Goal: Task Accomplishment & Management: Complete application form

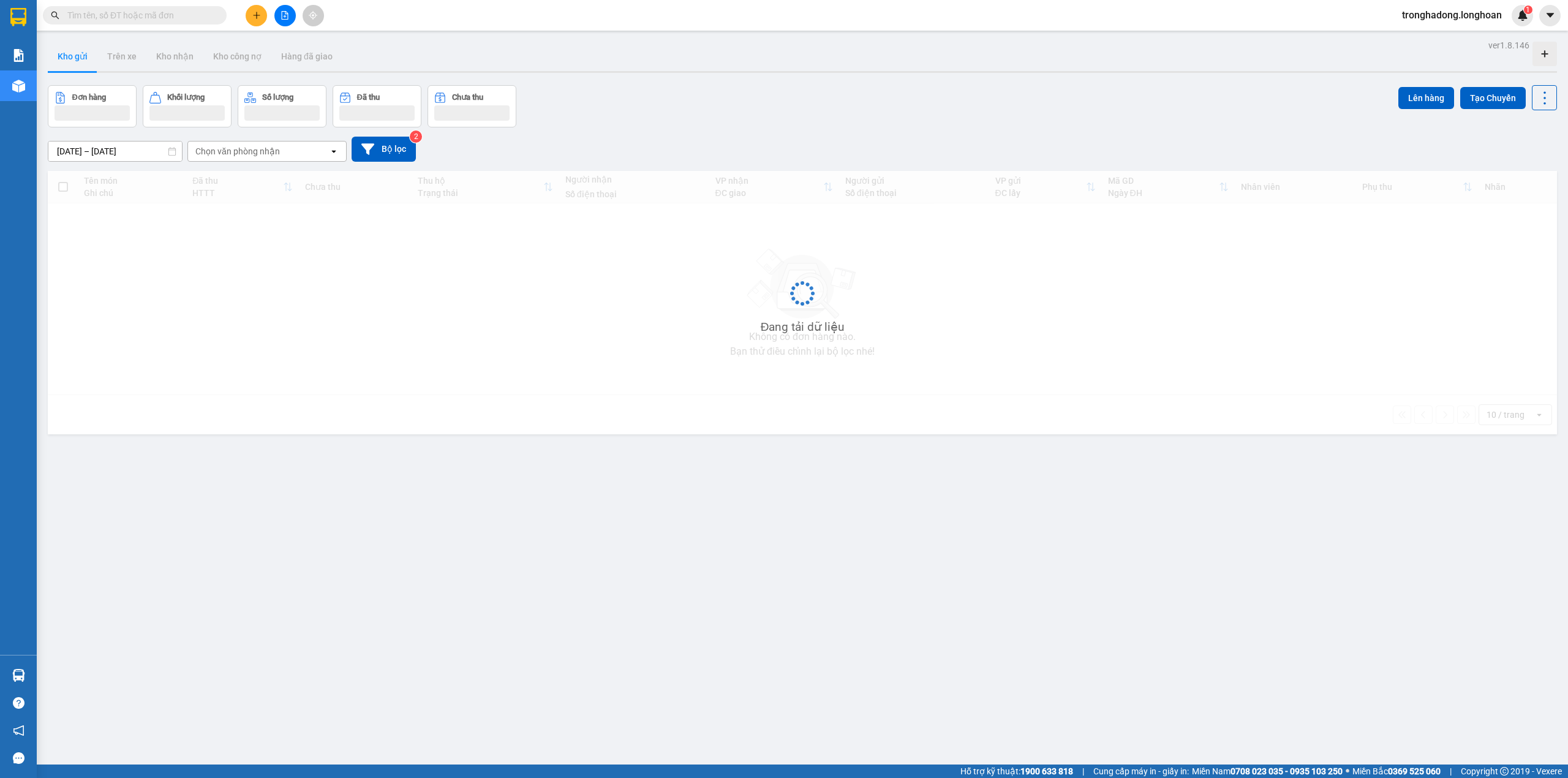
click at [193, 10] on input "text" at bounding box center [140, 16] width 145 height 14
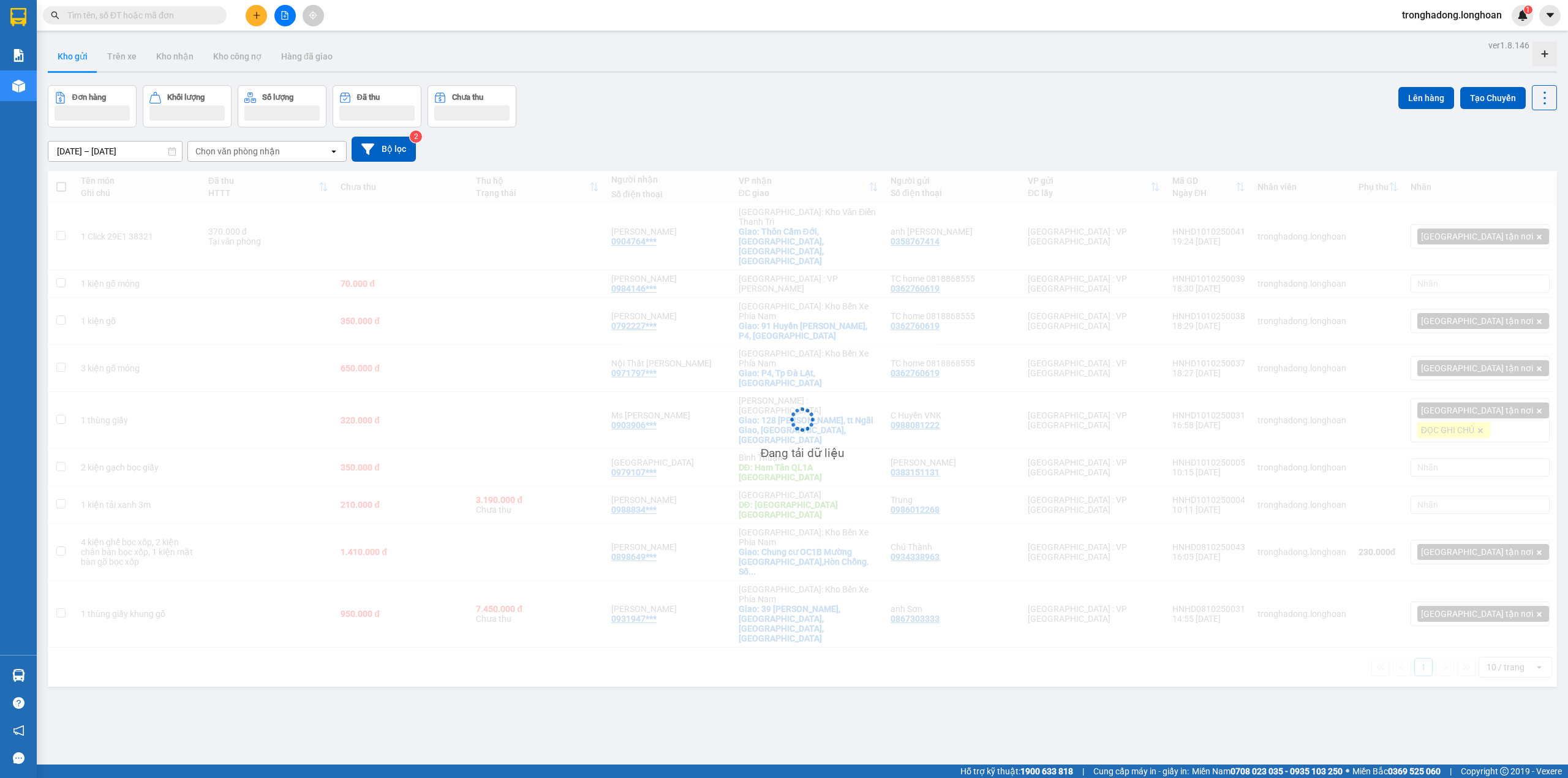
paste input "0985544656"
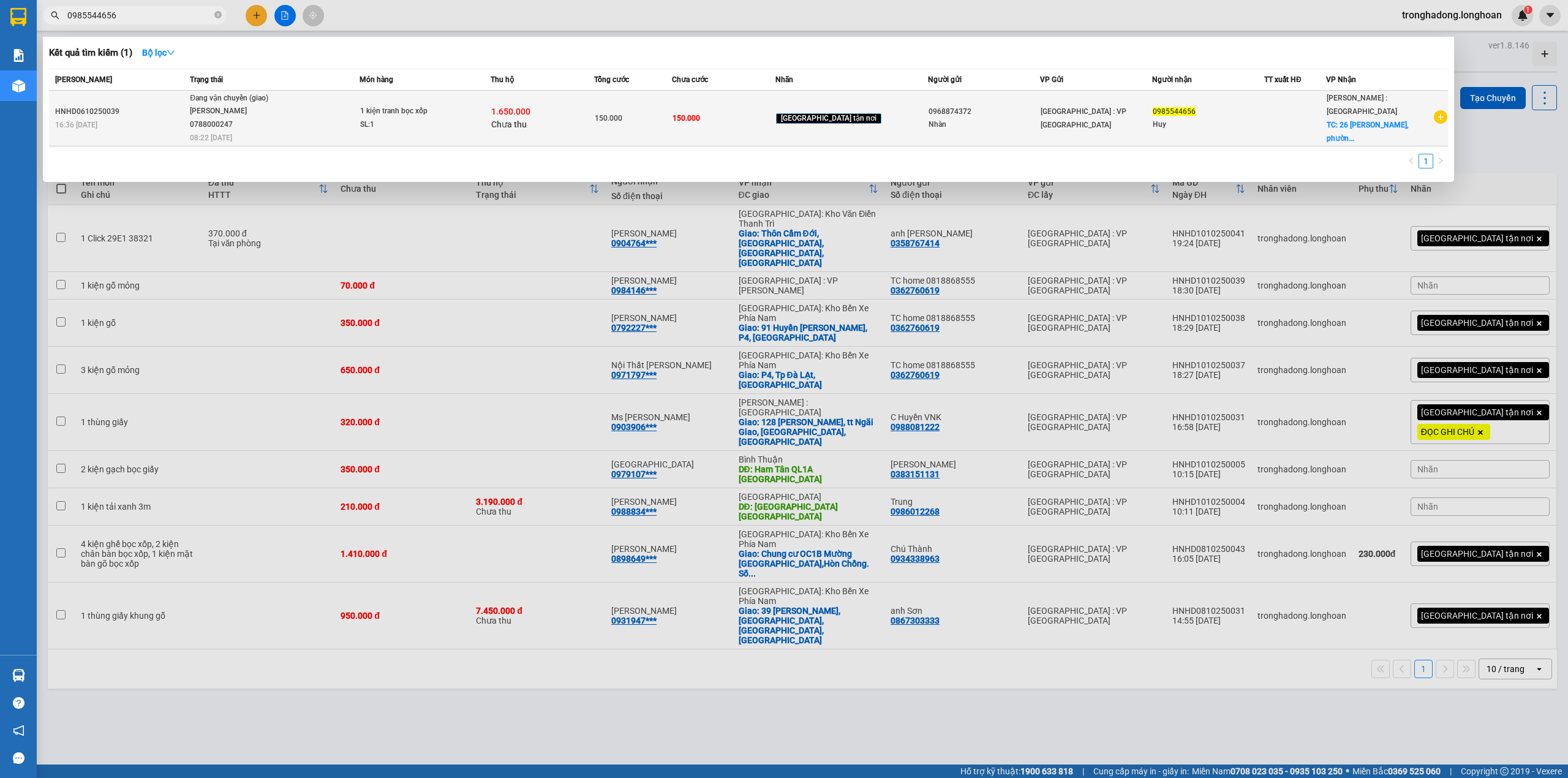
type input "0985544656"
click at [452, 122] on div "SL: 1" at bounding box center [406, 125] width 92 height 14
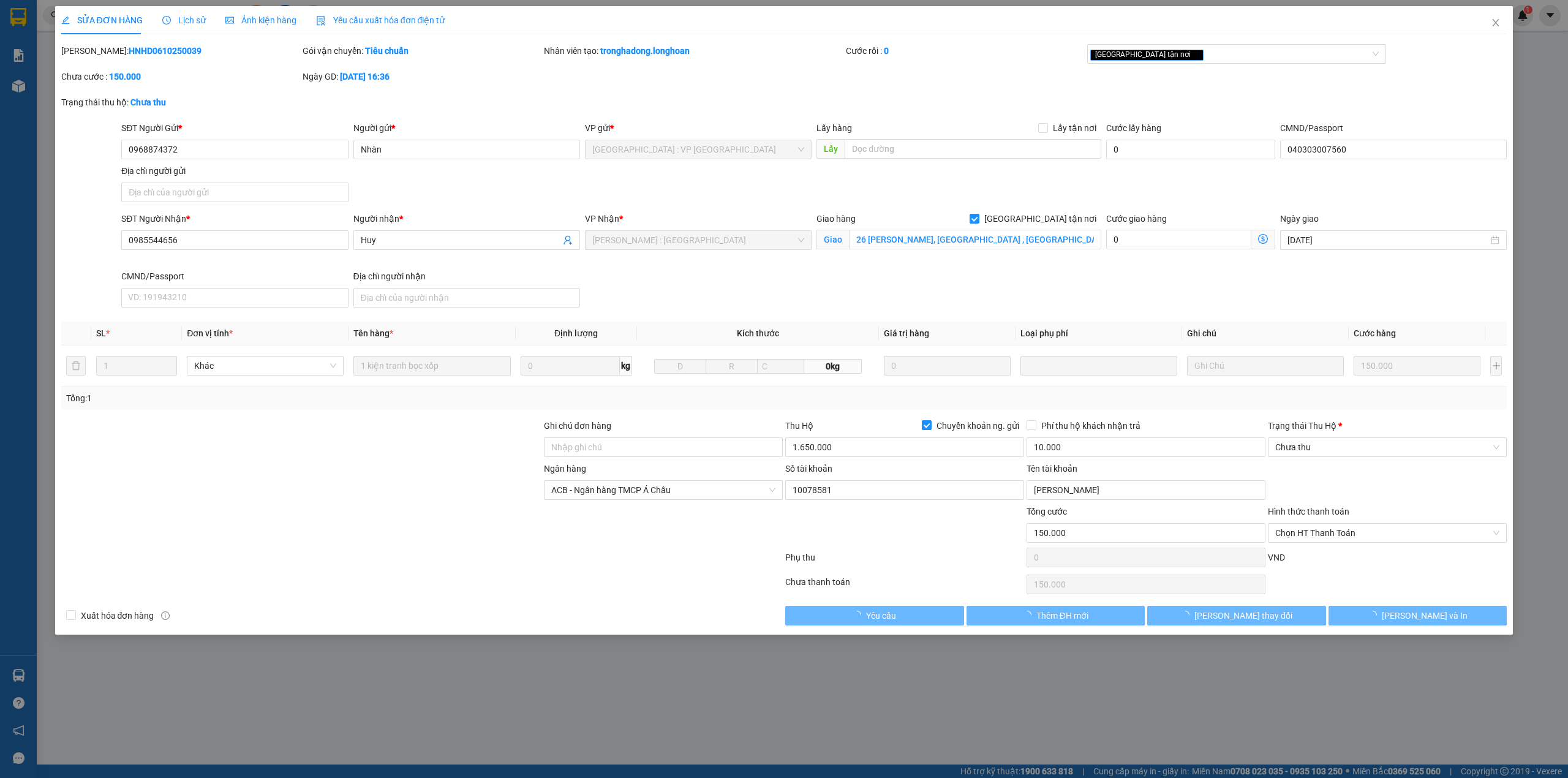
click at [179, 21] on span "Lịch sử" at bounding box center [184, 20] width 44 height 10
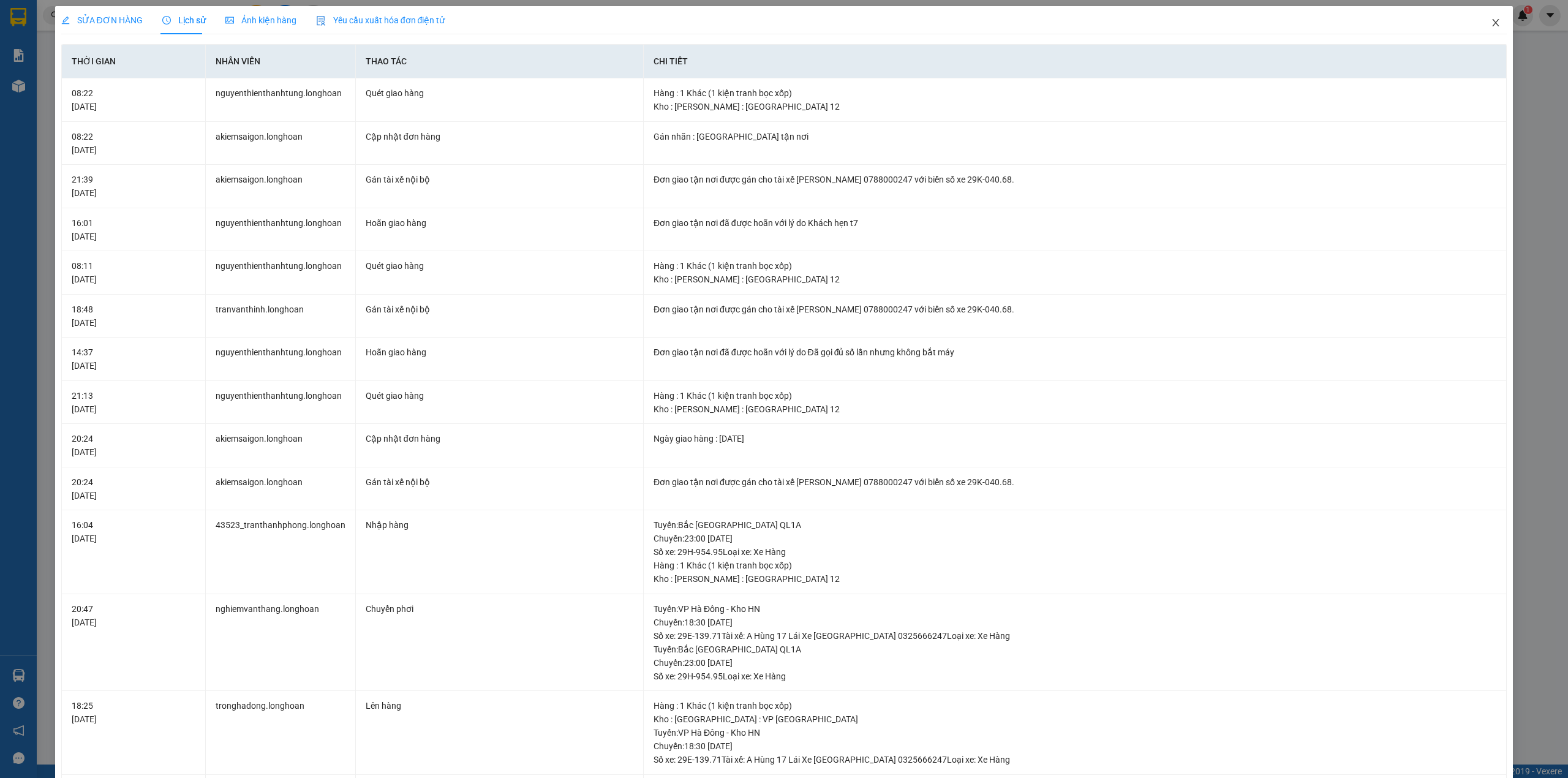
click at [1491, 19] on icon "close" at bounding box center [1496, 23] width 10 height 10
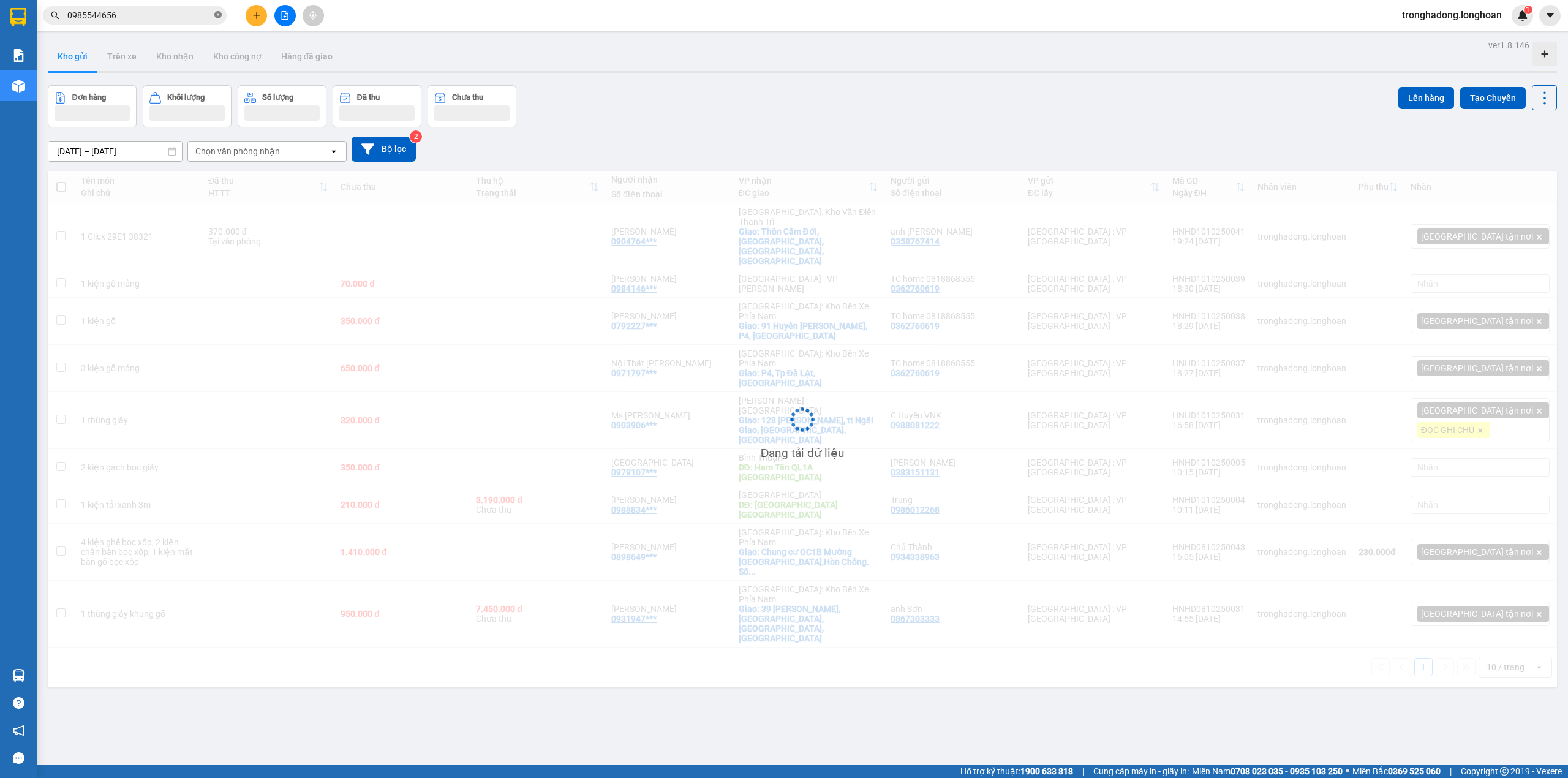
click at [219, 15] on icon "close-circle" at bounding box center [217, 14] width 7 height 7
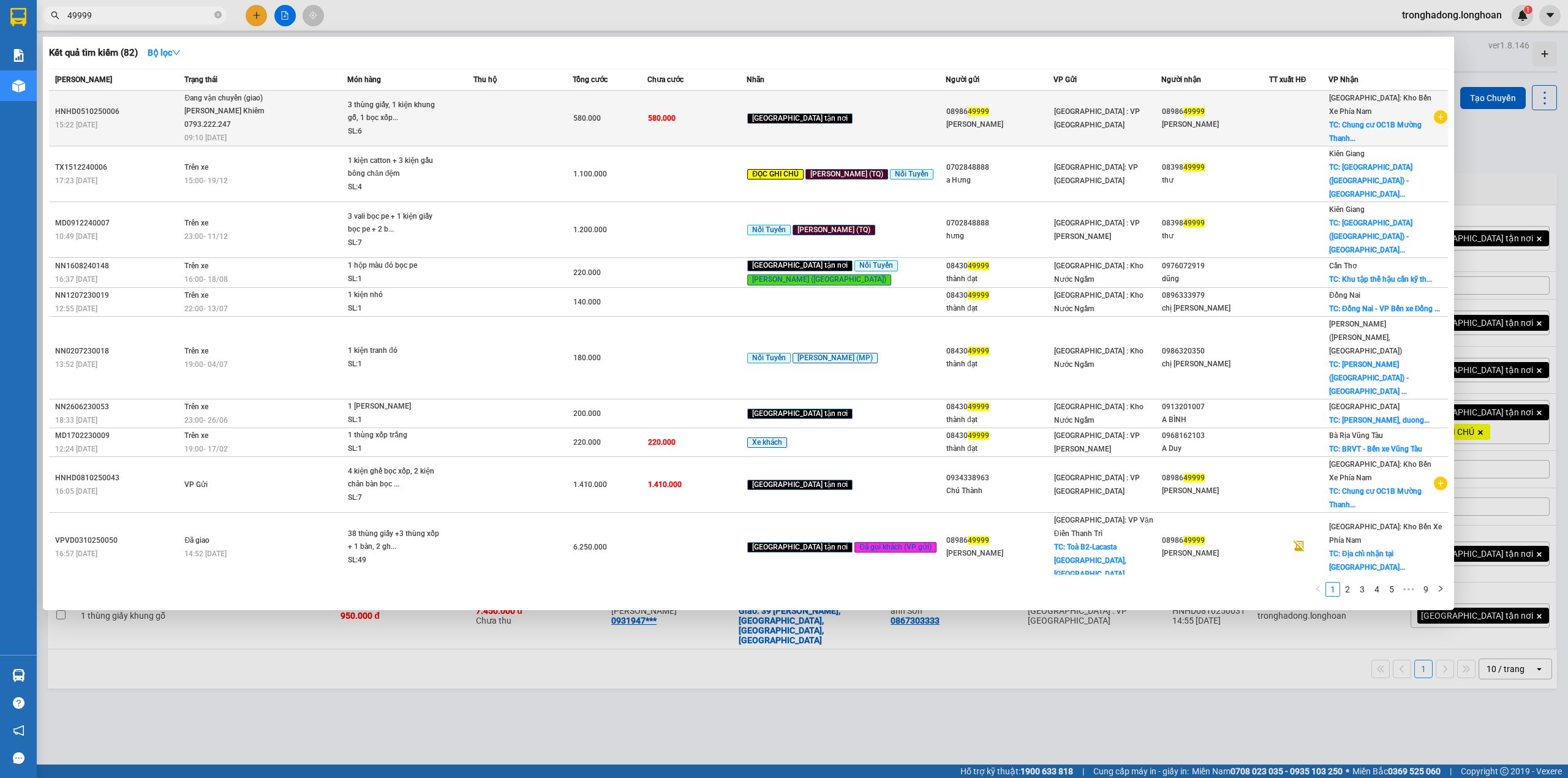
type input "49999"
click at [525, 106] on td at bounding box center [523, 118] width 99 height 56
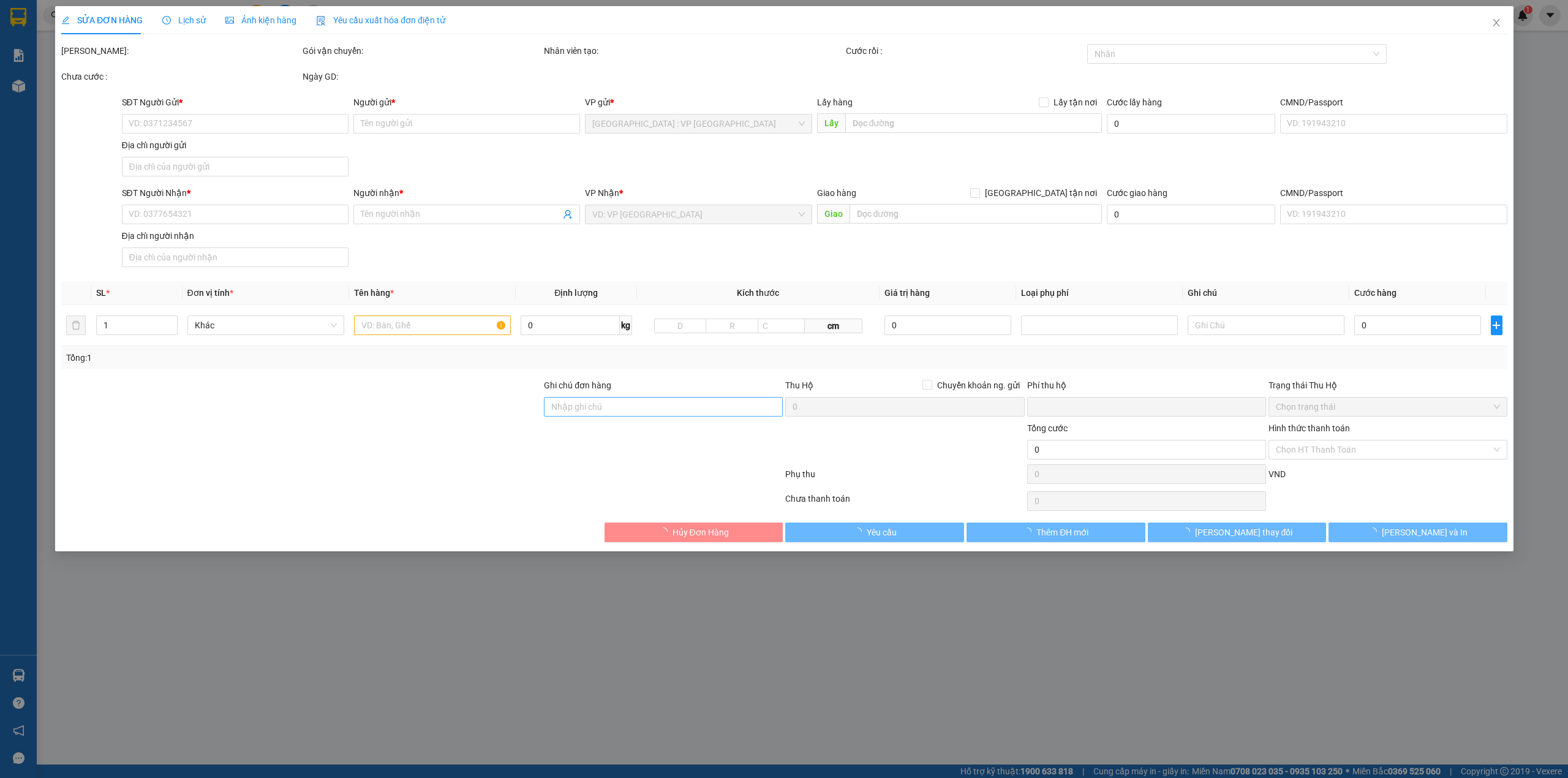
type input "0898649999"
type input "[PERSON_NAME]"
type input "0898649999"
type input "[PERSON_NAME]"
checkbox input "true"
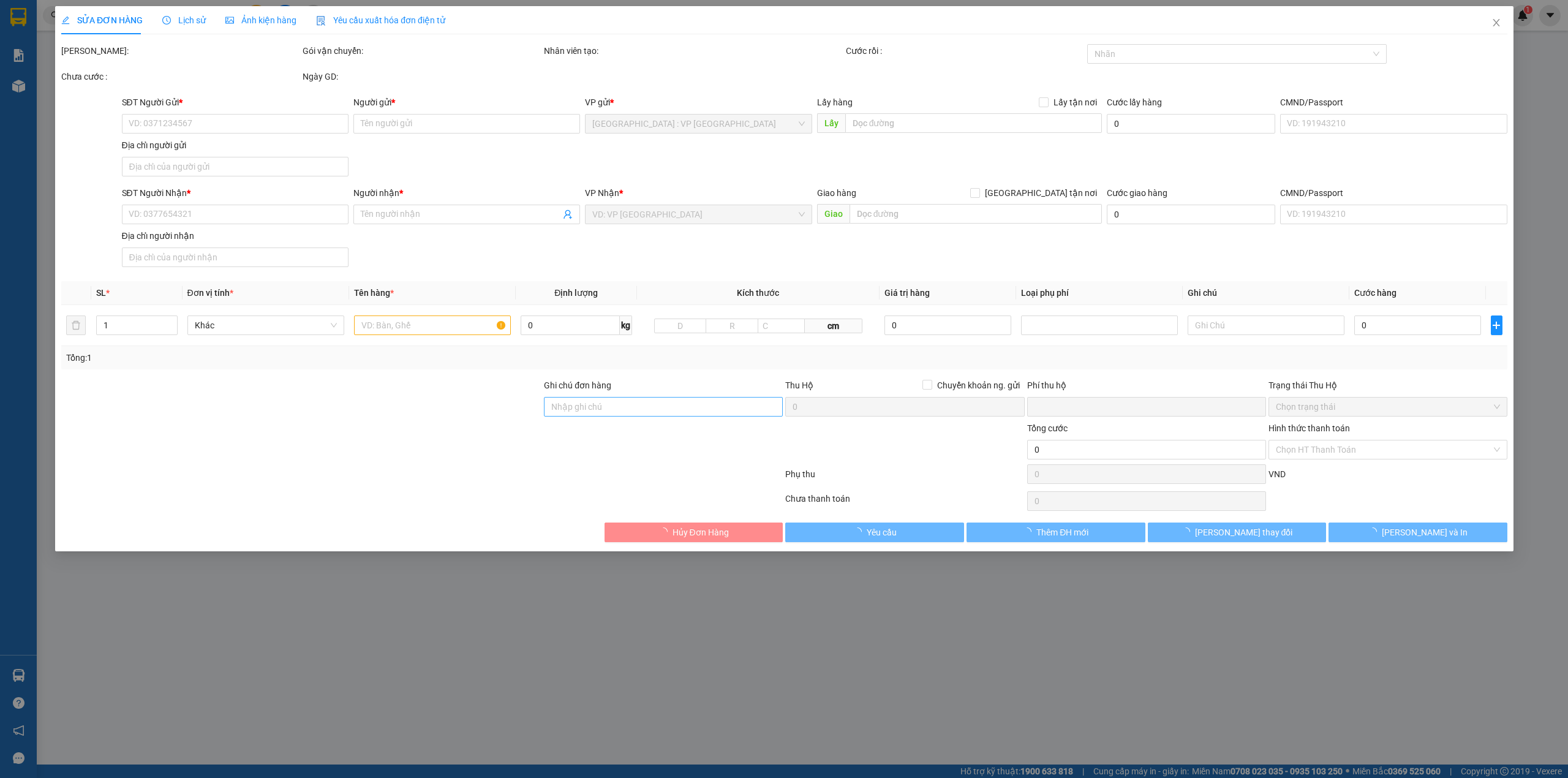
type input "Chung cư OC1B Mường [GEOGRAPHIC_DATA],Hòn Chồng. Số 3 [PERSON_NAME],[GEOGRAPHIC…"
type input "HÀNG DỄ VỠ CHÚ Ý BỐC XẾP NHẸ TAY KHÔNG ĐÈ HÀNG ( HƯ VỠ KHÔNG ĐỀN )"
type input "0"
type input "580.000"
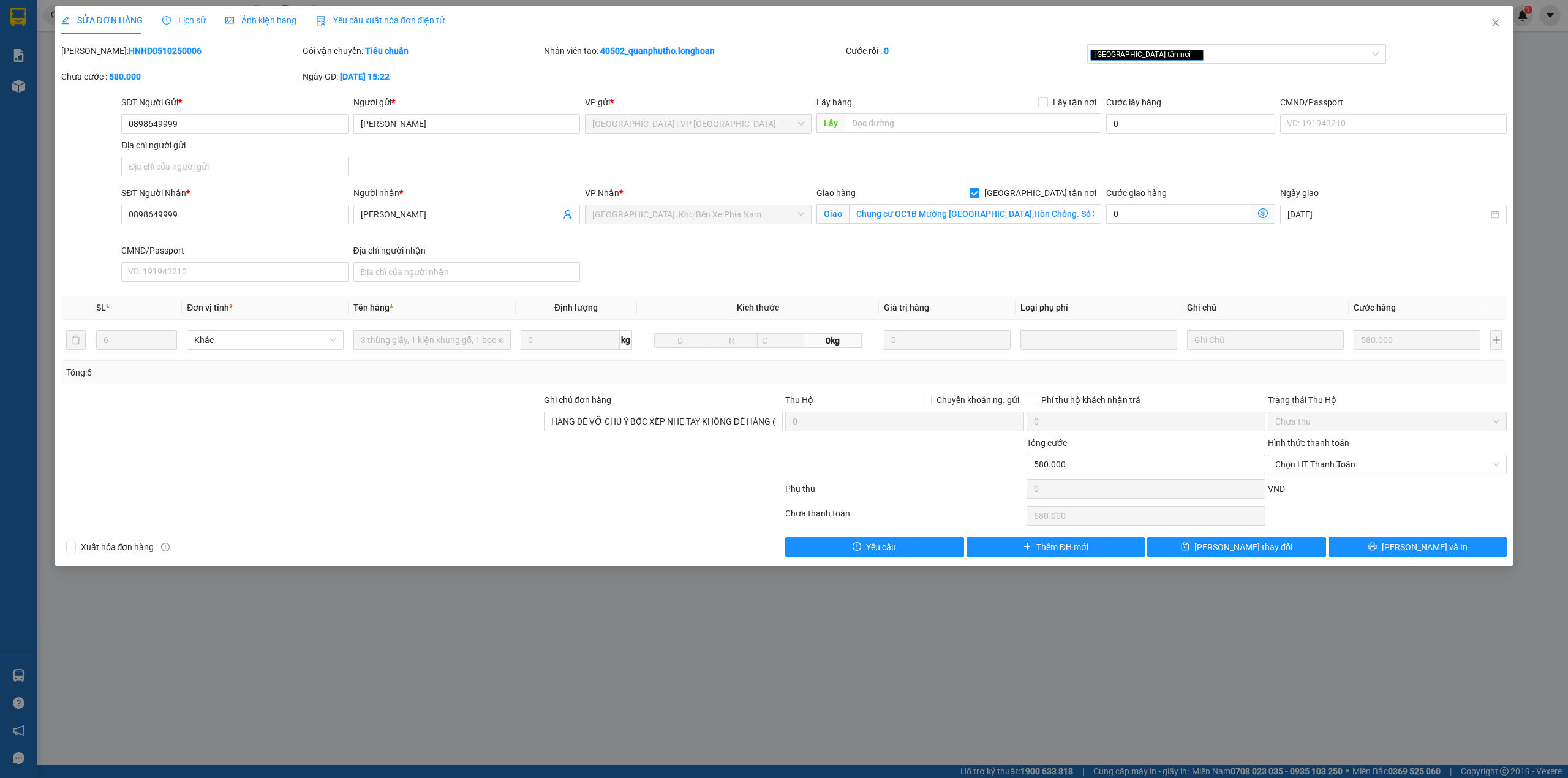
click at [442, 461] on div at bounding box center [301, 457] width 483 height 43
click at [1499, 18] on span "Close" at bounding box center [1496, 23] width 35 height 35
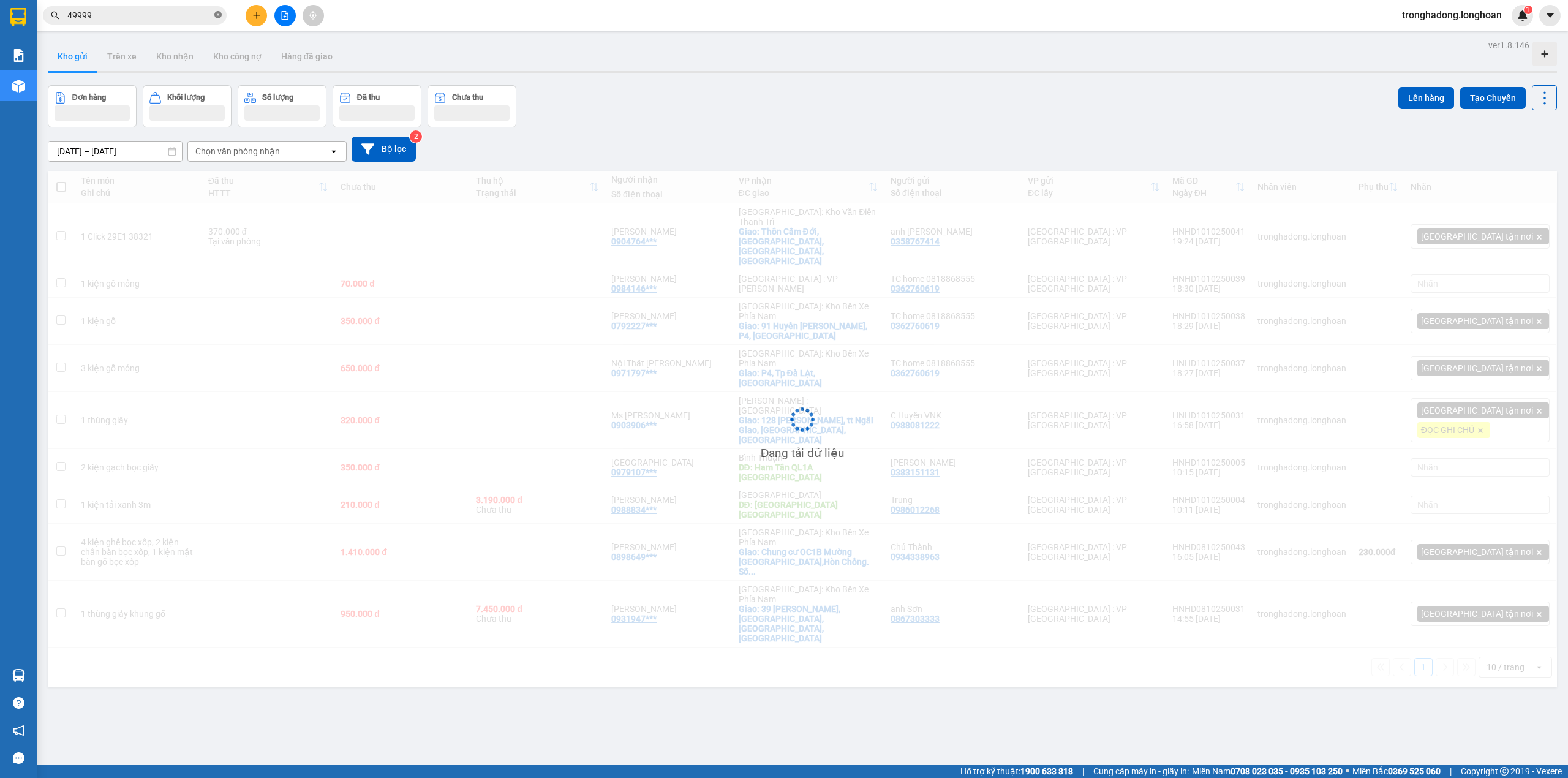
click at [216, 12] on icon "close-circle" at bounding box center [217, 14] width 7 height 7
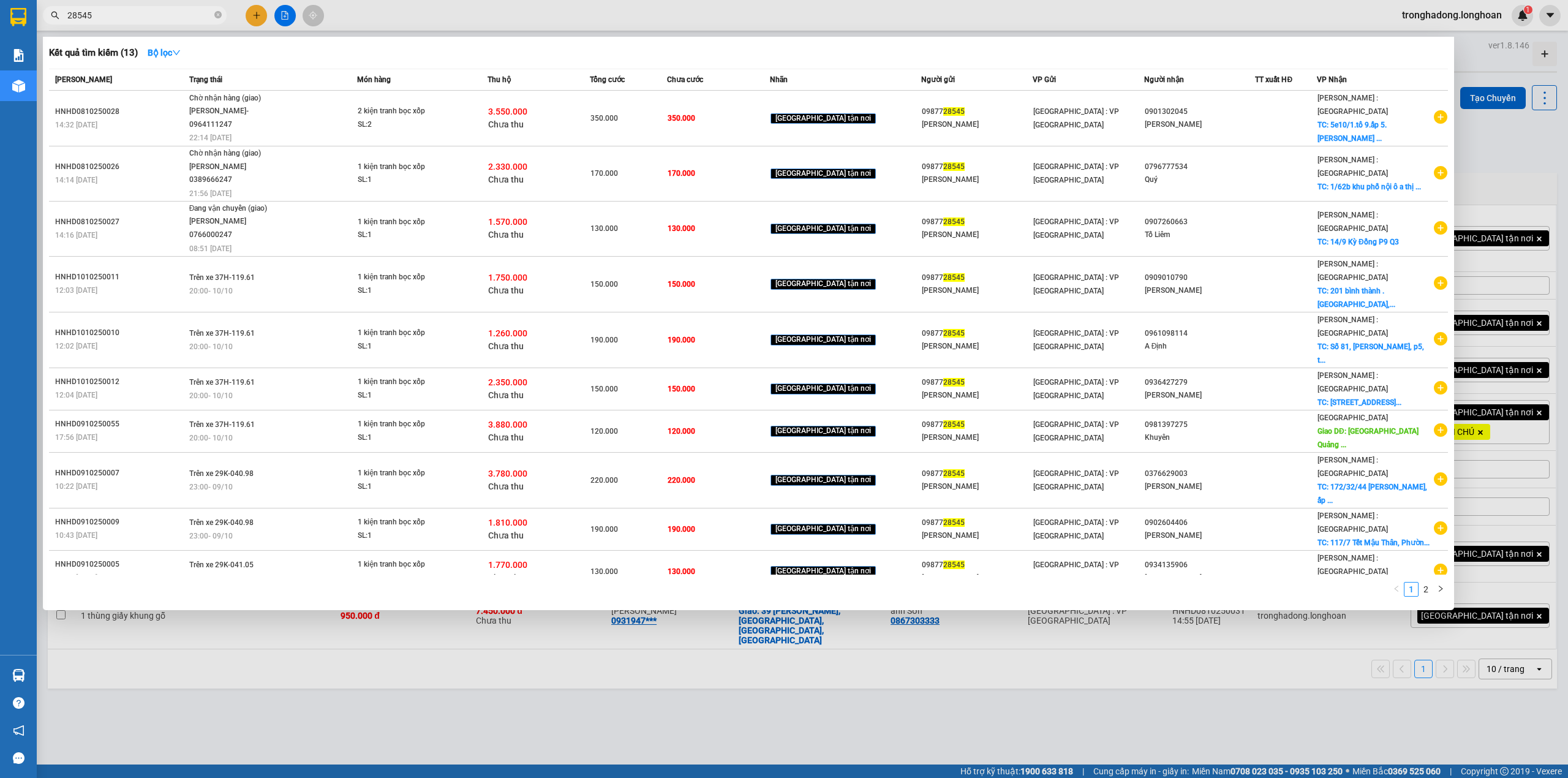
type input "28545"
click at [255, 16] on div at bounding box center [784, 389] width 1568 height 778
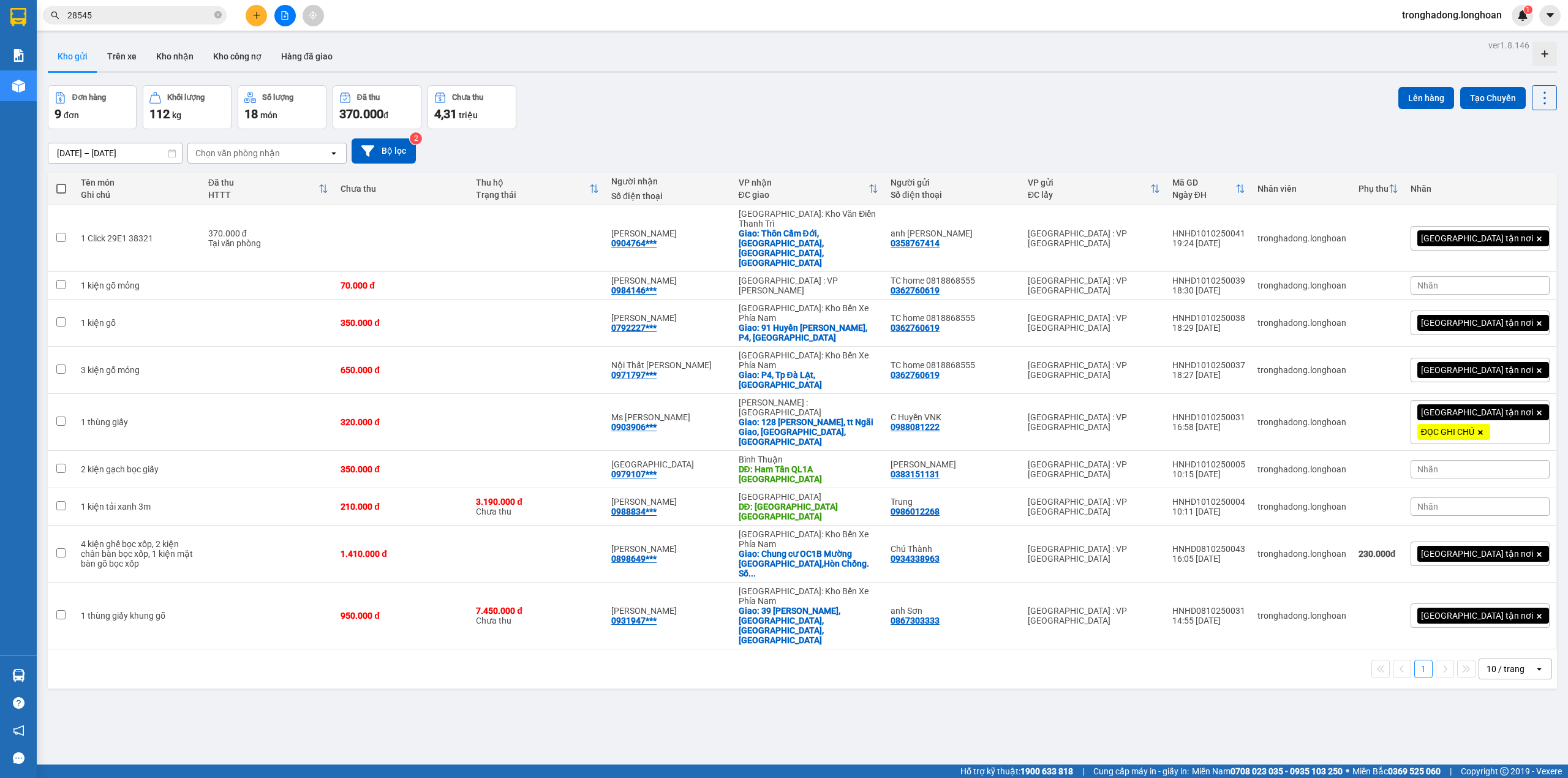
click at [270, 15] on div at bounding box center [285, 16] width 92 height 22
click at [258, 15] on icon "plus" at bounding box center [256, 15] width 7 height 1
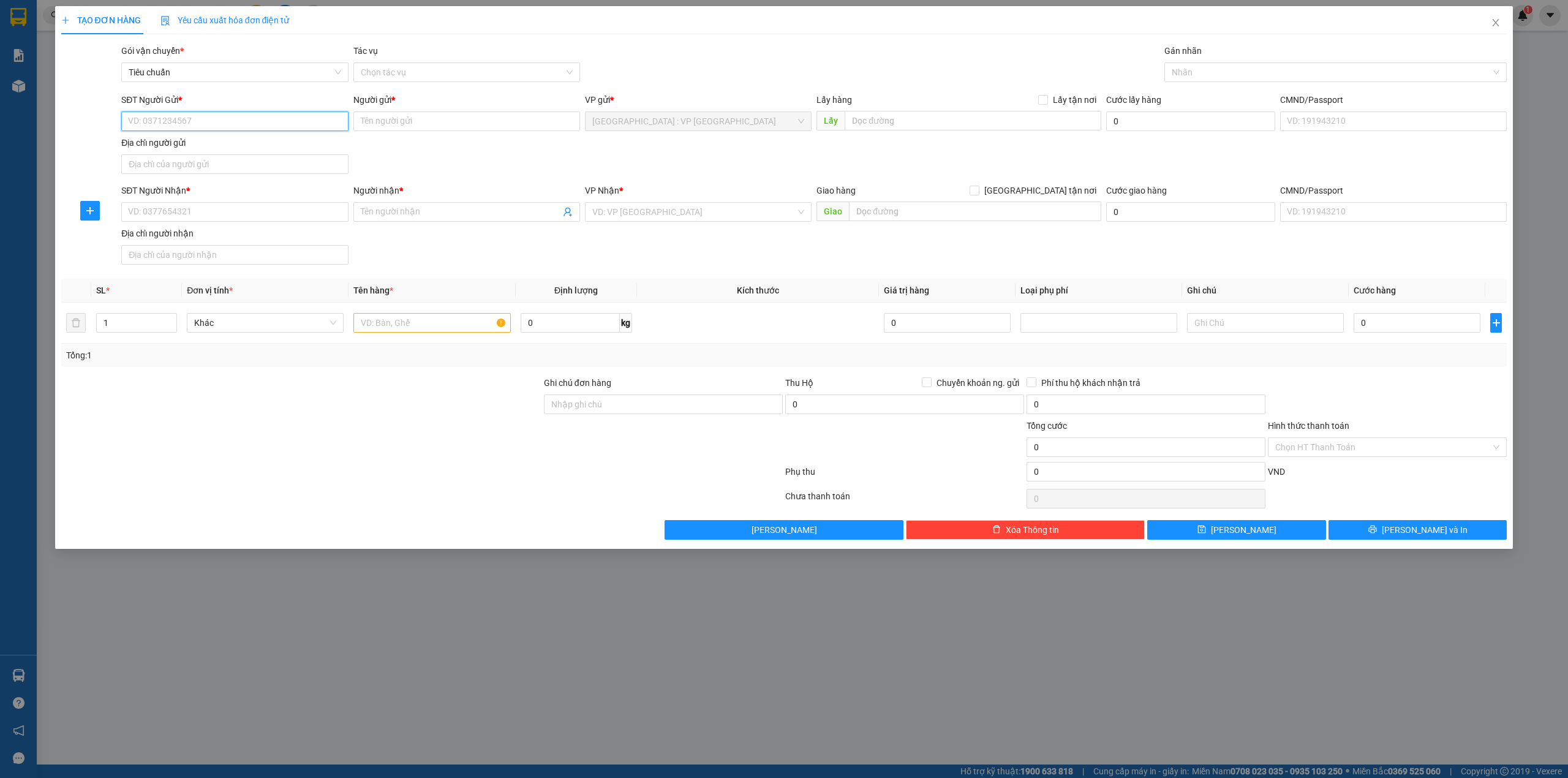
click at [174, 124] on input "SĐT Người Gửi *" at bounding box center [234, 121] width 226 height 20
click at [174, 123] on input "28545" at bounding box center [234, 121] width 226 height 20
click at [182, 148] on div "0987728545 - [PERSON_NAME]" at bounding box center [234, 147] width 212 height 14
type input "0987728545"
type input "[PERSON_NAME]"
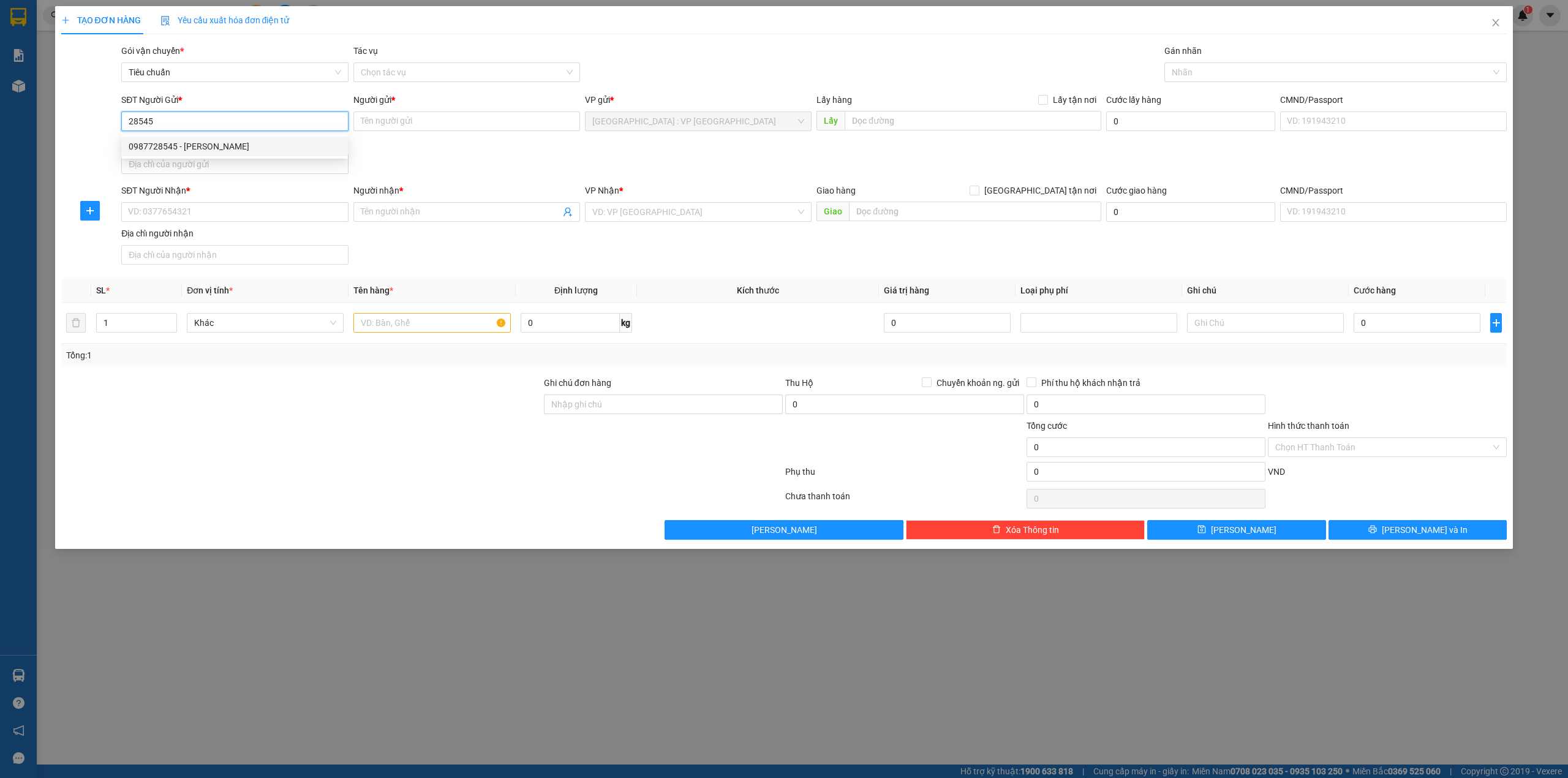
checkbox input "true"
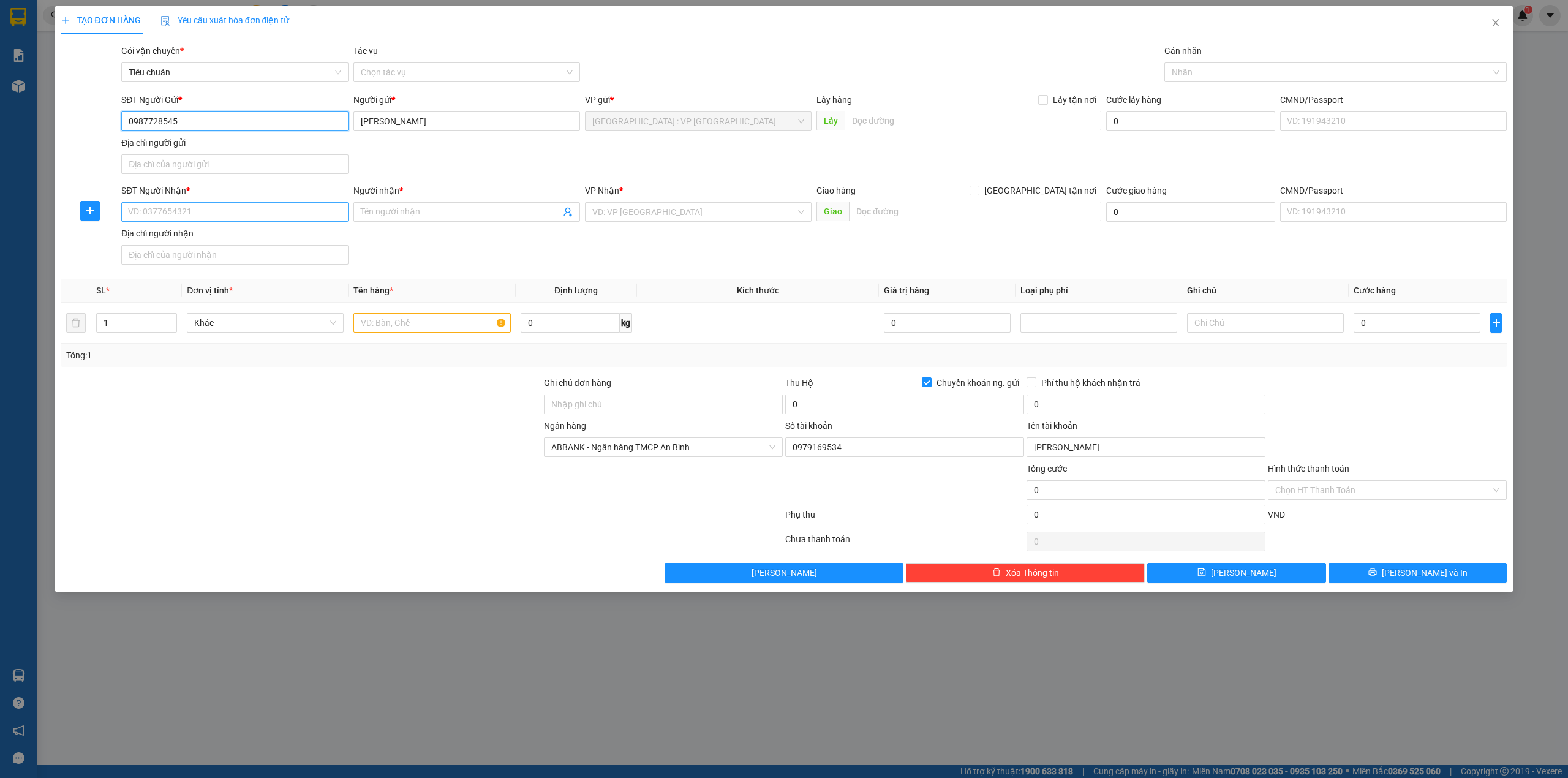
type input "0987728545"
click at [212, 220] on input "SĐT Người Nhận *" at bounding box center [234, 213] width 226 height 20
paste input "0975665242"
type input "0975665242"
click at [880, 219] on input "text" at bounding box center [975, 212] width 252 height 20
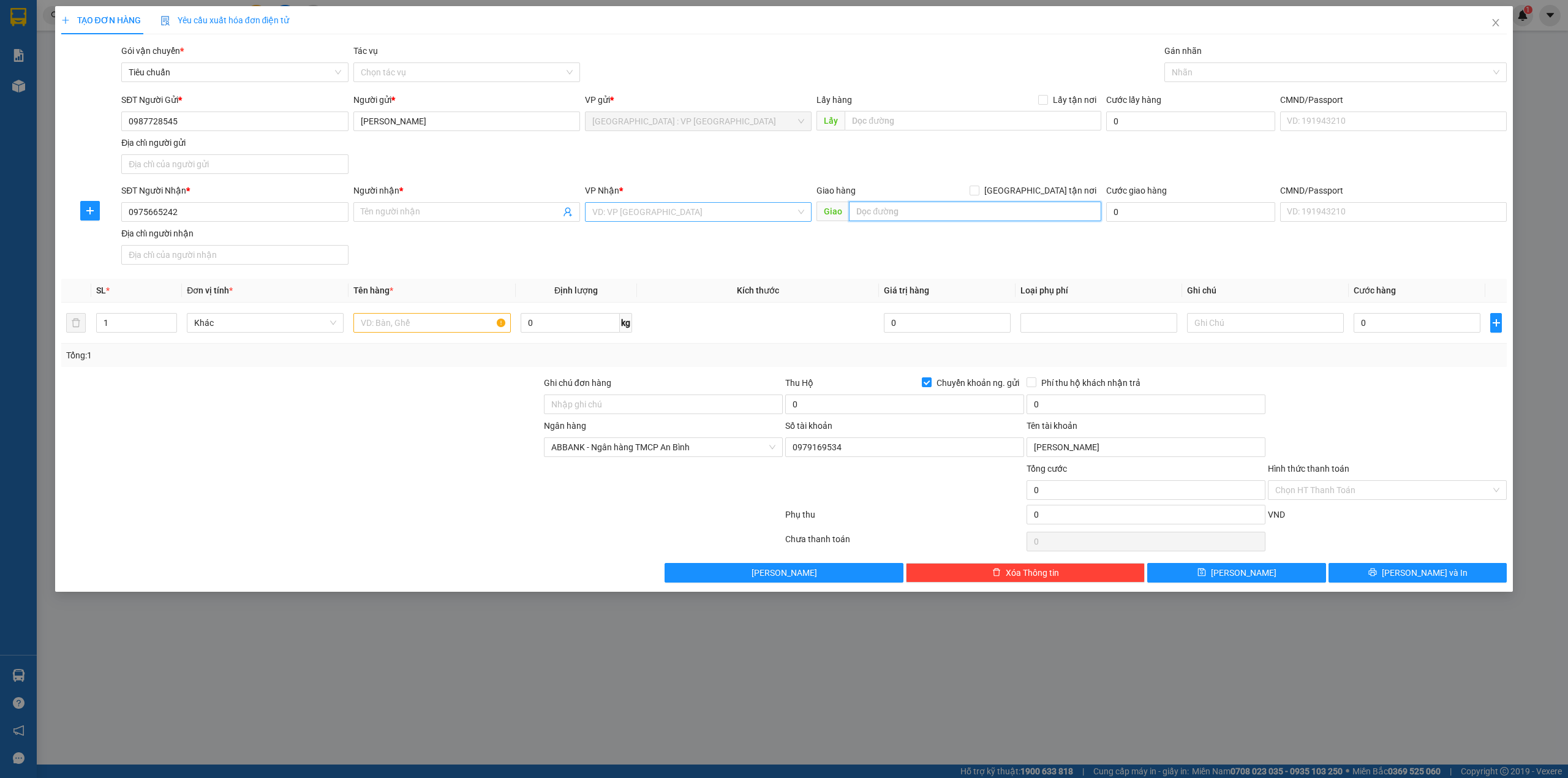
paste input "Ni13 . . [GEOGRAPHIC_DATA] 3 . [GEOGRAPHIC_DATA]. Bên cát . [GEOGRAPHIC_DATA]"
type input "Ni13 . . [GEOGRAPHIC_DATA] 3 . [GEOGRAPHIC_DATA]. Bên cát . [GEOGRAPHIC_DATA]"
click at [719, 212] on input "search" at bounding box center [693, 212] width 204 height 19
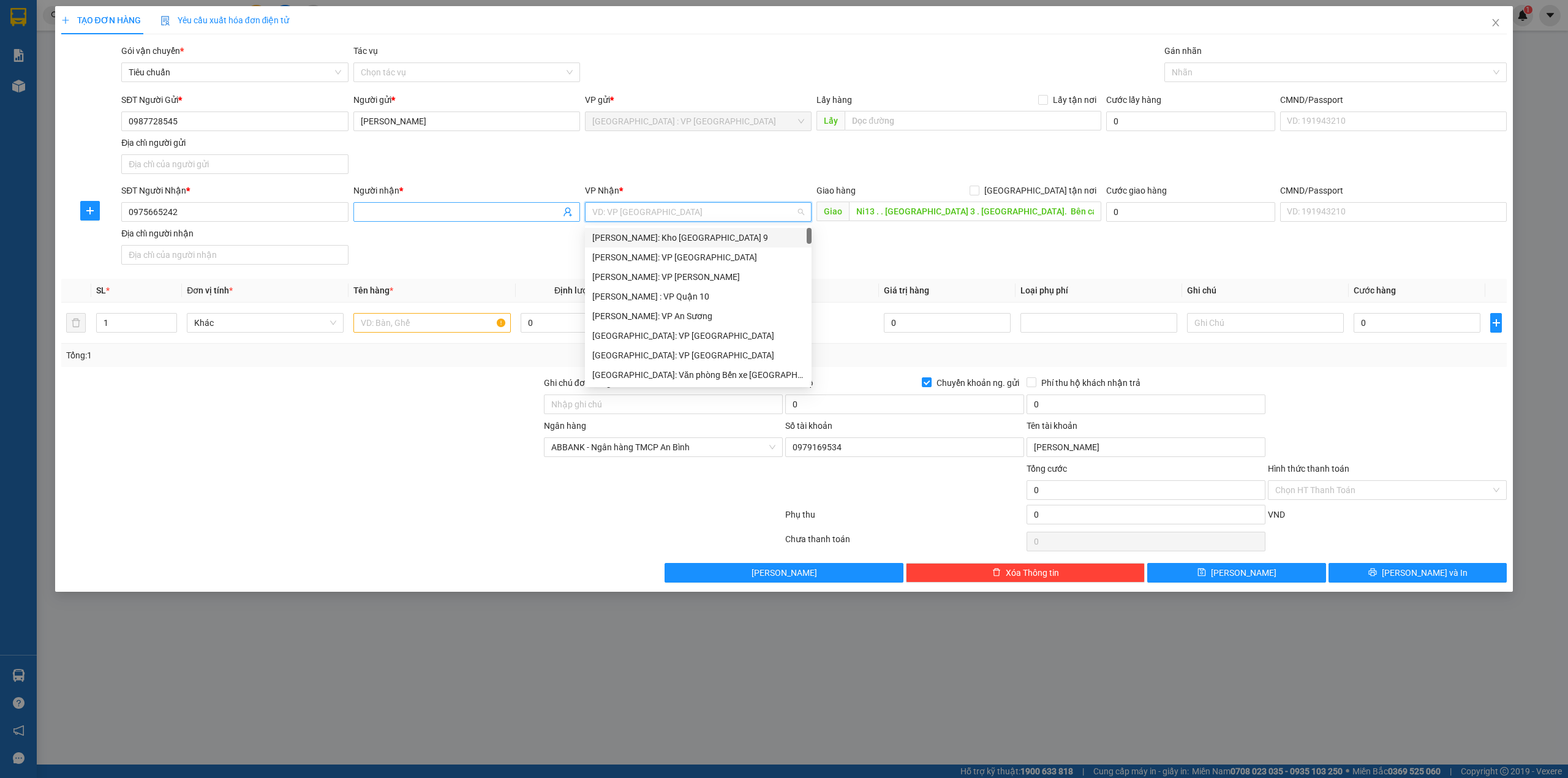
click at [407, 217] on input "Người nhận *" at bounding box center [460, 213] width 200 height 14
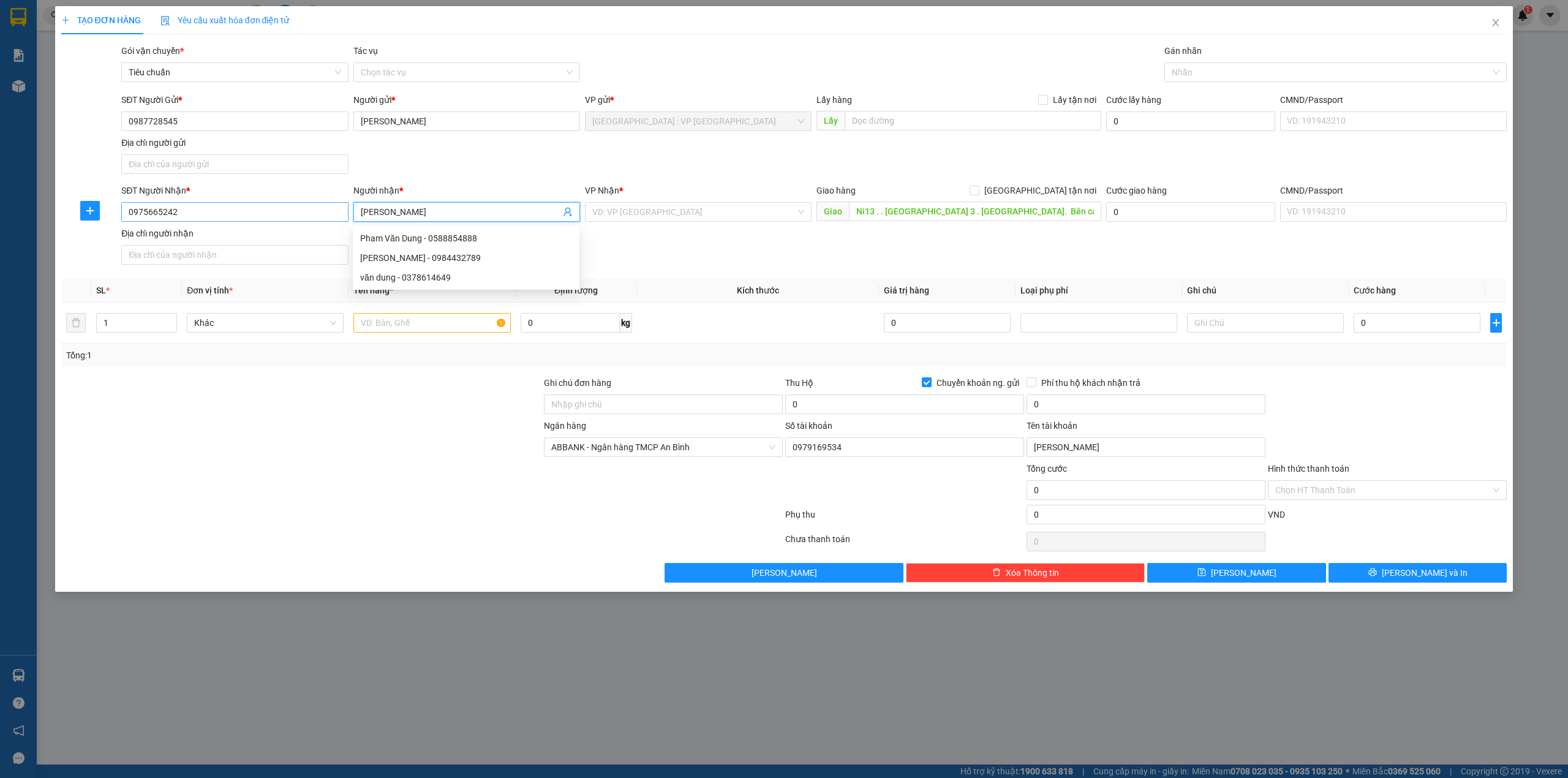
drag, startPoint x: 441, startPoint y: 209, endPoint x: 346, endPoint y: 204, distance: 95.1
click at [346, 204] on div "SĐT Người Nhận * 0975665242 Người nhận * [PERSON_NAME] VP Nhận * VD: VP [GEOGRA…" at bounding box center [814, 227] width 1390 height 85
type input "[PERSON_NAME]"
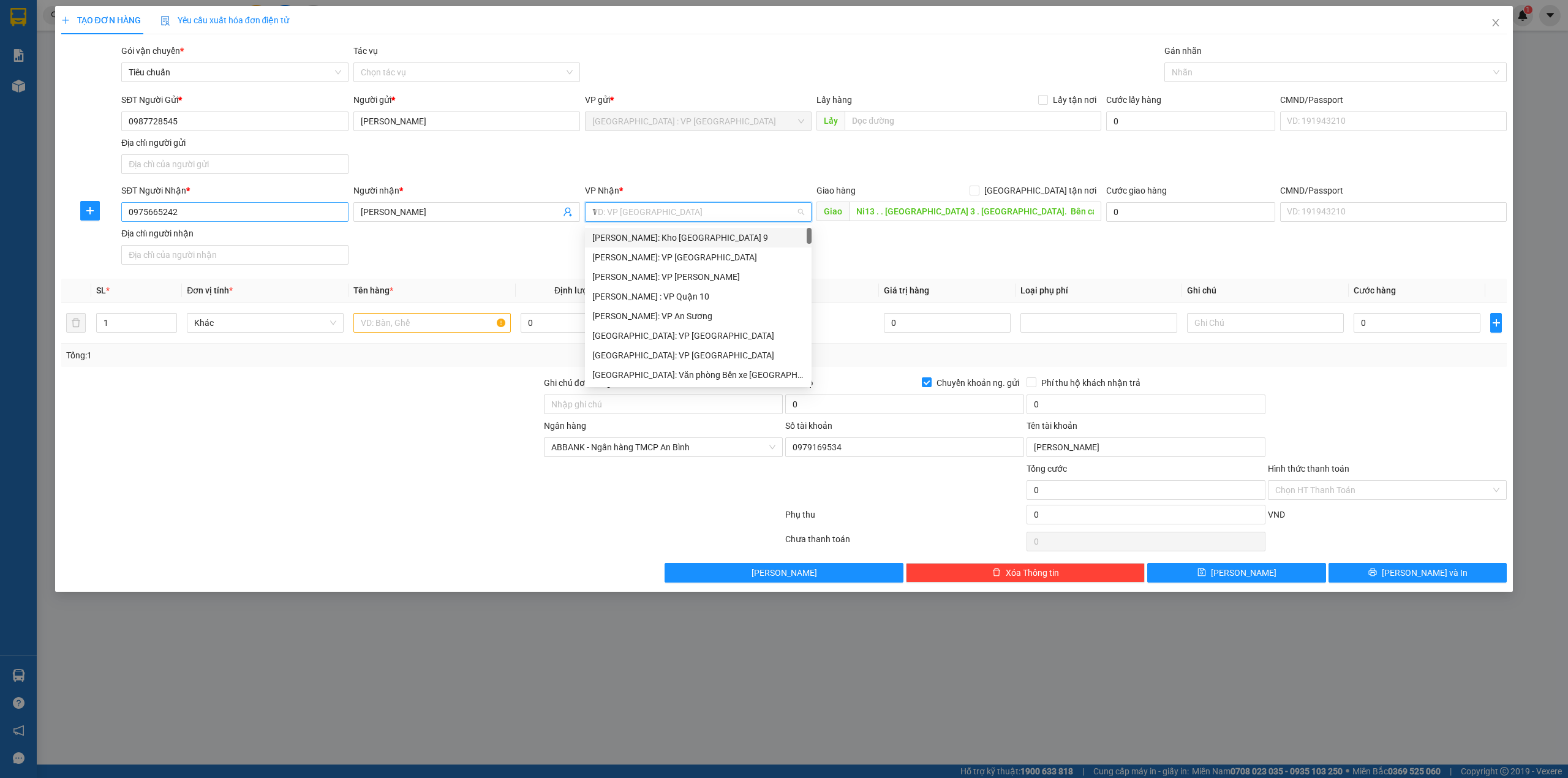
type input "12"
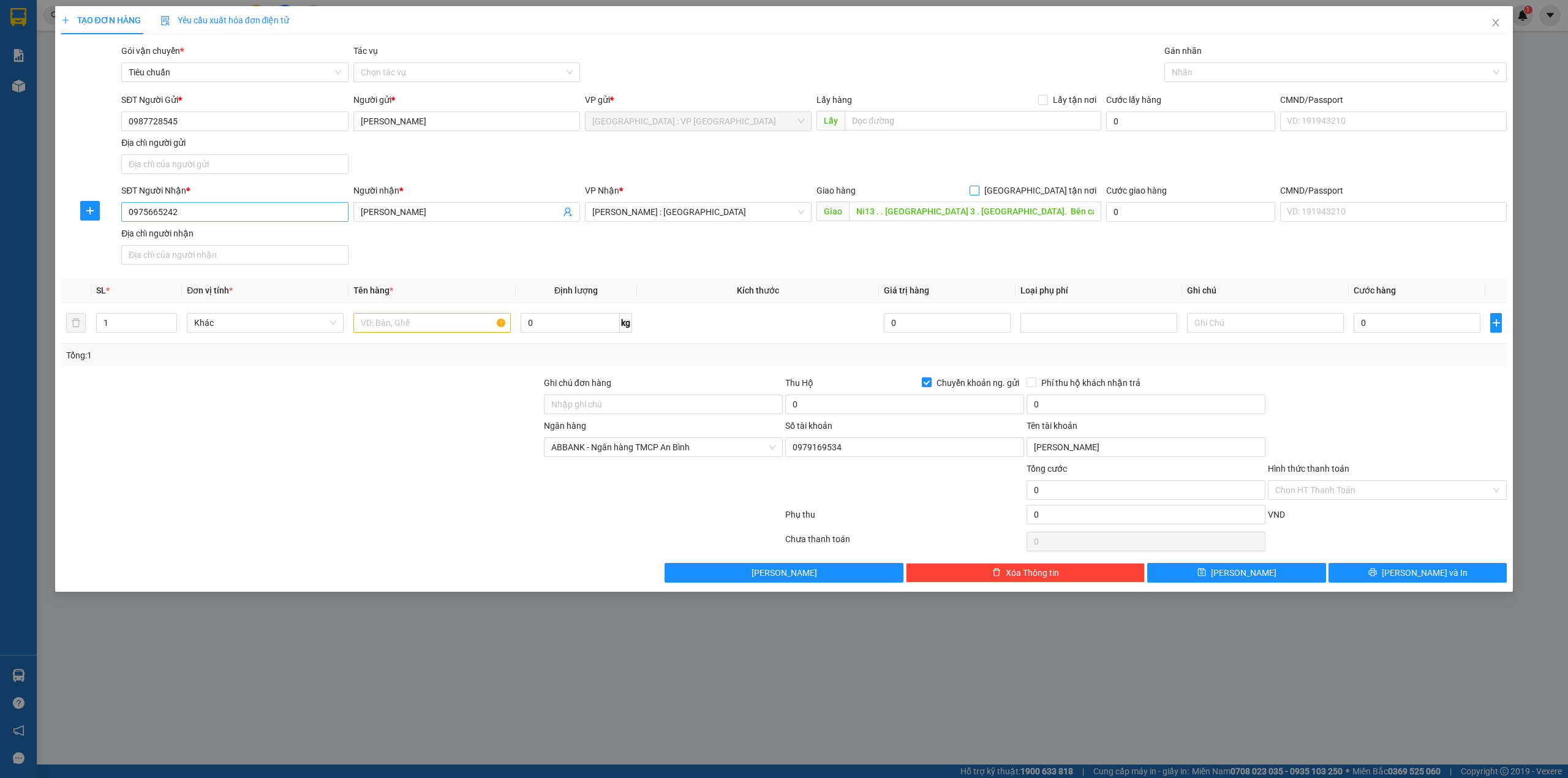
click at [969, 186] on input "[GEOGRAPHIC_DATA] tận nơi" at bounding box center [973, 190] width 9 height 9
checkbox input "true"
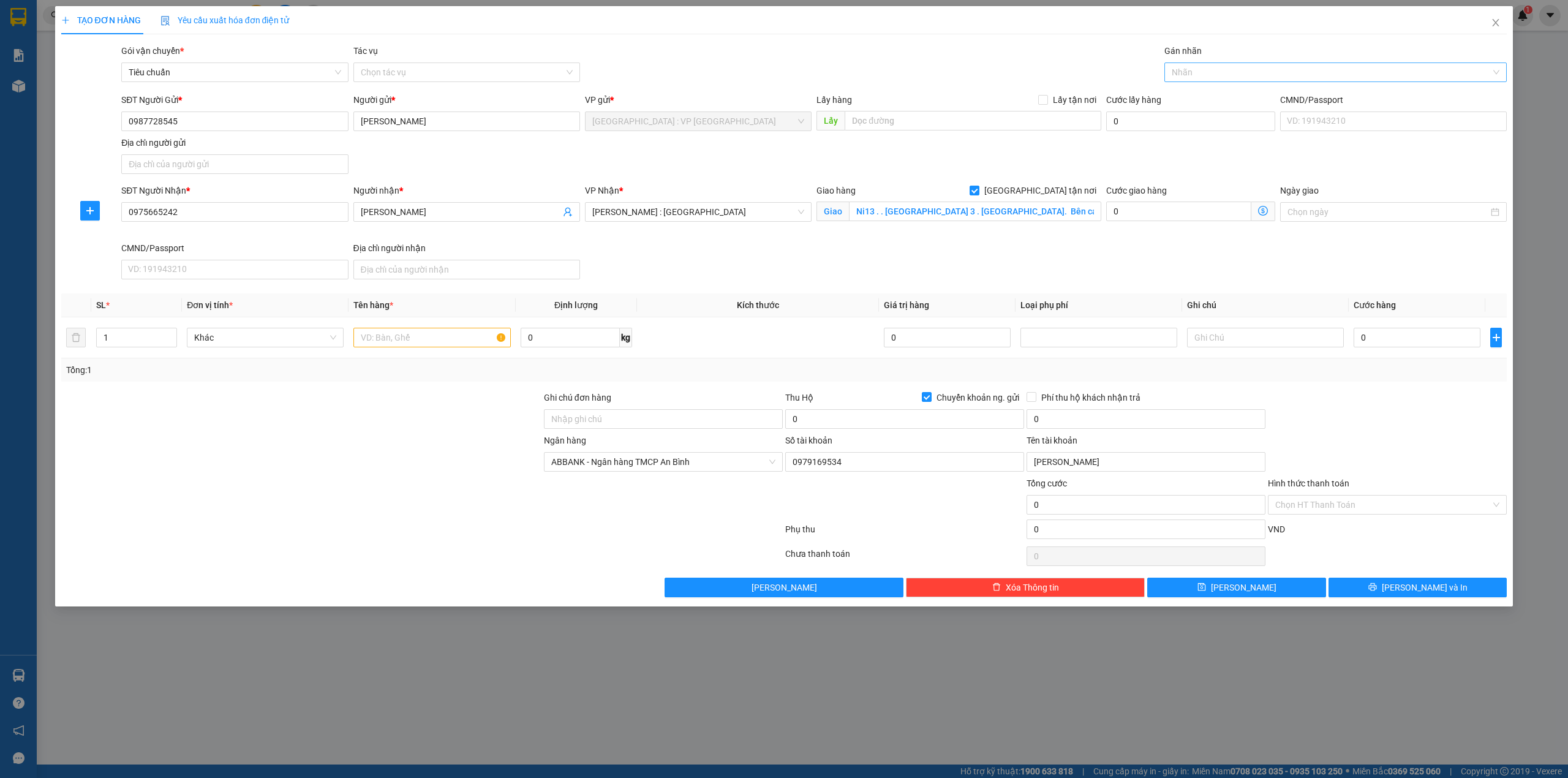
click at [1279, 75] on div at bounding box center [1330, 72] width 325 height 15
type input "gia"
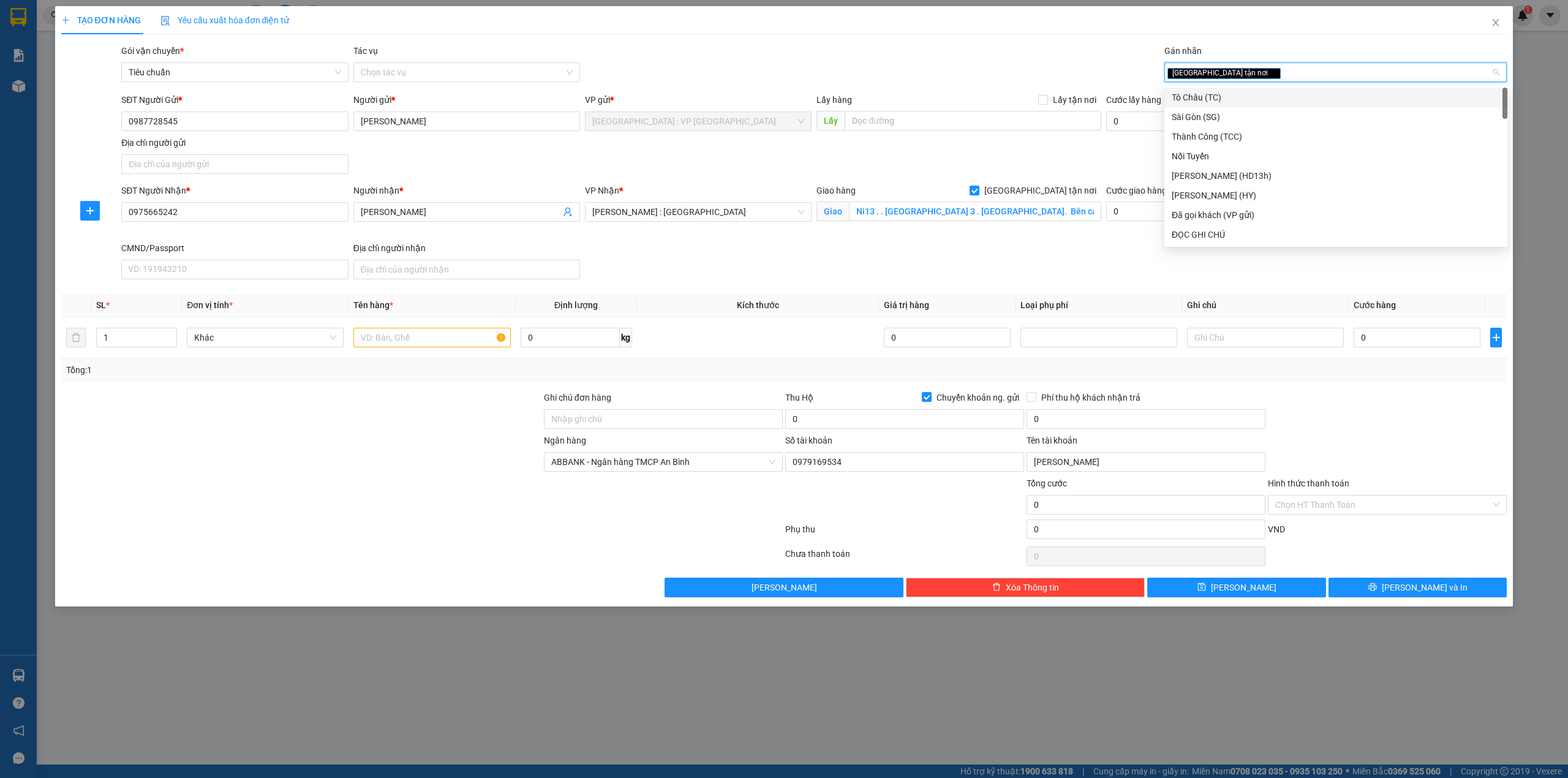
click at [676, 298] on th "Kích thước" at bounding box center [758, 305] width 242 height 24
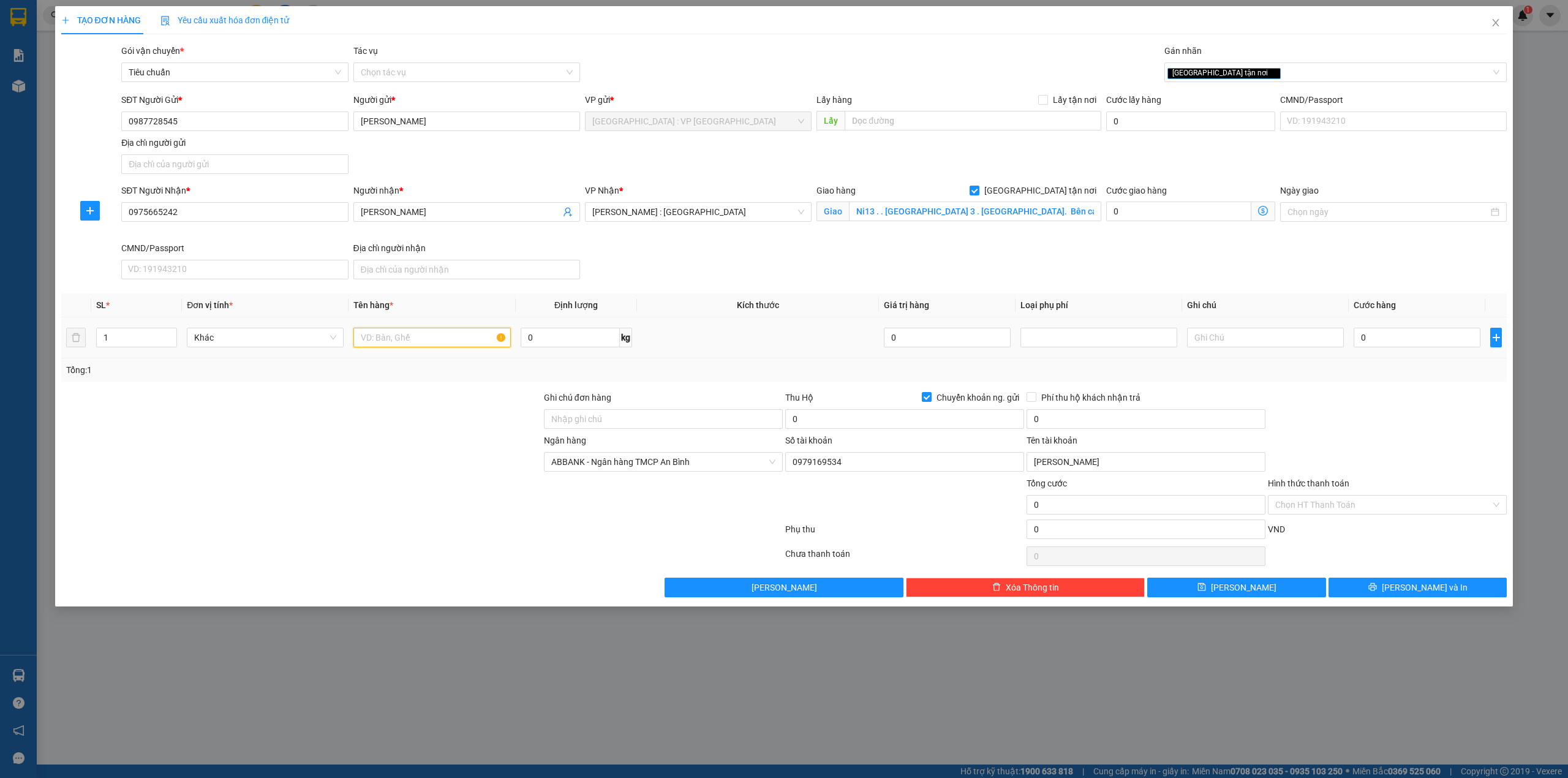
click at [394, 342] on input "text" at bounding box center [432, 338] width 157 height 20
type input "1 kiện tranh bọc xốp"
click at [1404, 329] on div "0" at bounding box center [1417, 337] width 127 height 25
click at [1397, 343] on input "0" at bounding box center [1417, 338] width 127 height 20
type input "2"
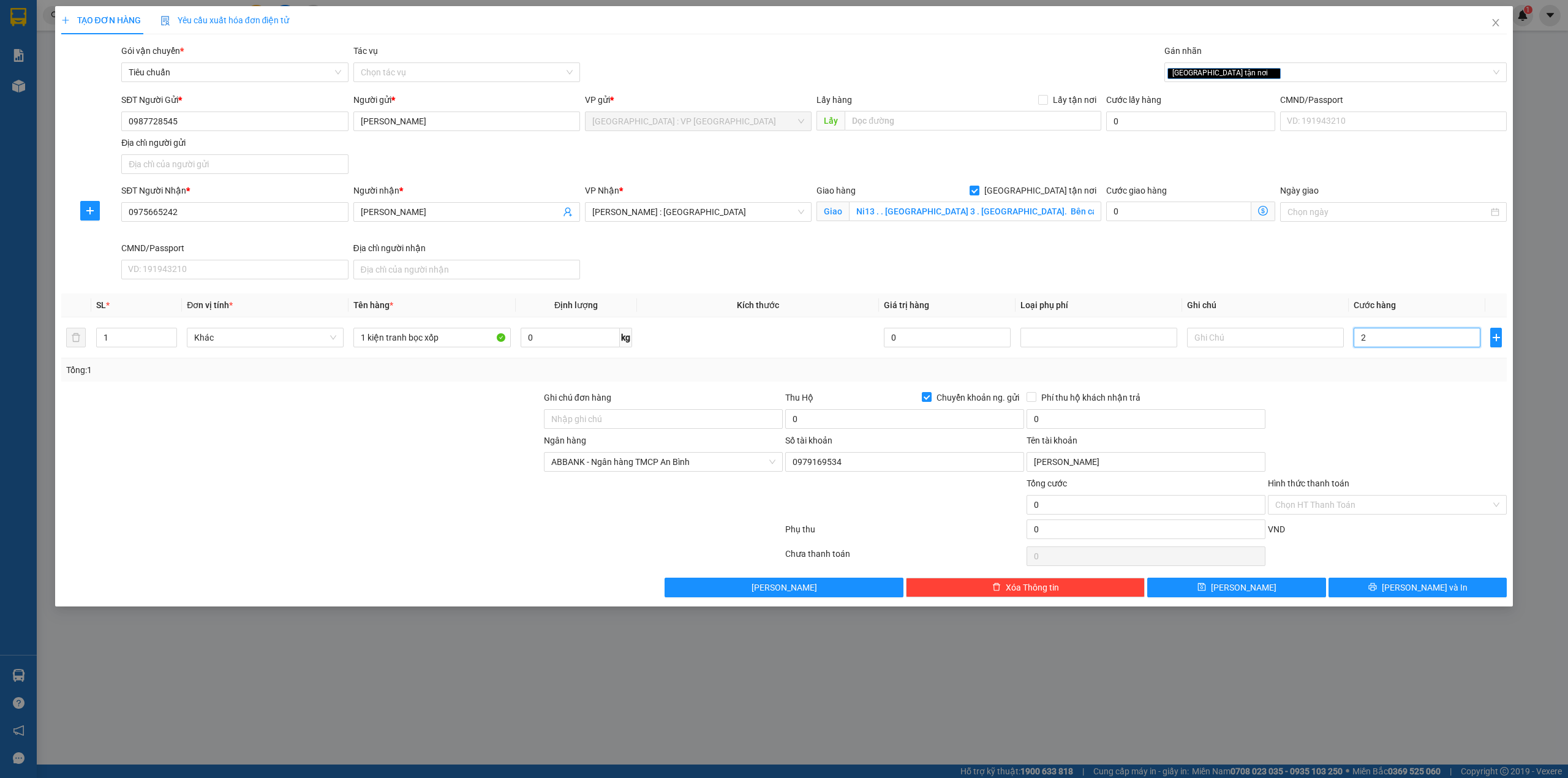
type input "2"
type input "23"
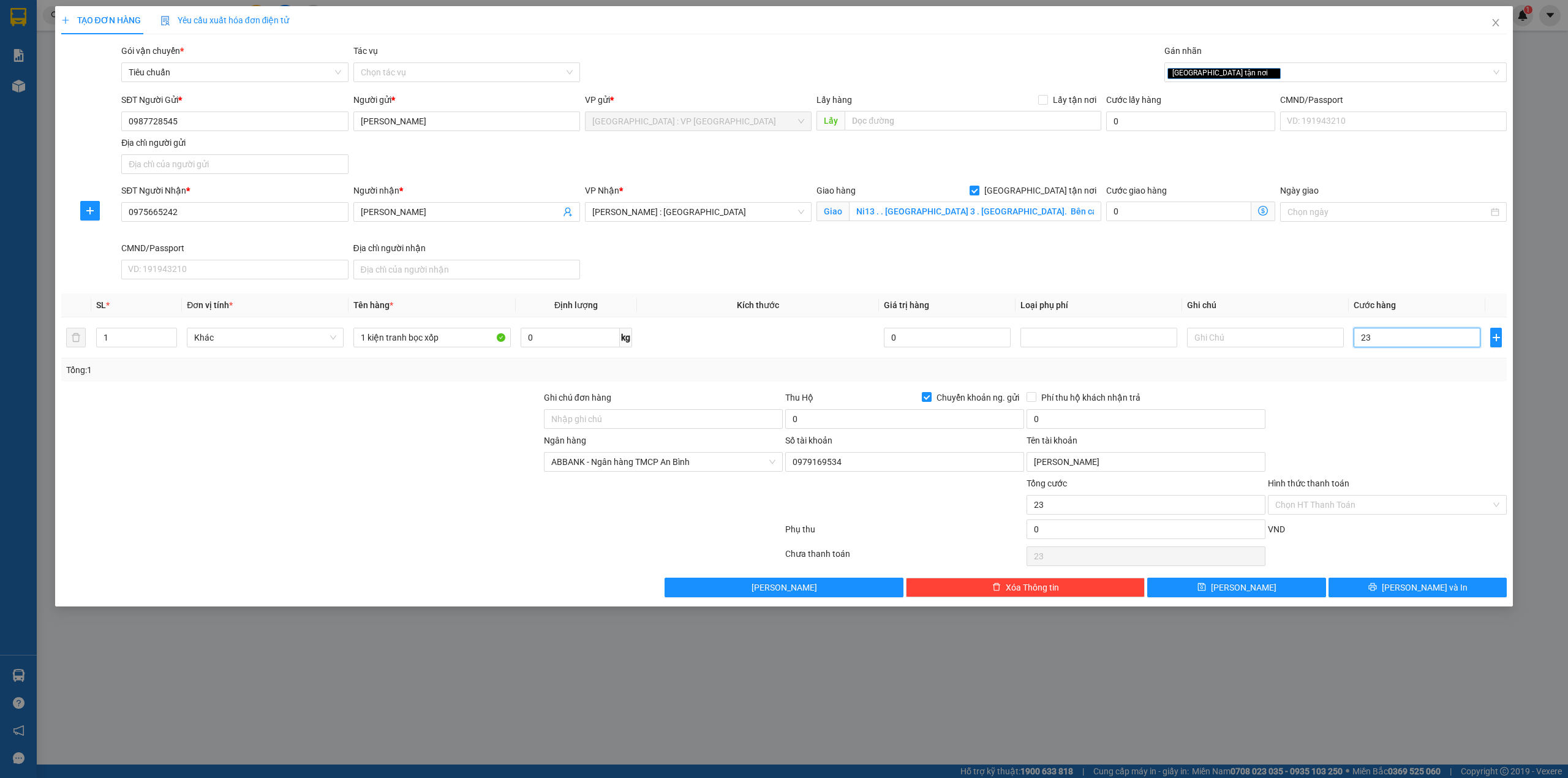
type input "230"
type input "2.300"
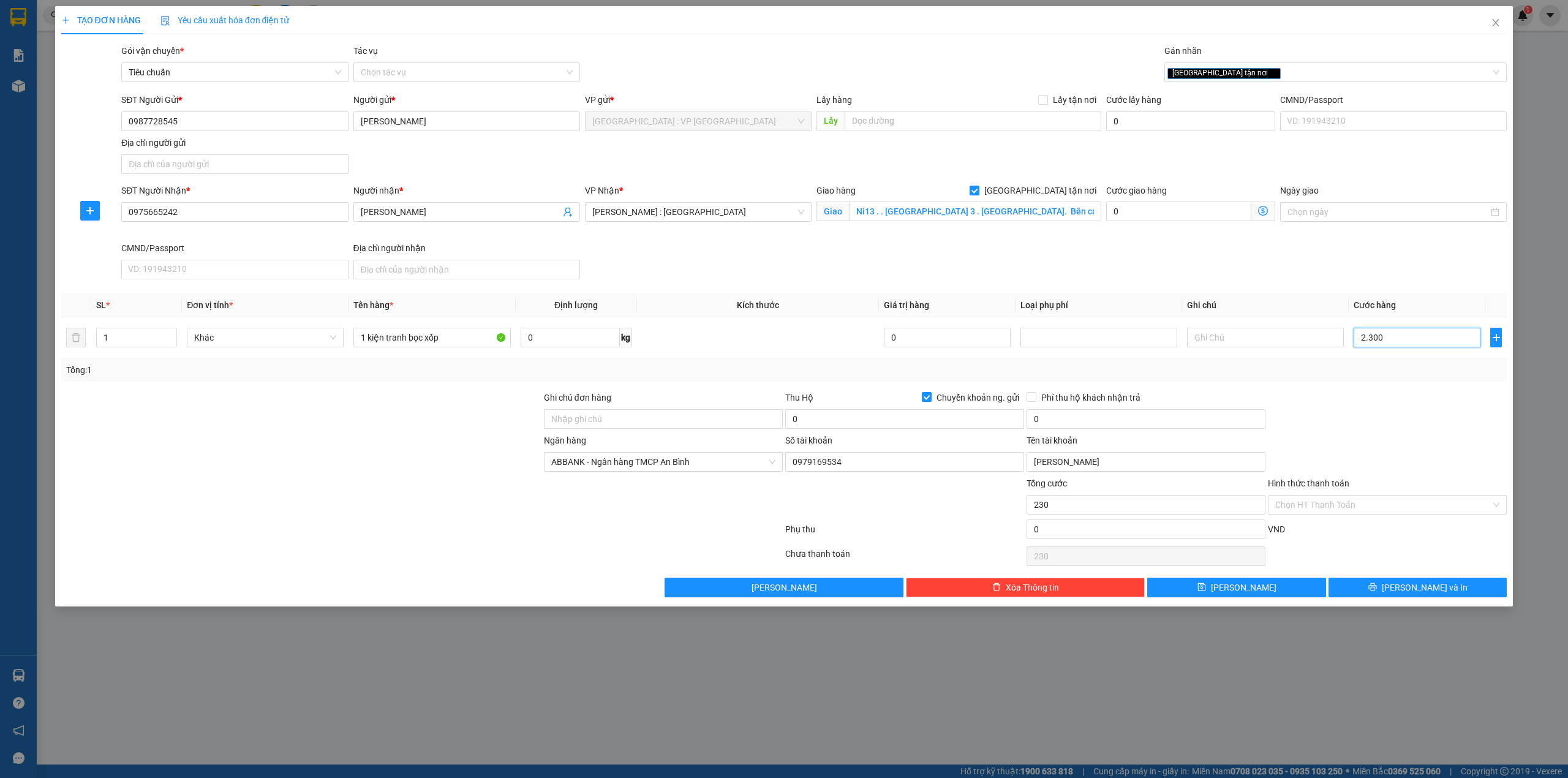
type input "2.300"
type input "23.000"
type input "230.000"
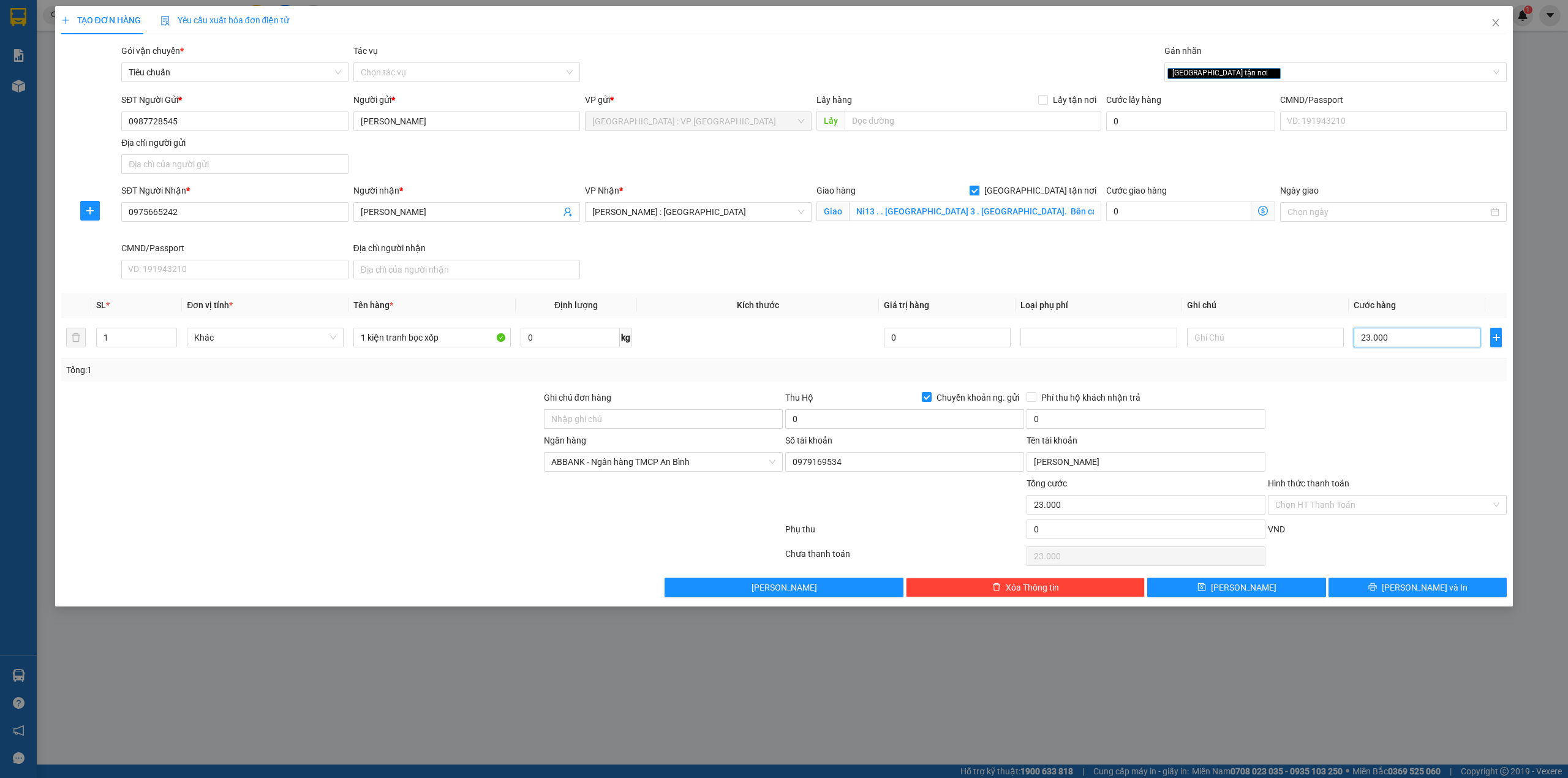
type input "230.000"
click at [819, 432] on div "0" at bounding box center [905, 421] width 239 height 25
click at [824, 429] on input "0" at bounding box center [905, 419] width 239 height 20
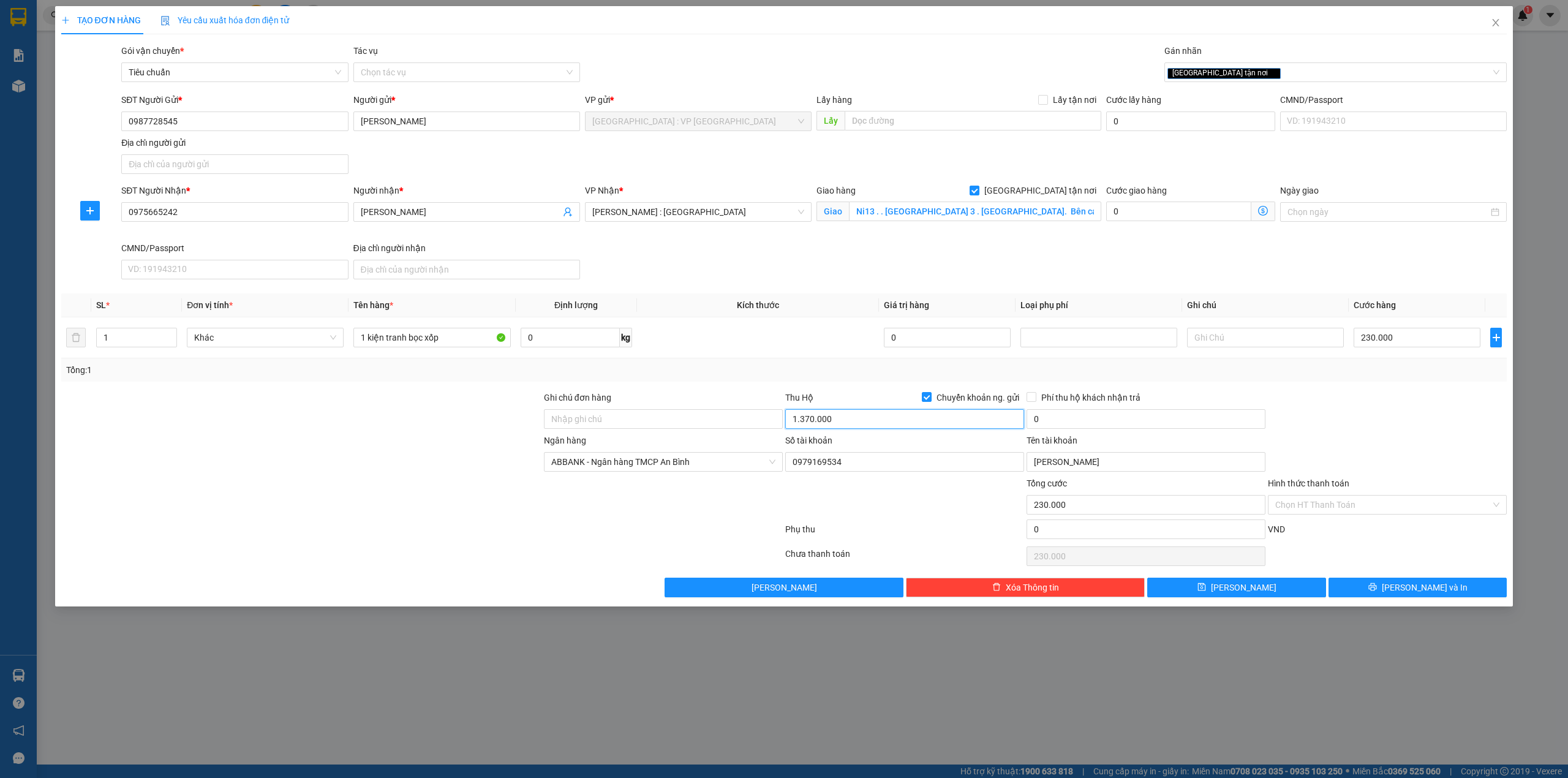
type input "1.370.000"
click at [1113, 432] on div "0" at bounding box center [1146, 421] width 239 height 25
click at [1103, 429] on input "0" at bounding box center [1146, 419] width 239 height 20
type input "10.000"
click at [1037, 375] on div "Tổng: 1" at bounding box center [784, 371] width 1436 height 14
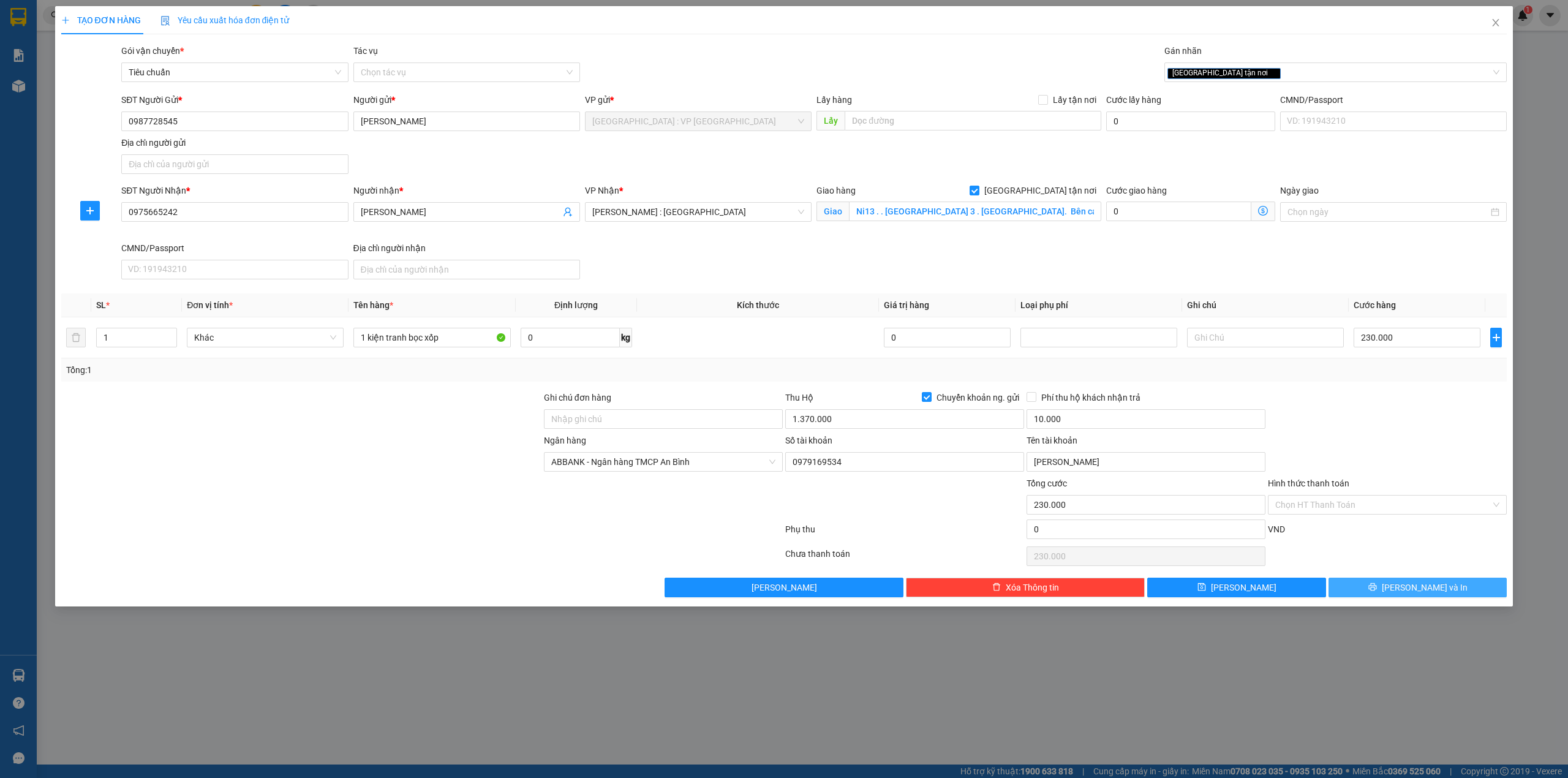
click at [1383, 581] on button "[PERSON_NAME] và In" at bounding box center [1418, 588] width 179 height 20
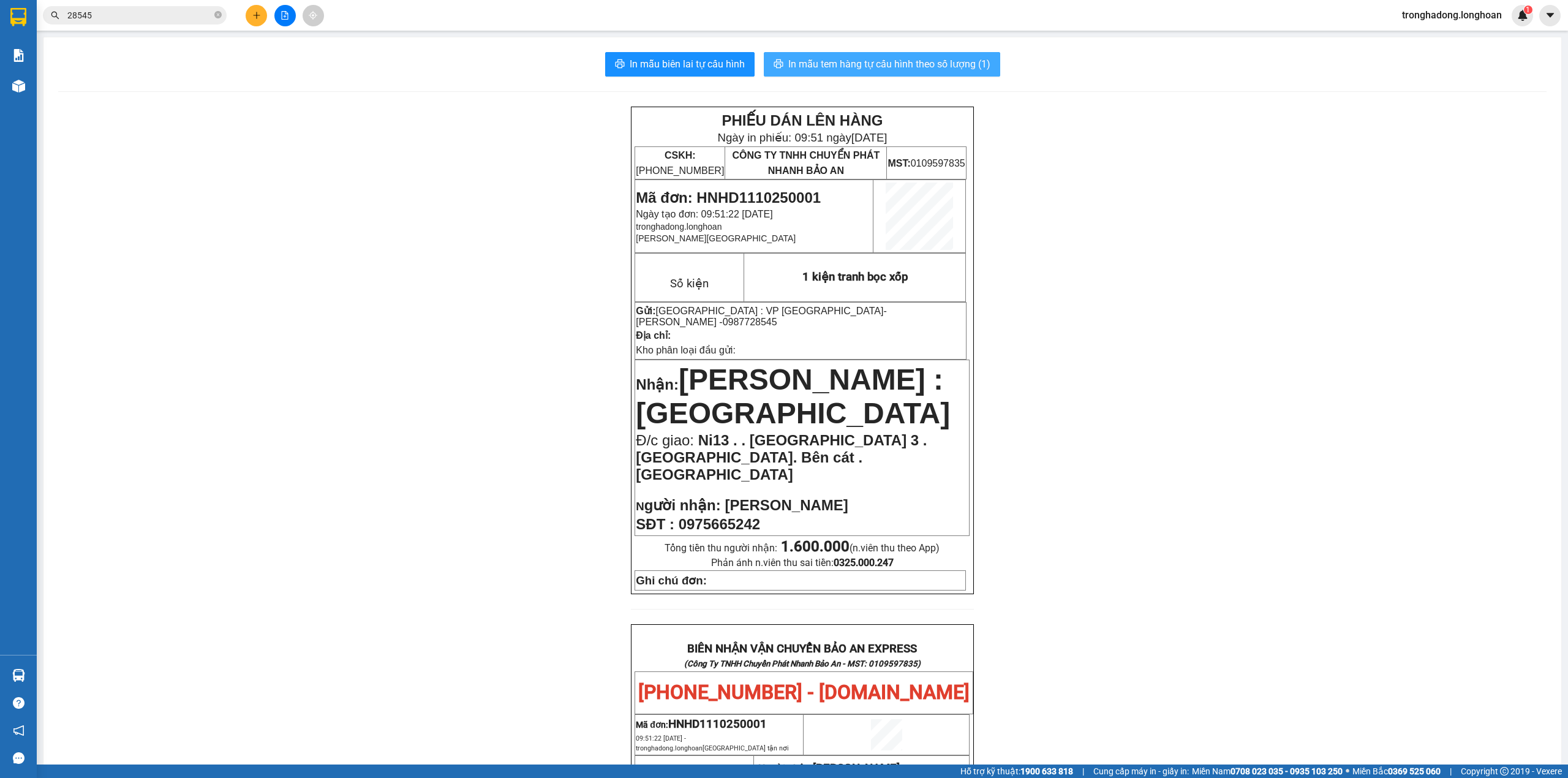
click at [843, 68] on span "In mẫu tem hàng tự cấu hình theo số lượng (1)" at bounding box center [890, 64] width 203 height 15
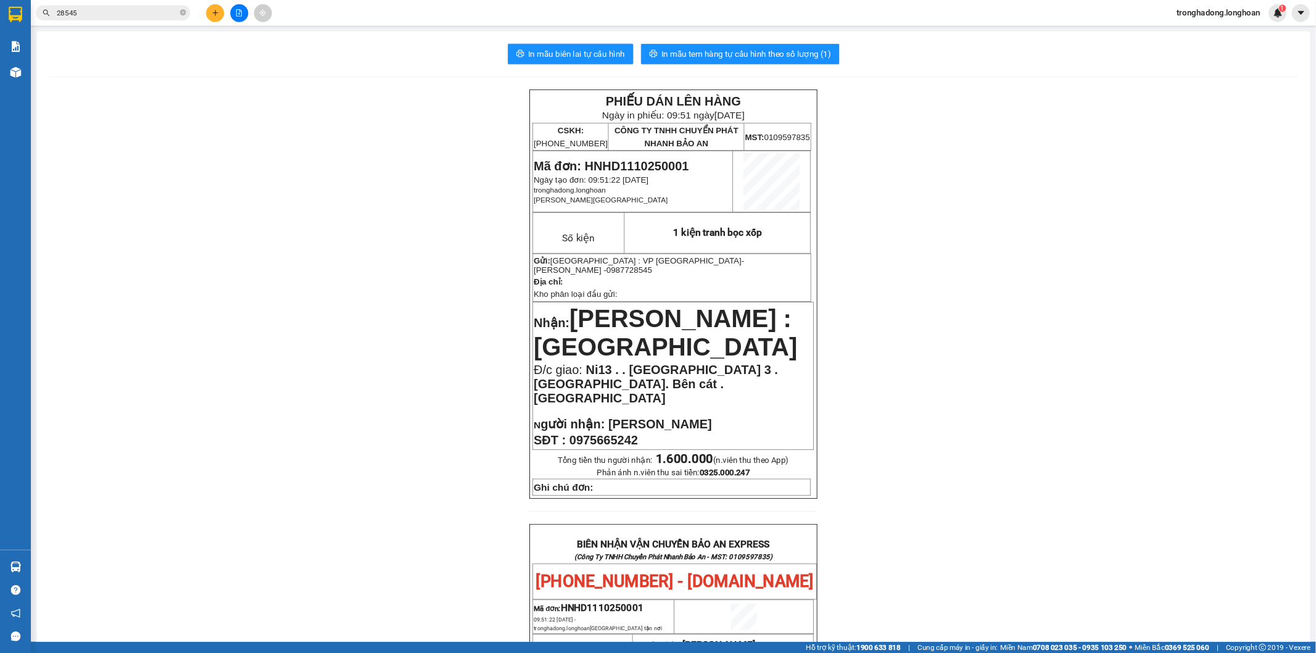
scroll to position [593, 0]
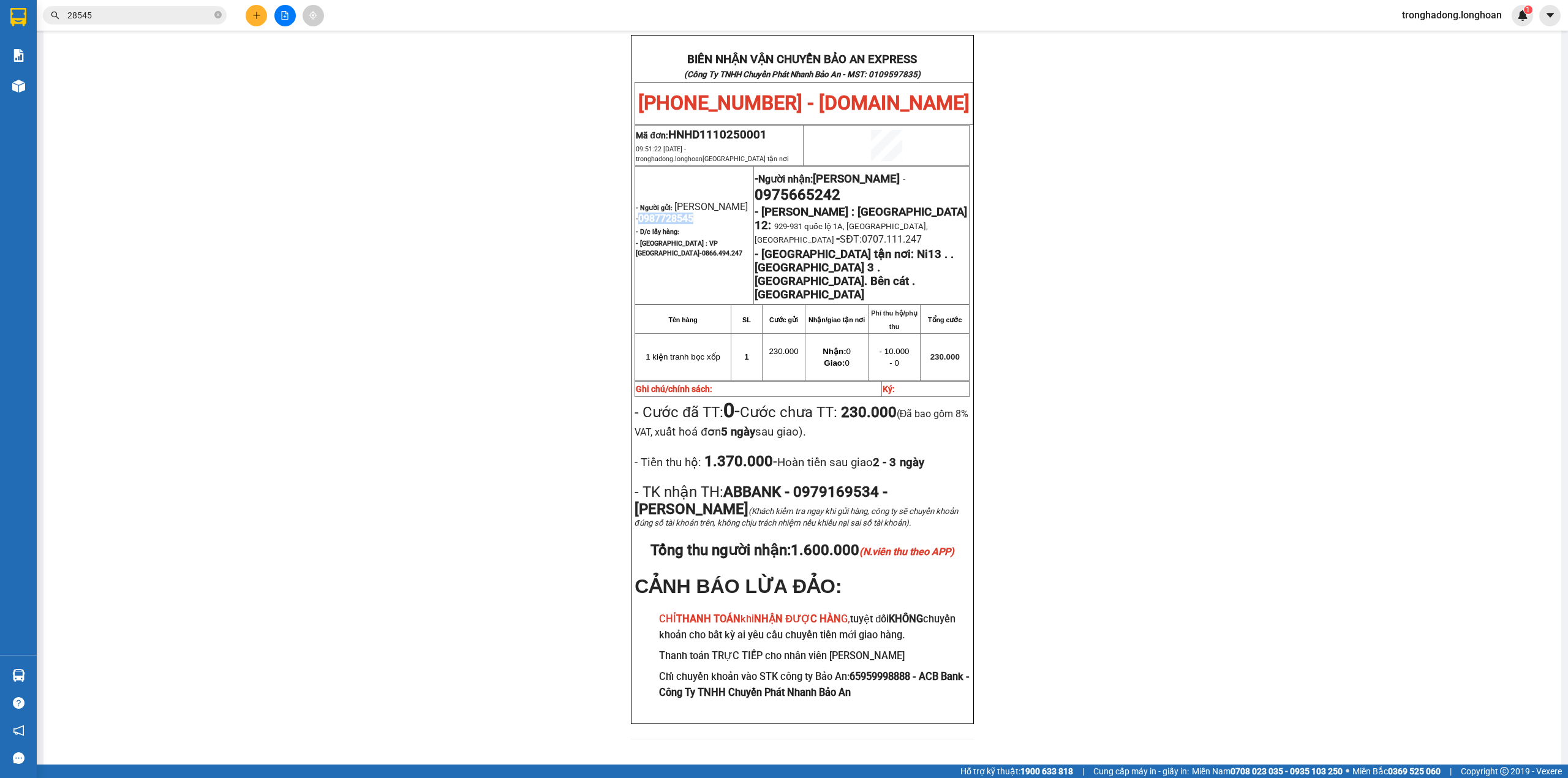
drag, startPoint x: 689, startPoint y: 195, endPoint x: 630, endPoint y: 199, distance: 59.1
click at [636, 201] on p "- Người gửi: [PERSON_NAME] - 0987728545" at bounding box center [694, 212] width 117 height 23
copy span "0987728545"
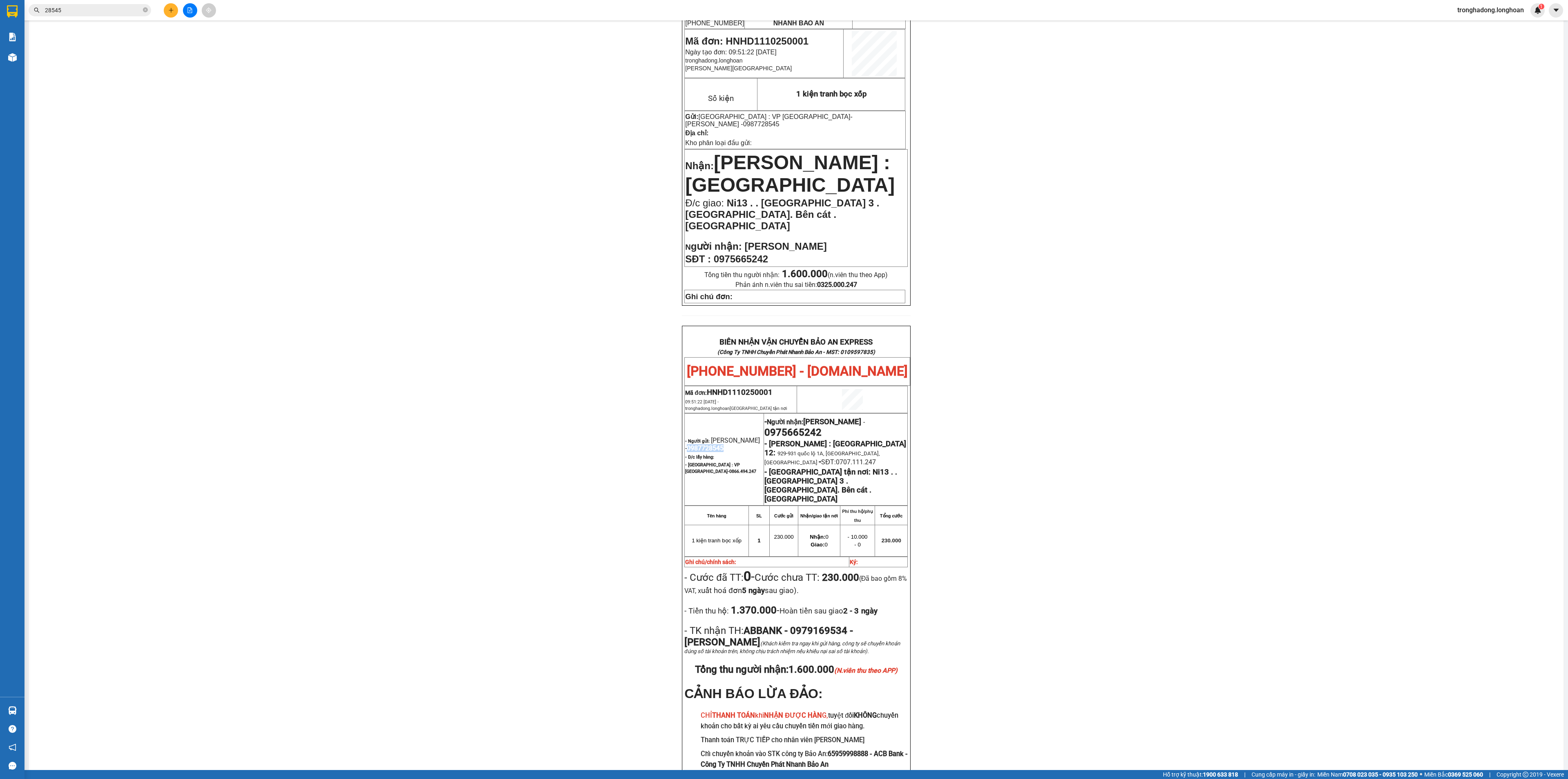
scroll to position [0, 0]
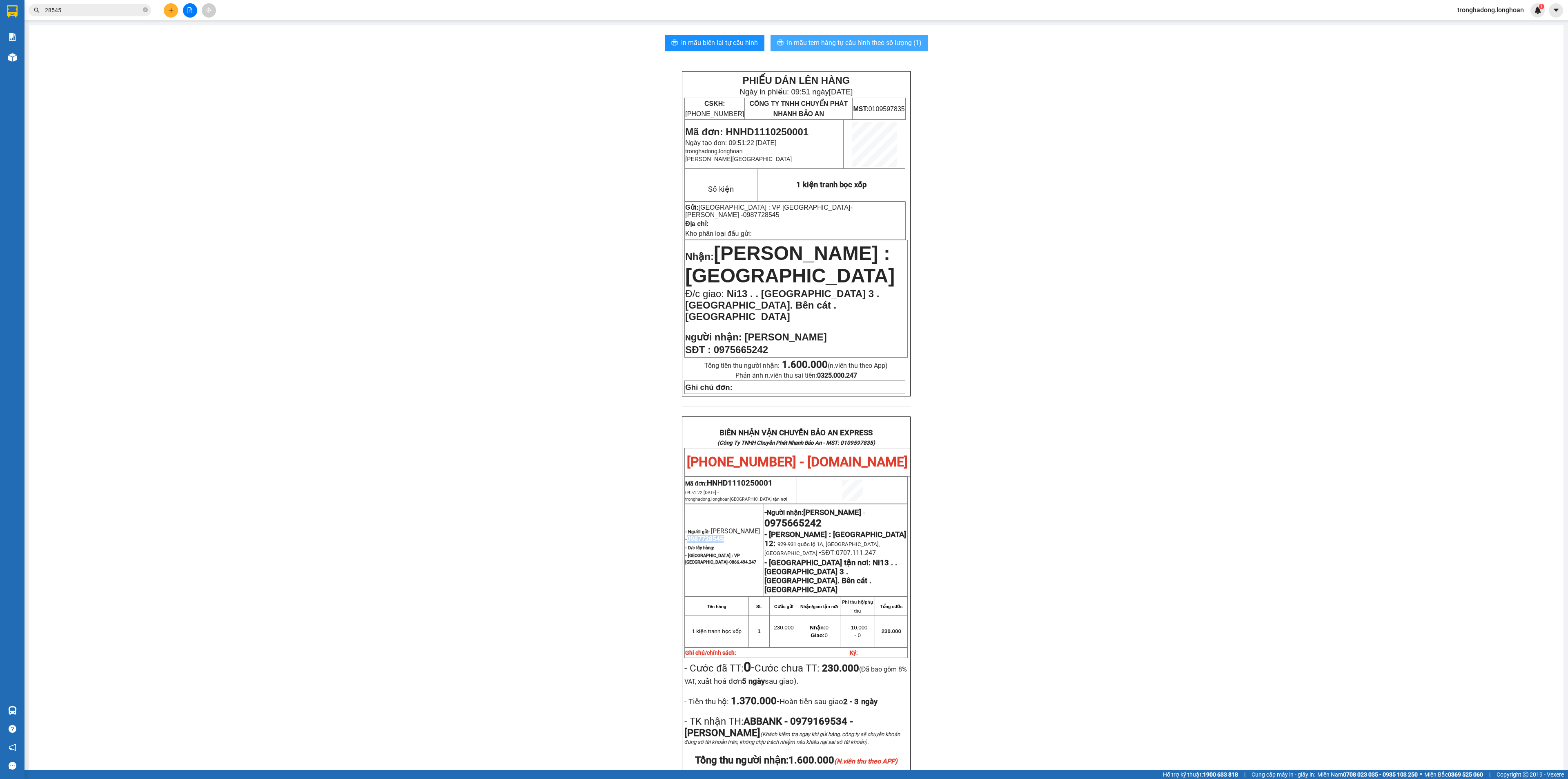
click at [869, 43] on span "In mẫu tem hàng tự cấu hình theo số lượng (1)" at bounding box center [854, 42] width 135 height 10
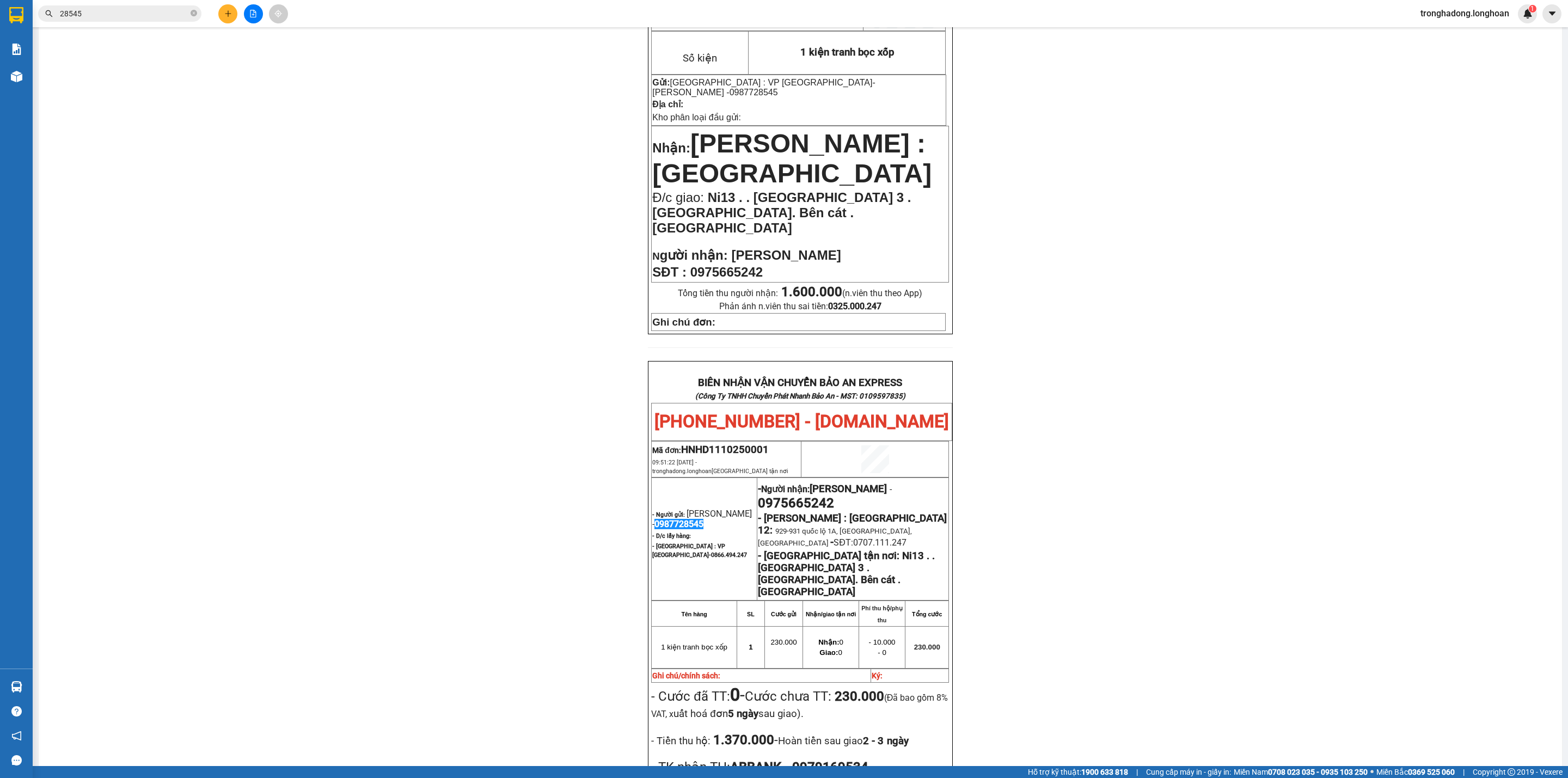
scroll to position [193, 0]
click at [224, 12] on icon "plus" at bounding box center [228, 13] width 8 height 8
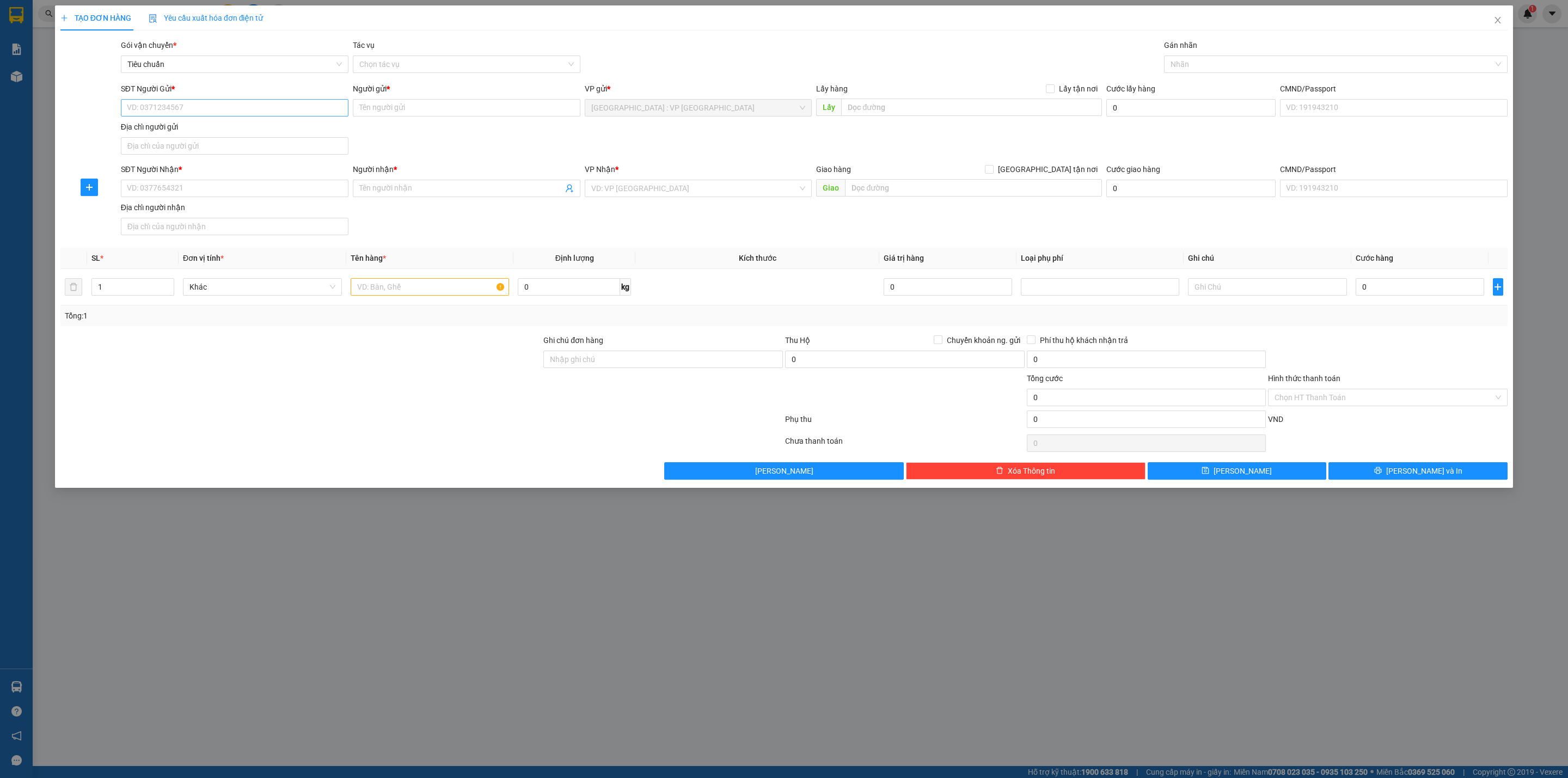
drag, startPoint x: 290, startPoint y: 118, endPoint x: 281, endPoint y: 111, distance: 11.4
click at [285, 117] on div "SĐT Người Gửi * VD: 0371234567" at bounding box center [235, 102] width 228 height 38
click at [281, 111] on input "SĐT Người Gửi *" at bounding box center [235, 108] width 228 height 18
paste input "0987728545"
type input "0987728545"
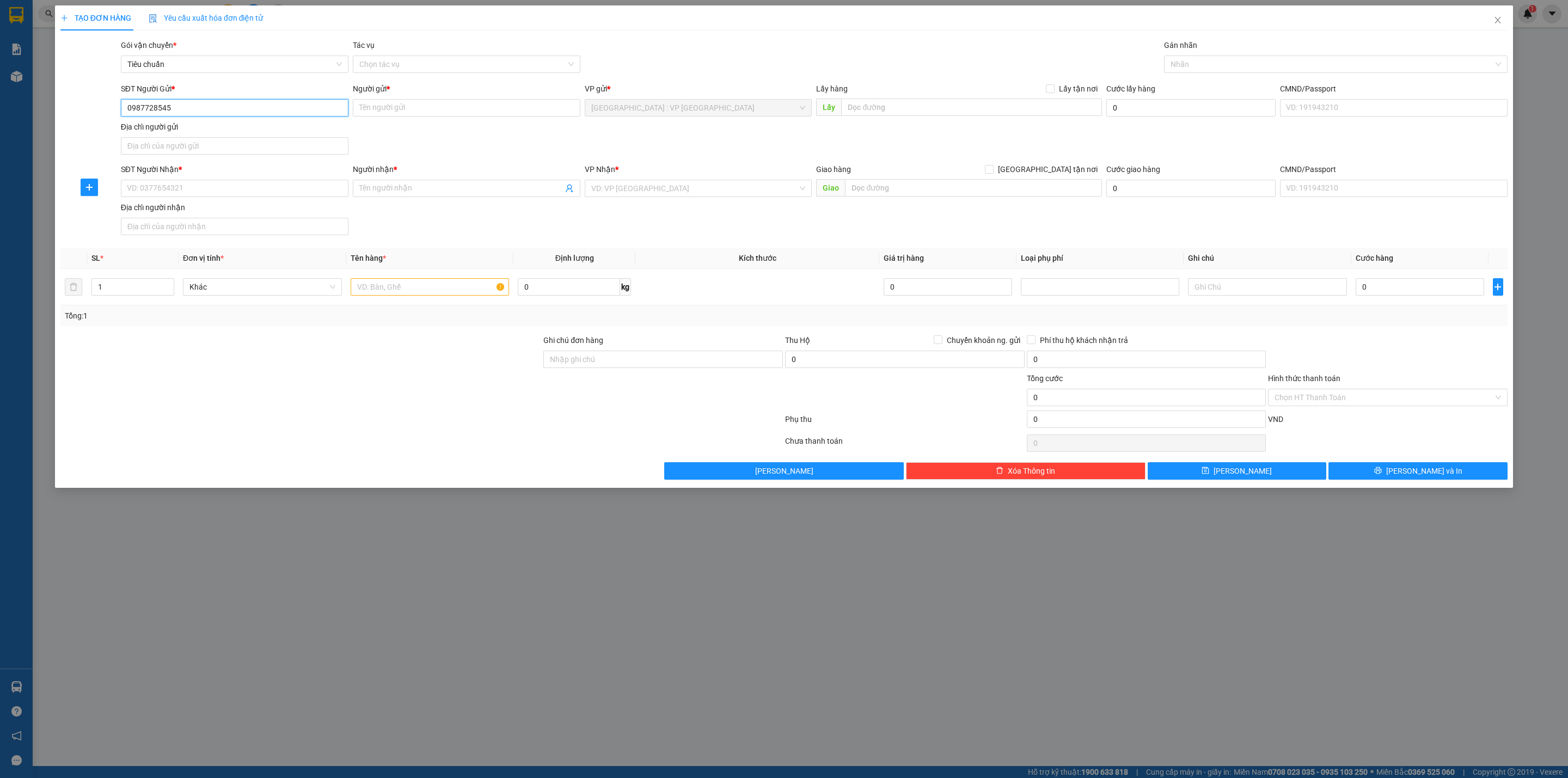
click at [283, 110] on input "0987728545" at bounding box center [235, 108] width 228 height 18
click at [195, 125] on div "0987728545 - [PERSON_NAME]" at bounding box center [234, 131] width 215 height 12
type input "[PERSON_NAME]"
checkbox input "true"
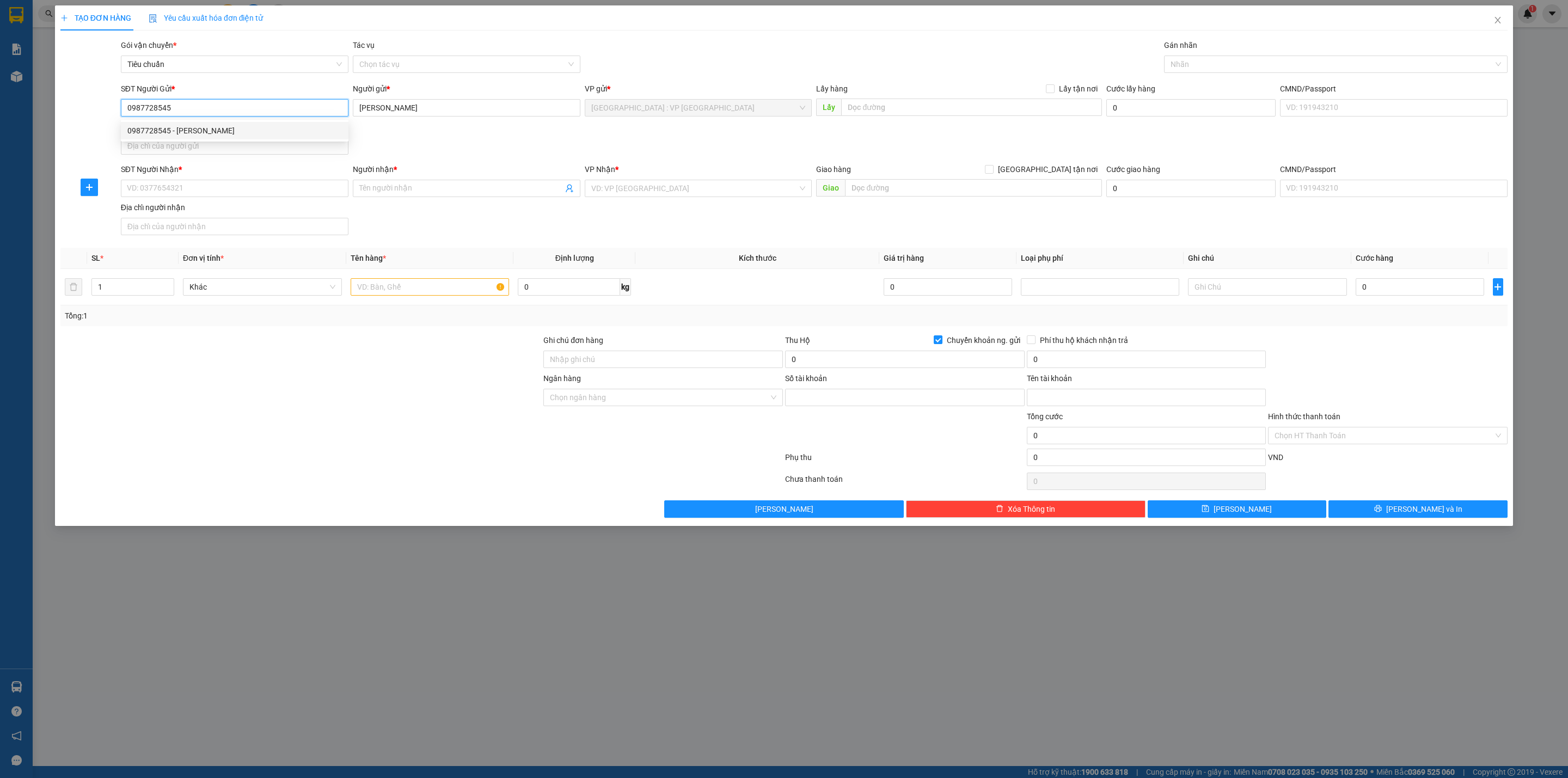
type input "0979169534"
type input "[PERSON_NAME]"
type input "0987728545"
click at [441, 143] on div "SĐT Người Gửi * 0987728545 Người gửi * [PERSON_NAME] VP gửi * [GEOGRAPHIC_DATA]…" at bounding box center [814, 121] width 1391 height 76
click at [289, 196] on input "SĐT Người Nhận *" at bounding box center [235, 189] width 228 height 18
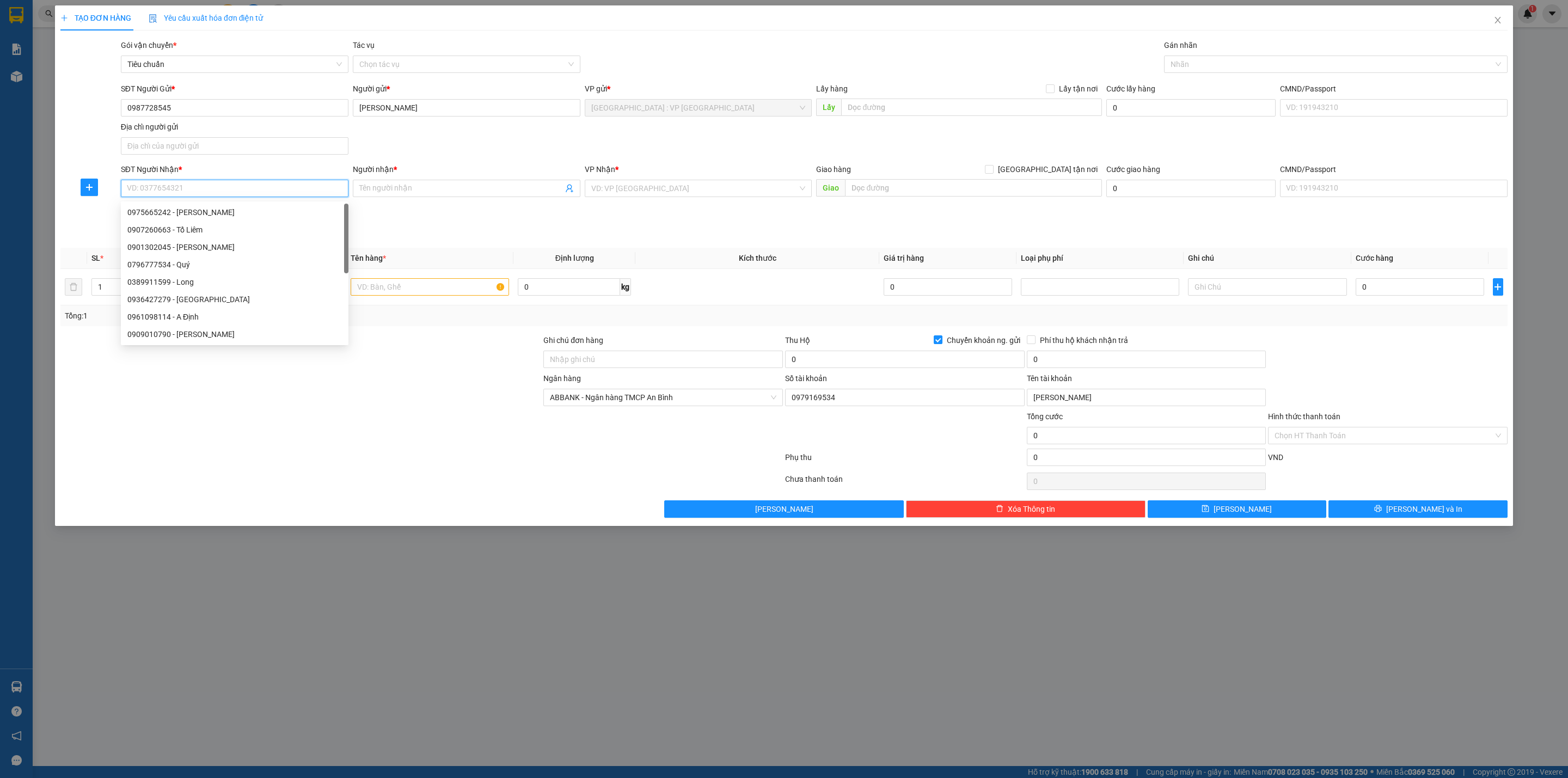
paste input "0903673729"
type input "0903673729"
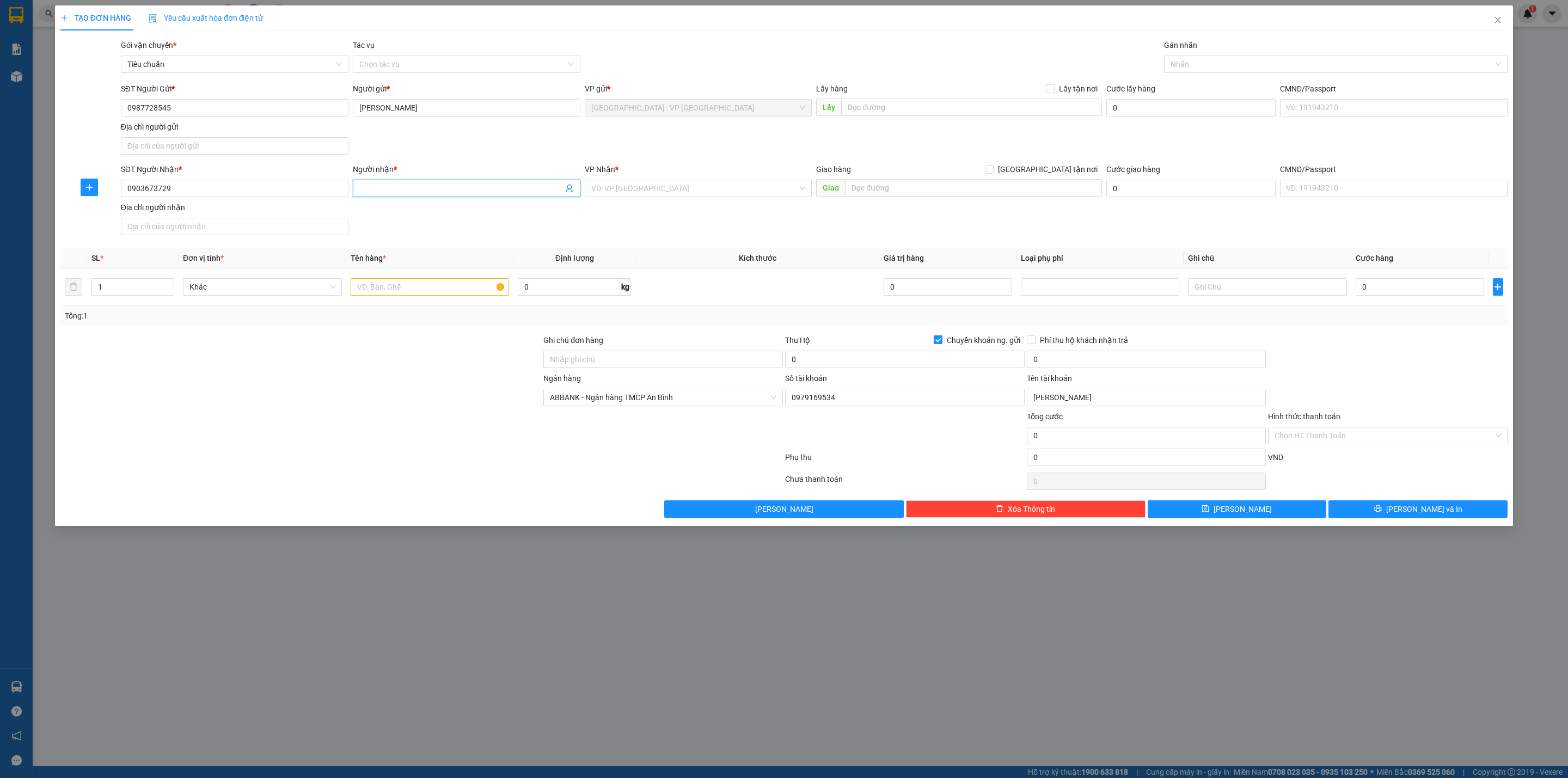
click at [432, 190] on input "Người nhận *" at bounding box center [461, 189] width 204 height 12
click at [430, 194] on input "Trung NGĩa" at bounding box center [461, 189] width 204 height 12
paste input "0376123625"
type input "Trung NGĩa 0376123625"
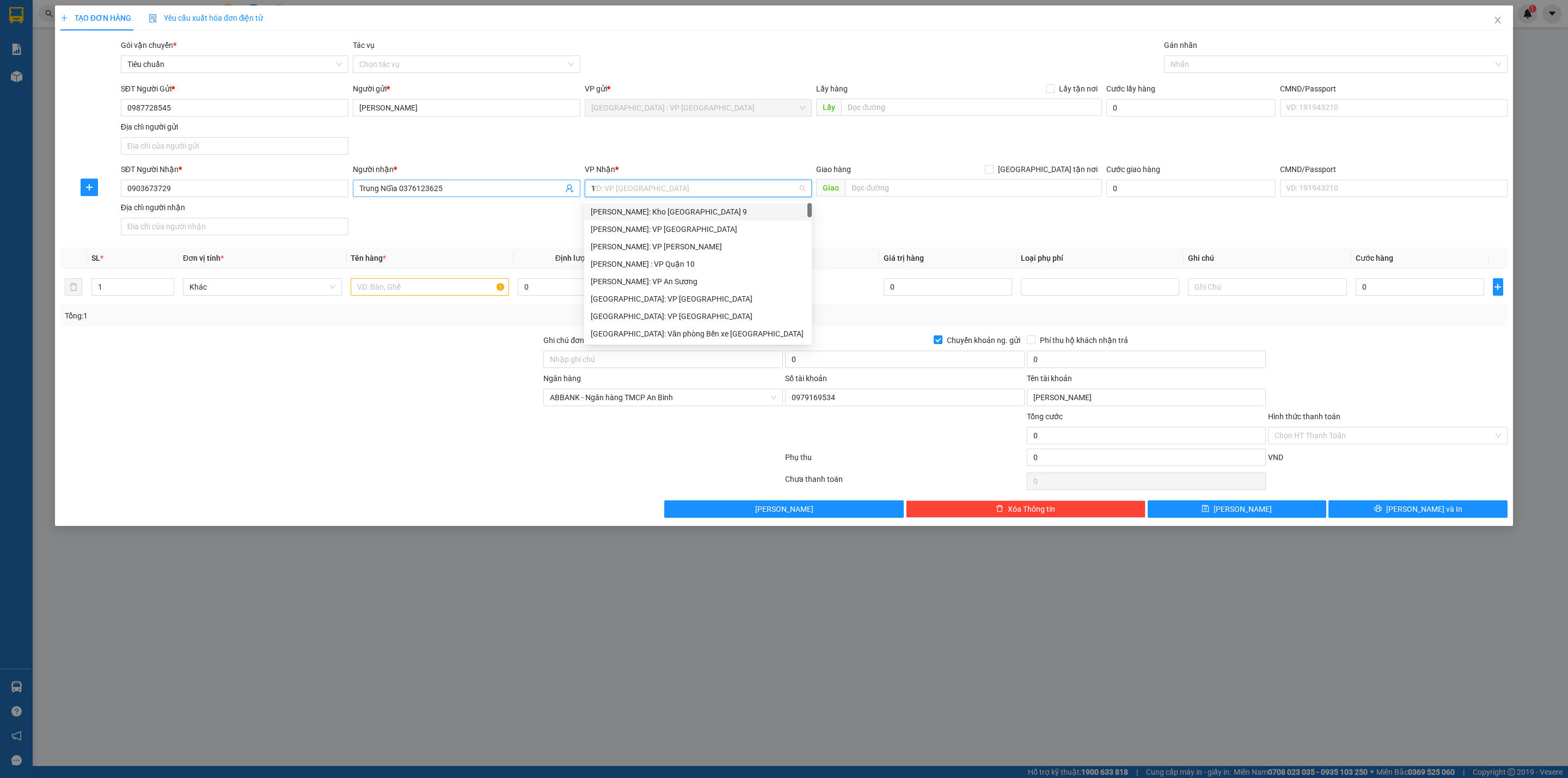
type input "12"
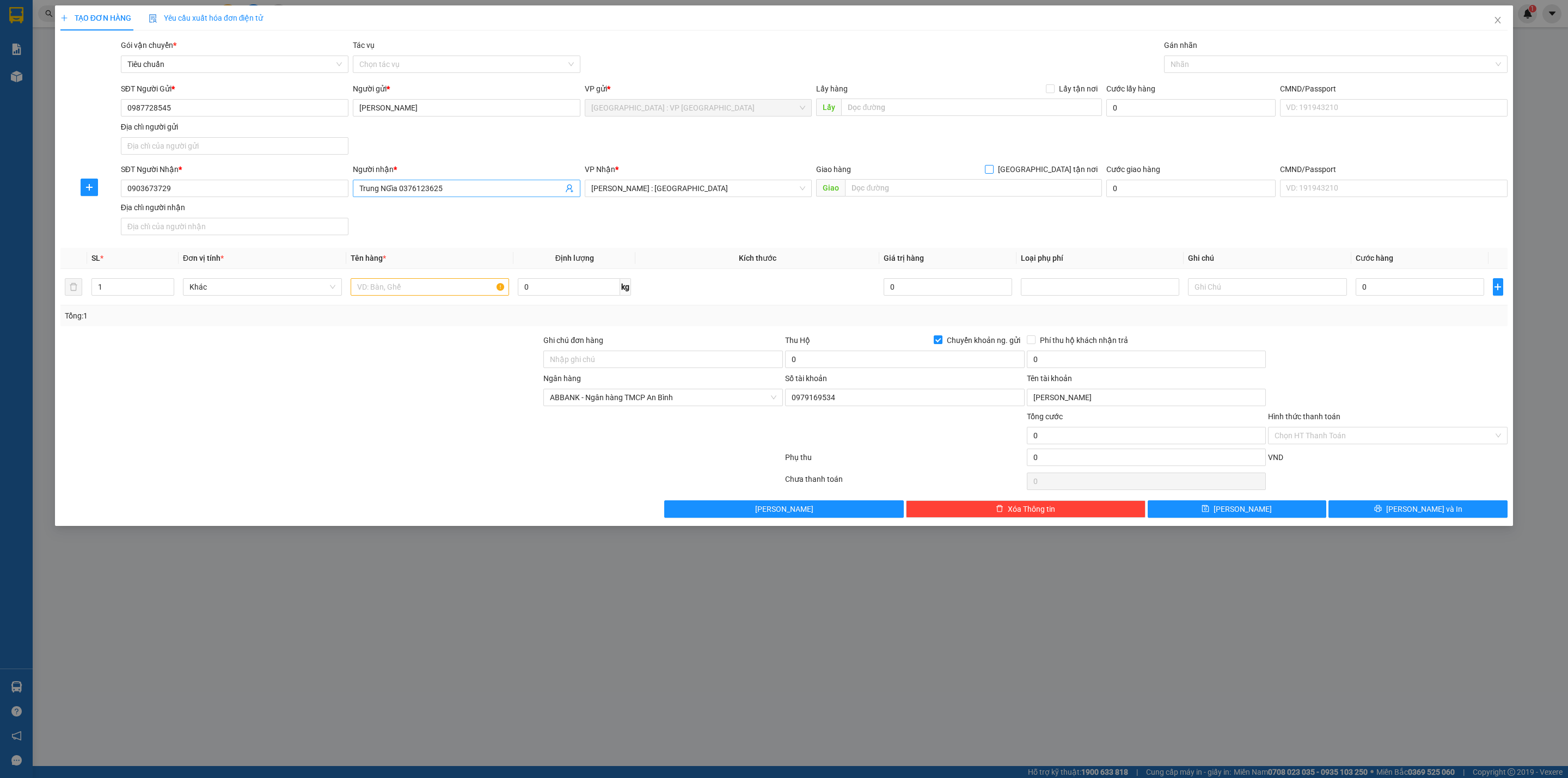
click at [985, 165] on input "[GEOGRAPHIC_DATA] tận nơi" at bounding box center [989, 169] width 8 height 8
checkbox input "true"
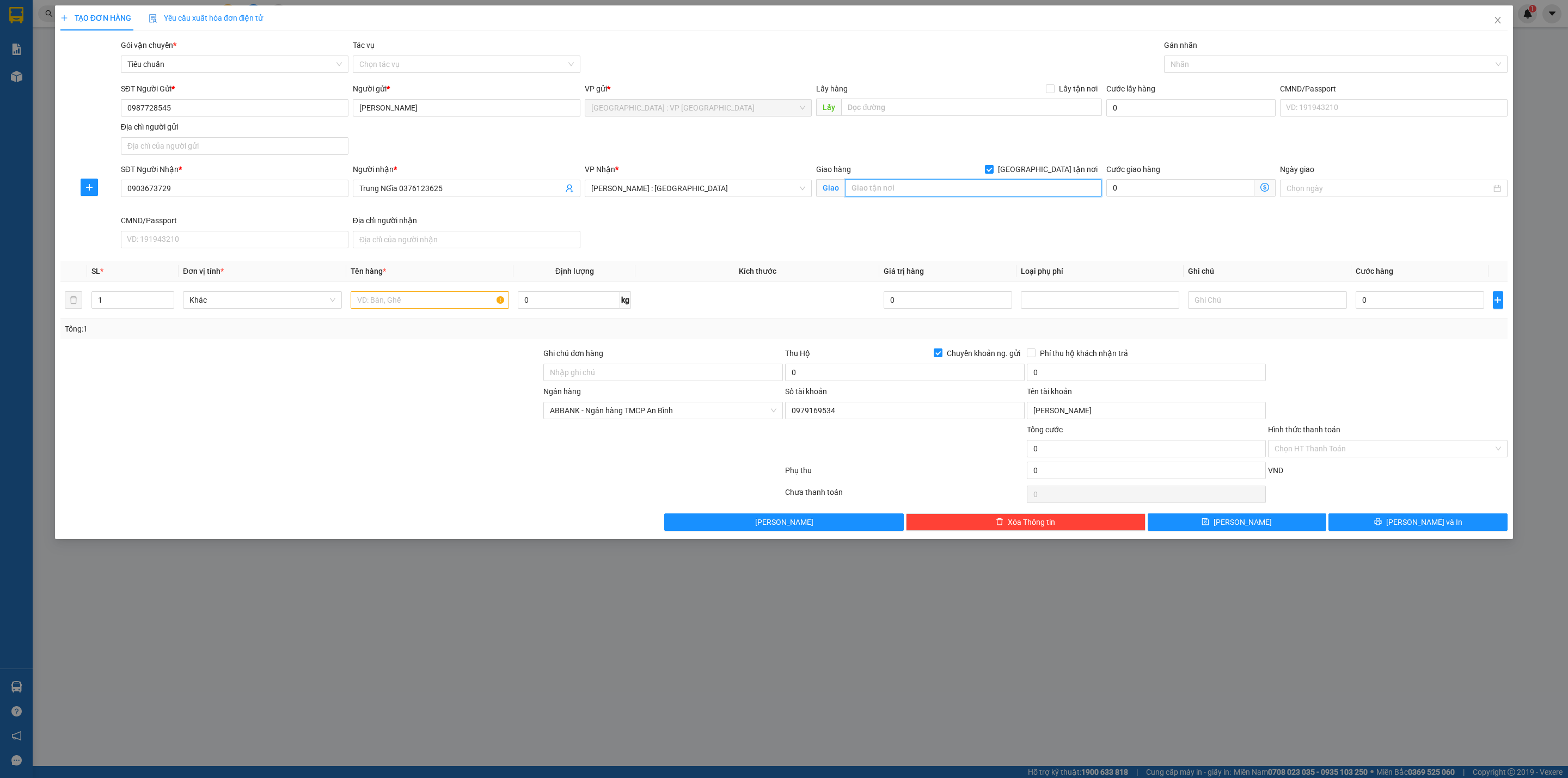
click at [994, 196] on input "text" at bounding box center [973, 188] width 256 height 18
paste input "[STREET_ADDRESS]"
click at [1209, 63] on div at bounding box center [1331, 64] width 328 height 13
type input "[STREET_ADDRESS]"
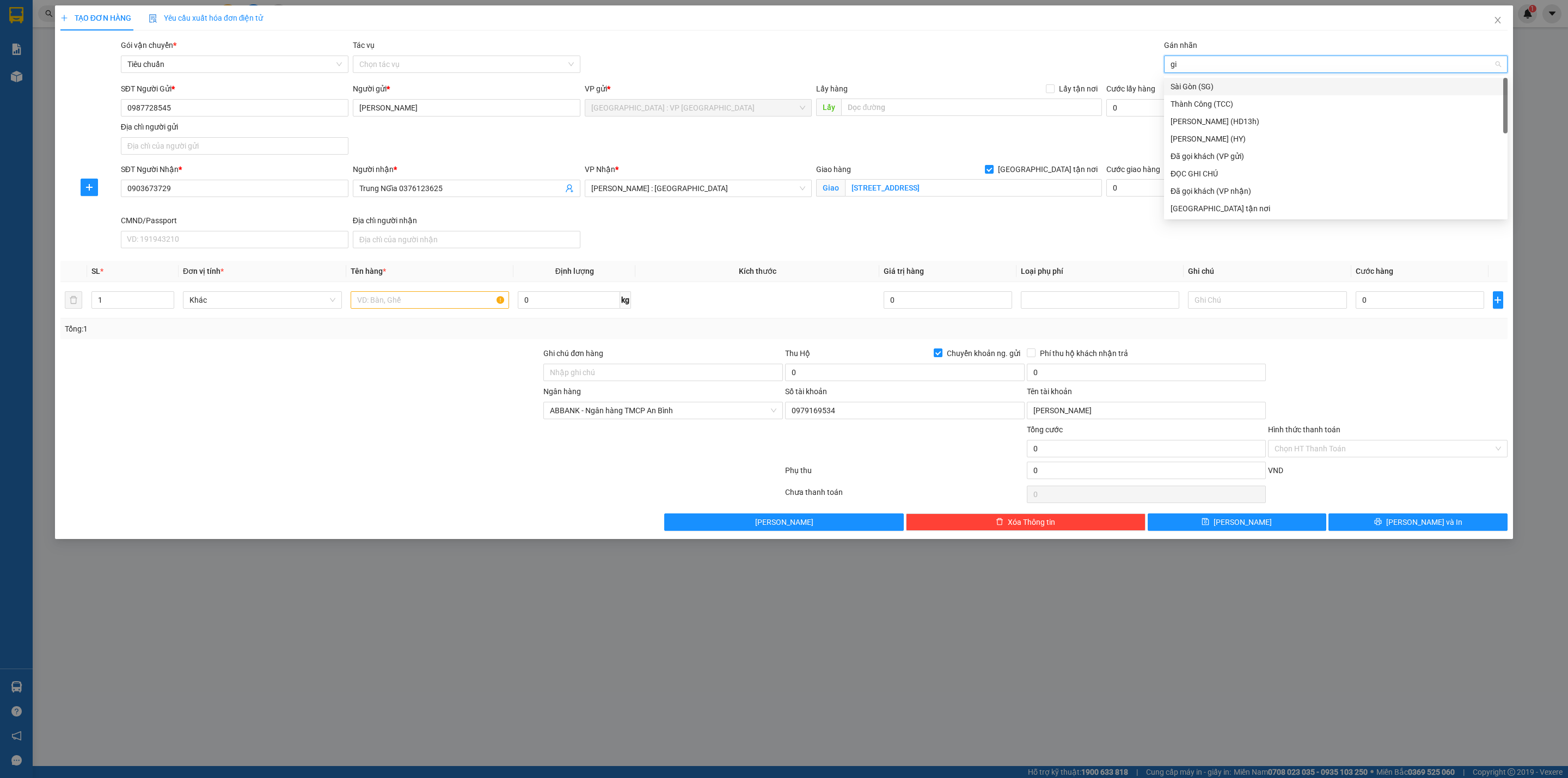
type input "gia"
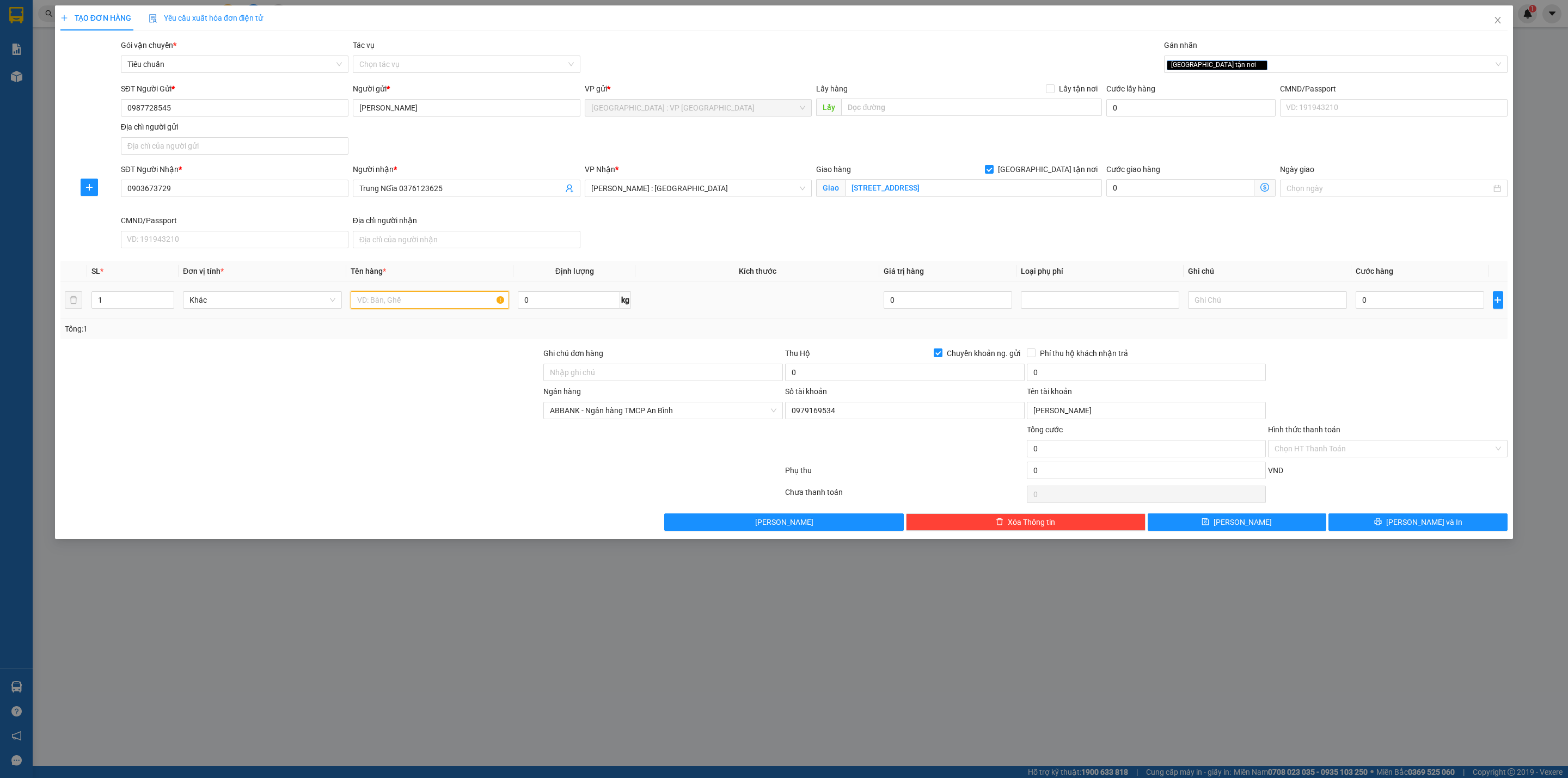
click at [386, 305] on input "text" at bounding box center [430, 300] width 159 height 18
type input "1 kiện tranh bọc xốp"
click at [1393, 303] on input "0" at bounding box center [1421, 300] width 129 height 18
type input "1"
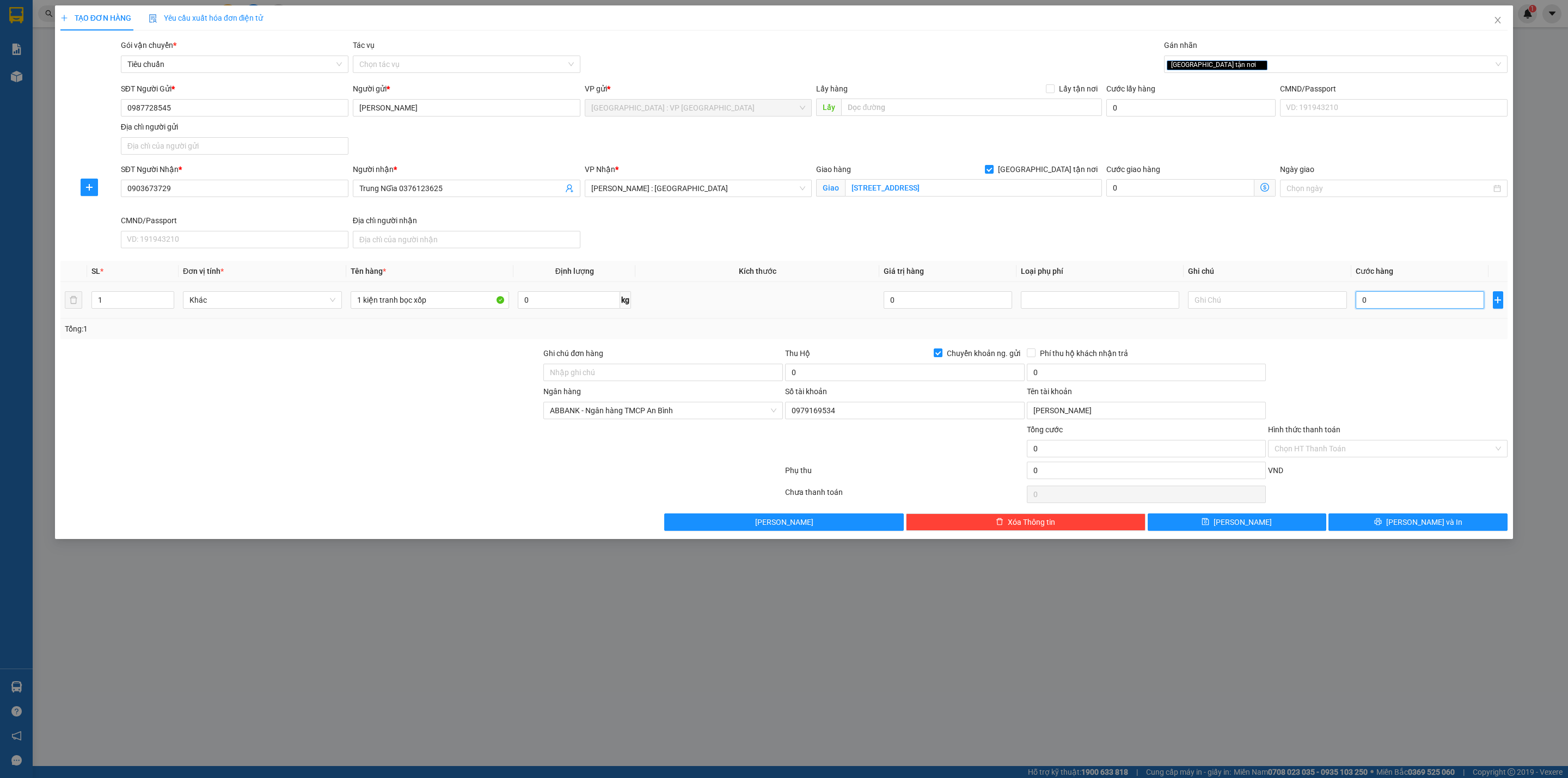
type input "1"
type input "16"
type input "160"
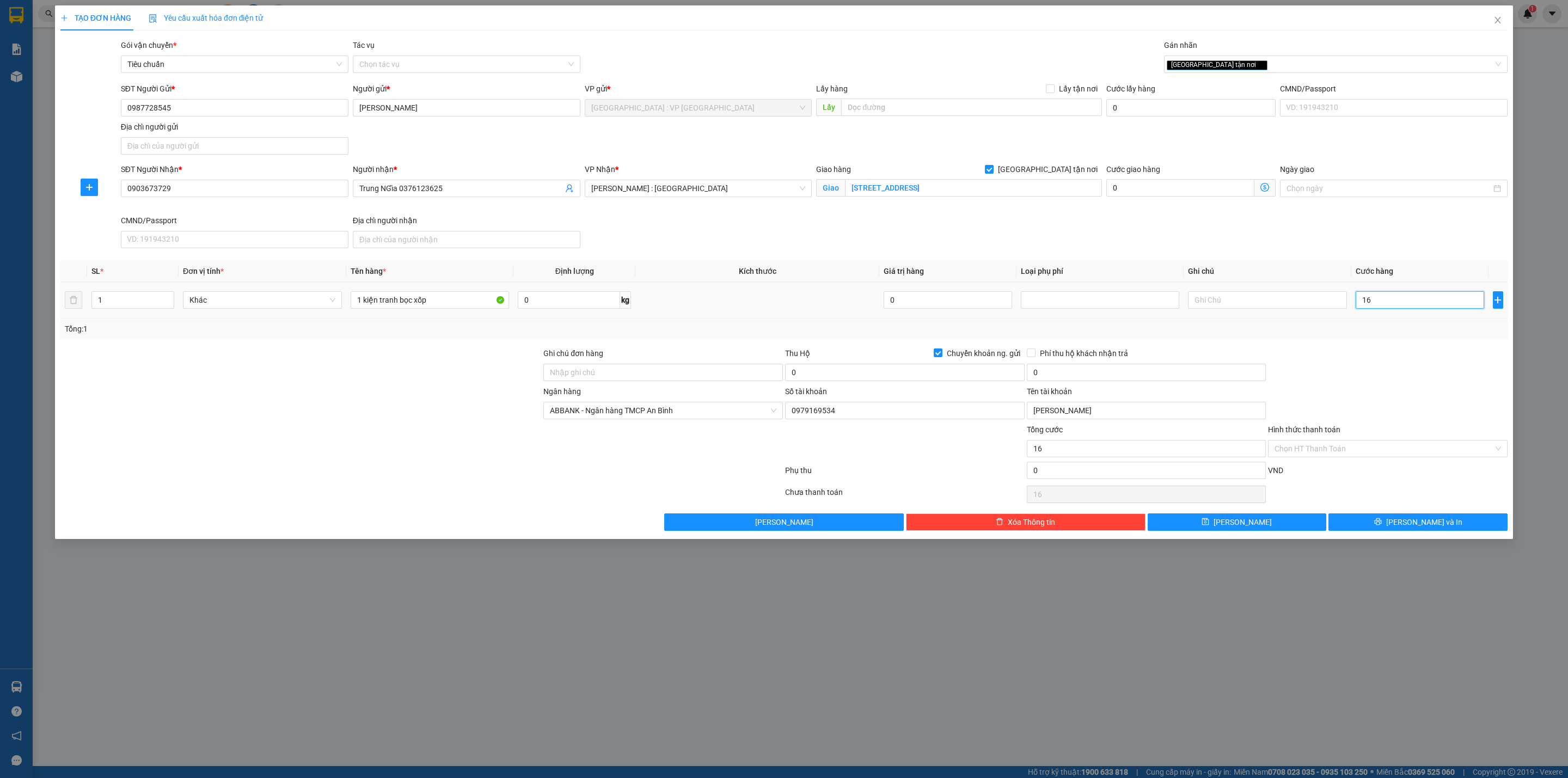
type input "160"
type input "1.600"
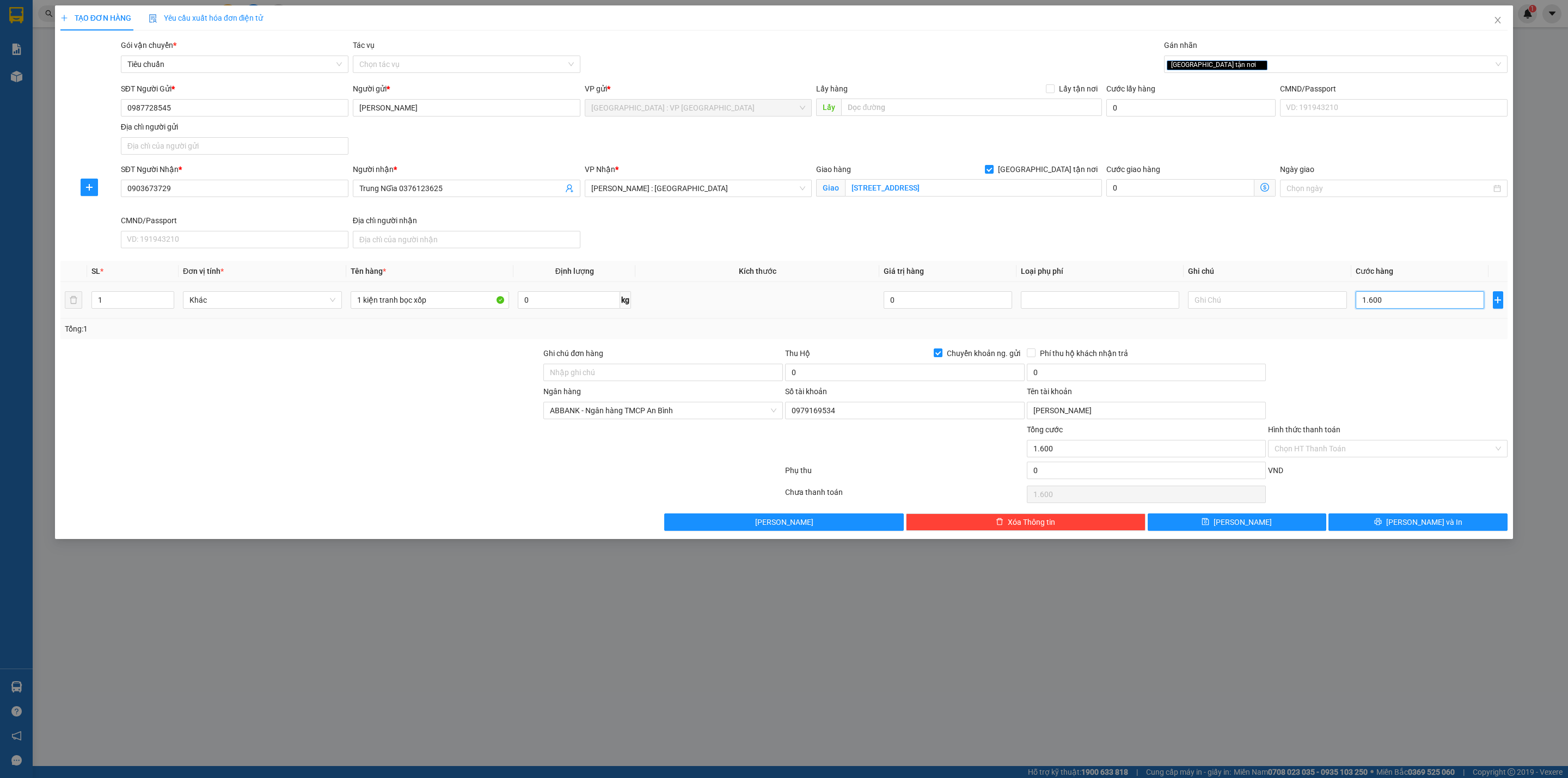
type input "16.000"
type input "160.000"
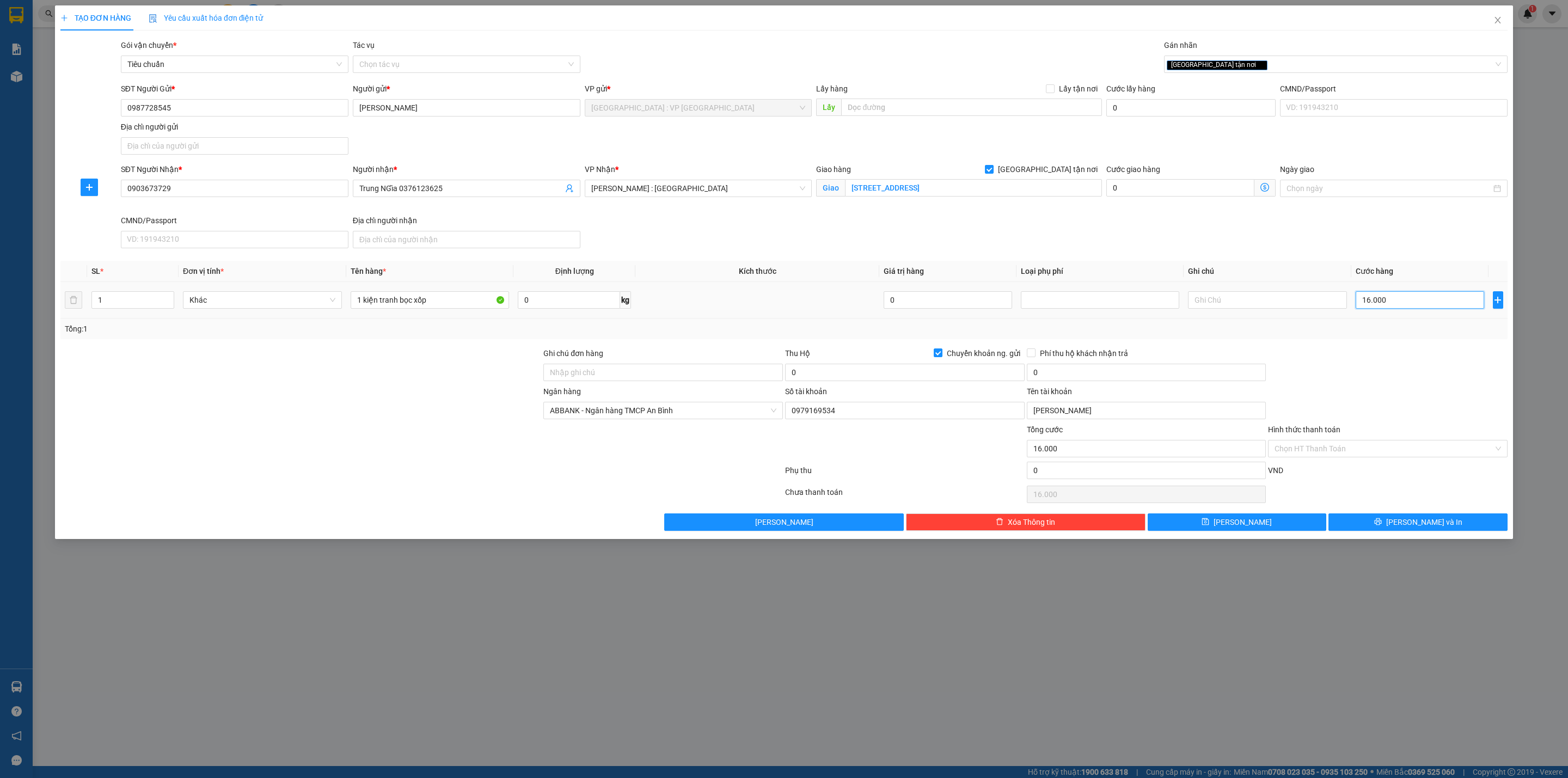
type input "160.000"
click at [869, 364] on div "Thu Hộ Chuyển khoản ng. gửi" at bounding box center [904, 355] width 239 height 17
click at [870, 371] on input "0" at bounding box center [904, 373] width 239 height 18
type input "1.440.000"
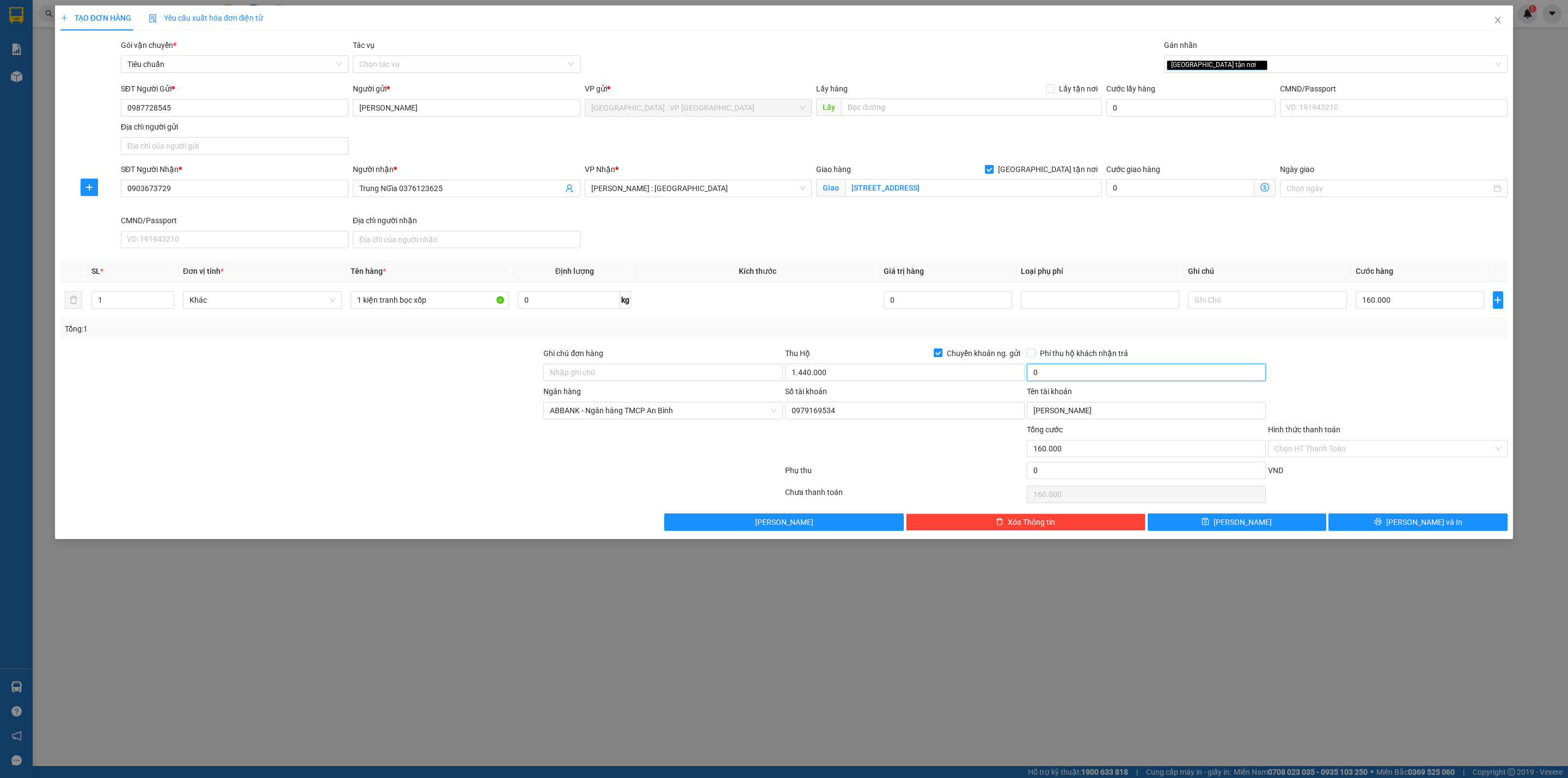
click at [1070, 373] on input "0" at bounding box center [1146, 373] width 239 height 18
type input "10.000"
click at [1256, 332] on div "Tổng: 1" at bounding box center [783, 329] width 1438 height 12
click at [1392, 520] on button "[PERSON_NAME] và In" at bounding box center [1418, 523] width 179 height 18
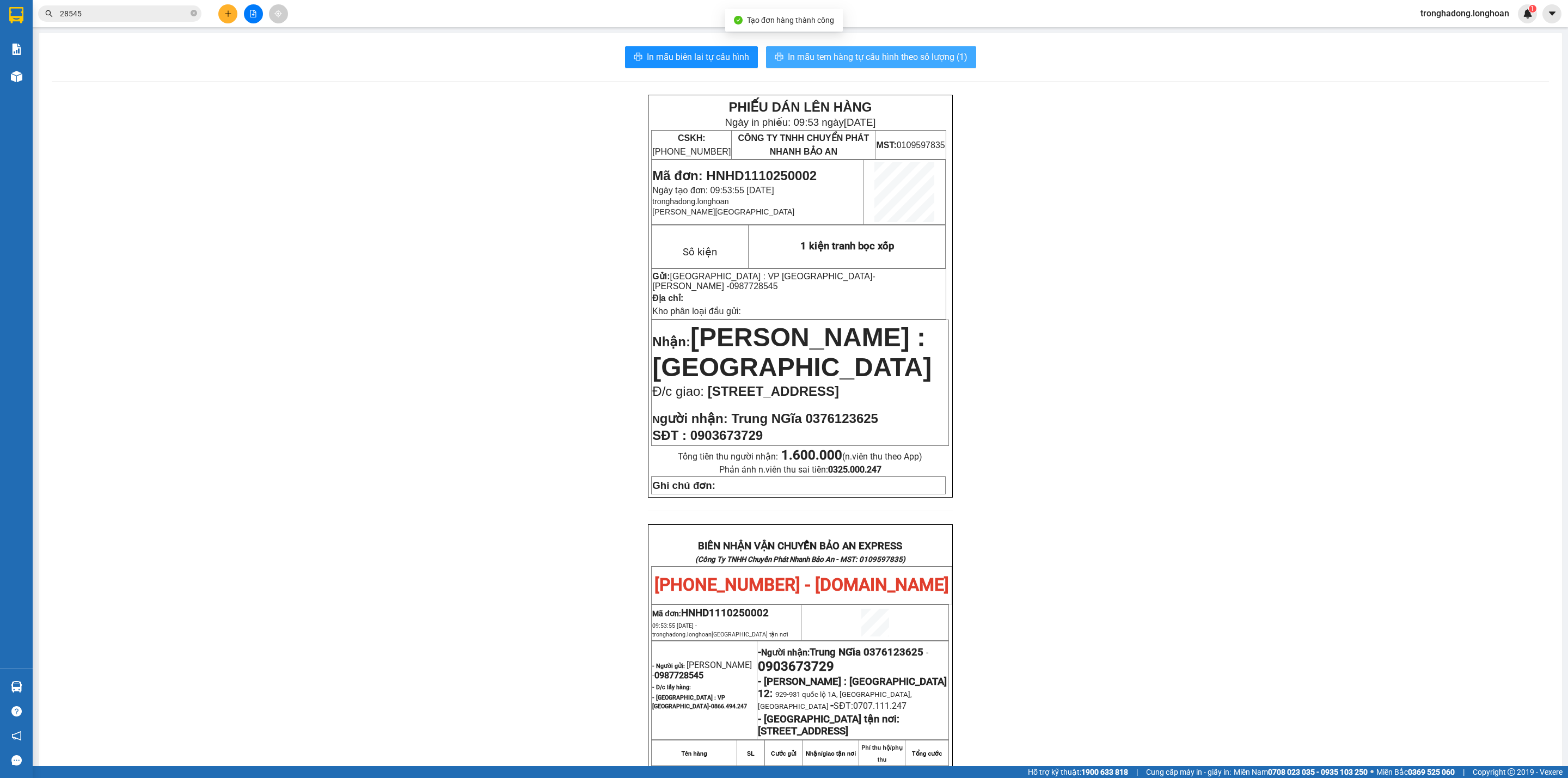
click at [808, 66] on button "In mẫu tem hàng tự cấu hình theo số lượng (1)" at bounding box center [871, 57] width 210 height 22
click at [1085, 430] on div "PHIẾU DÁN LÊN HÀNG Ngày in phiếu: 09:54 [DATE] CSKH: [PHONE_NUMBER] CÔNG TY TNH…" at bounding box center [801, 617] width 1497 height 1046
click at [318, 404] on div "PHIẾU DÁN LÊN HÀNG Ngày in phiếu: 09:54 [DATE] CSKH: [PHONE_NUMBER] CÔNG TY TNH…" at bounding box center [801, 617] width 1497 height 1046
click at [428, 384] on div "PHIẾU DÁN LÊN HÀNG Ngày in phiếu: 09:54 [DATE] CSKH: [PHONE_NUMBER] CÔNG TY TNH…" at bounding box center [801, 617] width 1497 height 1046
drag, startPoint x: 864, startPoint y: 276, endPoint x: 810, endPoint y: 278, distance: 54.0
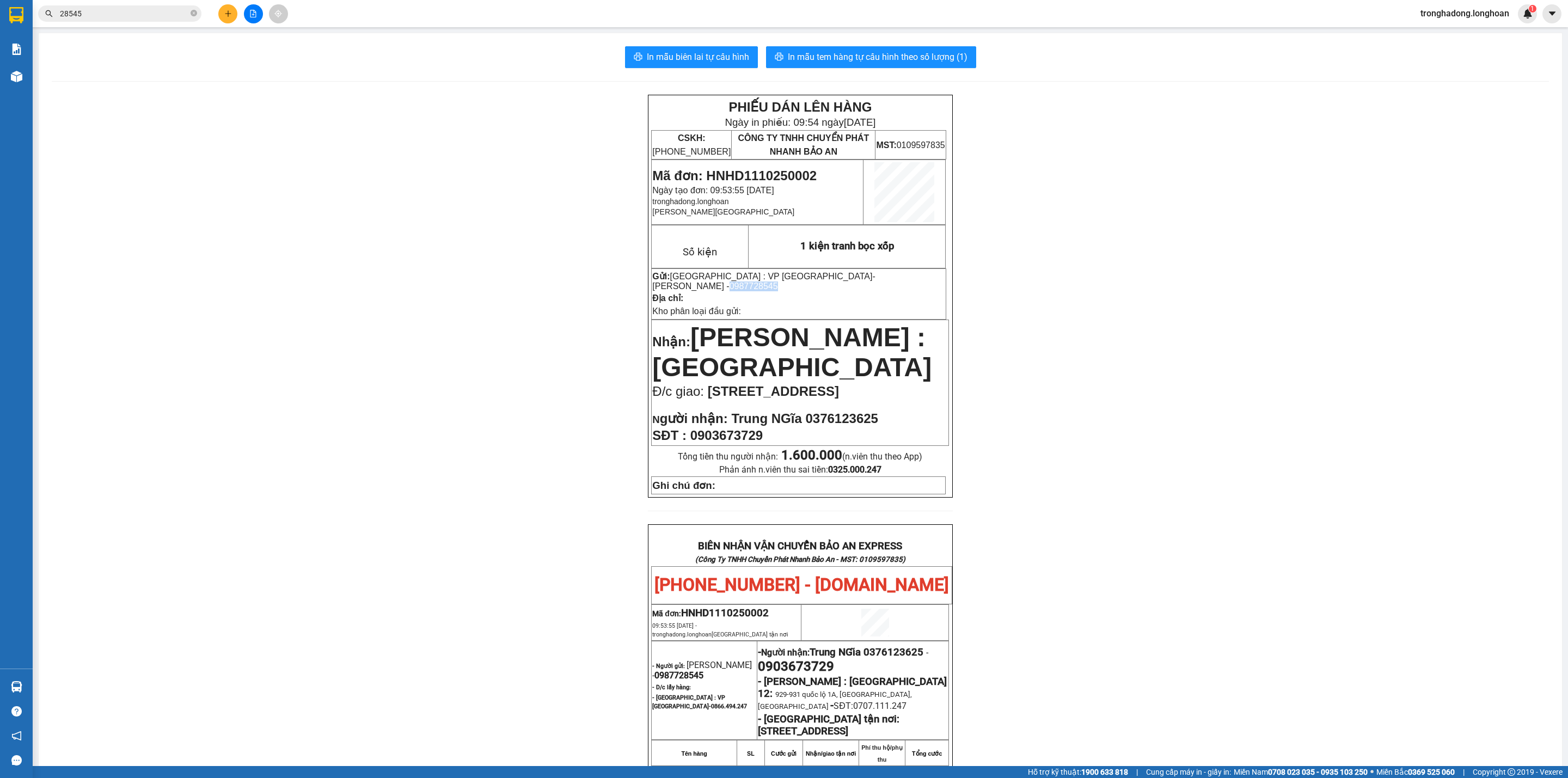
click at [810, 278] on p "Gửi: [GEOGRAPHIC_DATA] : VP Hà Đông - [GEOGRAPHIC_DATA] - 0987728545" at bounding box center [799, 281] width 293 height 20
copy span "0987728545"
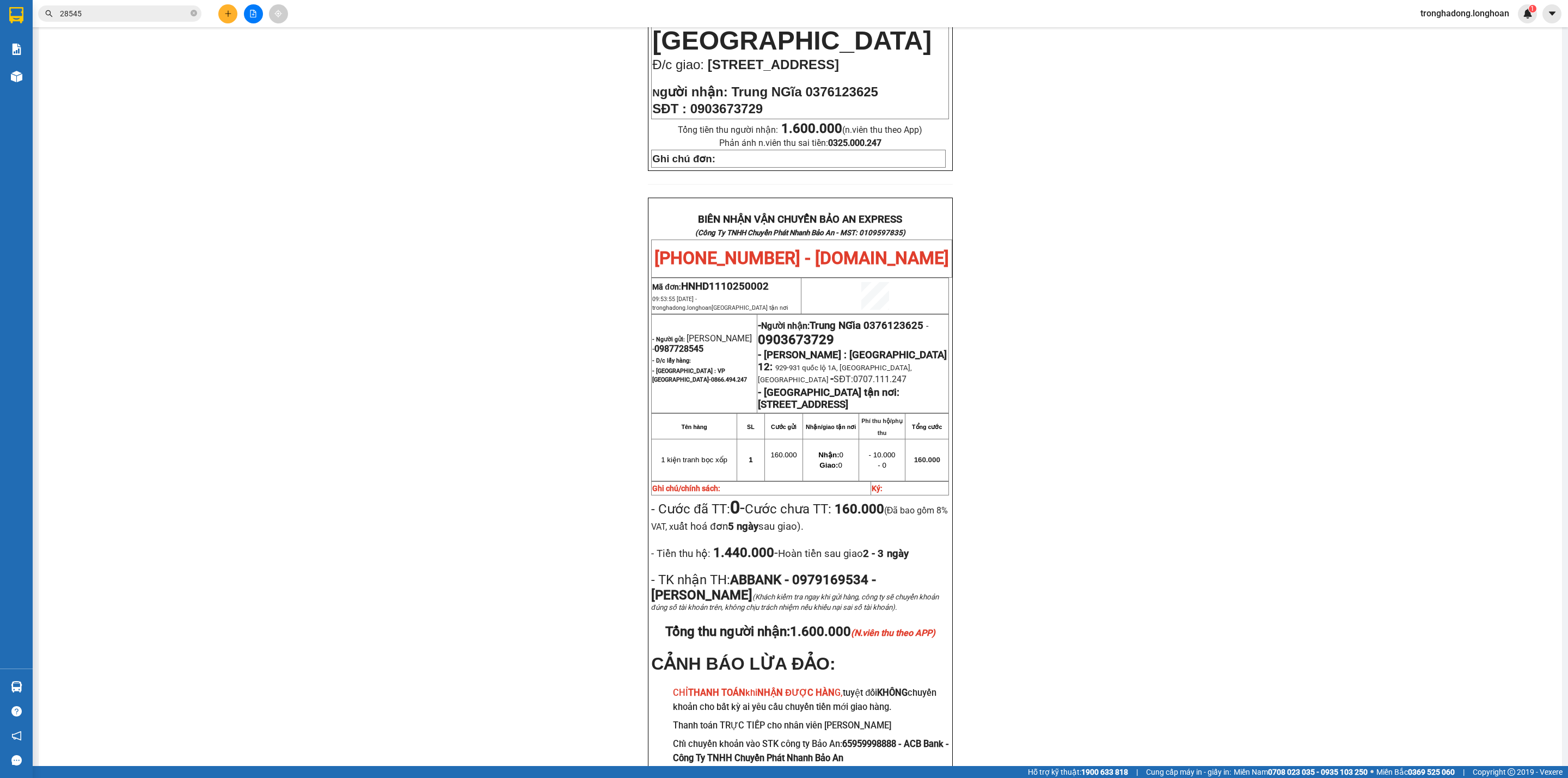
scroll to position [409, 0]
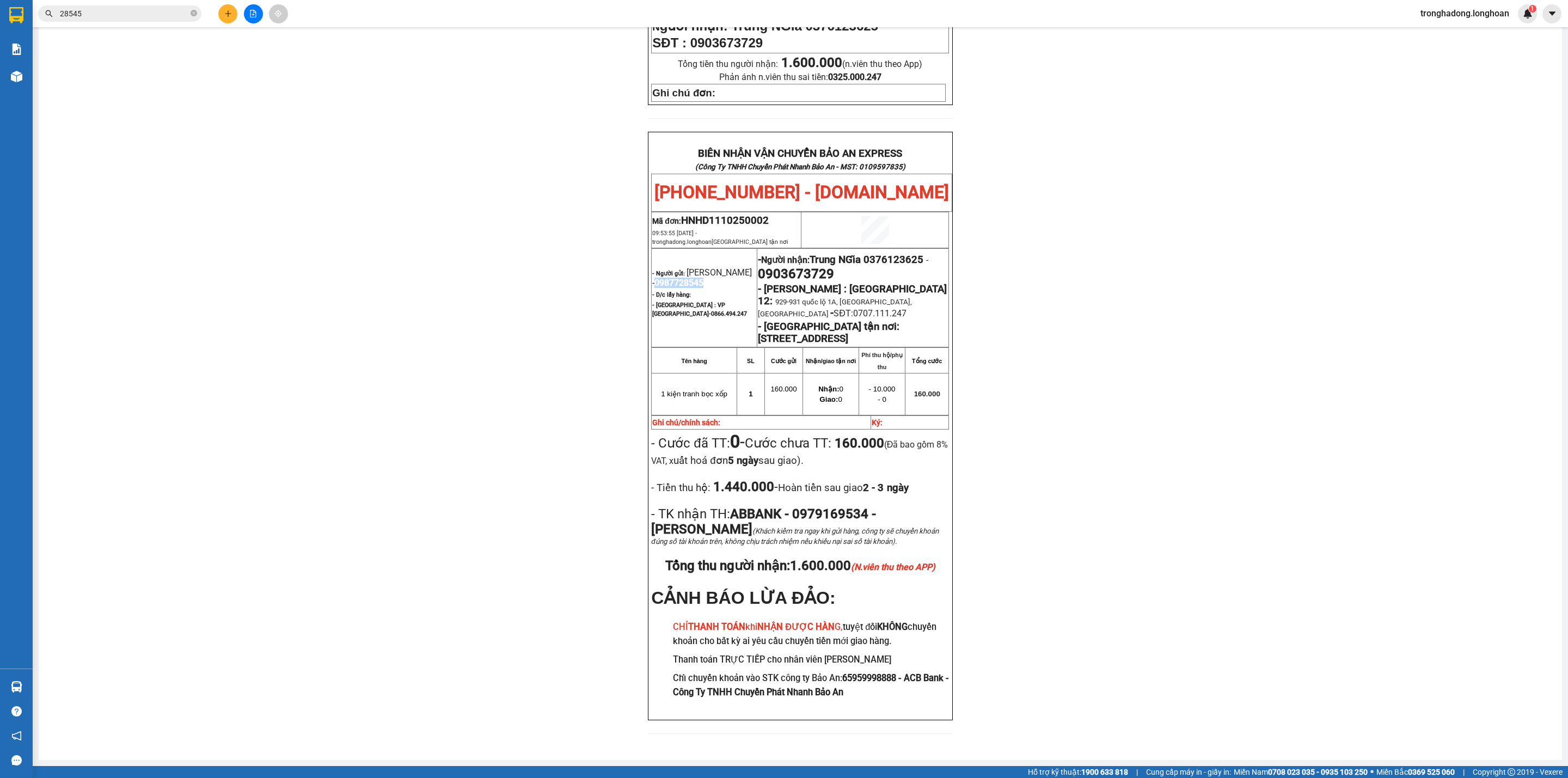
drag, startPoint x: 706, startPoint y: 288, endPoint x: 647, endPoint y: 288, distance: 59.0
click at [652, 288] on p "- Người gửi: [PERSON_NAME] - 0987728545" at bounding box center [705, 277] width 104 height 20
copy span "0987728545"
click at [230, 9] on button at bounding box center [228, 14] width 19 height 19
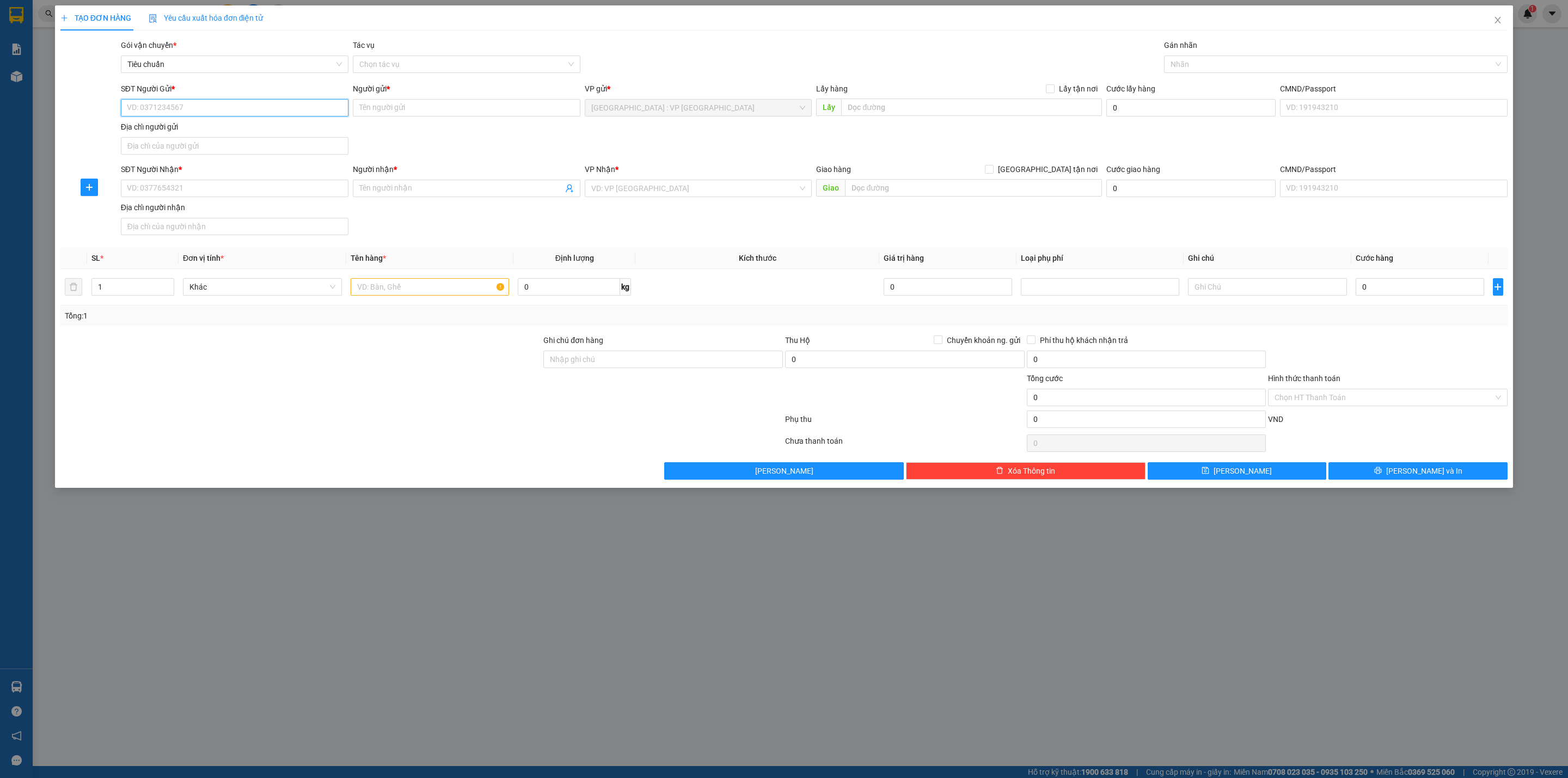
click at [247, 103] on input "SĐT Người Gửi *" at bounding box center [235, 108] width 228 height 18
paste input "0987728545"
type input "0987728545"
drag, startPoint x: 271, startPoint y: 118, endPoint x: 270, endPoint y: 113, distance: 5.1
click at [270, 118] on div "SĐT Người Gửi * 0987728545 0987728545" at bounding box center [235, 102] width 228 height 38
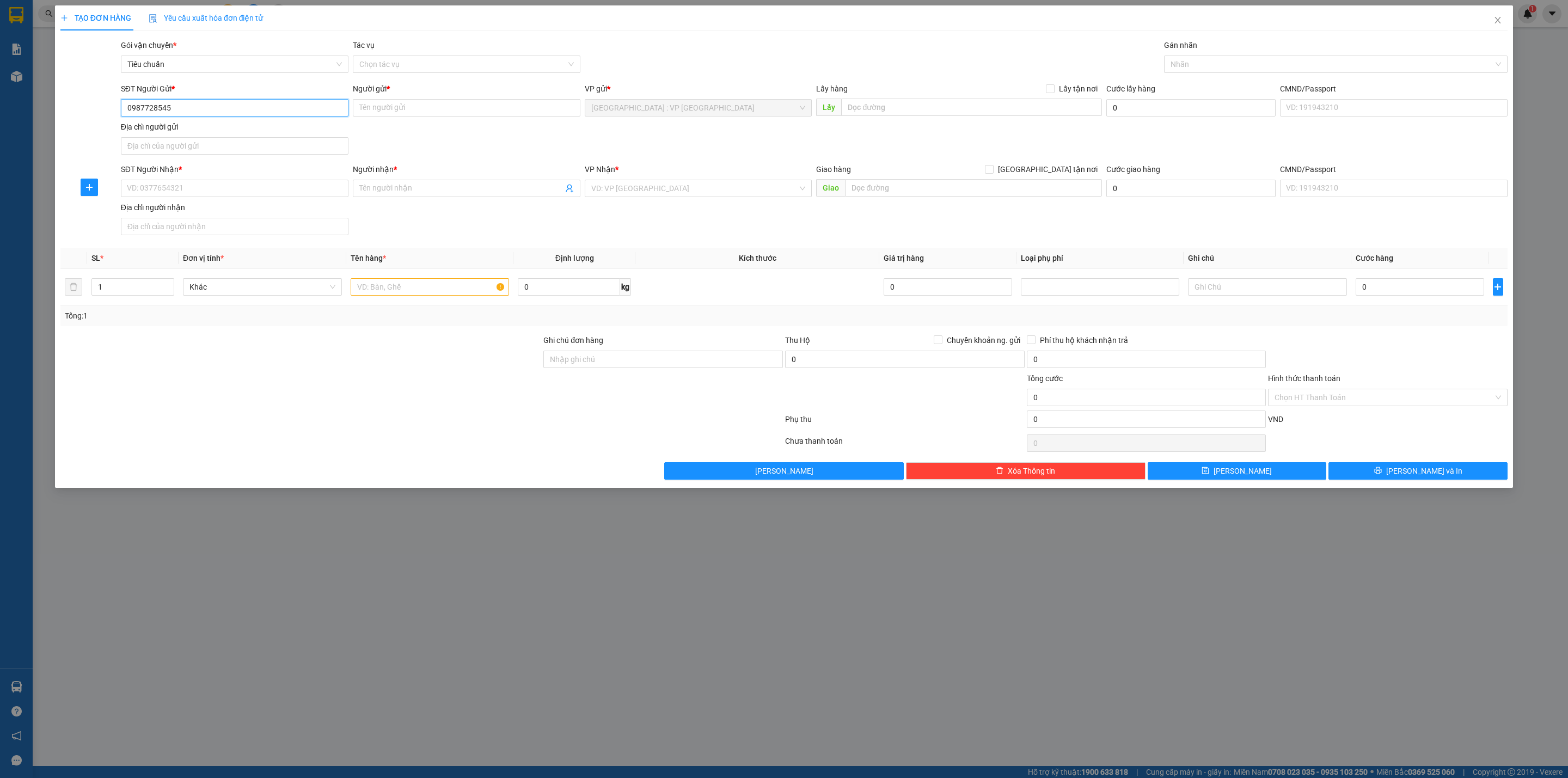
click at [270, 113] on input "0987728545" at bounding box center [235, 108] width 228 height 18
click at [273, 132] on div "0987728545 - [PERSON_NAME]" at bounding box center [234, 131] width 215 height 12
type input "[PERSON_NAME]"
checkbox input "true"
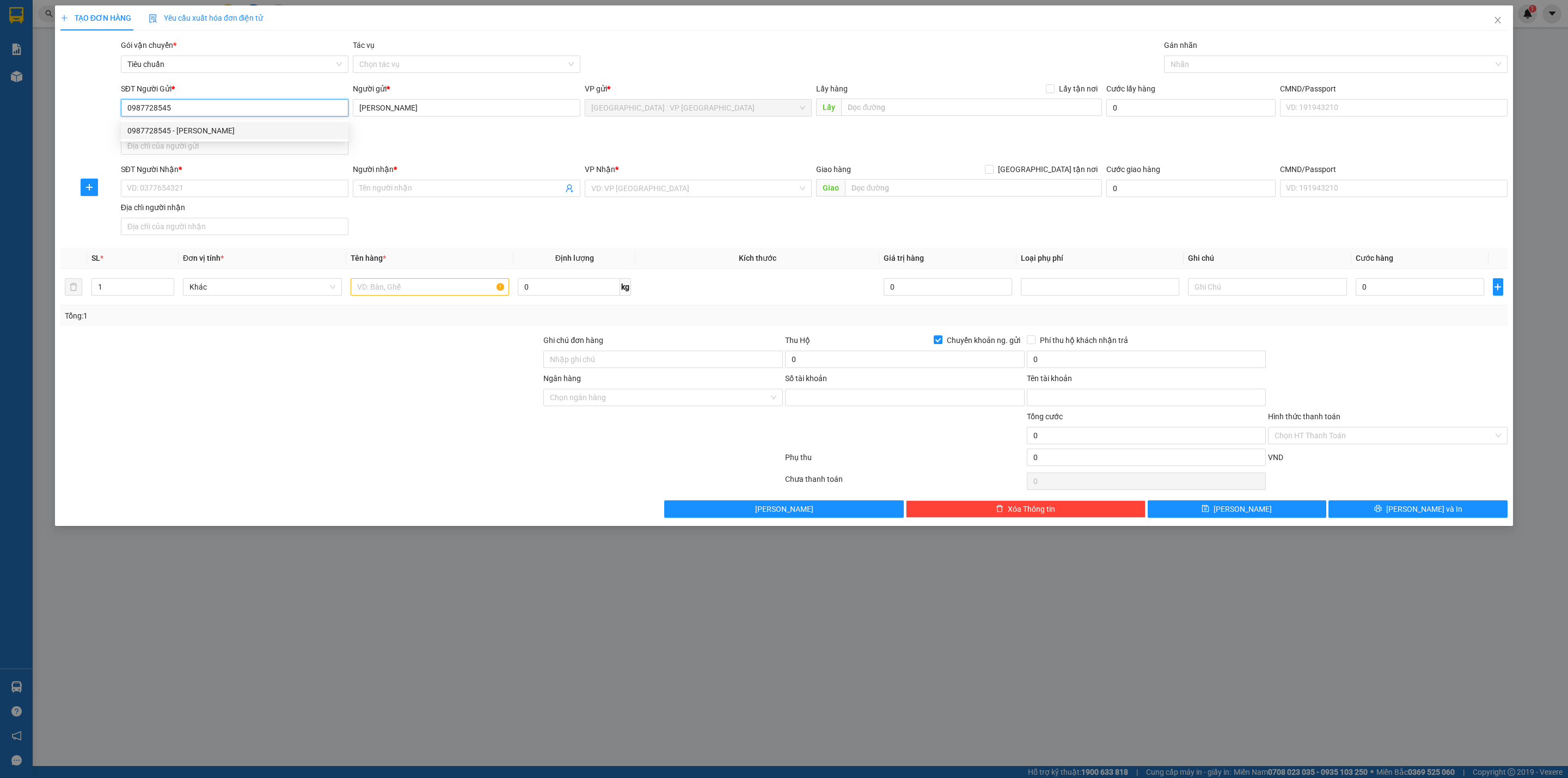
type input "0979169534"
type input "[PERSON_NAME]"
click at [270, 185] on input "SĐT Người Nhận *" at bounding box center [235, 189] width 228 height 18
paste input "0939236393"
type input "0939236393"
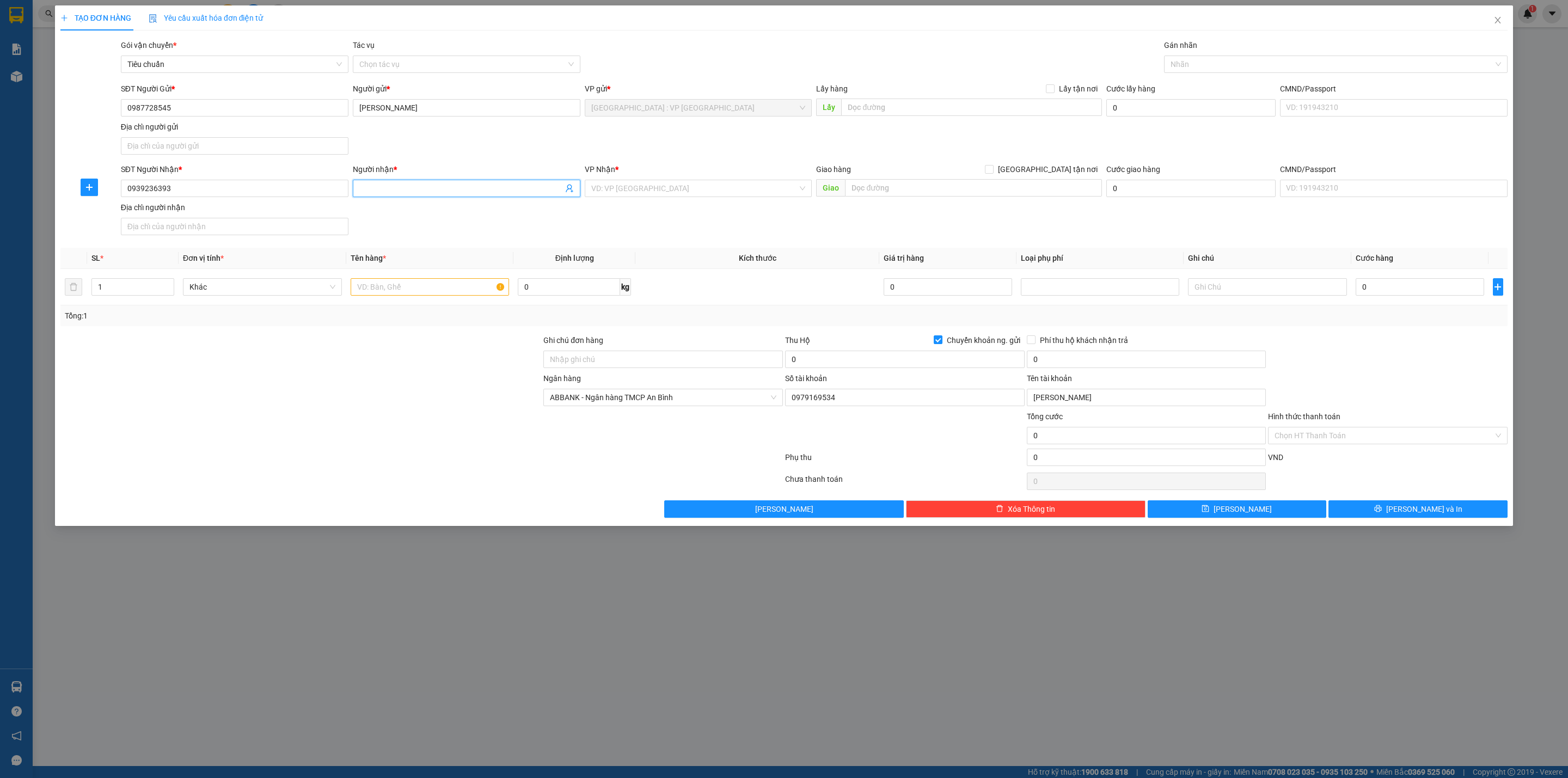
click at [481, 191] on input "Người nhận *" at bounding box center [461, 189] width 204 height 12
paste input "a đẩu"
type input "a đẩu"
click at [722, 195] on input "search" at bounding box center [695, 188] width 207 height 17
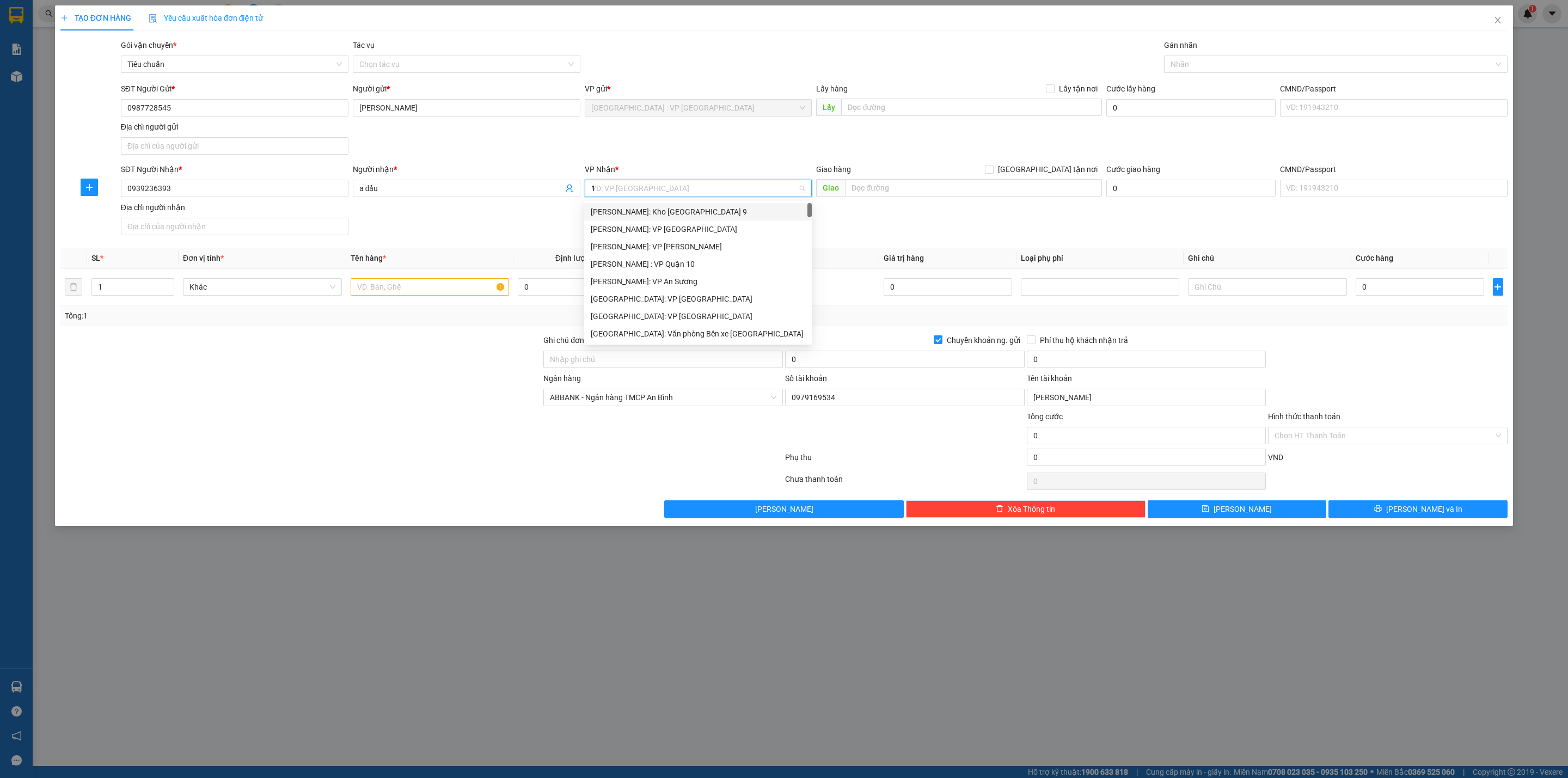
type input "12"
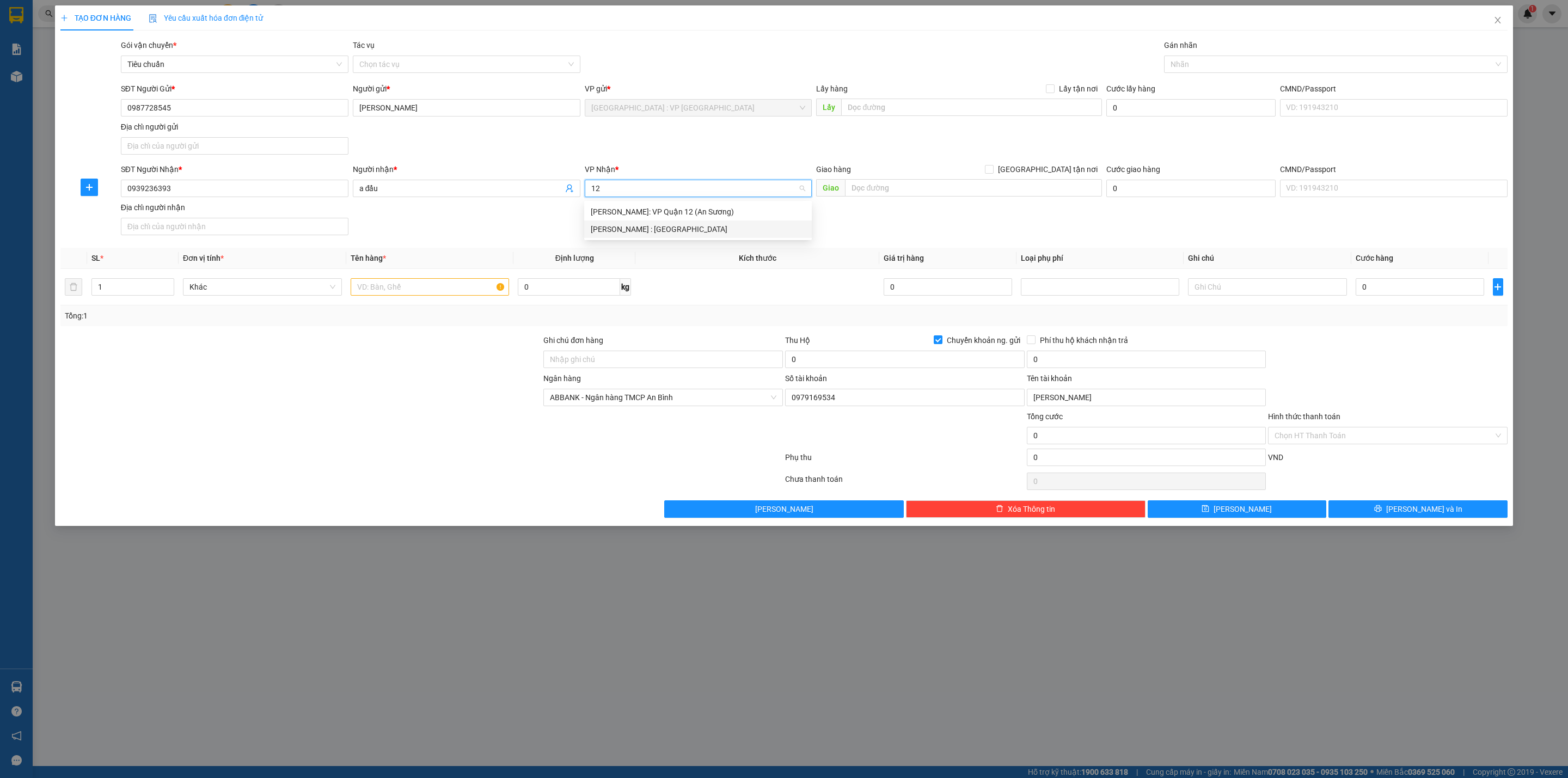
click at [652, 232] on div "[PERSON_NAME] : [GEOGRAPHIC_DATA]" at bounding box center [697, 230] width 215 height 12
click at [633, 213] on div "SĐT Người Nhận * 0939236393 Người nhận * a đẩu VP Nhận * [GEOGRAPHIC_DATA] : [G…" at bounding box center [814, 201] width 1391 height 76
click at [640, 188] on span "[PERSON_NAME] : [GEOGRAPHIC_DATA]" at bounding box center [698, 188] width 215 height 17
click at [985, 165] on input "[GEOGRAPHIC_DATA] tận nơi" at bounding box center [989, 169] width 8 height 8
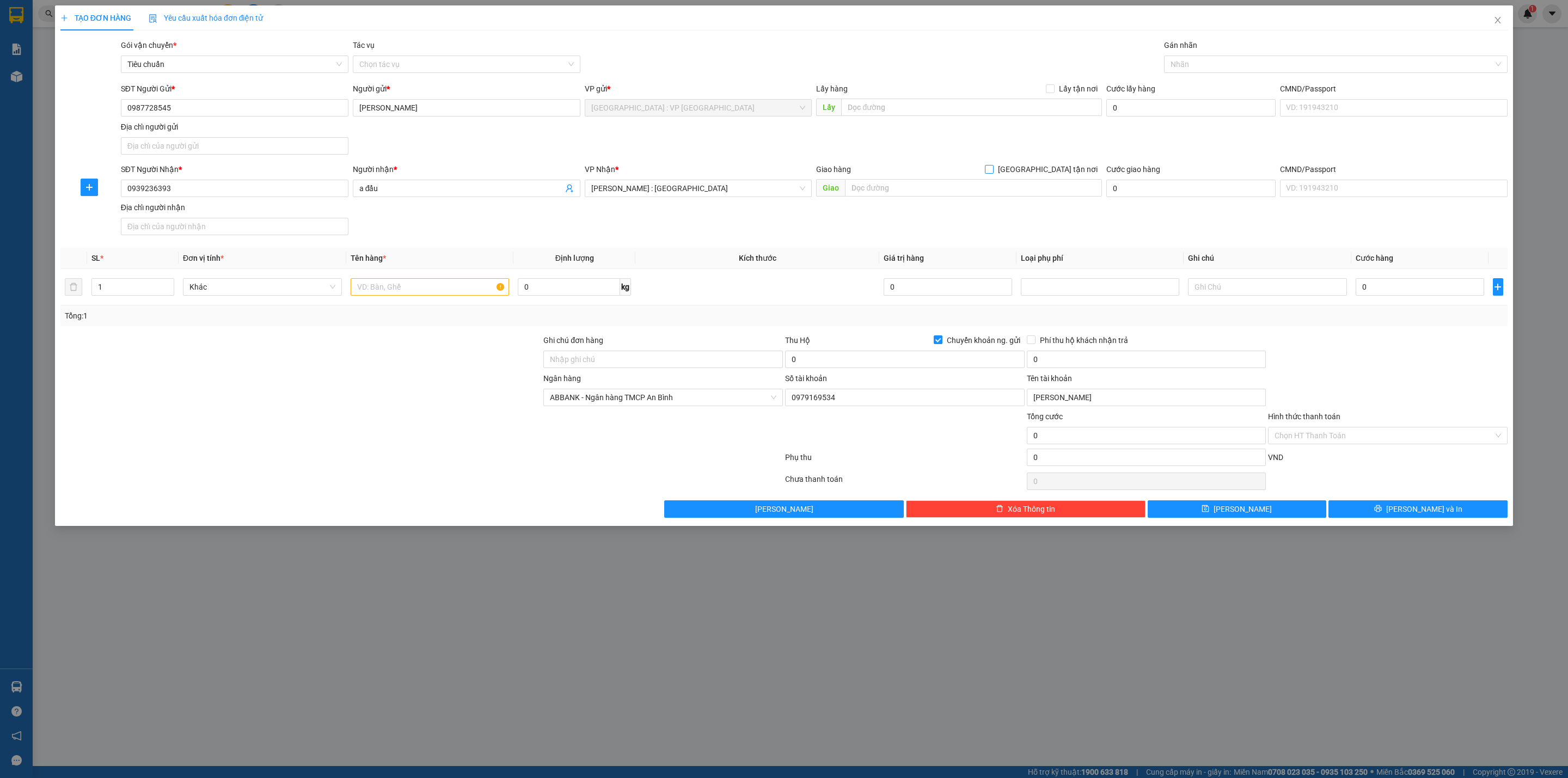
checkbox input "true"
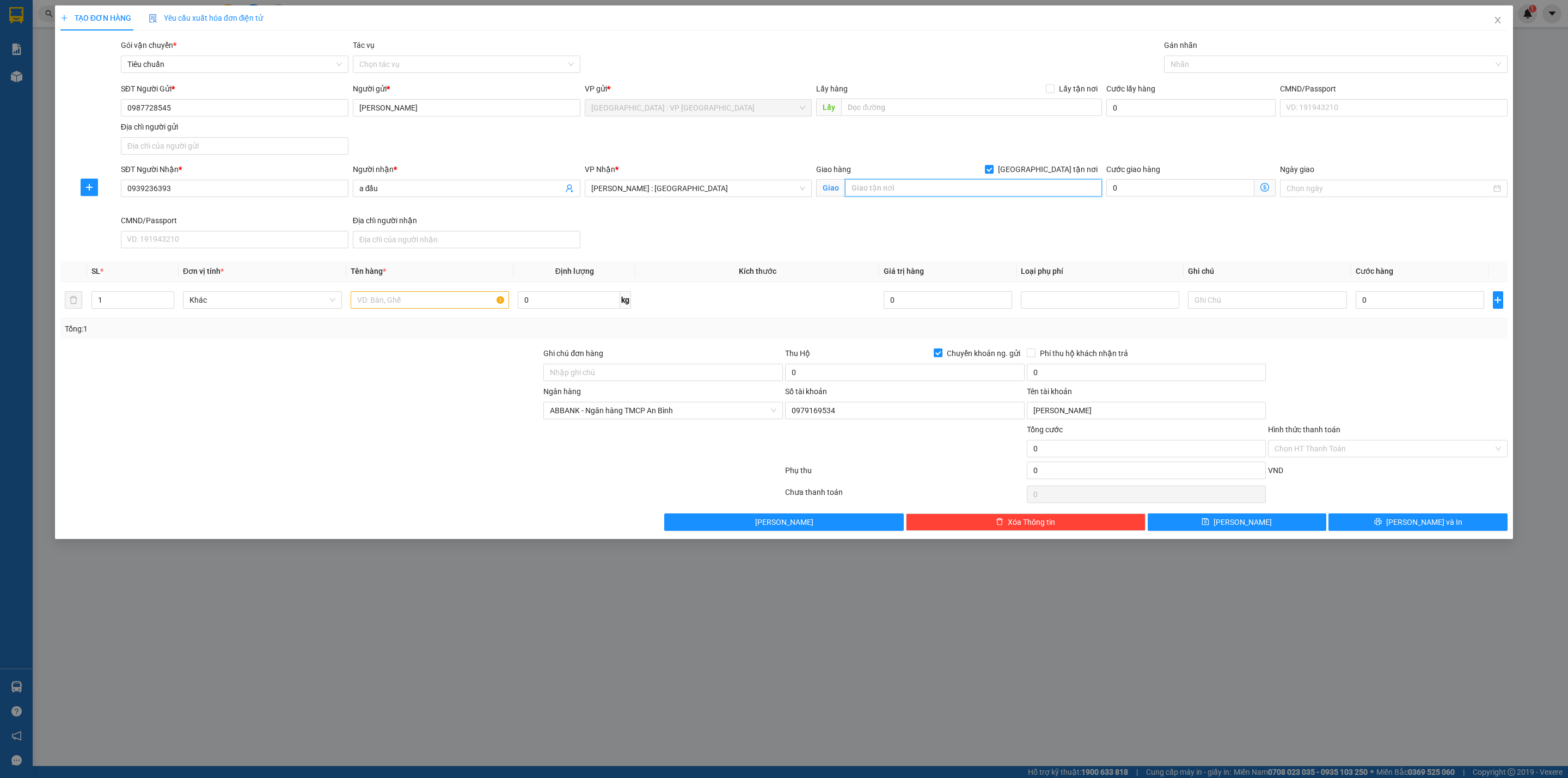
click at [905, 185] on input "text" at bounding box center [973, 188] width 256 height 18
paste input "[STREET_ADDRESS][PERSON_NAME]"
click at [1189, 60] on div at bounding box center [1331, 64] width 328 height 13
type input "[STREET_ADDRESS][PERSON_NAME]"
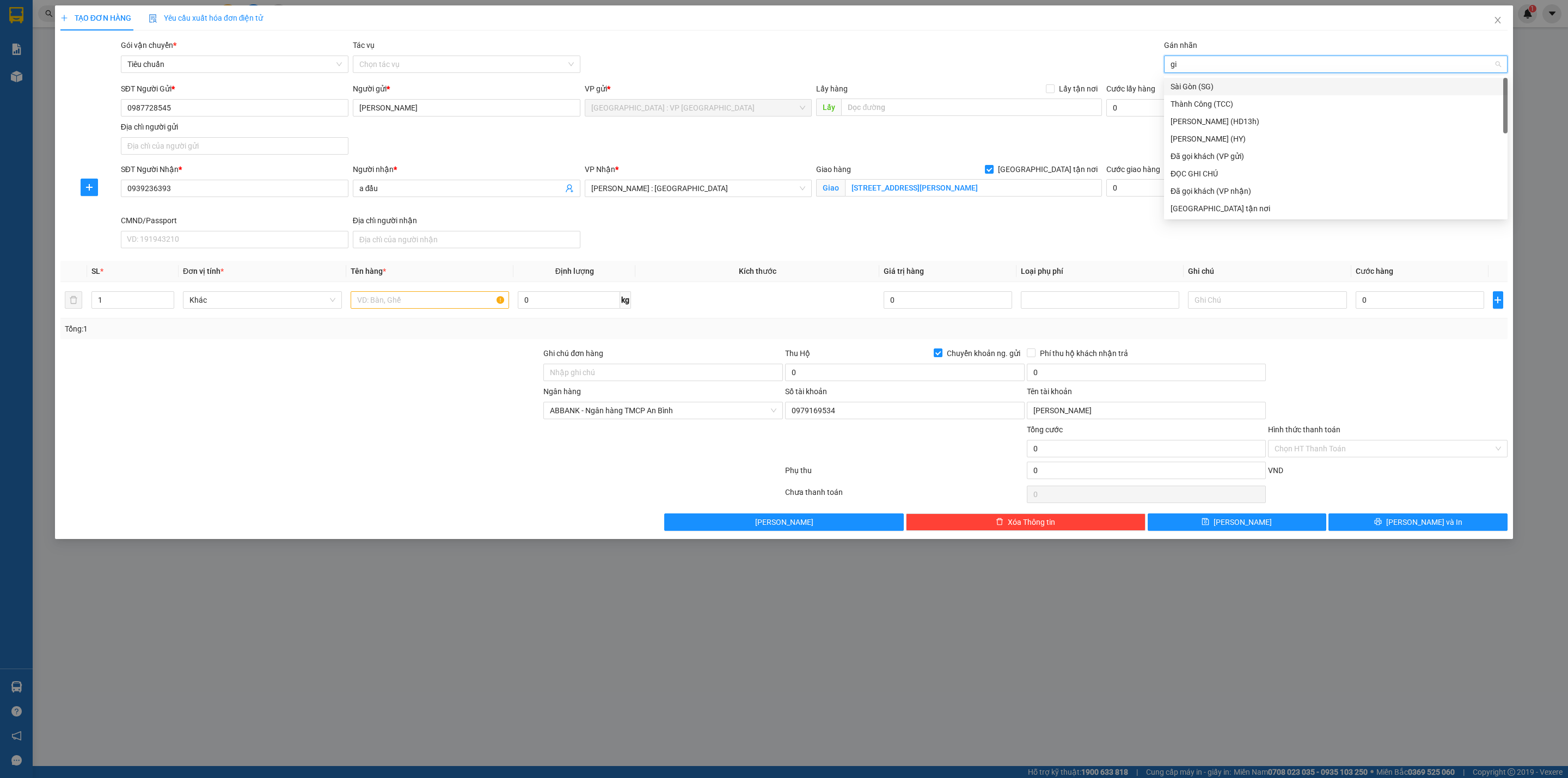
type input "gia"
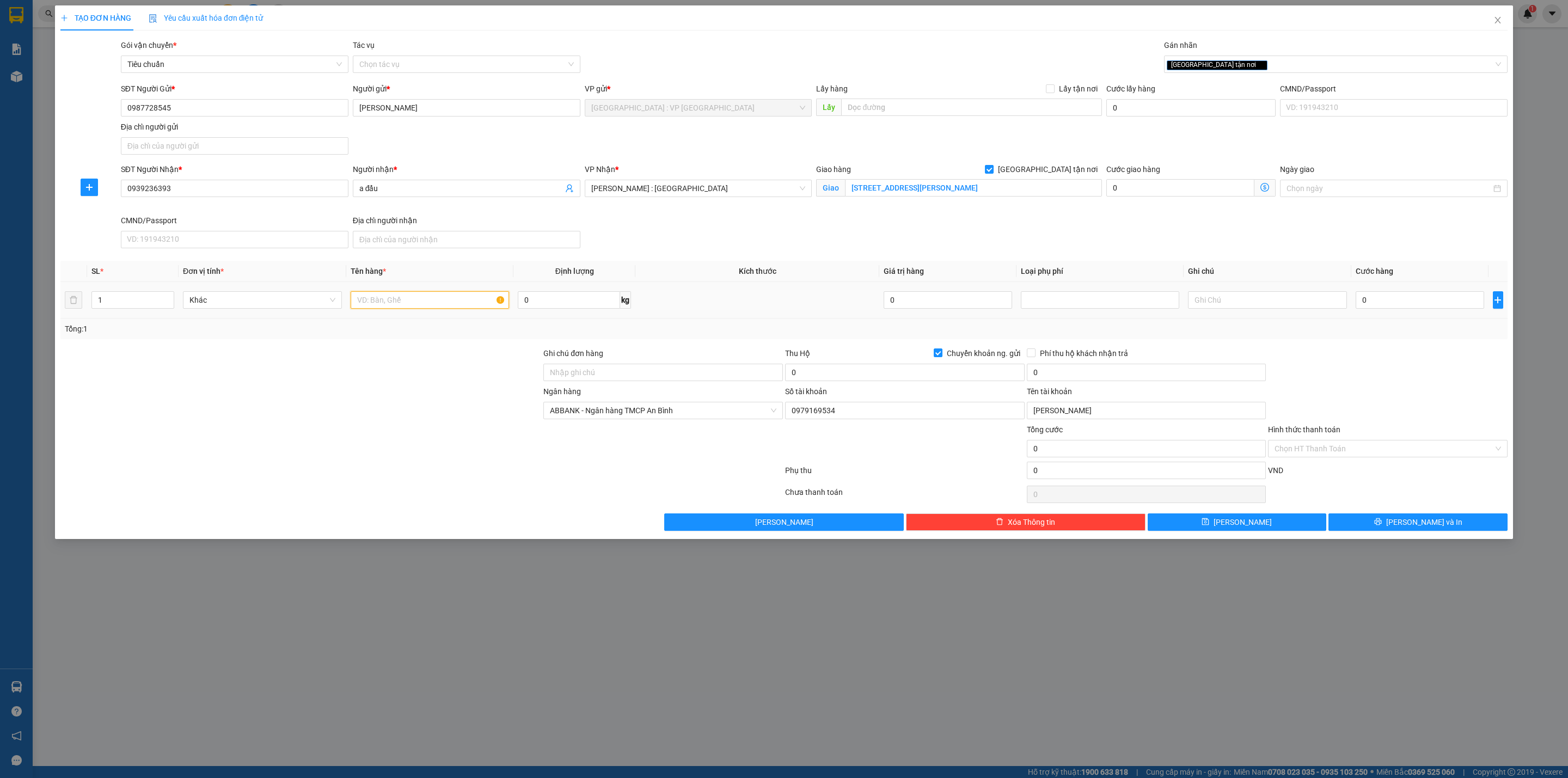
click at [427, 302] on input "text" at bounding box center [430, 300] width 159 height 18
type input "1 kiện tranh bọc xốp"
click at [1393, 309] on input "0" at bounding box center [1421, 300] width 129 height 18
type input "2"
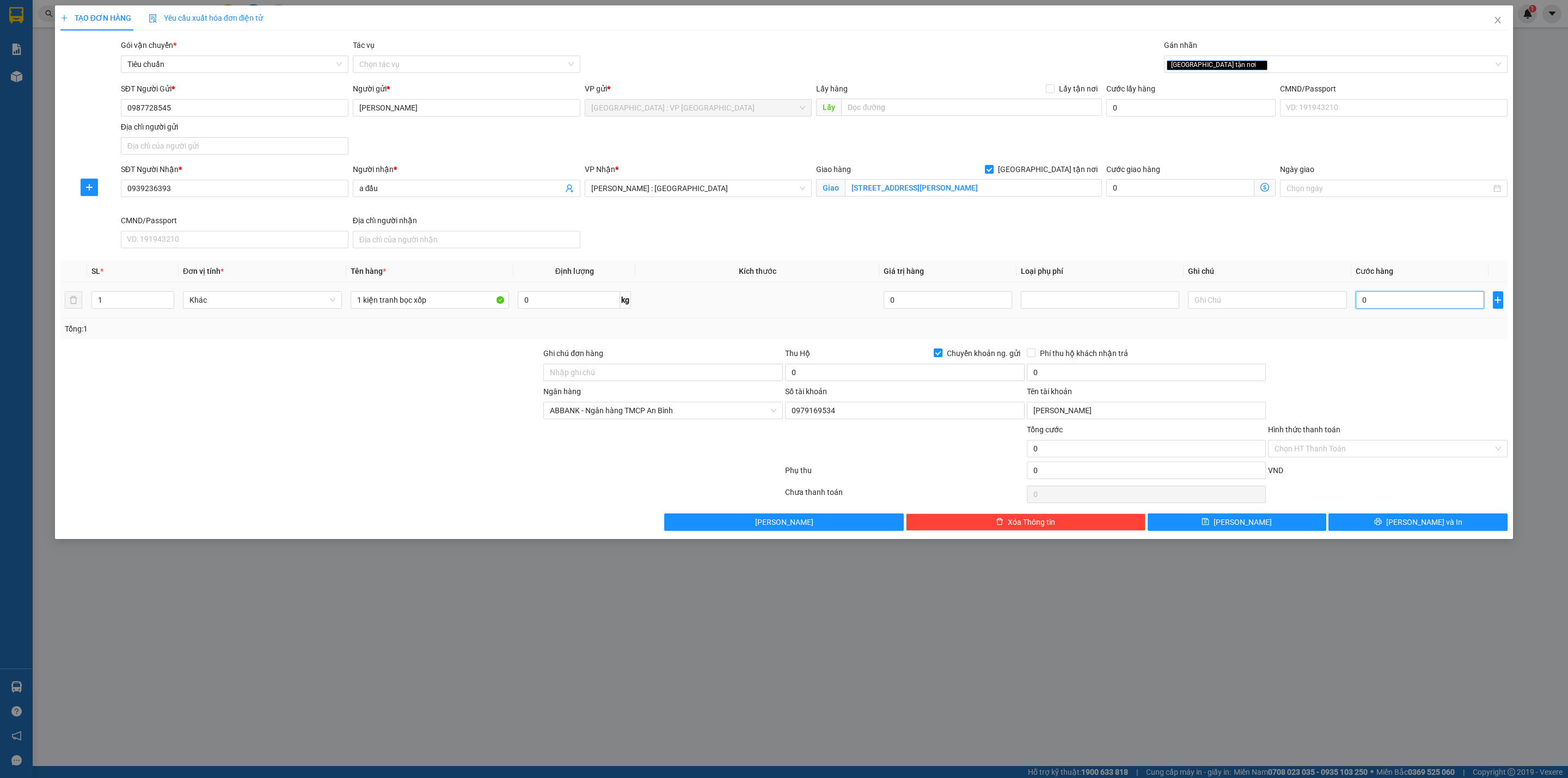
type input "2"
type input "20"
type input "200"
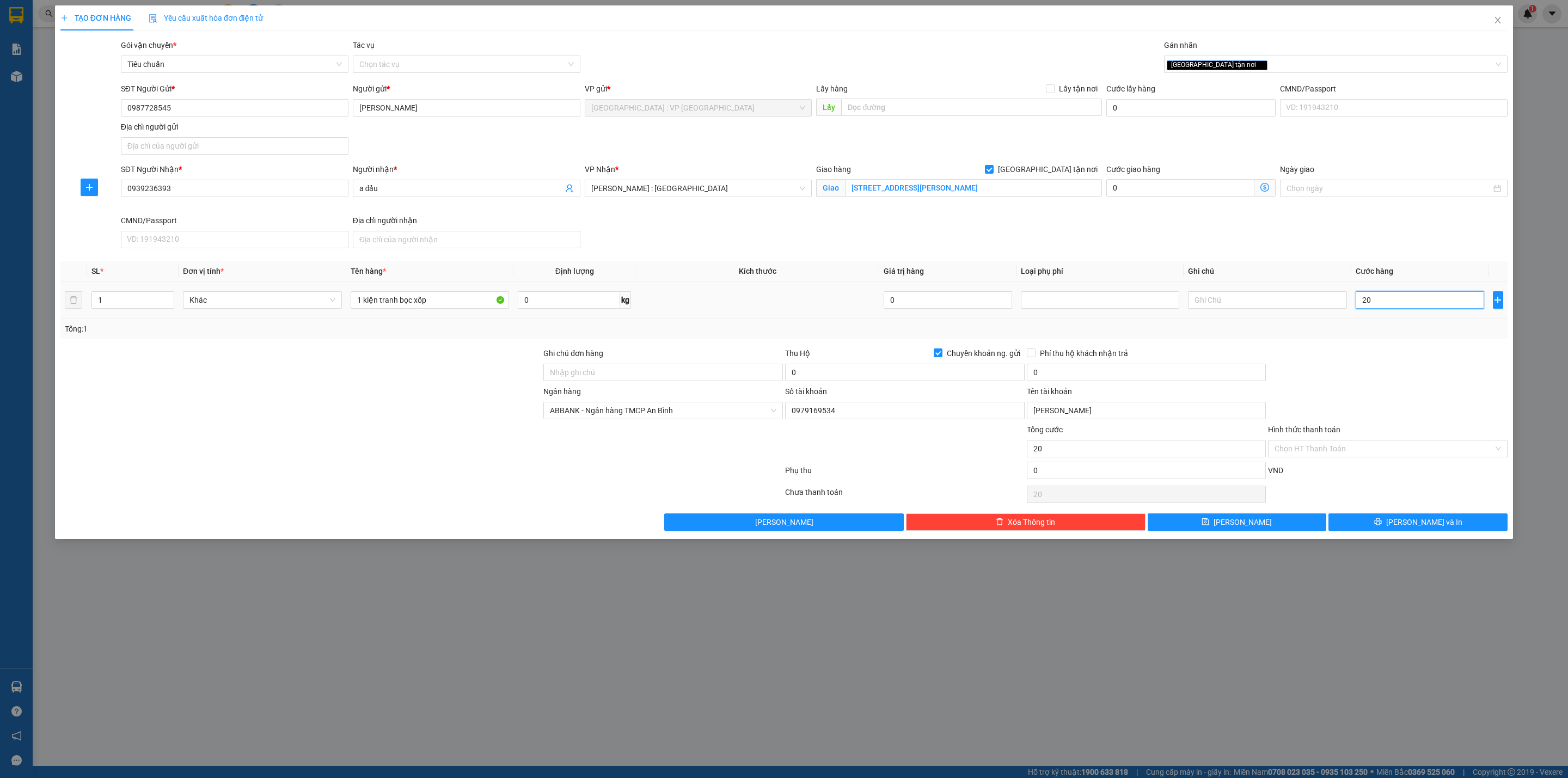
type input "200"
type input "2.000"
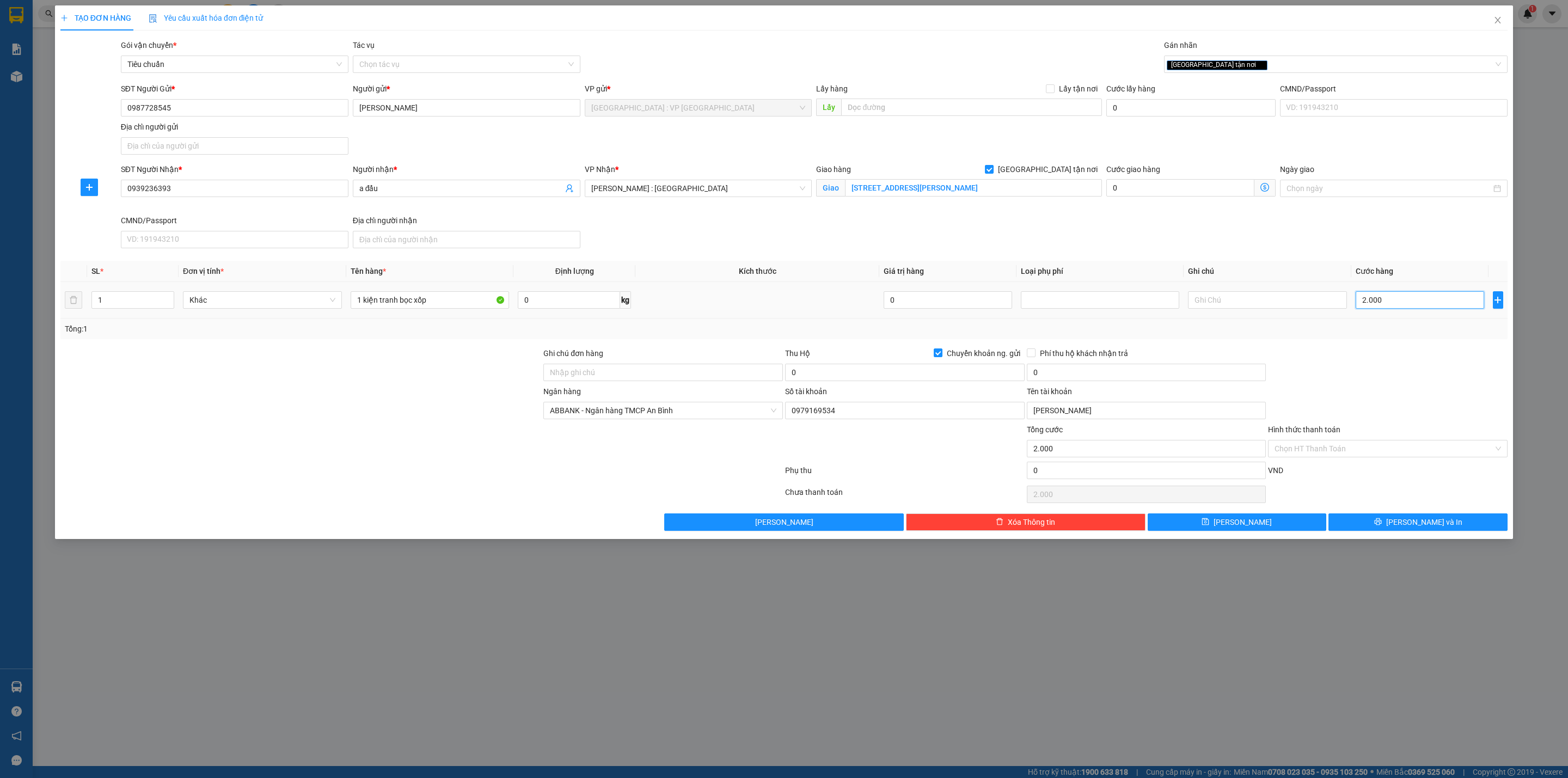
type input "20.000"
type input "200.000"
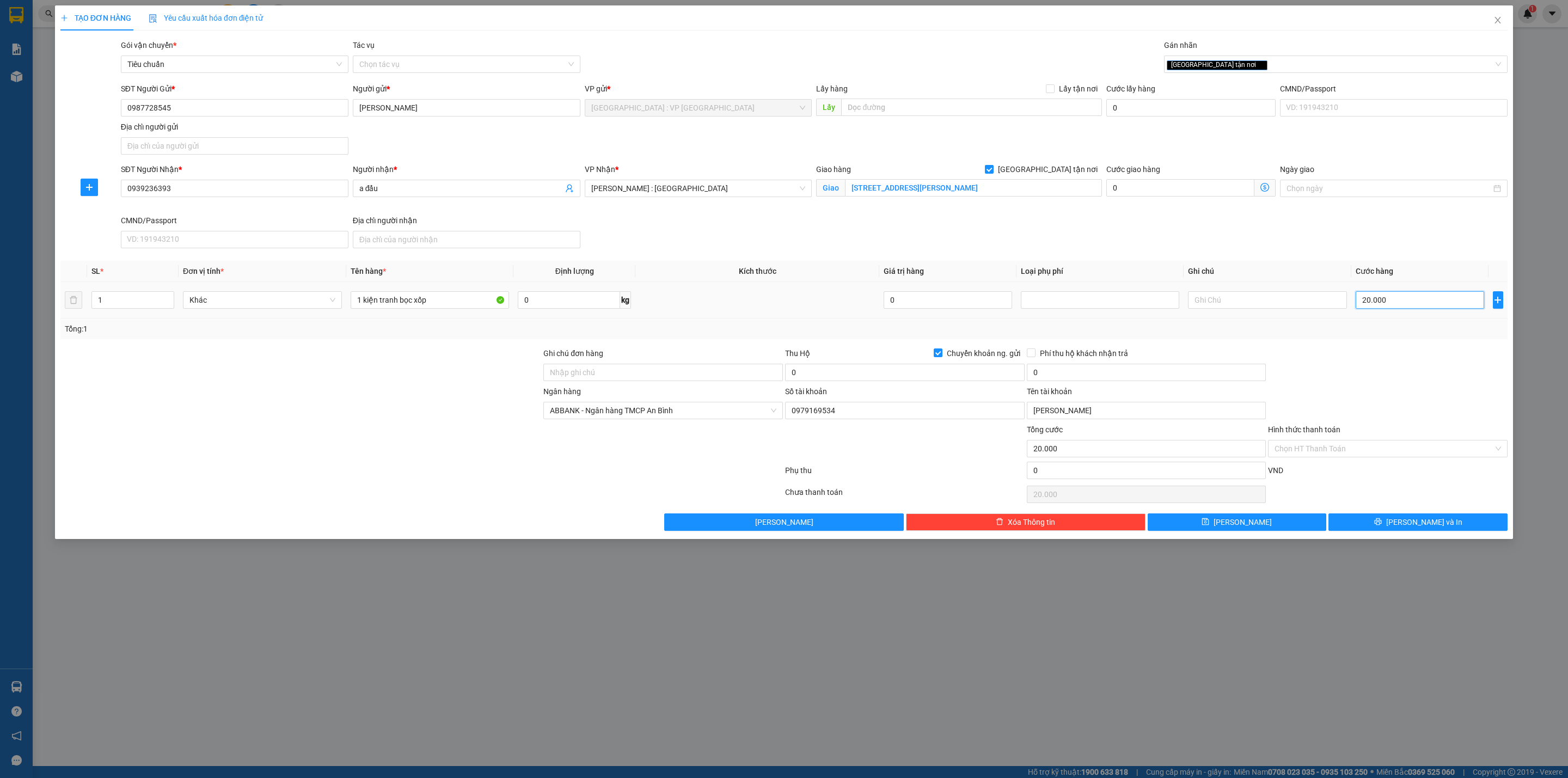
type input "200.000"
click at [1384, 344] on div "Transit Pickup Surcharge Ids Transit Deliver Surcharge Ids Transit Deliver Surc…" at bounding box center [783, 284] width 1447 height 492
click at [824, 380] on input "0" at bounding box center [904, 373] width 239 height 18
type input "1.900.000"
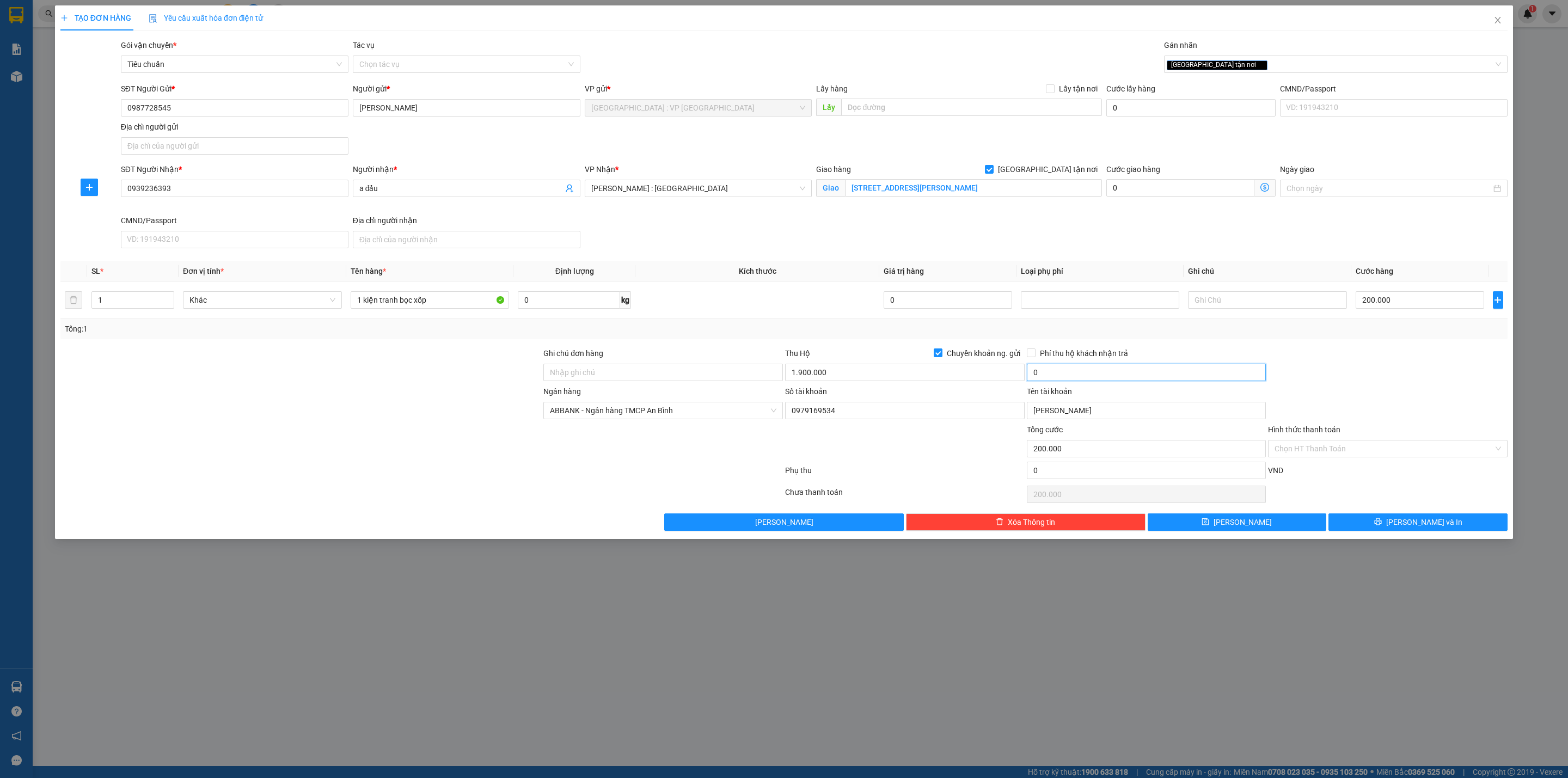
click at [1085, 378] on input "0" at bounding box center [1146, 373] width 239 height 18
type input "10.000"
click at [1068, 345] on div "Transit Pickup Surcharge Ids Transit Deliver Surcharge Ids Transit Deliver Surc…" at bounding box center [783, 284] width 1447 height 492
click at [1393, 531] on button "[PERSON_NAME] và In" at bounding box center [1418, 523] width 179 height 18
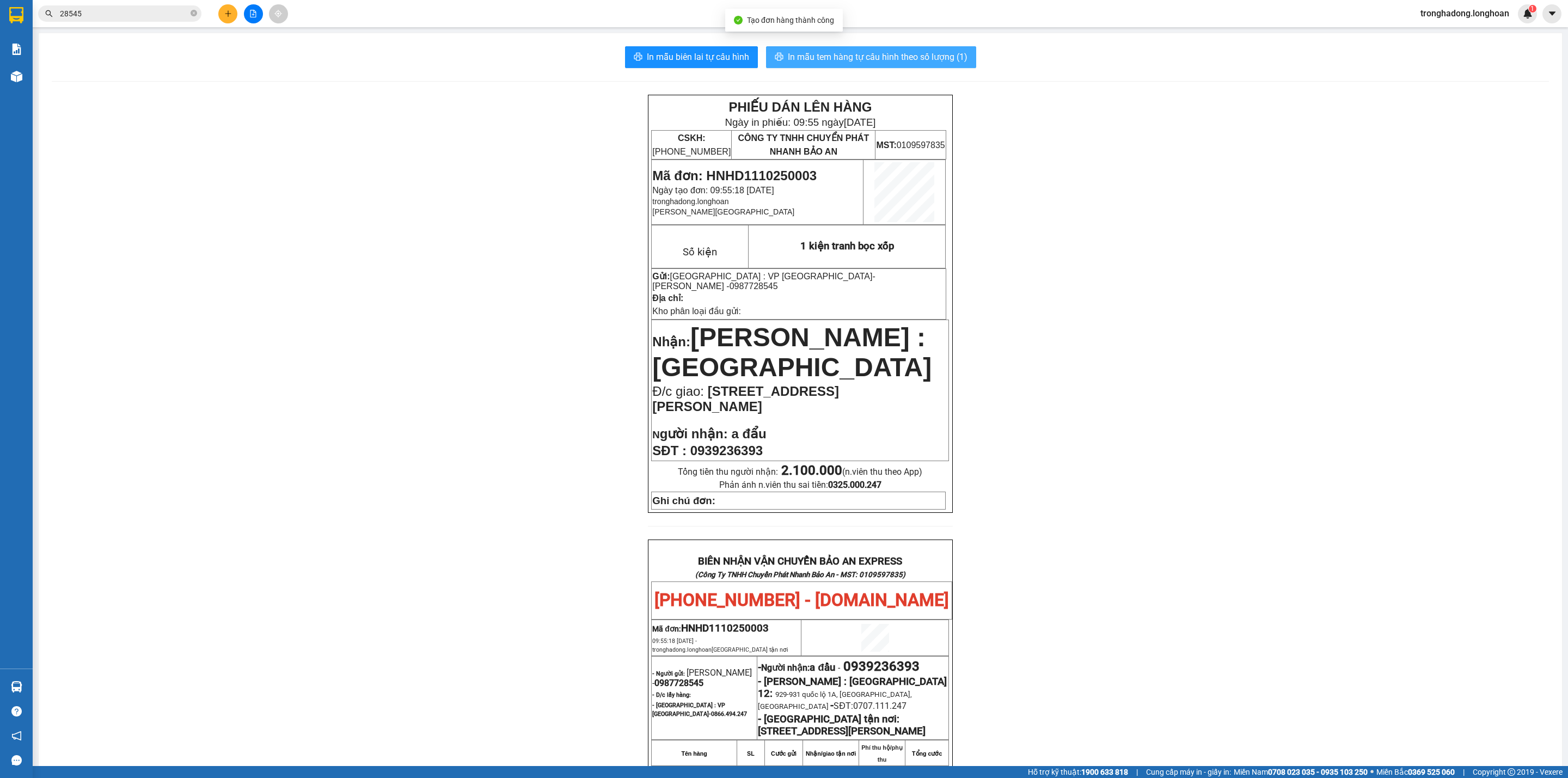
click at [819, 57] on span "In mẫu tem hàng tự cấu hình theo số lượng (1)" at bounding box center [878, 57] width 180 height 13
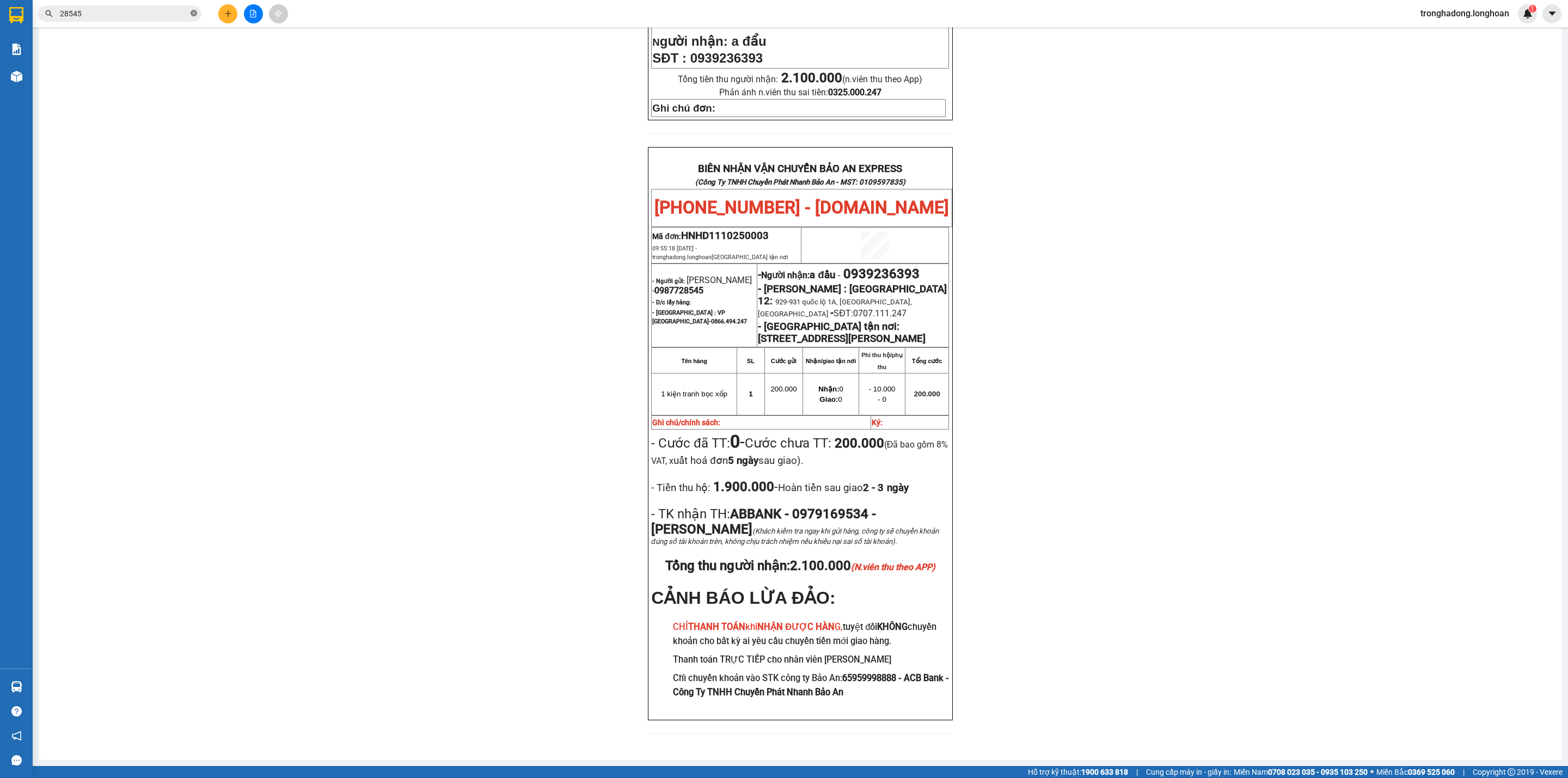
click at [191, 15] on icon "close-circle" at bounding box center [193, 12] width 6 height 6
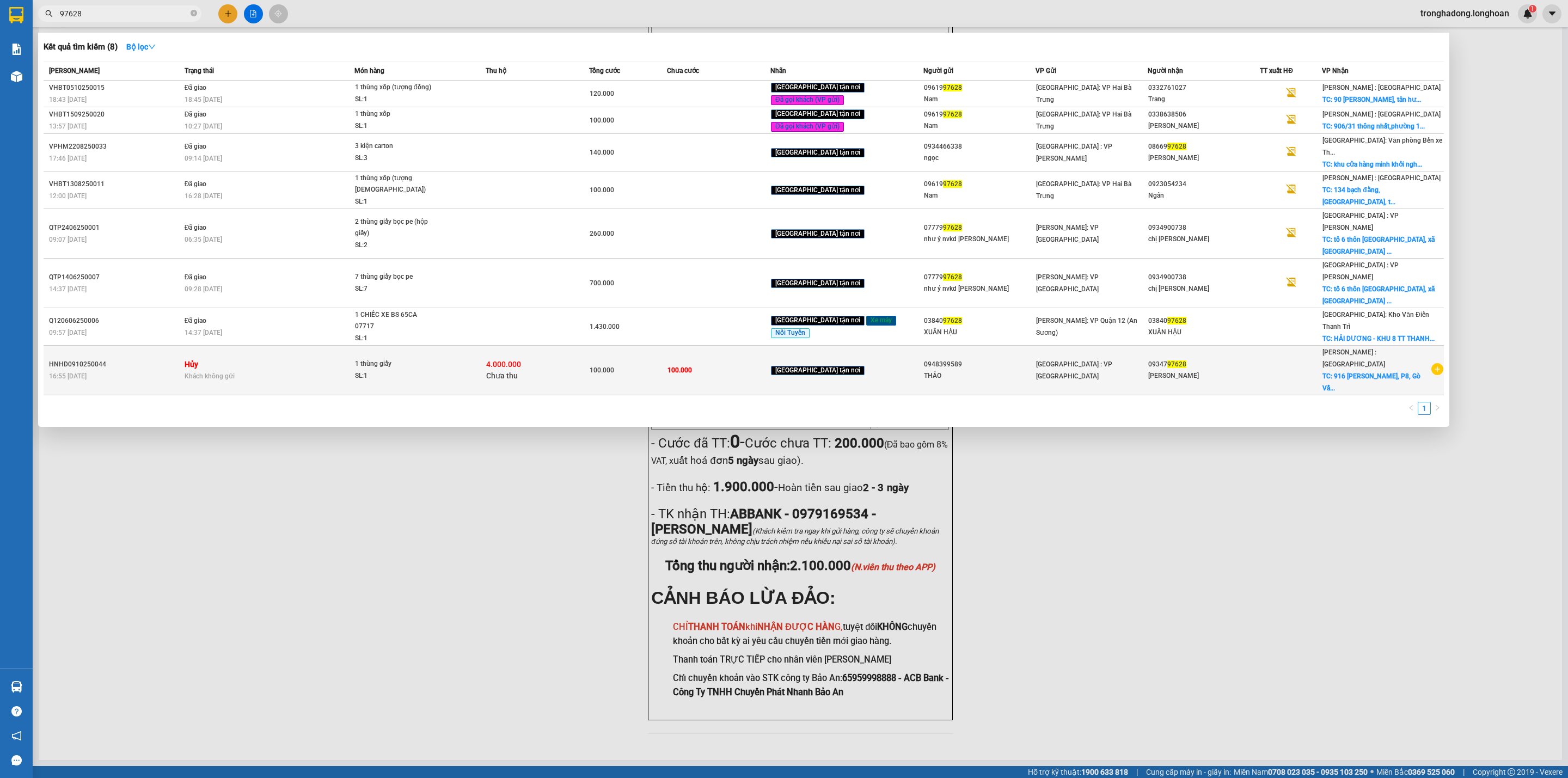
type input "97628"
click at [213, 373] on span "Khách không gửi" at bounding box center [209, 376] width 50 height 8
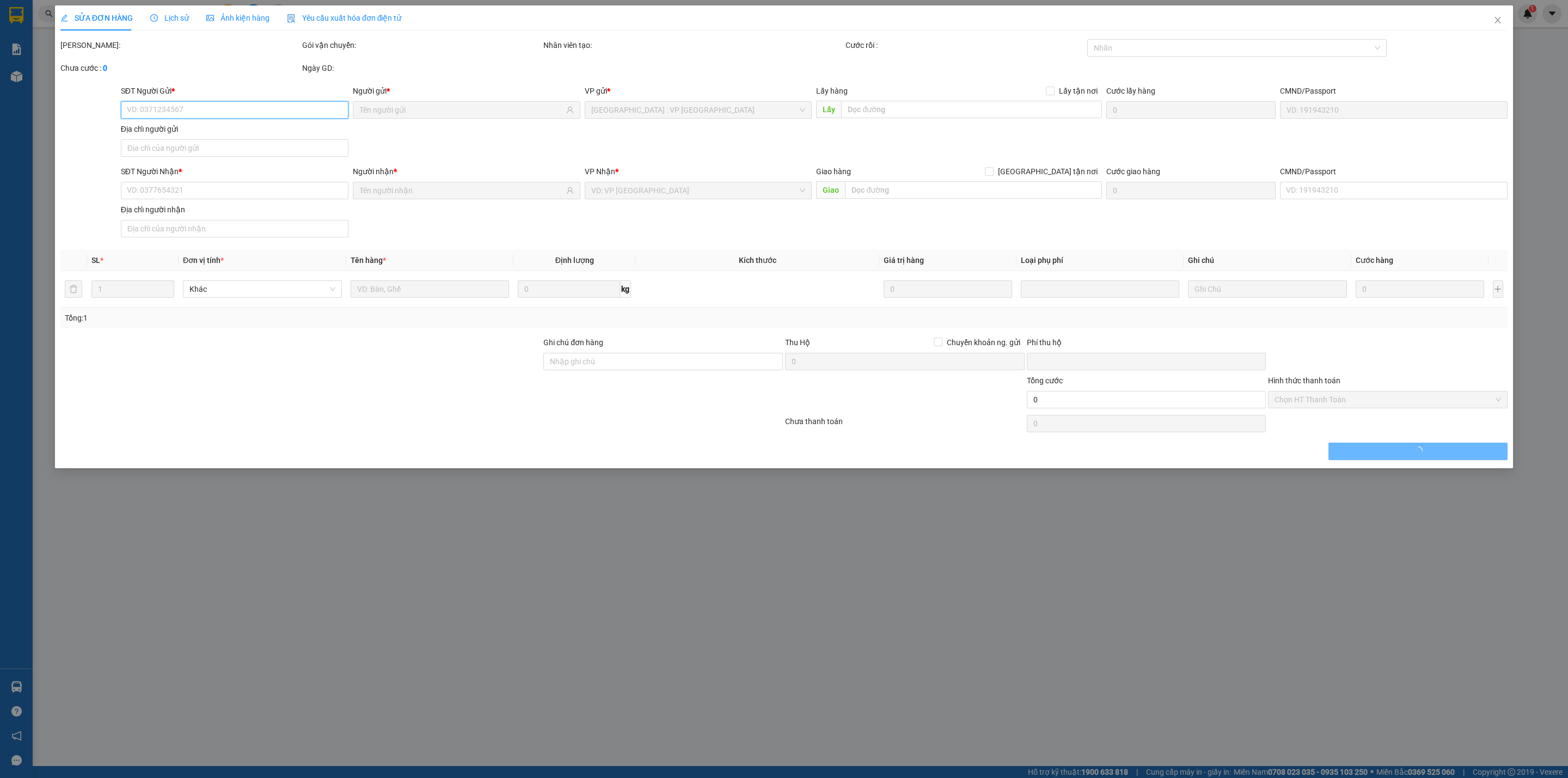
type input "0948399589"
type input "THẢO"
type input "0934797628"
type input "[PERSON_NAME]"
checkbox input "true"
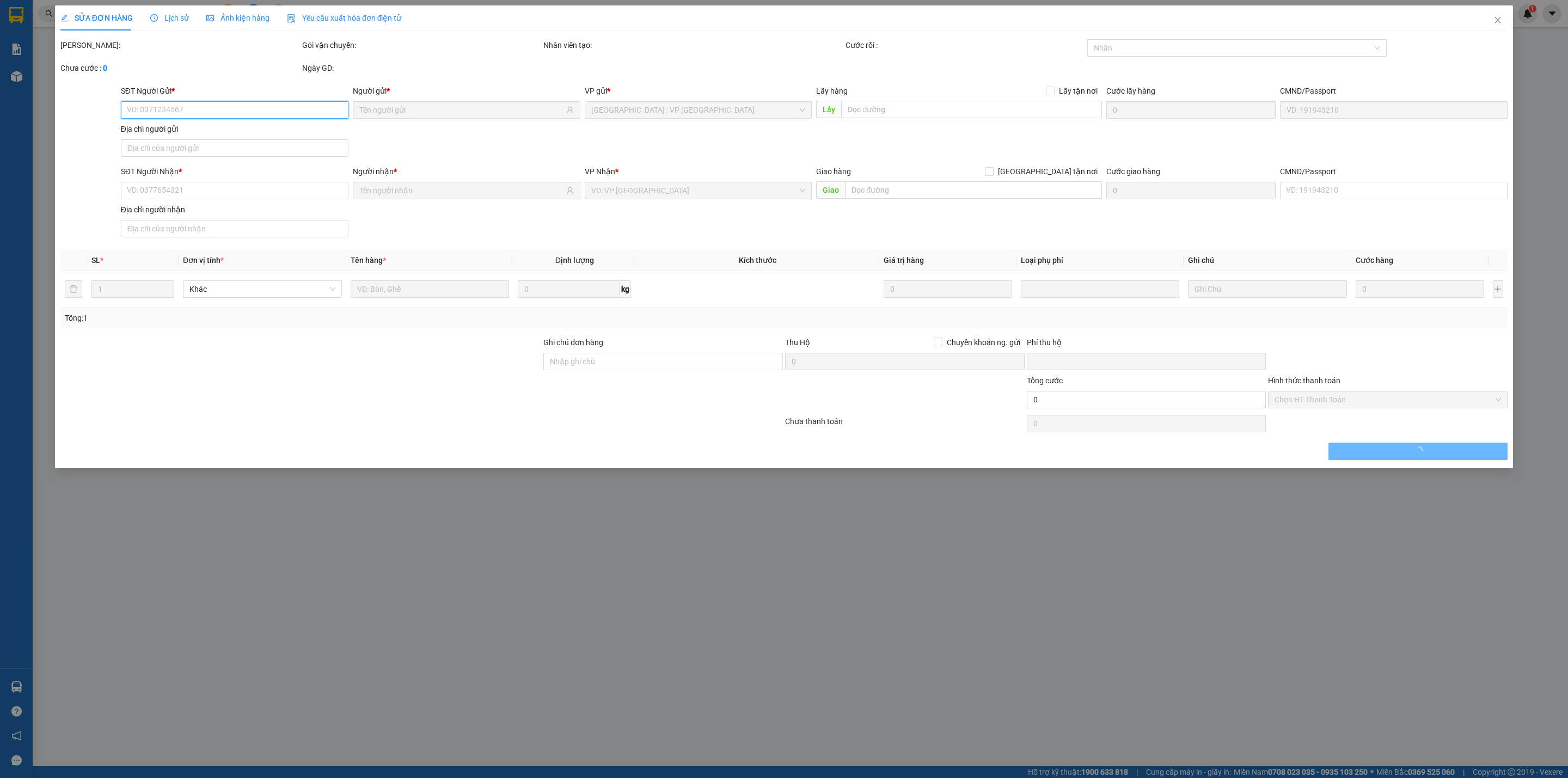
type input "[GEOGRAPHIC_DATA][PERSON_NAME], P8, Gò Vấp"
type input "100.000"
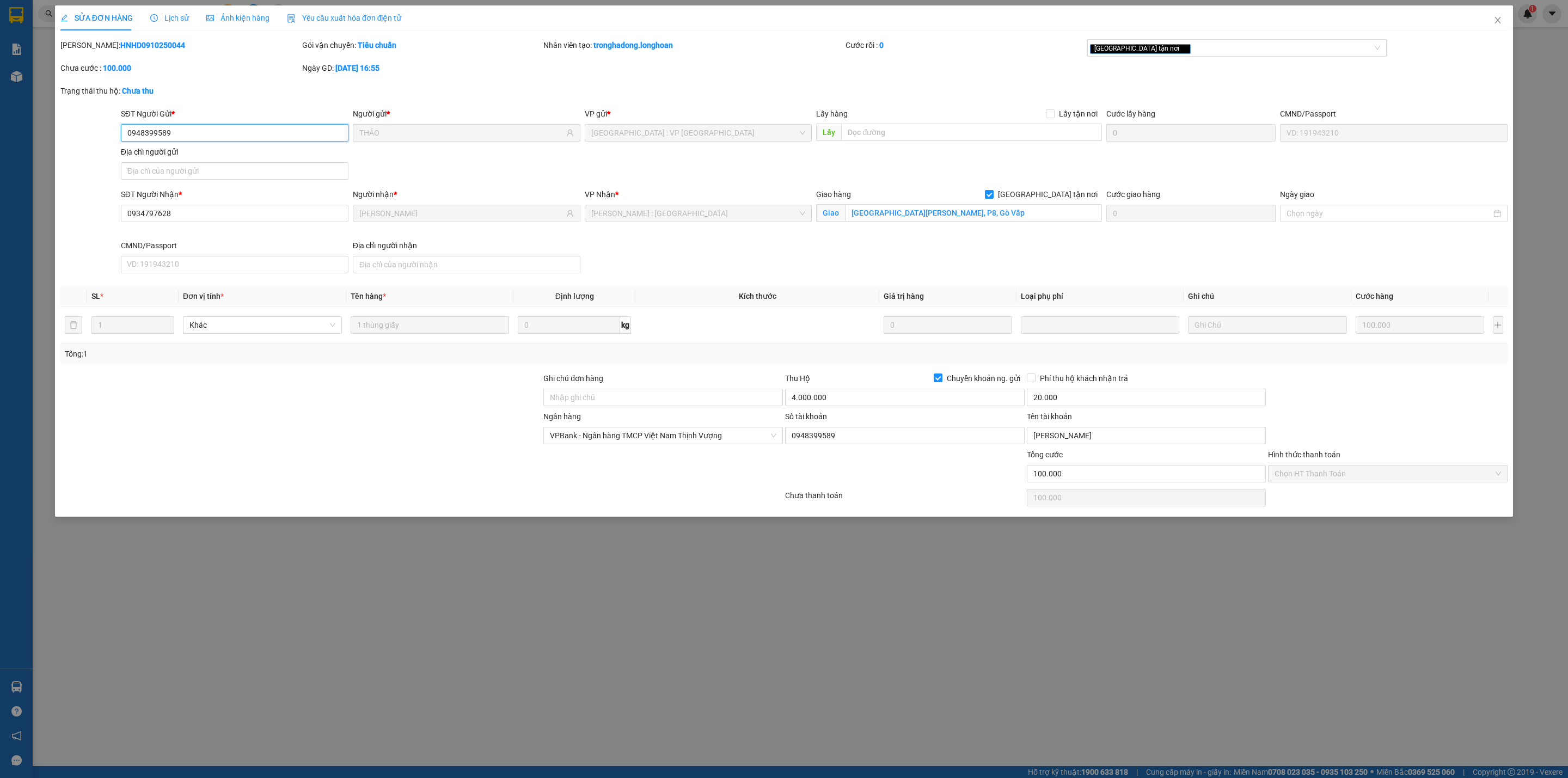
drag, startPoint x: 198, startPoint y: 136, endPoint x: 0, endPoint y: 153, distance: 198.7
click at [0, 153] on div "SỬA ĐƠN HÀNG Lịch sử Ảnh kiện hàng Yêu cầu xuất hóa đơn điện tử Total Paid Fee …" at bounding box center [784, 389] width 1568 height 778
click at [97, 227] on div at bounding box center [89, 232] width 60 height 89
drag, startPoint x: 238, startPoint y: 211, endPoint x: 0, endPoint y: 220, distance: 238.2
click at [0, 220] on div "SỬA ĐƠN HÀNG Lịch sử Ảnh kiện hàng Yêu cầu xuất hóa đơn điện tử Total Paid Fee …" at bounding box center [784, 389] width 1568 height 778
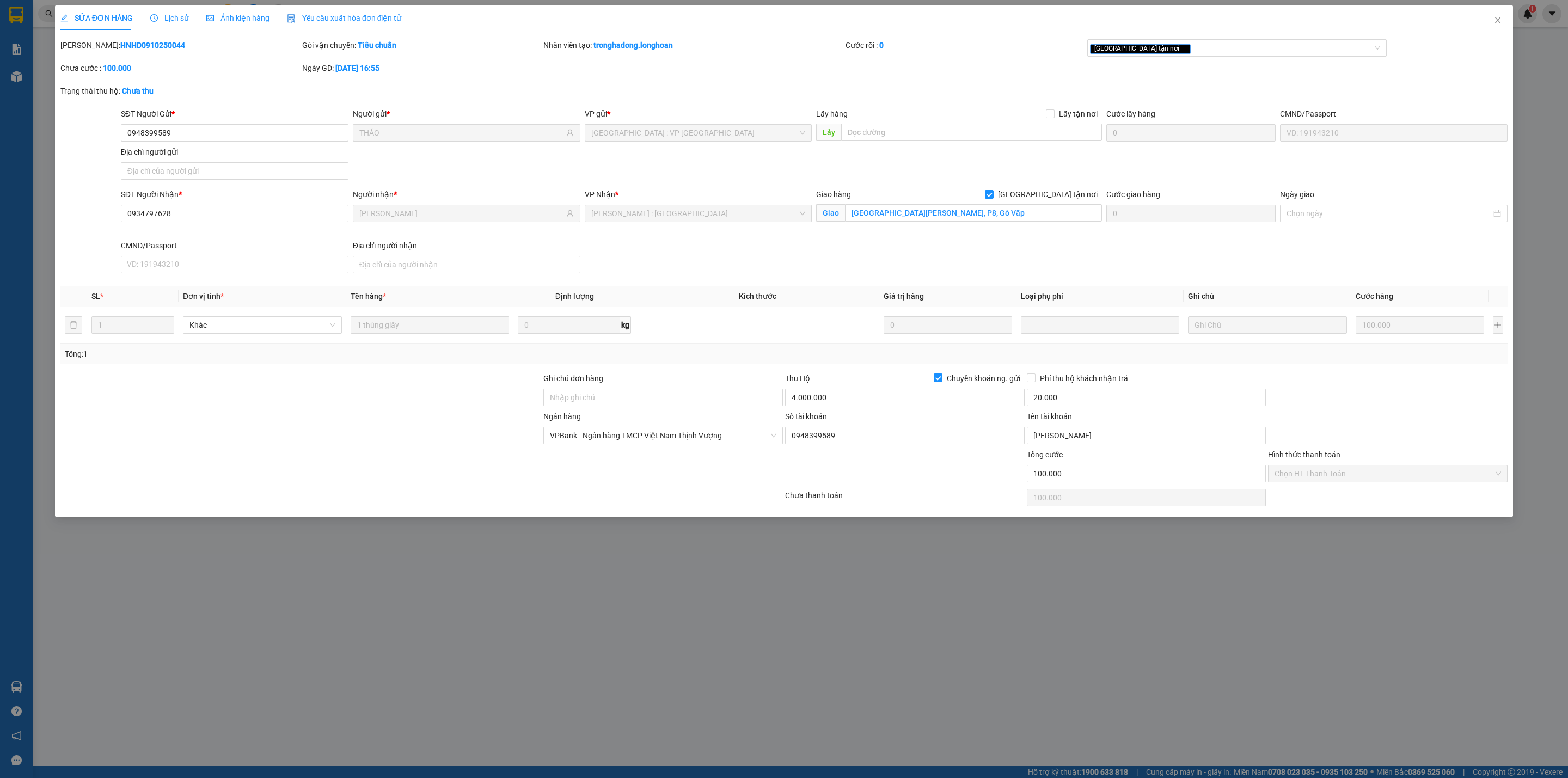
drag, startPoint x: 377, startPoint y: 223, endPoint x: 305, endPoint y: 228, distance: 72.2
click at [332, 228] on div "SĐT Người Nhận * 0934797628 Người nhận * Trang Võ VP Nhận * [GEOGRAPHIC_DATA] :…" at bounding box center [814, 232] width 1391 height 89
drag, startPoint x: 253, startPoint y: 393, endPoint x: 309, endPoint y: 116, distance: 282.6
click at [253, 393] on div at bounding box center [300, 391] width 483 height 38
click at [1393, 17] on icon "close" at bounding box center [1498, 20] width 9 height 9
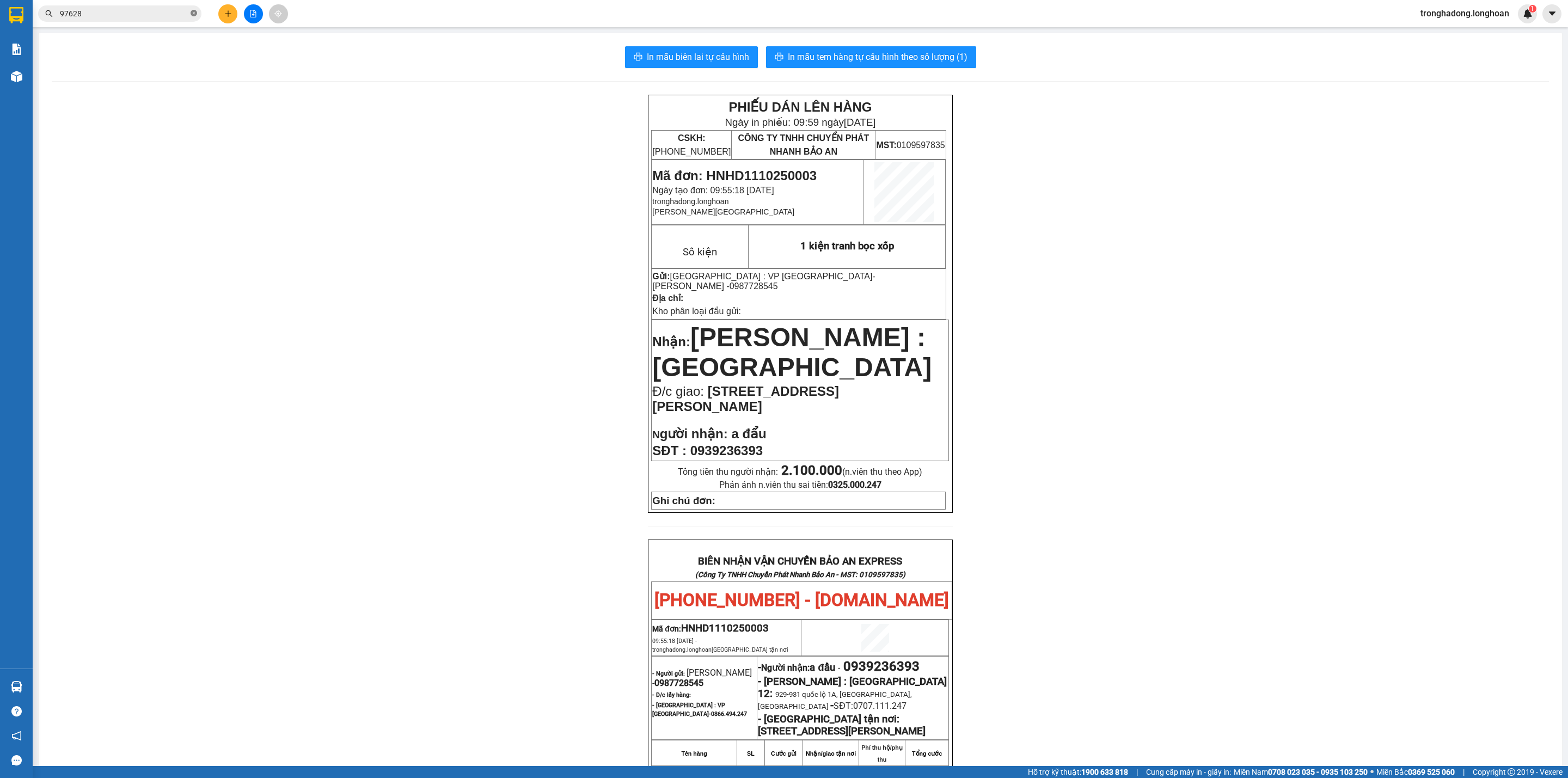
click at [195, 13] on icon "close-circle" at bounding box center [193, 12] width 6 height 6
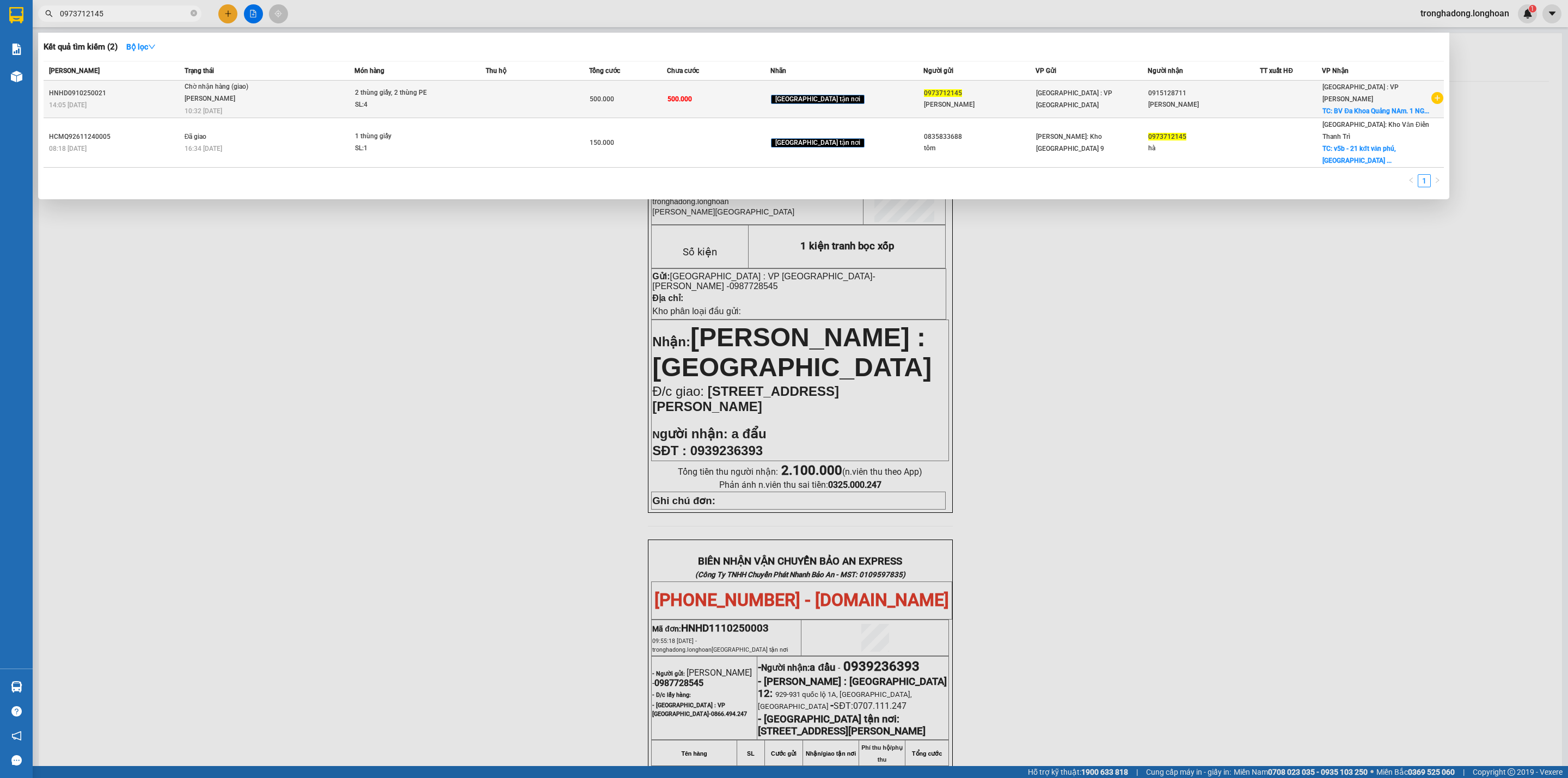
type input "0973712145"
click at [321, 100] on span "Chờ nhận hàng (giao) [PERSON_NAME] 10:32 [DATE]" at bounding box center [269, 98] width 170 height 34
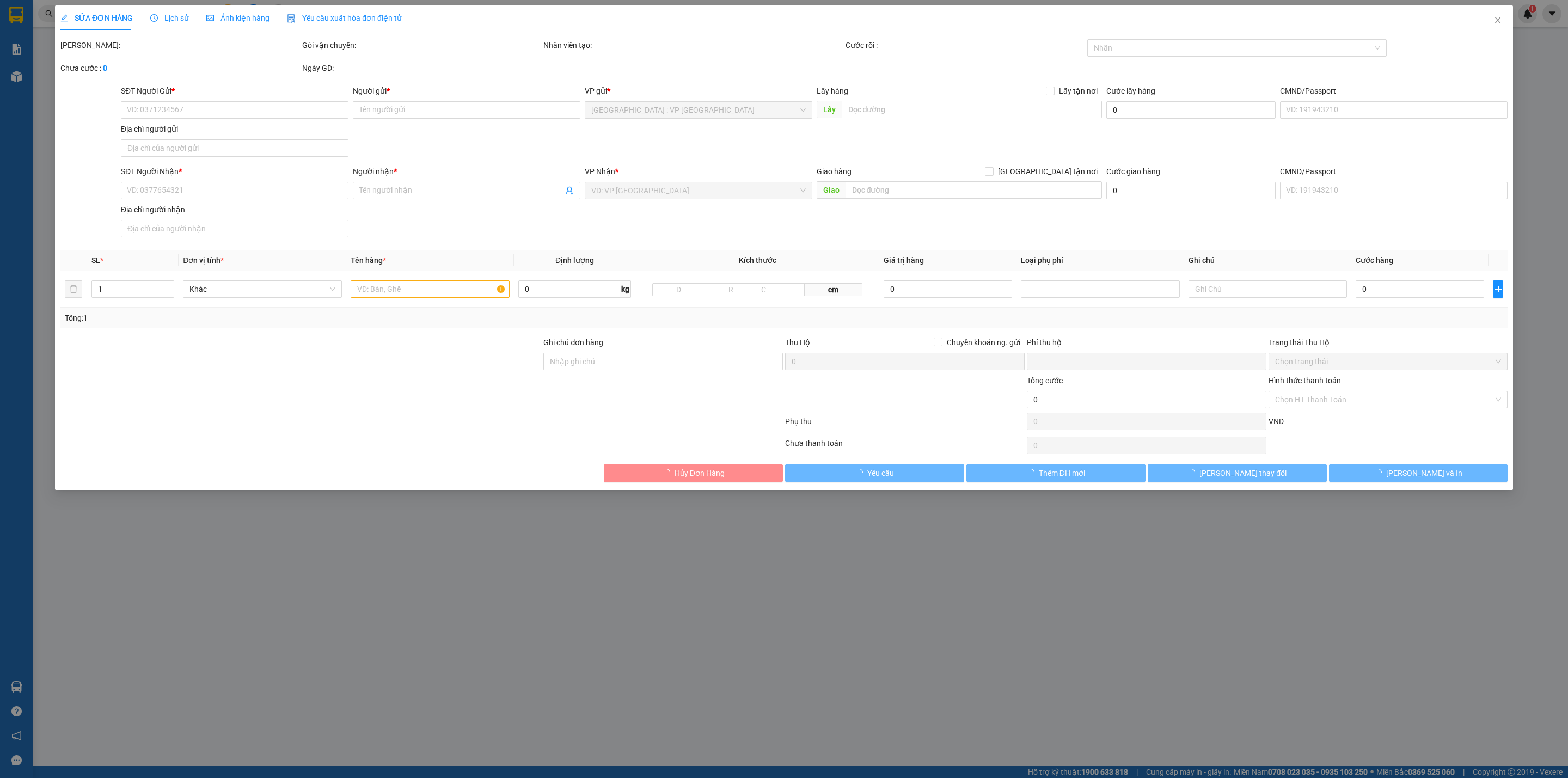
type input "0973712145"
type input "[PERSON_NAME]"
type input "0915128711"
type input "[PERSON_NAME]"
checkbox input "true"
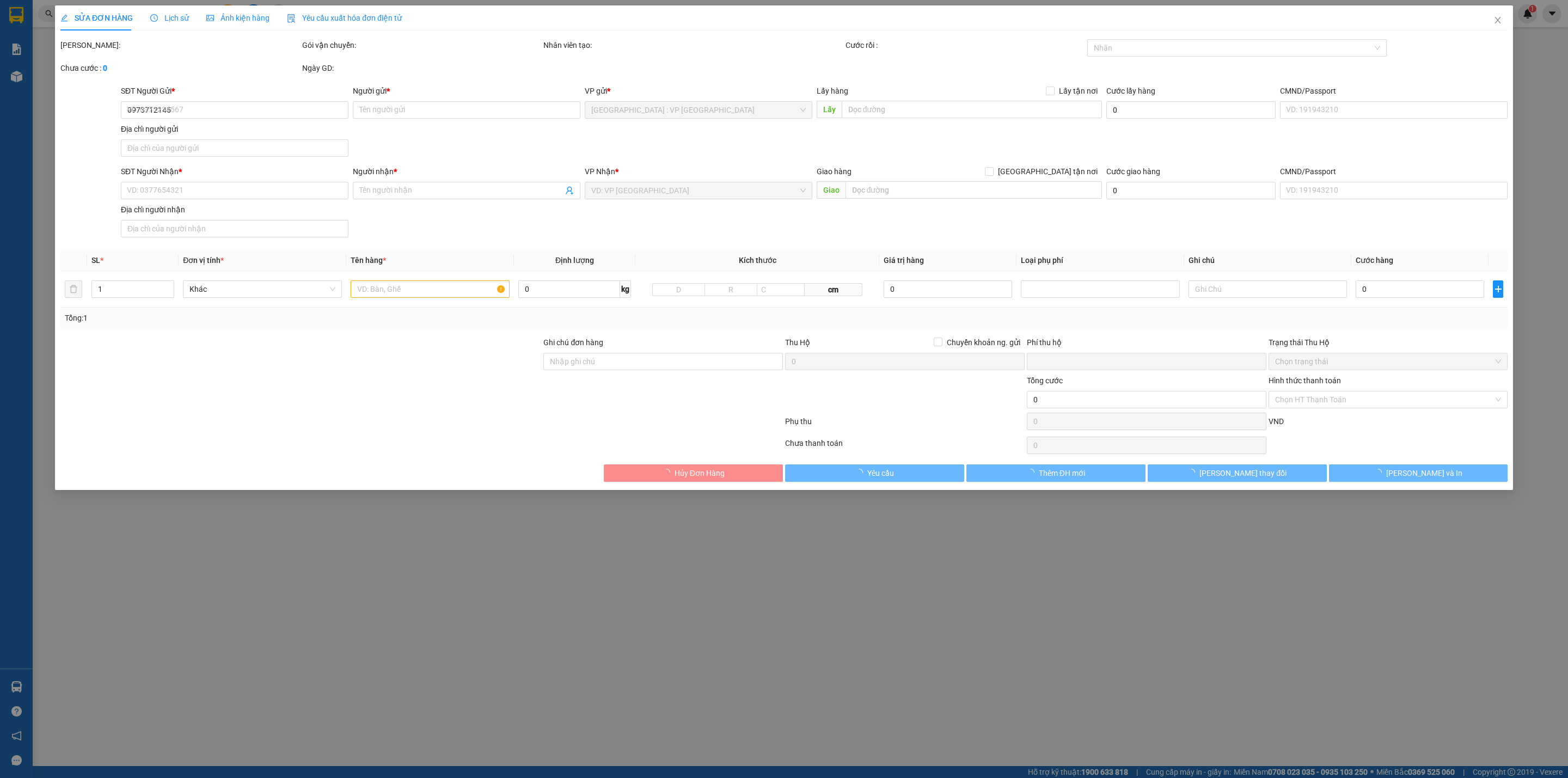
type input "BV Đa Khoa Quảng NAm. 1 NGuyễn Du, [GEOGRAPHIC_DATA], [GEOGRAPHIC_DATA], [GEOGR…"
type input "0"
type input "500.000"
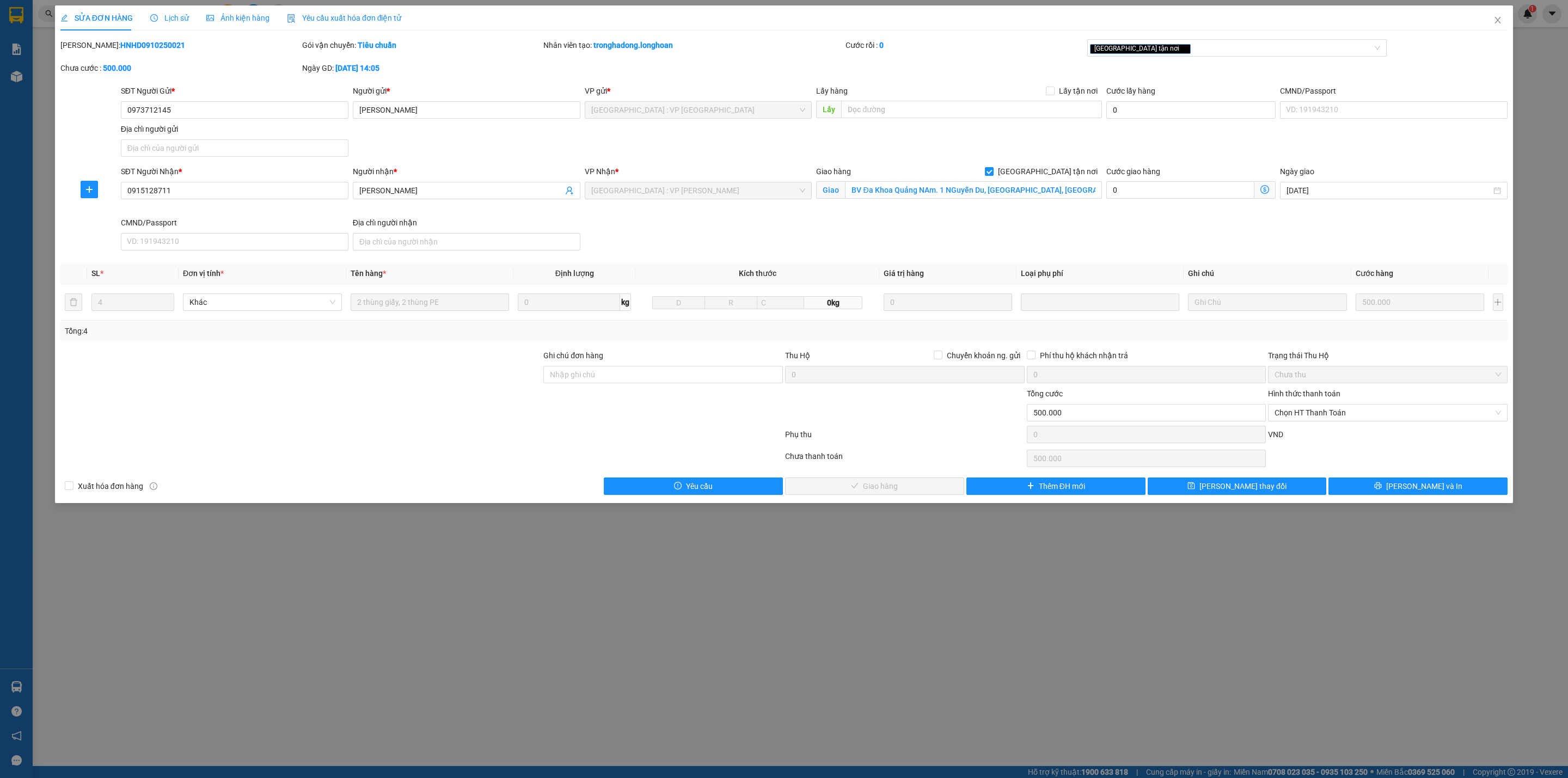
click at [398, 412] on div at bounding box center [300, 406] width 483 height 38
click at [397, 412] on div at bounding box center [300, 406] width 483 height 38
click at [391, 400] on div at bounding box center [300, 406] width 483 height 38
drag, startPoint x: 435, startPoint y: 388, endPoint x: 954, endPoint y: 393, distance: 519.0
click at [438, 389] on form "Ghi chú đơn hàng Thu Hộ Chuyển khoản ng. gửi 0 Phí thu hộ khách nhận trả 0 Trạn…" at bounding box center [783, 398] width 1447 height 98
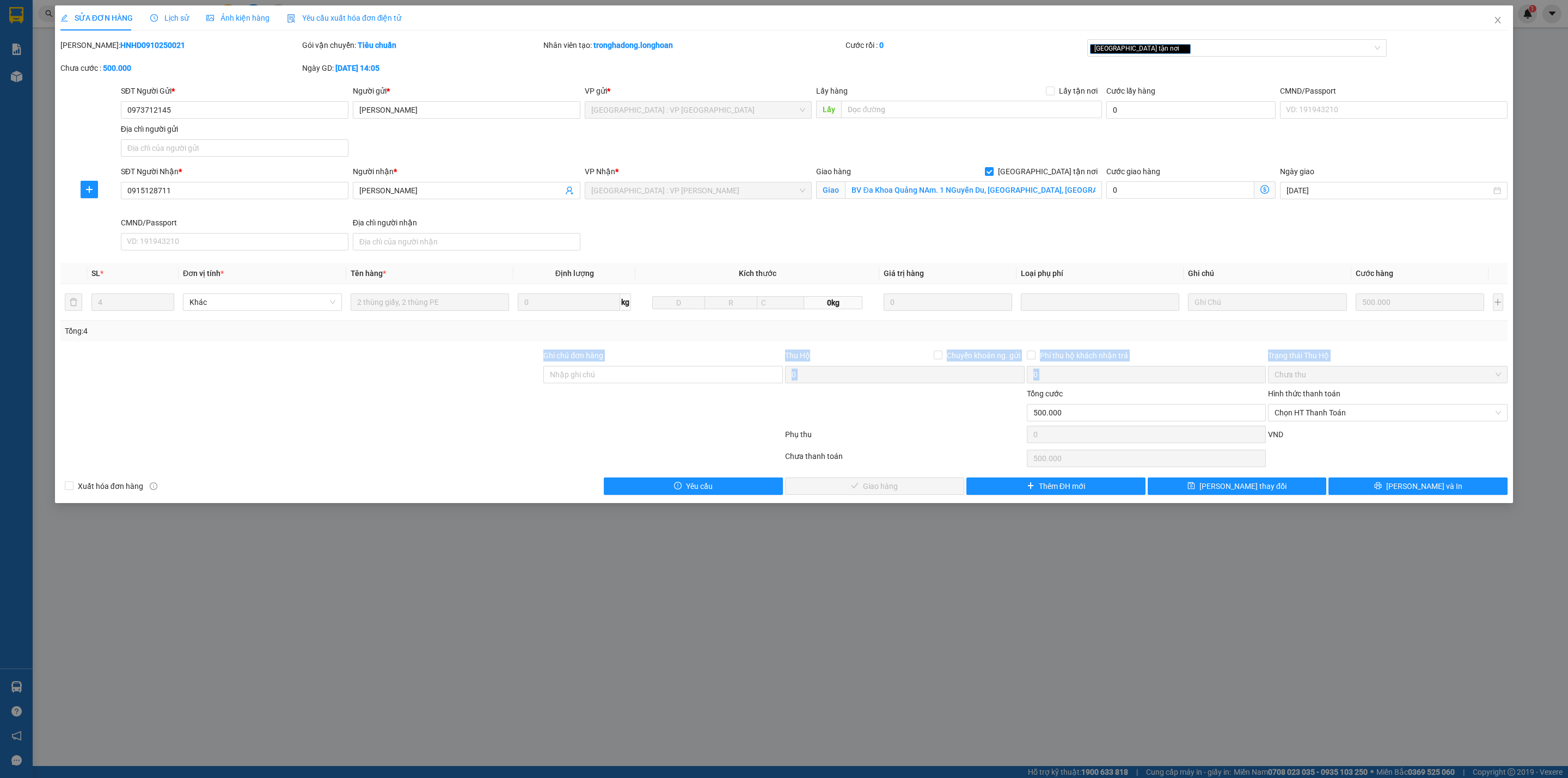
click at [470, 401] on div at bounding box center [300, 406] width 483 height 38
click at [177, 19] on span "Lịch sử" at bounding box center [170, 18] width 39 height 9
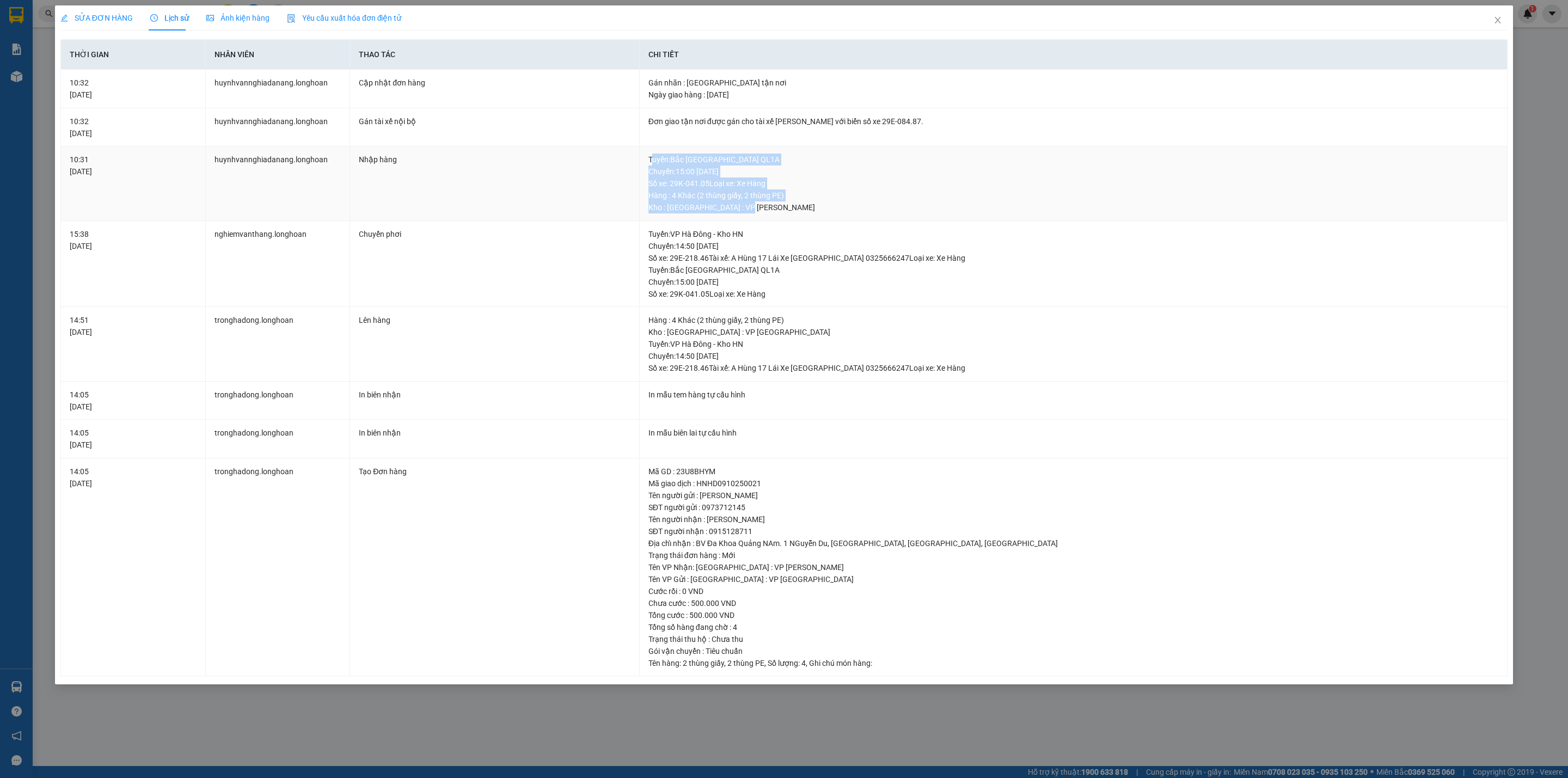
drag, startPoint x: 755, startPoint y: 213, endPoint x: 741, endPoint y: 190, distance: 26.9
click at [659, 162] on div "Tuyến : [GEOGRAPHIC_DATA] QL1A Chuyến: 15:00 [DATE] Số xe: 29K-041.05 Loại xe: …" at bounding box center [1074, 184] width 850 height 60
click at [747, 193] on div "Hàng : 4 Khác (2 thùng giấy, 2 thùng PE)" at bounding box center [1074, 196] width 850 height 12
drag, startPoint x: 754, startPoint y: 209, endPoint x: 641, endPoint y: 154, distance: 125.7
click at [641, 154] on td "Tuyến : [GEOGRAPHIC_DATA] QL1A Chuyến: 15:00 [DATE] Số xe: 29K-041.05 Loại xe: …" at bounding box center [1074, 184] width 868 height 74
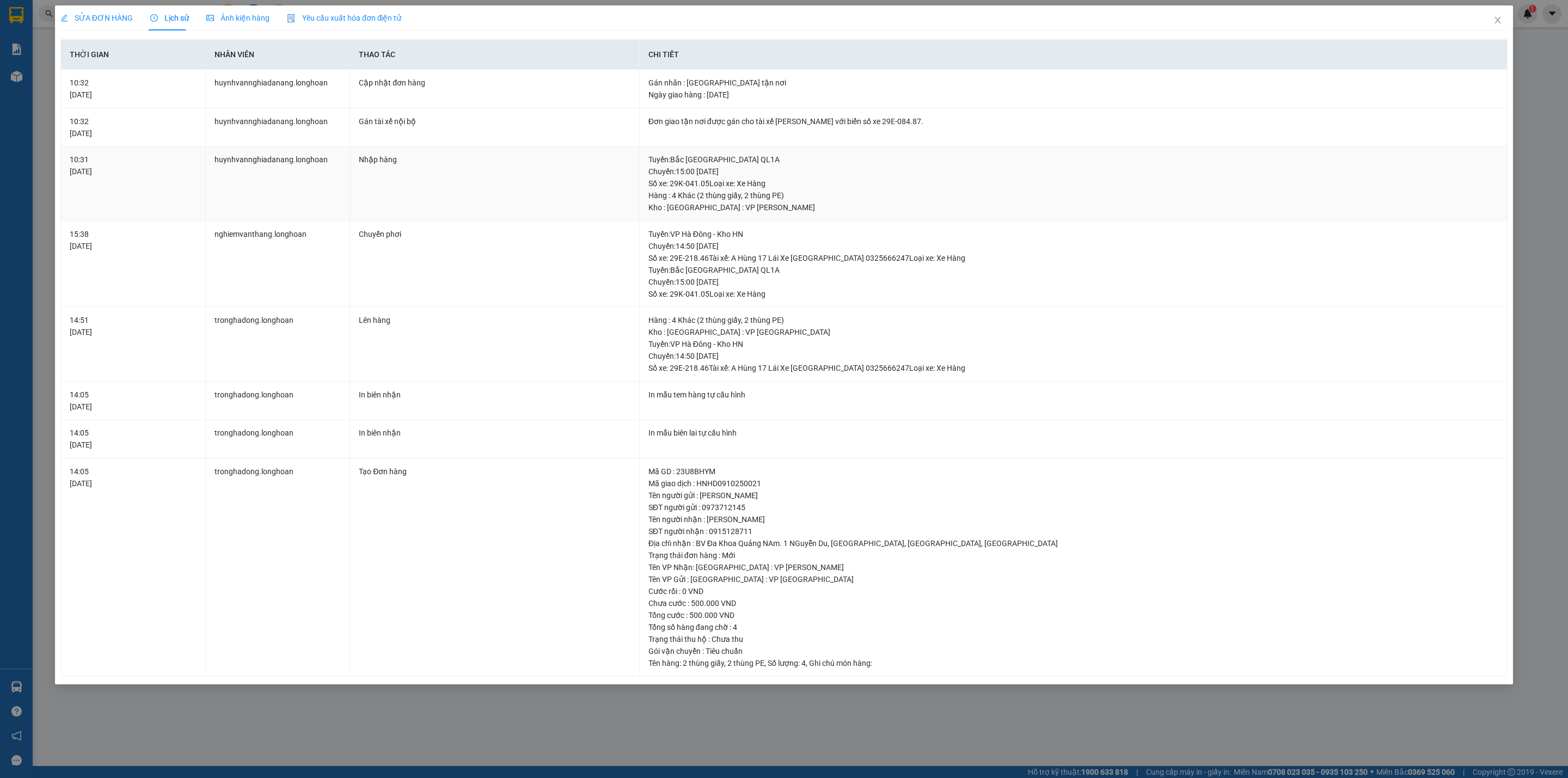
click at [626, 153] on td "Nhập hàng" at bounding box center [494, 184] width 289 height 74
drag, startPoint x: 764, startPoint y: 211, endPoint x: 650, endPoint y: 158, distance: 125.7
click at [650, 158] on div "Tuyến : [GEOGRAPHIC_DATA] QL1A Chuyến: 15:00 [DATE] Số xe: 29K-041.05 Loại xe: …" at bounding box center [1074, 184] width 850 height 60
click at [619, 165] on div "Nhập hàng" at bounding box center [494, 160] width 271 height 12
click at [1393, 17] on icon "close" at bounding box center [1498, 20] width 9 height 9
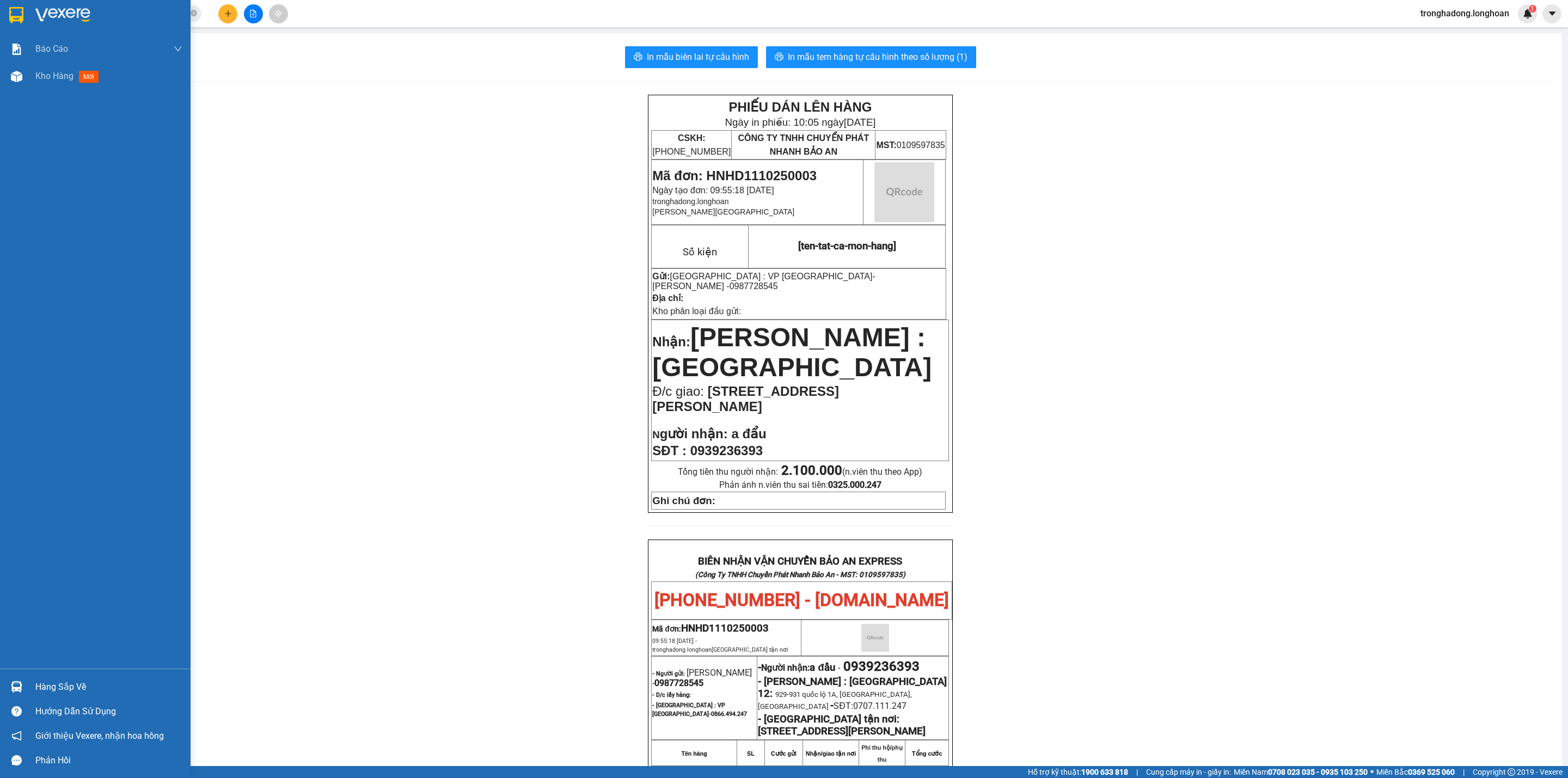
click at [8, 12] on div at bounding box center [17, 15] width 19 height 19
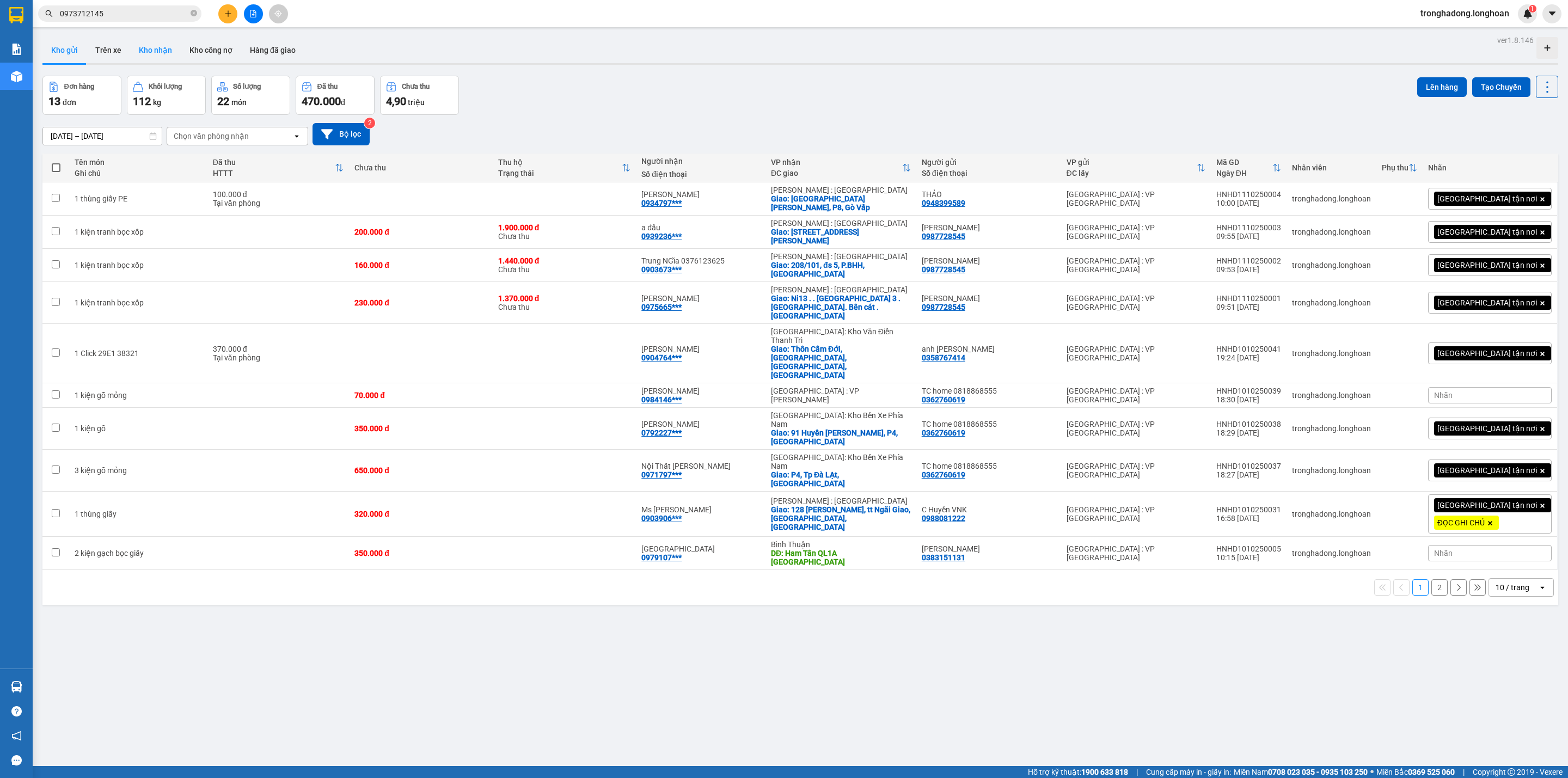
click at [181, 42] on button "Kho công nợ" at bounding box center [211, 50] width 60 height 26
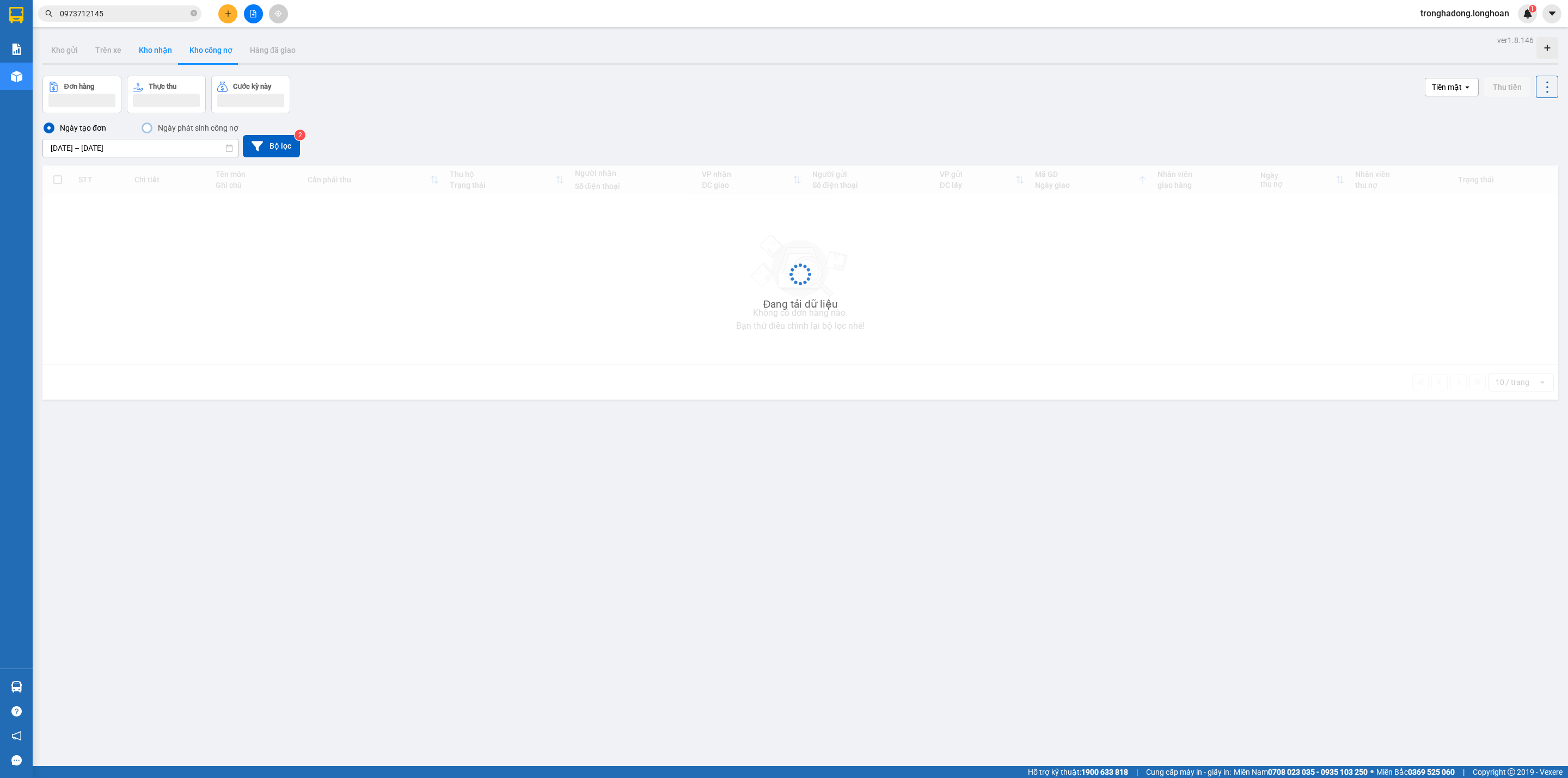
click at [147, 55] on button "Kho nhận" at bounding box center [155, 50] width 50 height 26
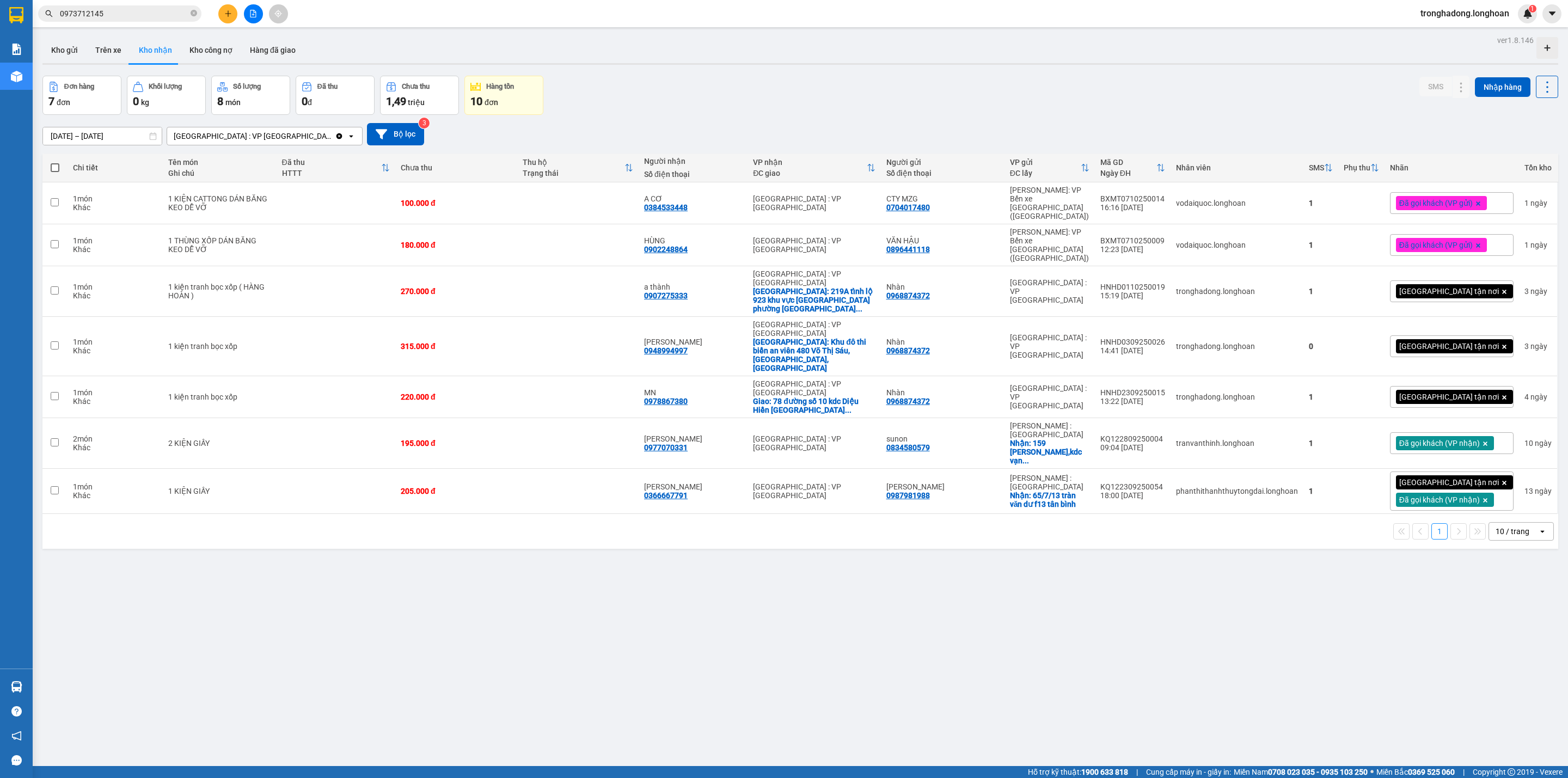
click at [664, 556] on div "ver 1.8.146 Kho gửi Trên xe Kho nhận Kho công nợ Hàng đã giao Đơn hàng 7 đơn Kh…" at bounding box center [800, 421] width 1525 height 778
click at [456, 564] on div "ver 1.8.146 Kho gửi Trên xe Kho nhận Kho công nợ Hàng đã giao Đơn hàng 7 đơn Kh…" at bounding box center [800, 421] width 1525 height 778
click at [456, 565] on div "ver 1.8.146 Kho gửi Trên xe Kho nhận Kho công nợ Hàng đã giao Đơn hàng 7 đơn Kh…" at bounding box center [800, 421] width 1525 height 778
click at [656, 575] on div "ver 1.8.146 Kho gửi Trên xe Kho nhận Kho công nợ Hàng đã giao Đơn hàng 7 đơn Kh…" at bounding box center [800, 421] width 1525 height 778
click at [69, 48] on button "Kho gửi" at bounding box center [64, 50] width 44 height 26
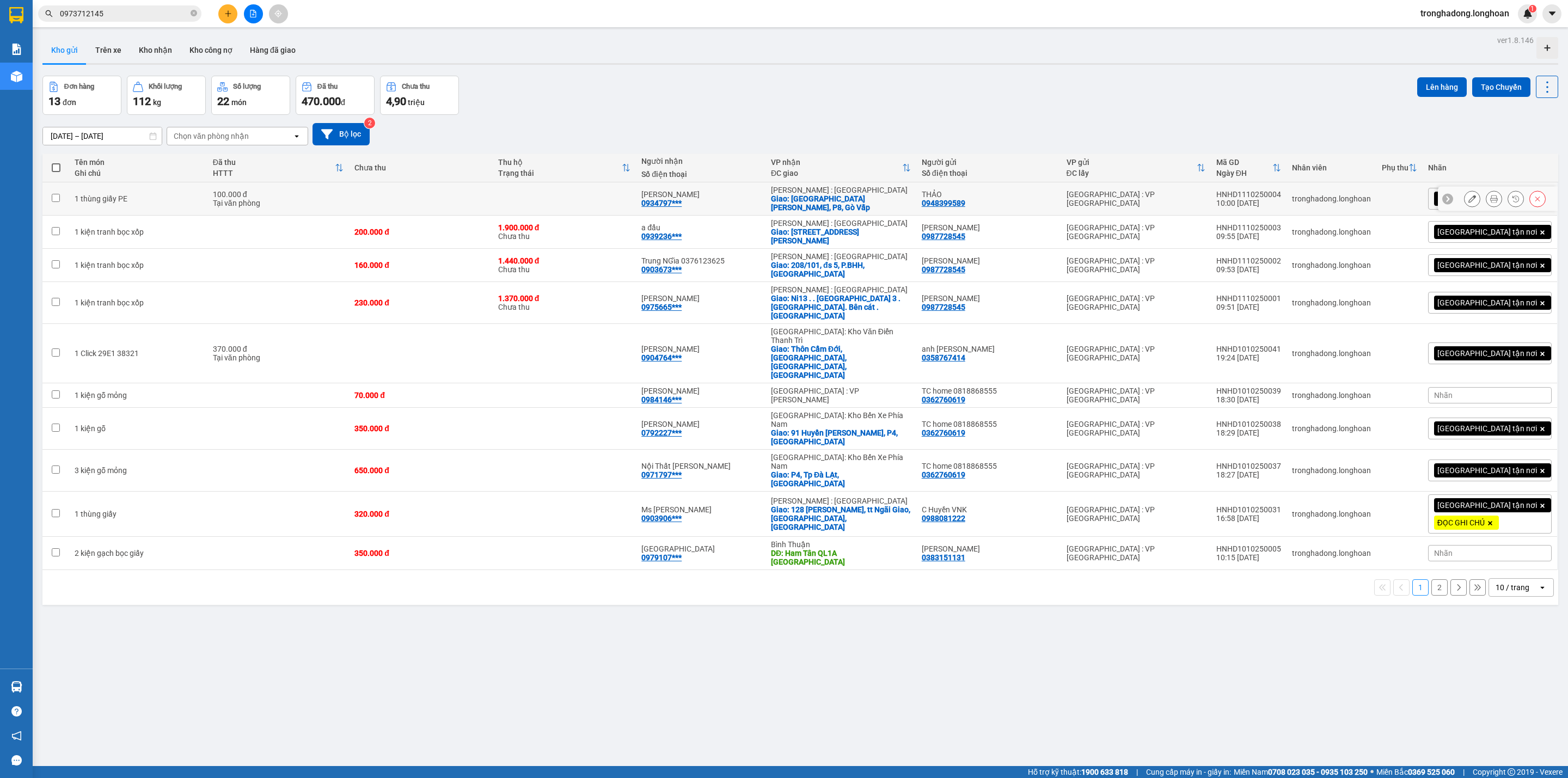
click at [1393, 196] on icon at bounding box center [1494, 199] width 8 height 8
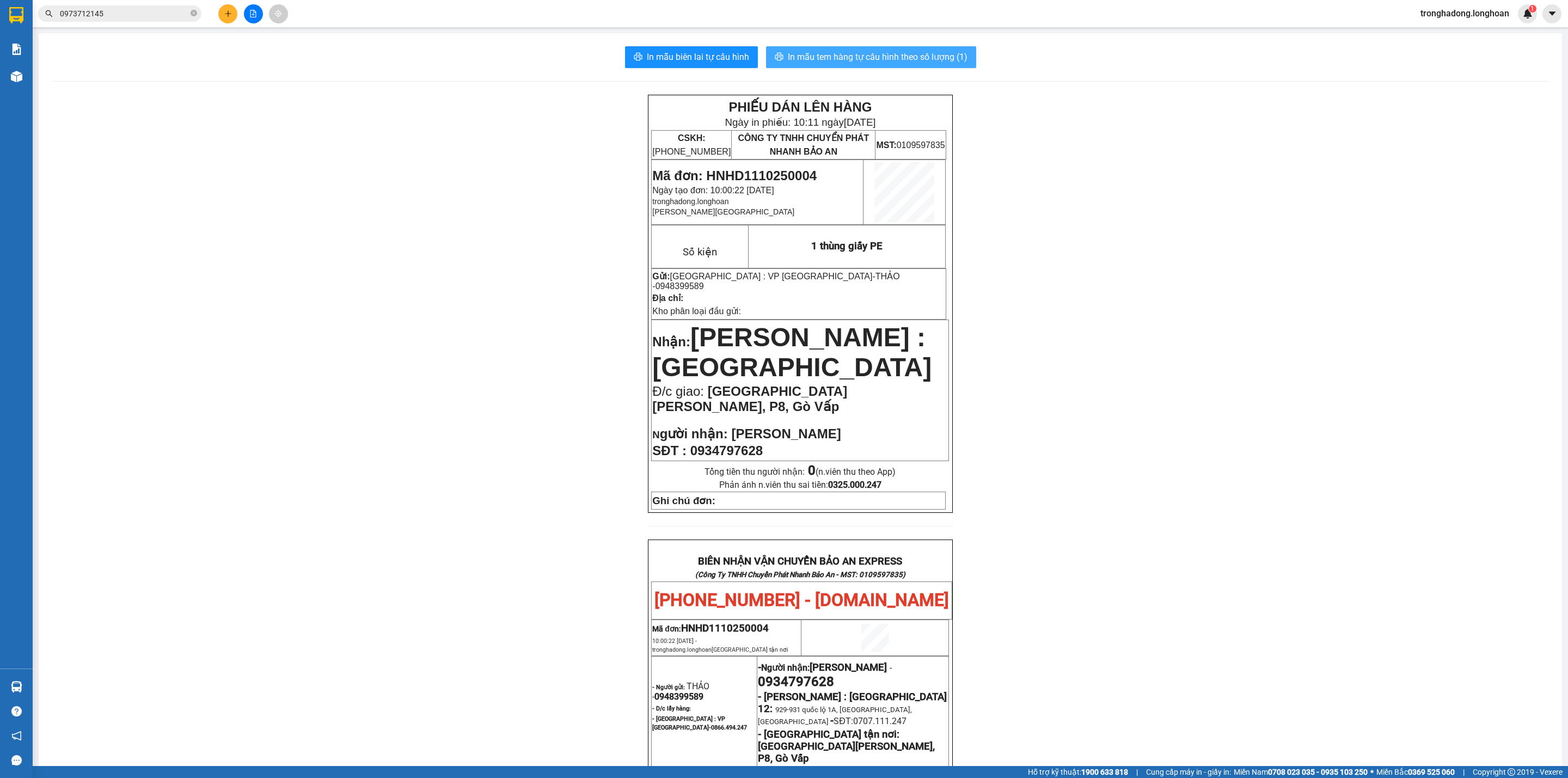
click at [848, 62] on span "In mẫu tem hàng tự cấu hình theo số lượng (1)" at bounding box center [878, 57] width 180 height 13
click at [1097, 608] on div "PHIẾU DÁN LÊN HÀNG Ngày in phiếu: 10:12 [DATE] CSKH: [PHONE_NUMBER] CÔNG TY TNH…" at bounding box center [801, 623] width 1497 height 1057
click at [220, 13] on button at bounding box center [228, 14] width 19 height 19
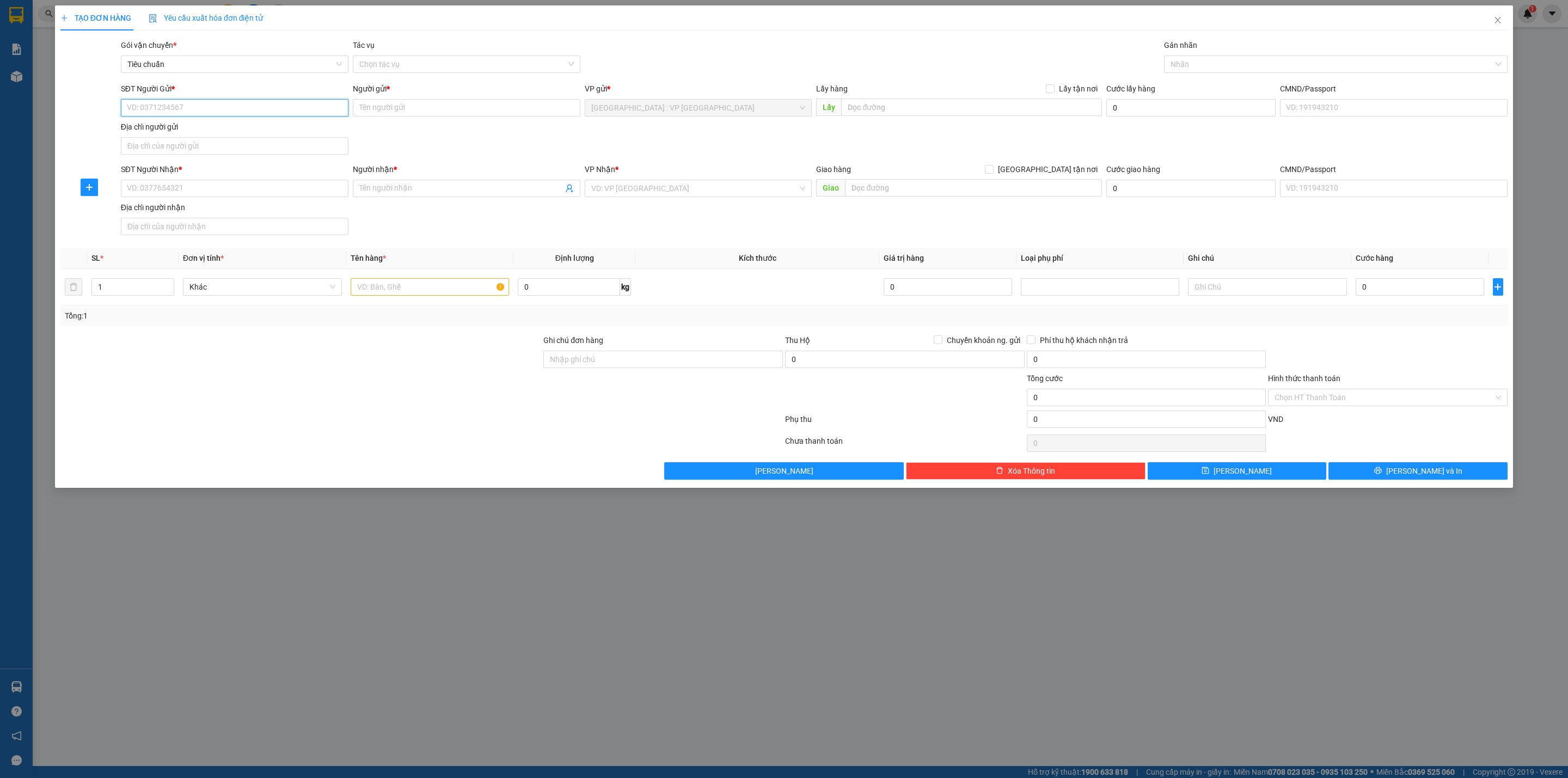
click at [215, 108] on input "SĐT Người Gửi *" at bounding box center [235, 108] width 228 height 18
type input "0984088023"
type input "Việt"
type input "0984088023"
click at [267, 200] on div "SĐT Người Nhận * VD: 0377654321" at bounding box center [235, 182] width 228 height 38
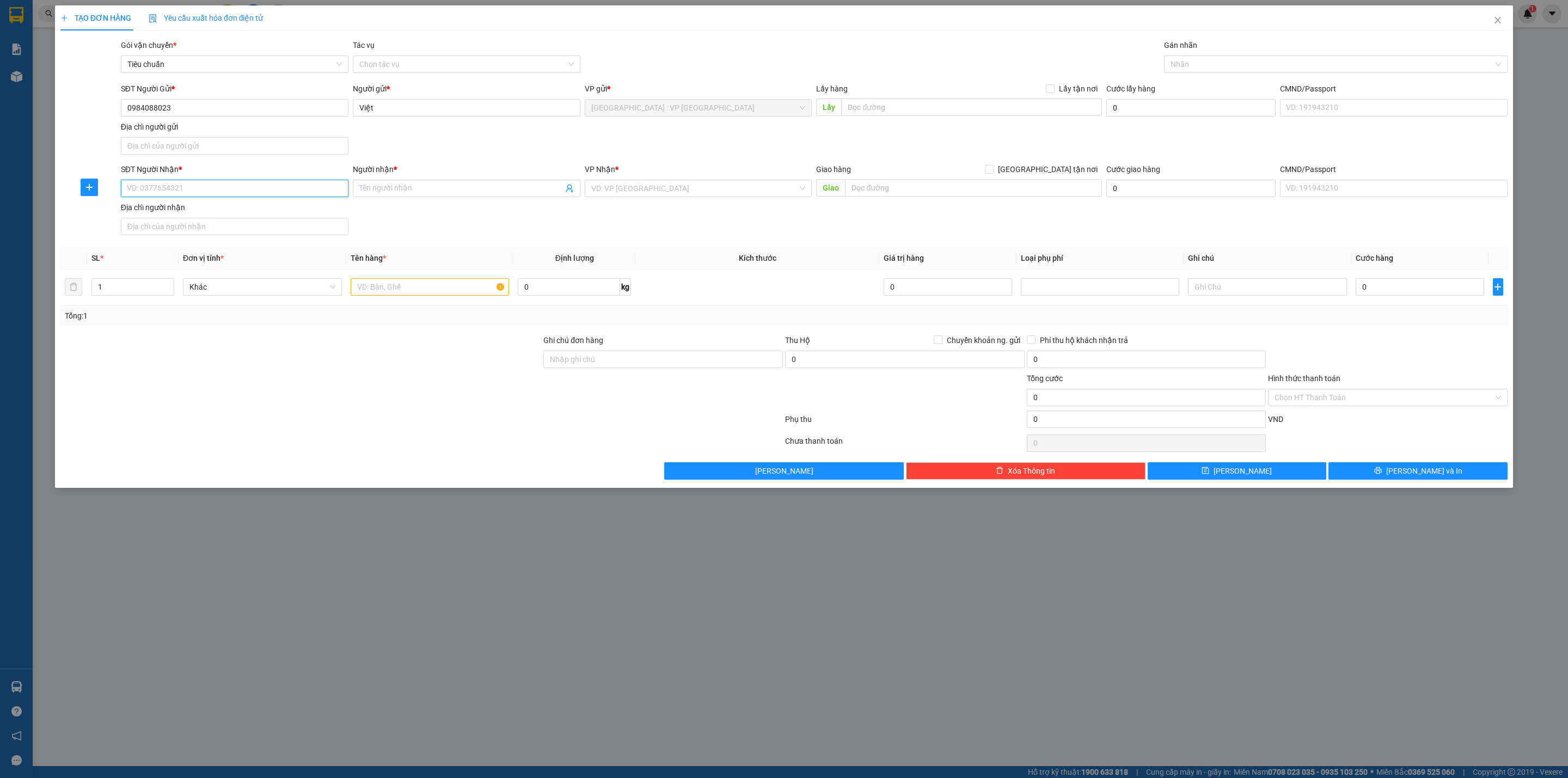
click at [265, 194] on input "SĐT Người Nhận *" at bounding box center [235, 189] width 228 height 18
click at [259, 208] on div "0902557392 - [PERSON_NAME]" at bounding box center [234, 213] width 215 height 12
type input "0902557392"
type input "[PERSON_NAME]"
checkbox input "true"
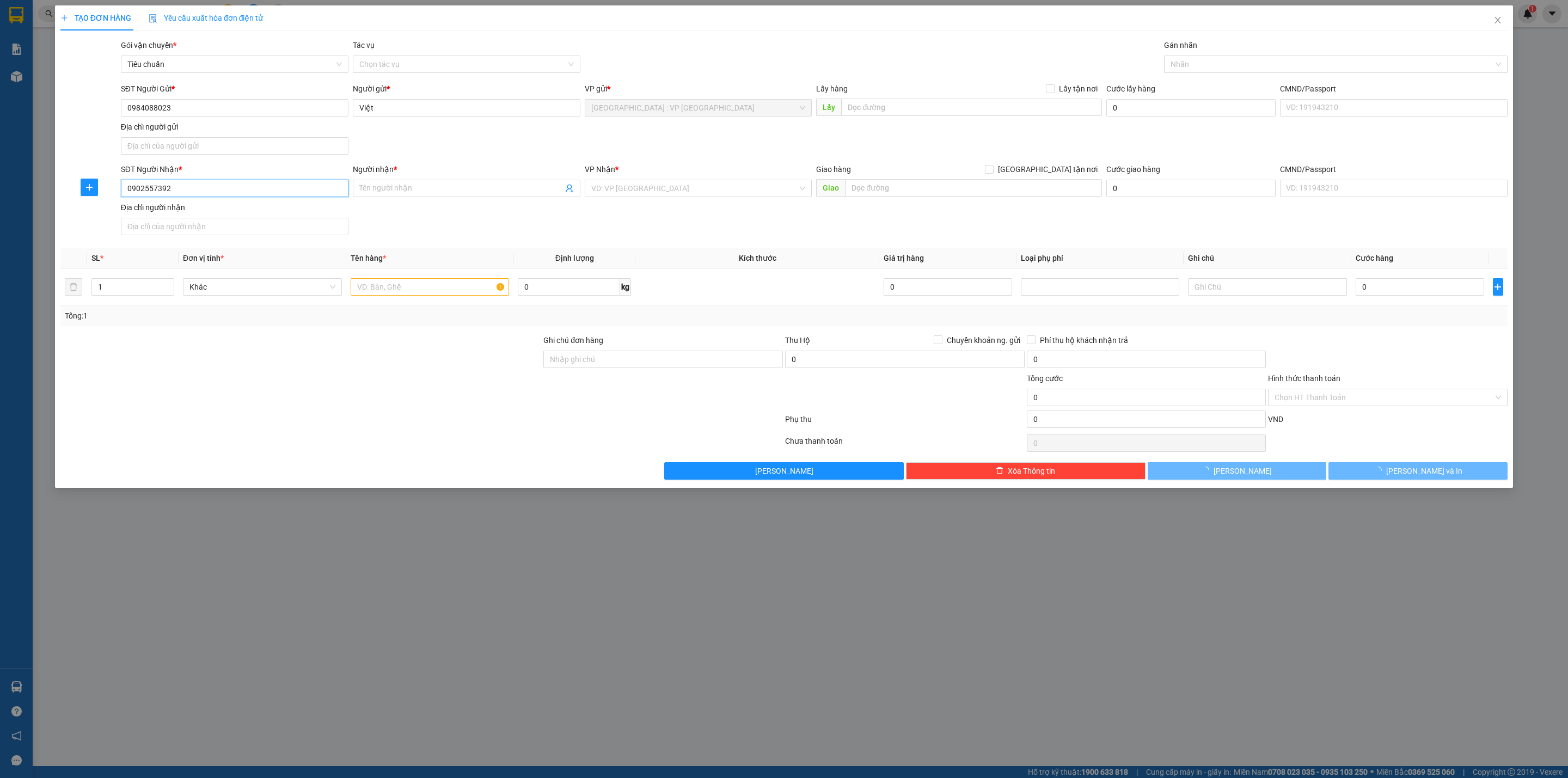
type input "231 Đường 2/4, [GEOGRAPHIC_DATA], [GEOGRAPHIC_DATA]"
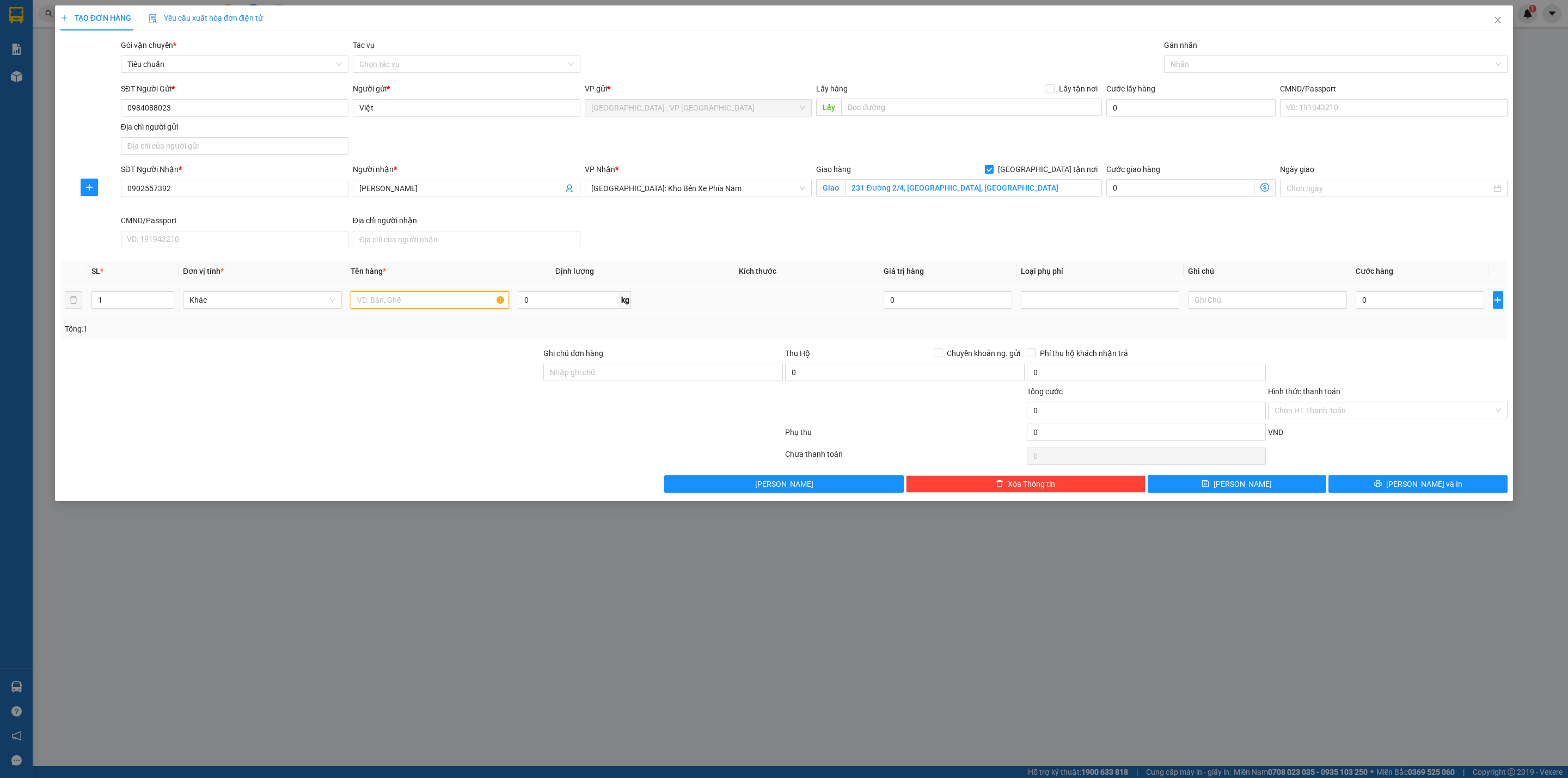
click at [430, 304] on input "text" at bounding box center [430, 300] width 159 height 18
type input "15 thùng giấy"
type input "150"
click at [136, 299] on input "1" at bounding box center [132, 300] width 82 height 17
click at [1238, 67] on div at bounding box center [1331, 64] width 328 height 13
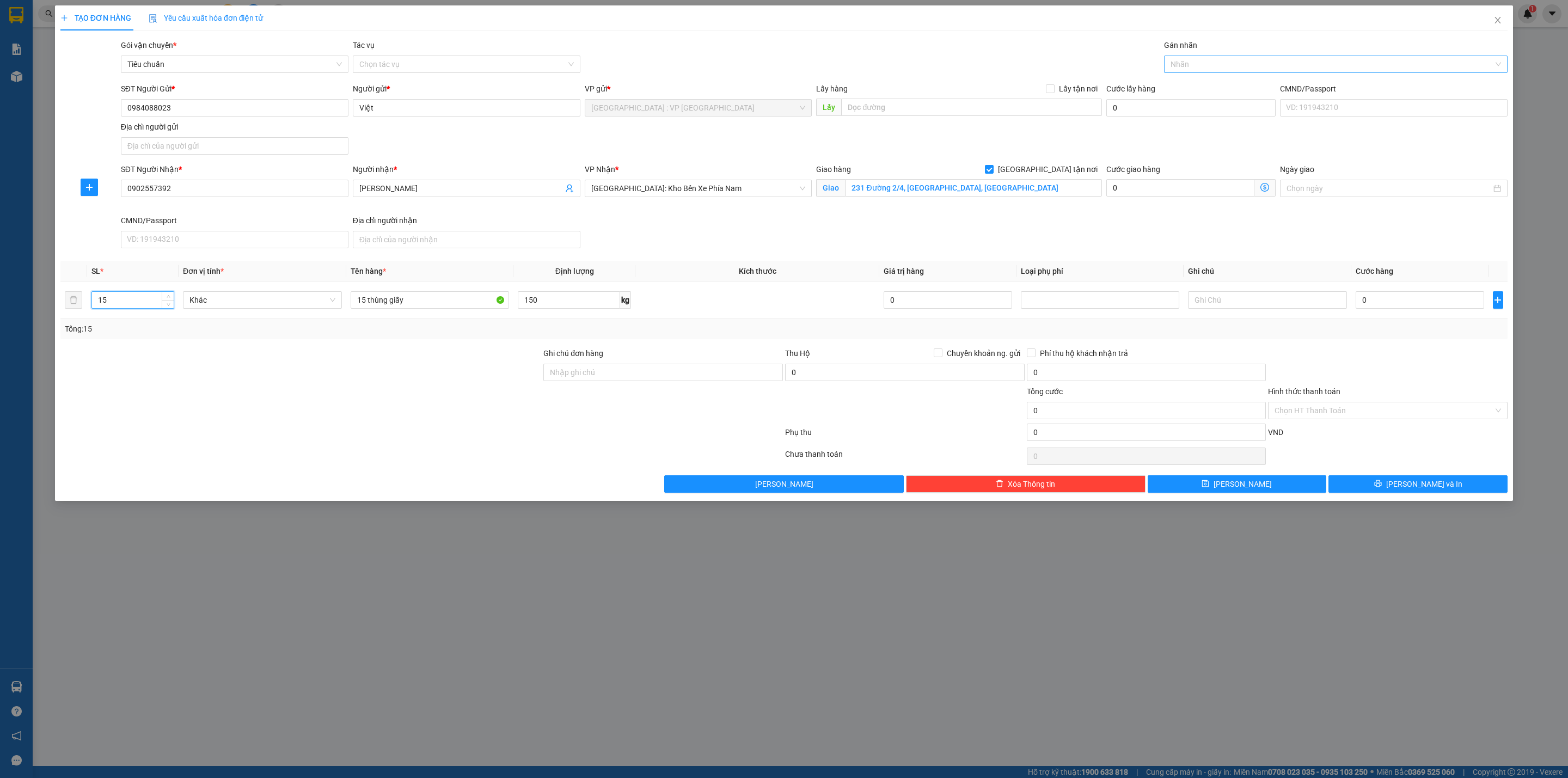
type input "15"
type input "gia"
click at [1383, 306] on input "0" at bounding box center [1421, 300] width 129 height 18
type input "8"
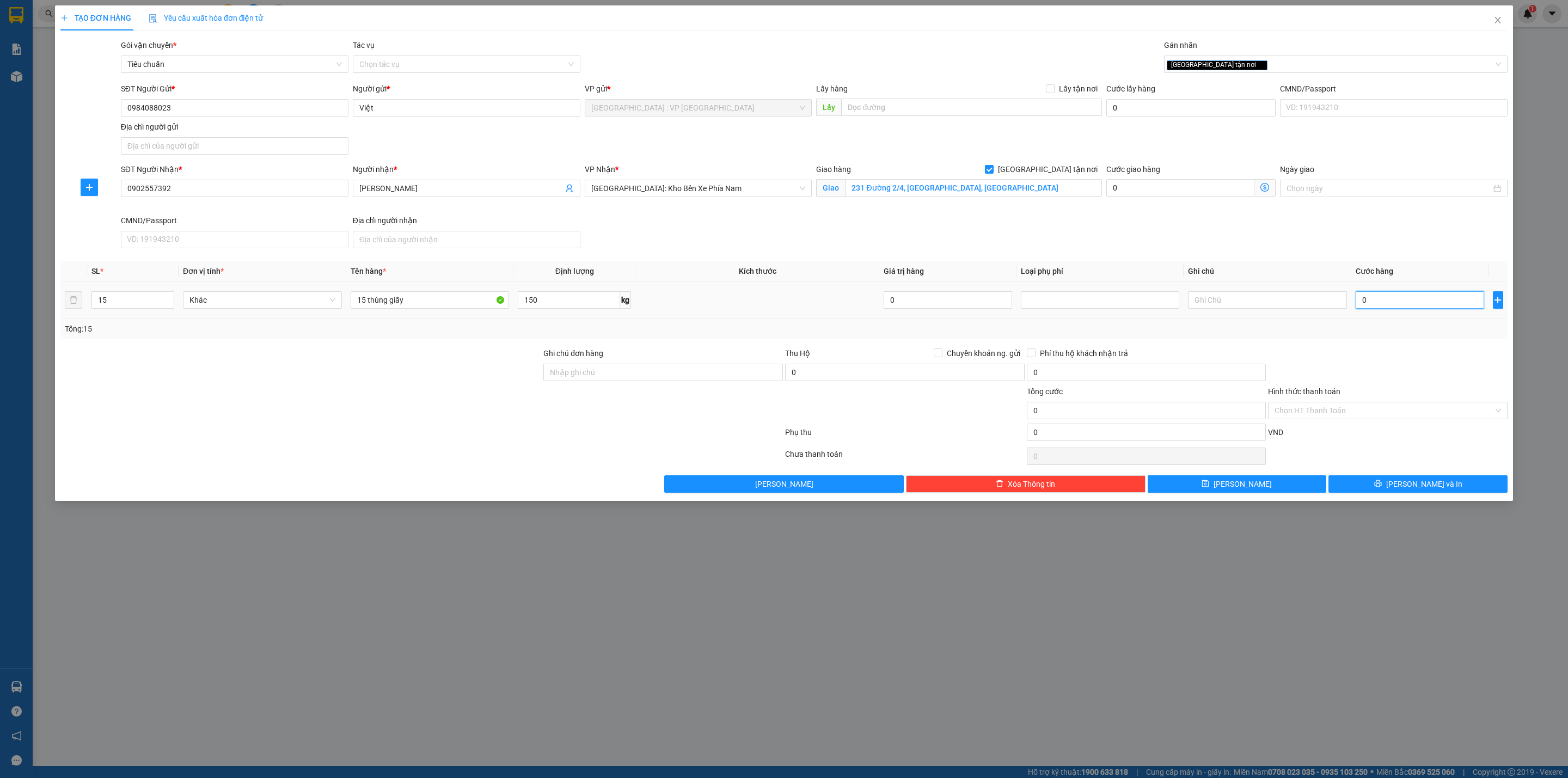
type input "8"
type input "87"
type input "870"
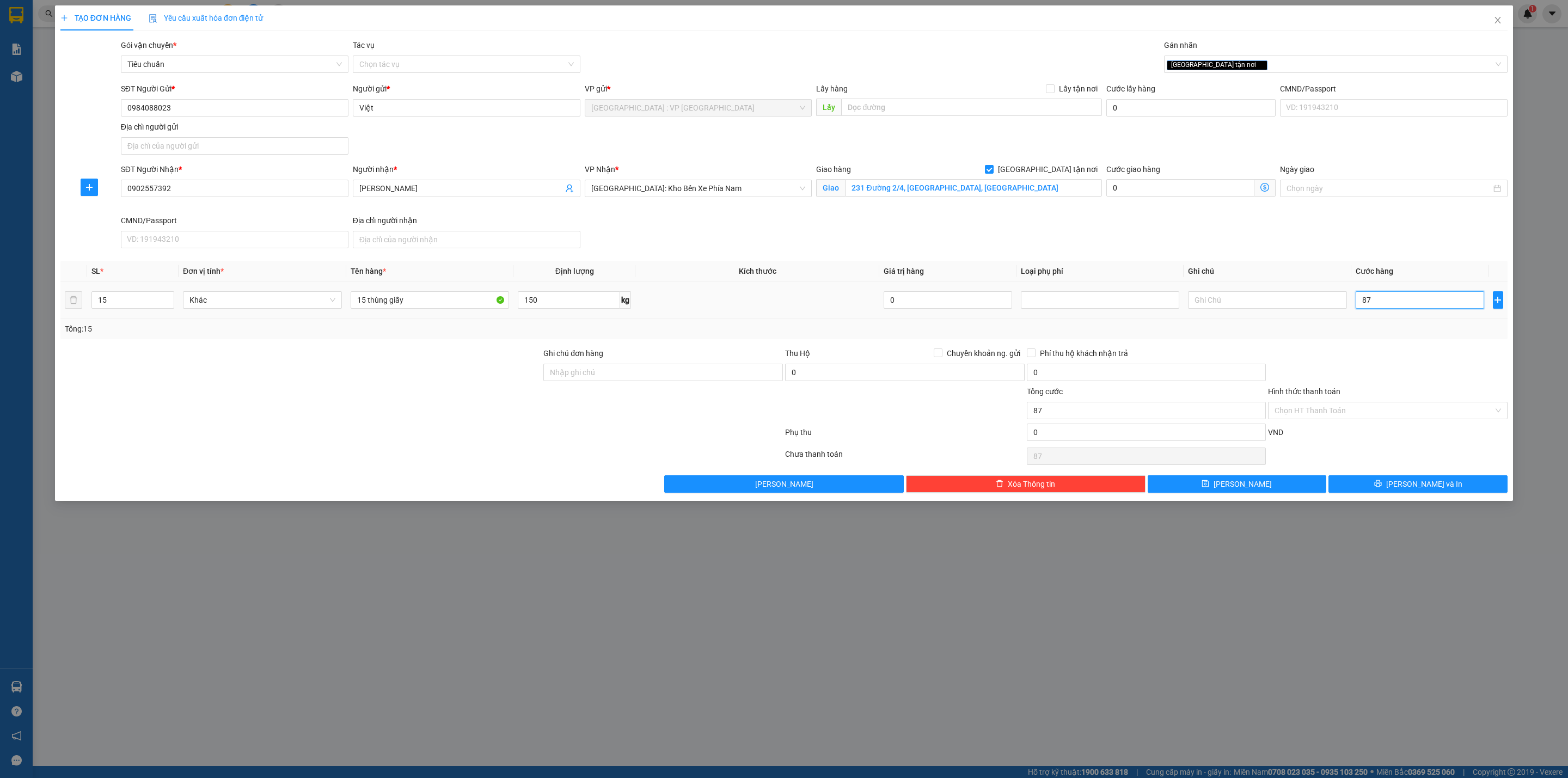
type input "870"
type input "8.700"
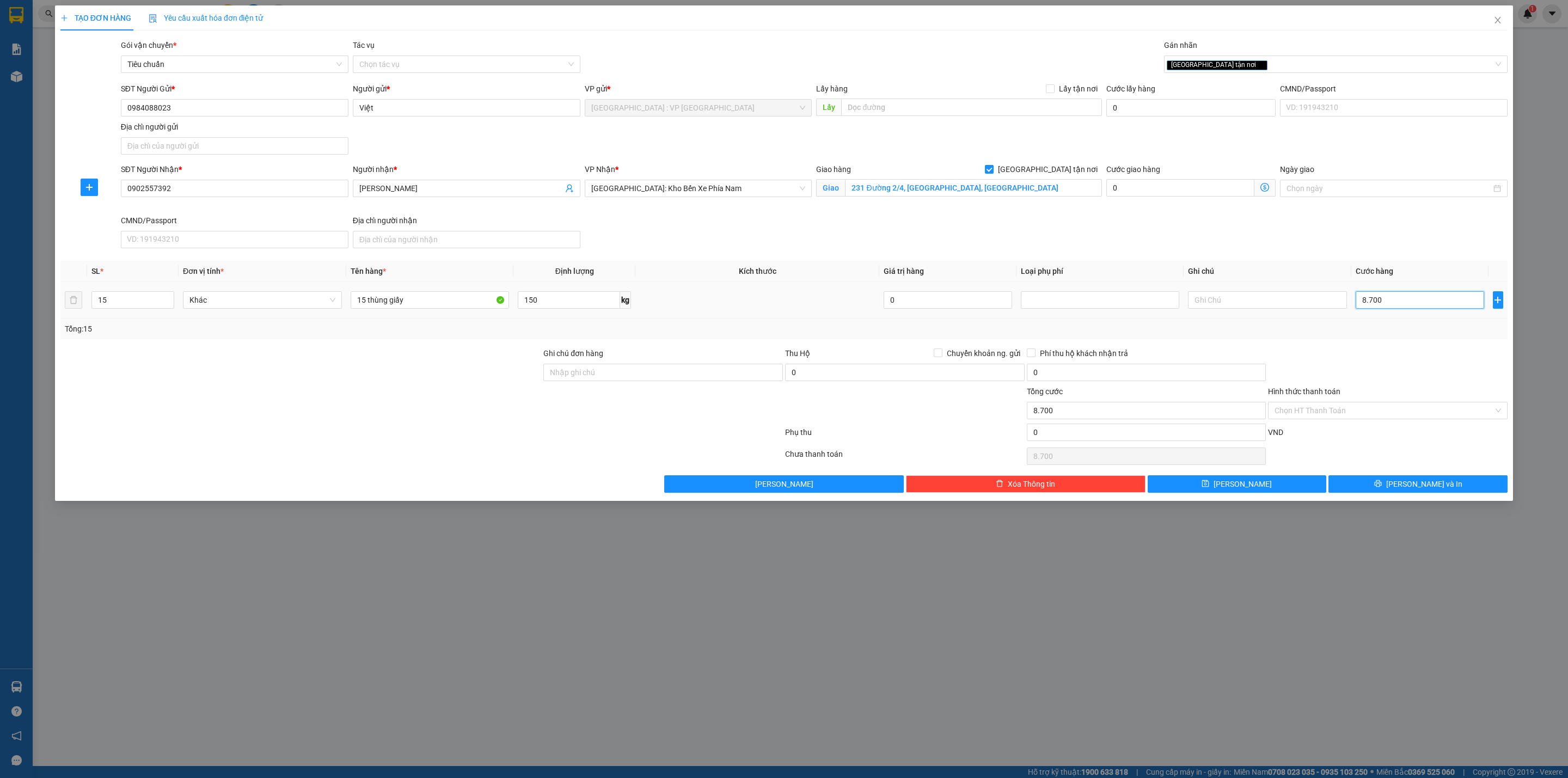
type input "87.000"
type input "870.000"
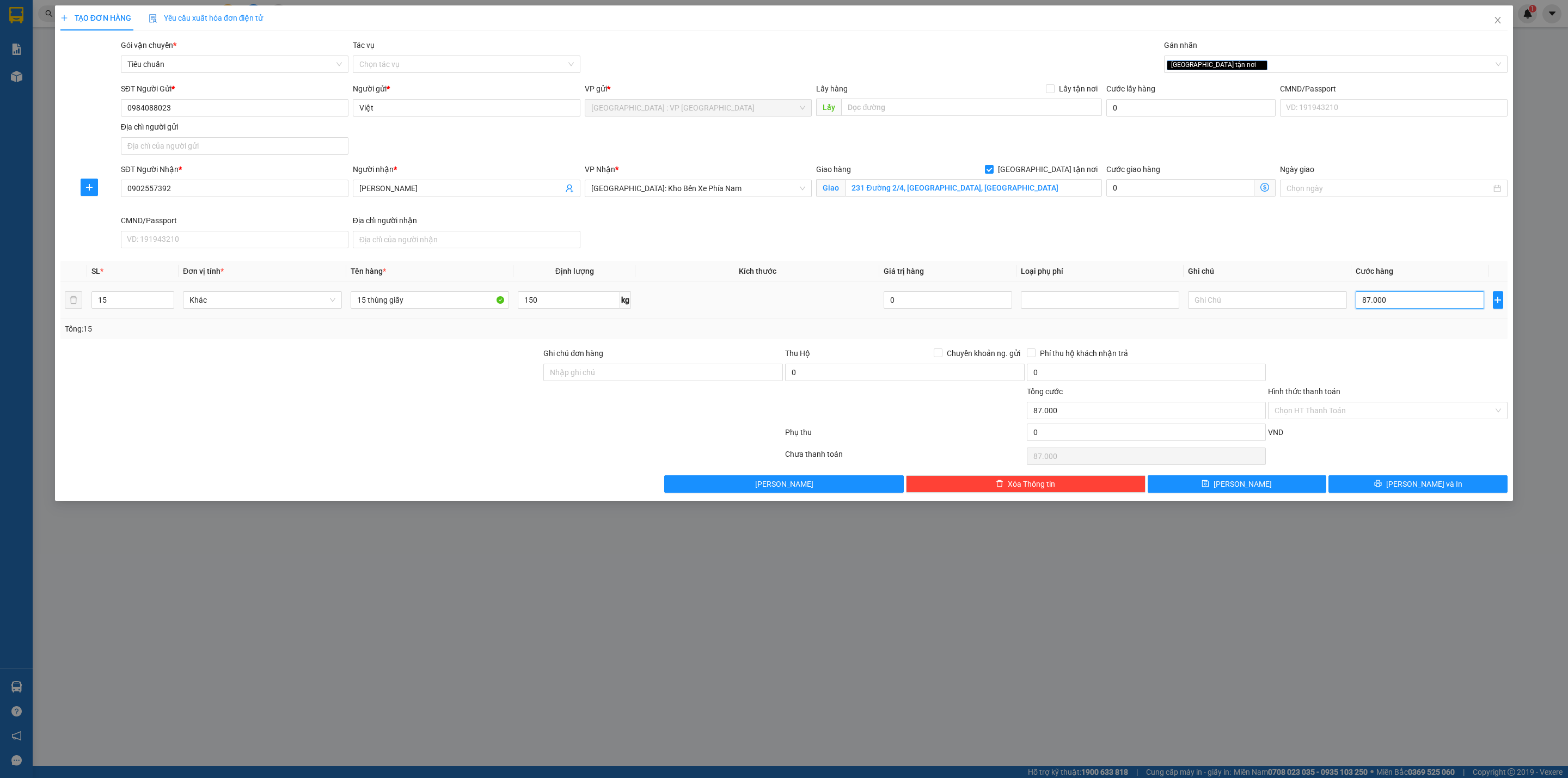
type input "870.000"
click at [1354, 339] on div "Tổng: 15" at bounding box center [783, 329] width 1447 height 20
drag, startPoint x: 182, startPoint y: 193, endPoint x: 42, endPoint y: 211, distance: 141.2
click at [42, 211] on div "TẠO ĐƠN HÀNG Yêu cầu xuất hóa đơn điện tử Transit Pickup Surcharge Ids Transit …" at bounding box center [784, 389] width 1568 height 778
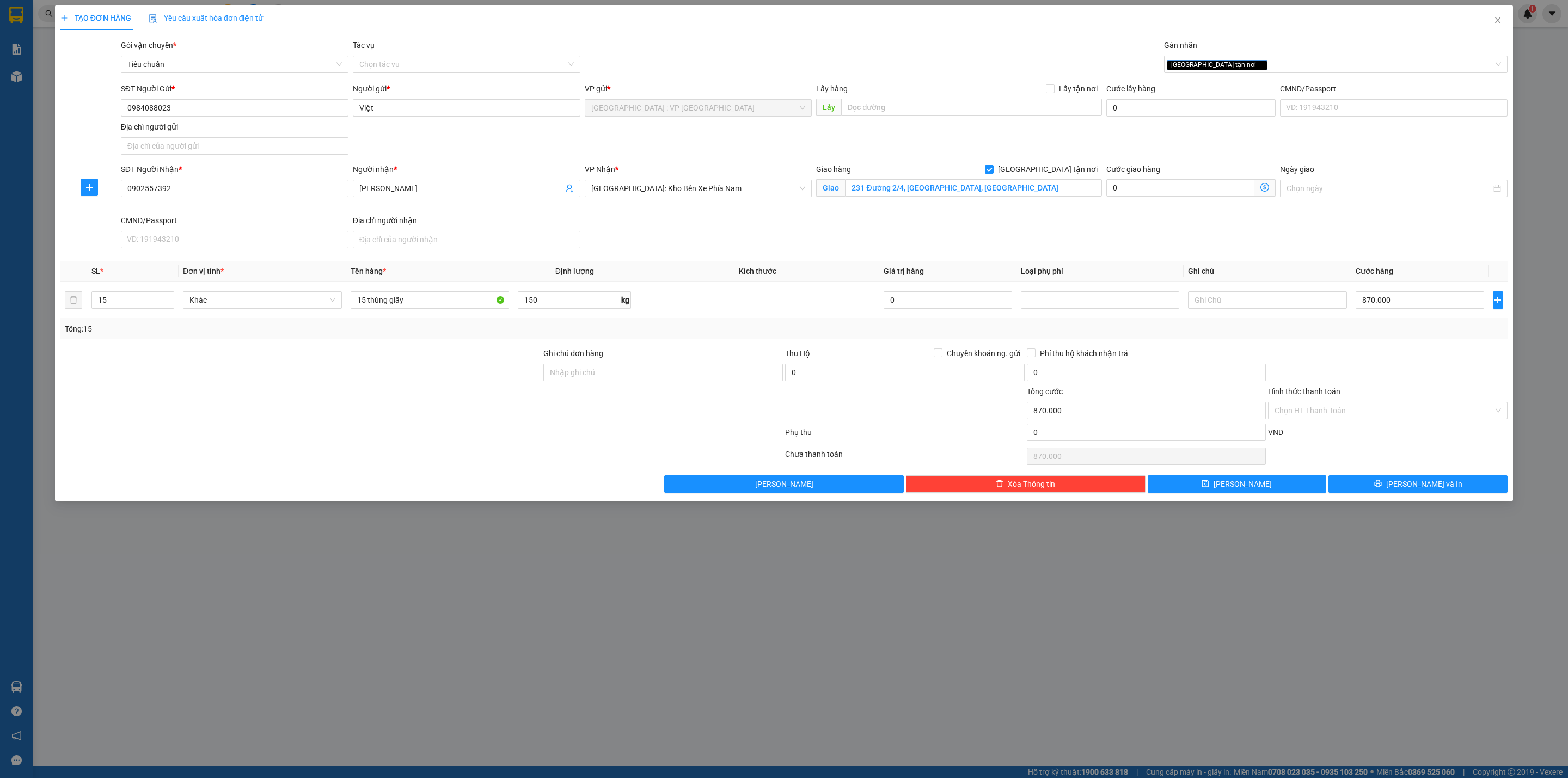
click at [1393, 345] on div "Transit Pickup Surcharge Ids Transit Deliver Surcharge Ids Transit Deliver Surc…" at bounding box center [783, 266] width 1447 height 454
click at [1393, 351] on div at bounding box center [1388, 366] width 242 height 38
click at [1315, 407] on input "Hình thức thanh toán" at bounding box center [1384, 411] width 219 height 17
click at [1300, 434] on div "Tại văn phòng" at bounding box center [1388, 436] width 227 height 12
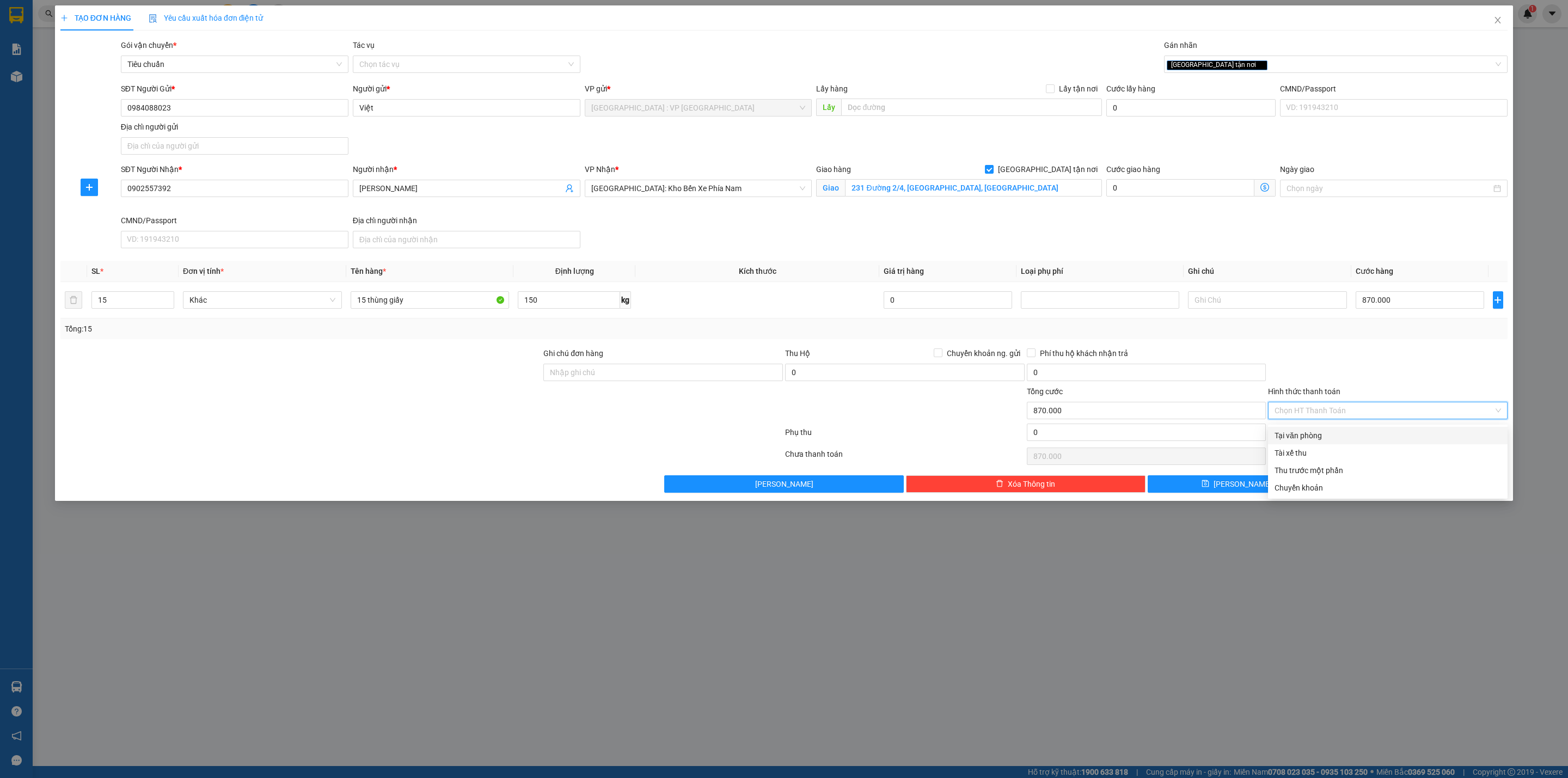
type input "0"
click at [1354, 365] on div at bounding box center [1388, 366] width 242 height 38
click at [1363, 481] on button "[PERSON_NAME] và In" at bounding box center [1418, 484] width 179 height 18
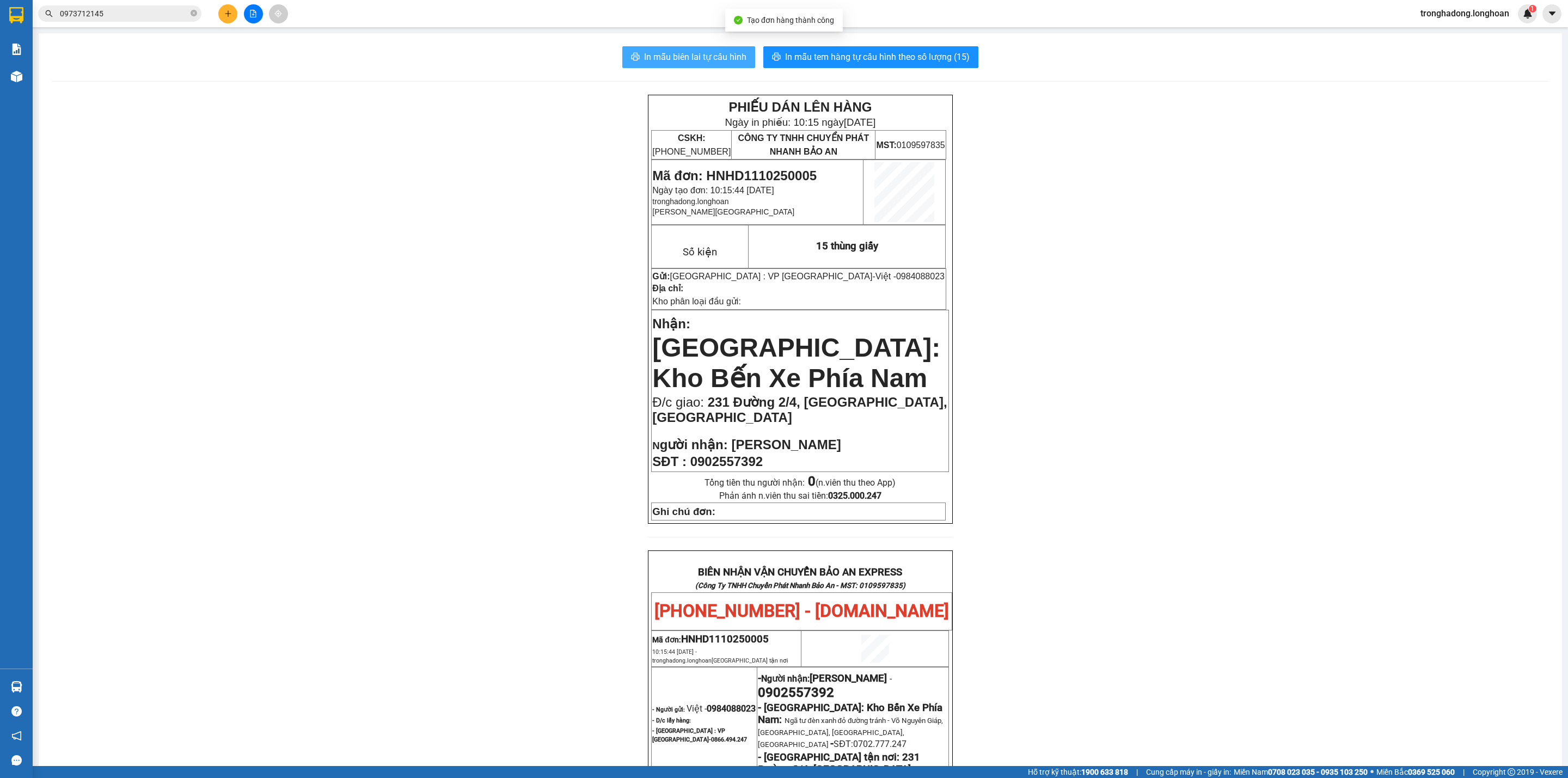
click at [705, 55] on span "In mẫu biên lai tự cấu hình" at bounding box center [696, 57] width 102 height 13
click at [887, 49] on button "In mẫu tem hàng tự cấu hình theo số lượng (15)" at bounding box center [871, 57] width 215 height 22
click at [230, 8] on button at bounding box center [228, 14] width 19 height 19
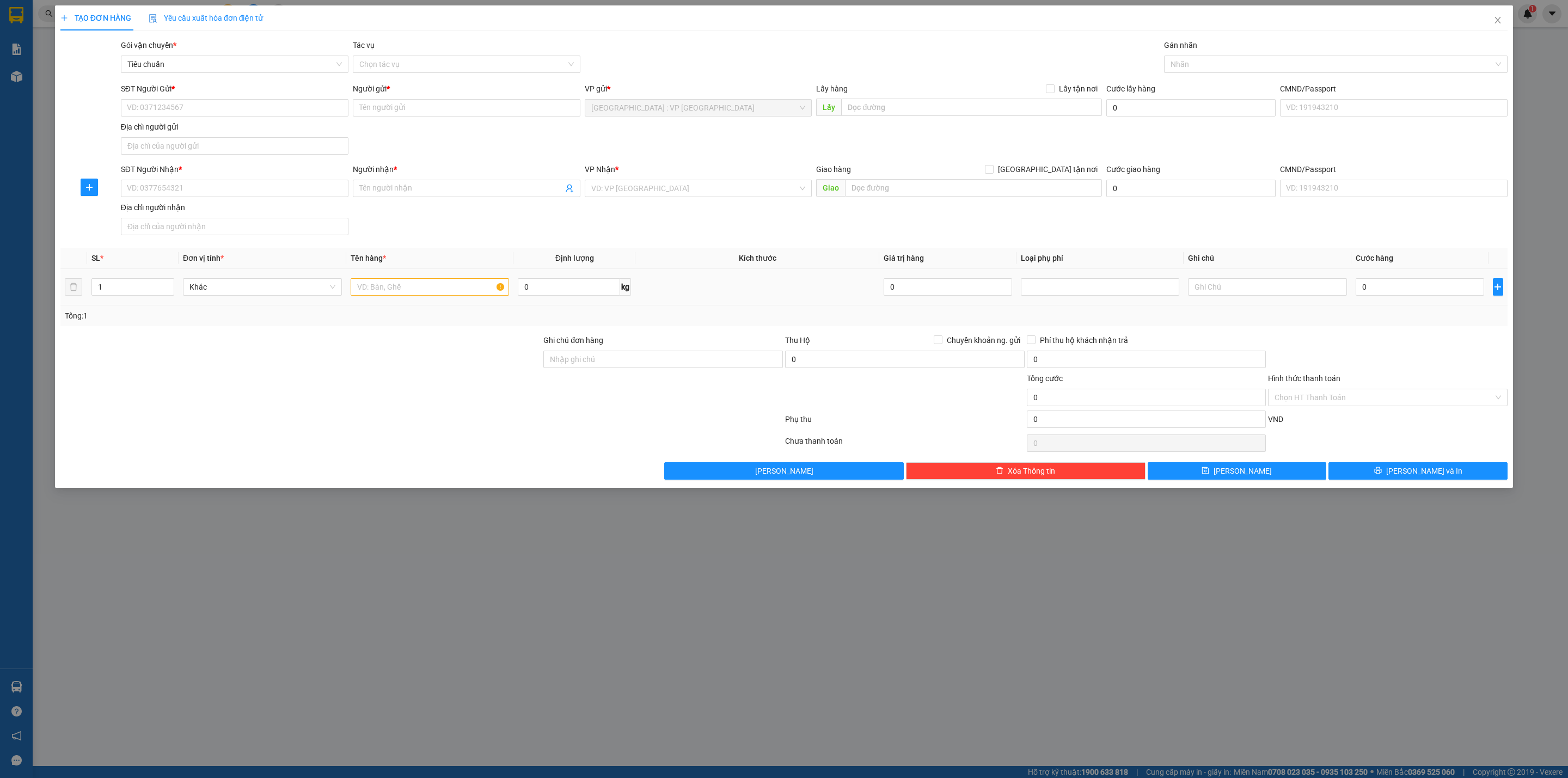
click at [559, 278] on span "0 kg" at bounding box center [575, 286] width 113 height 19
click at [552, 292] on input "0" at bounding box center [569, 287] width 102 height 18
type input "40"
click at [451, 295] on input "text" at bounding box center [430, 287] width 159 height 18
type input "1 tải xanh"
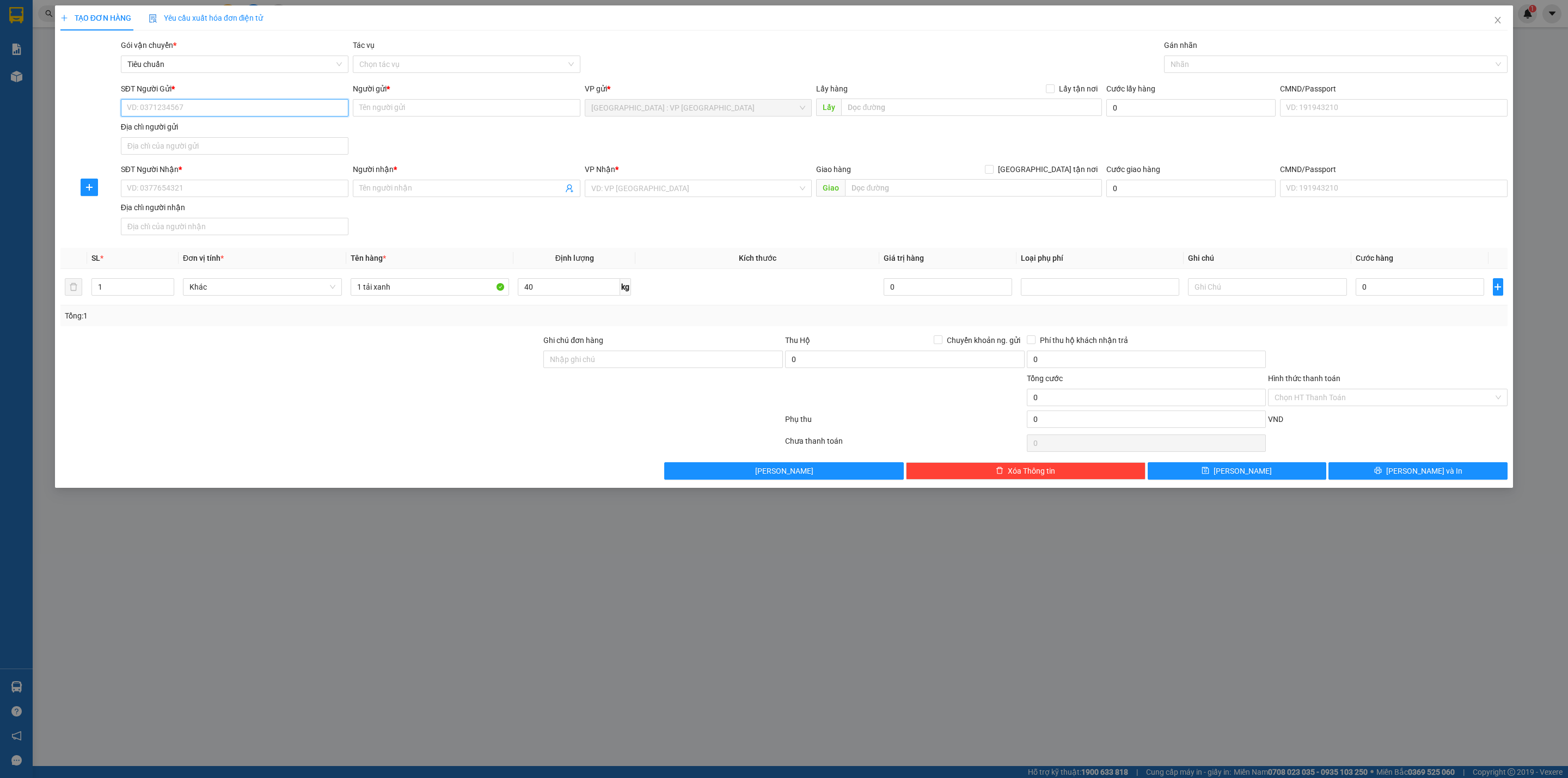
click at [183, 100] on input "SĐT Người Gửi *" at bounding box center [235, 108] width 228 height 18
click at [184, 106] on input "SĐT Người Gửi *" at bounding box center [235, 108] width 228 height 18
click at [180, 190] on input "SĐT Người Nhận *" at bounding box center [235, 189] width 228 height 18
click at [180, 190] on input "0971432473" at bounding box center [235, 189] width 228 height 18
type input "0971432473"
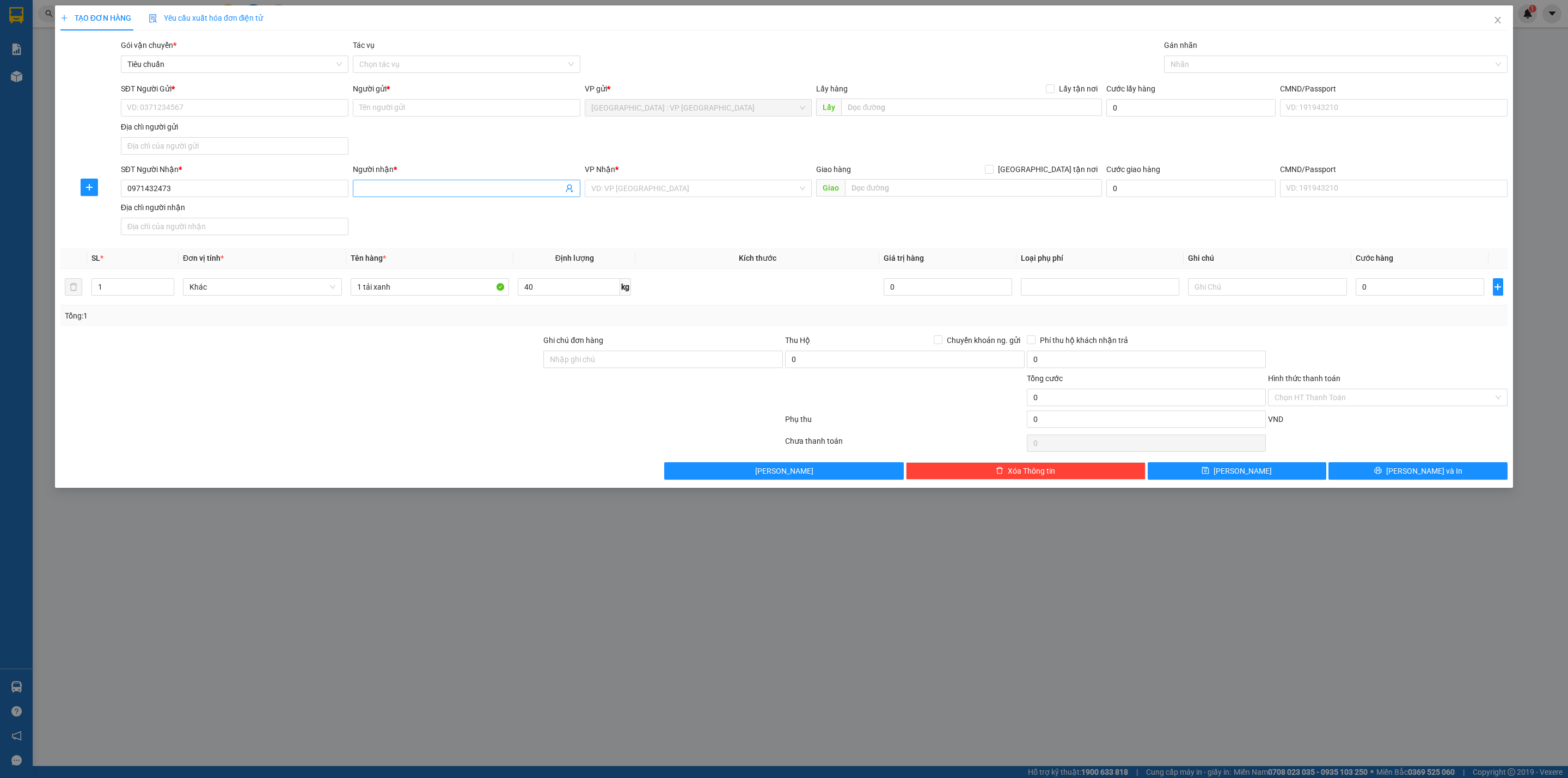
click at [417, 190] on input "Người nhận *" at bounding box center [461, 189] width 204 height 12
type input "Chị Kiều"
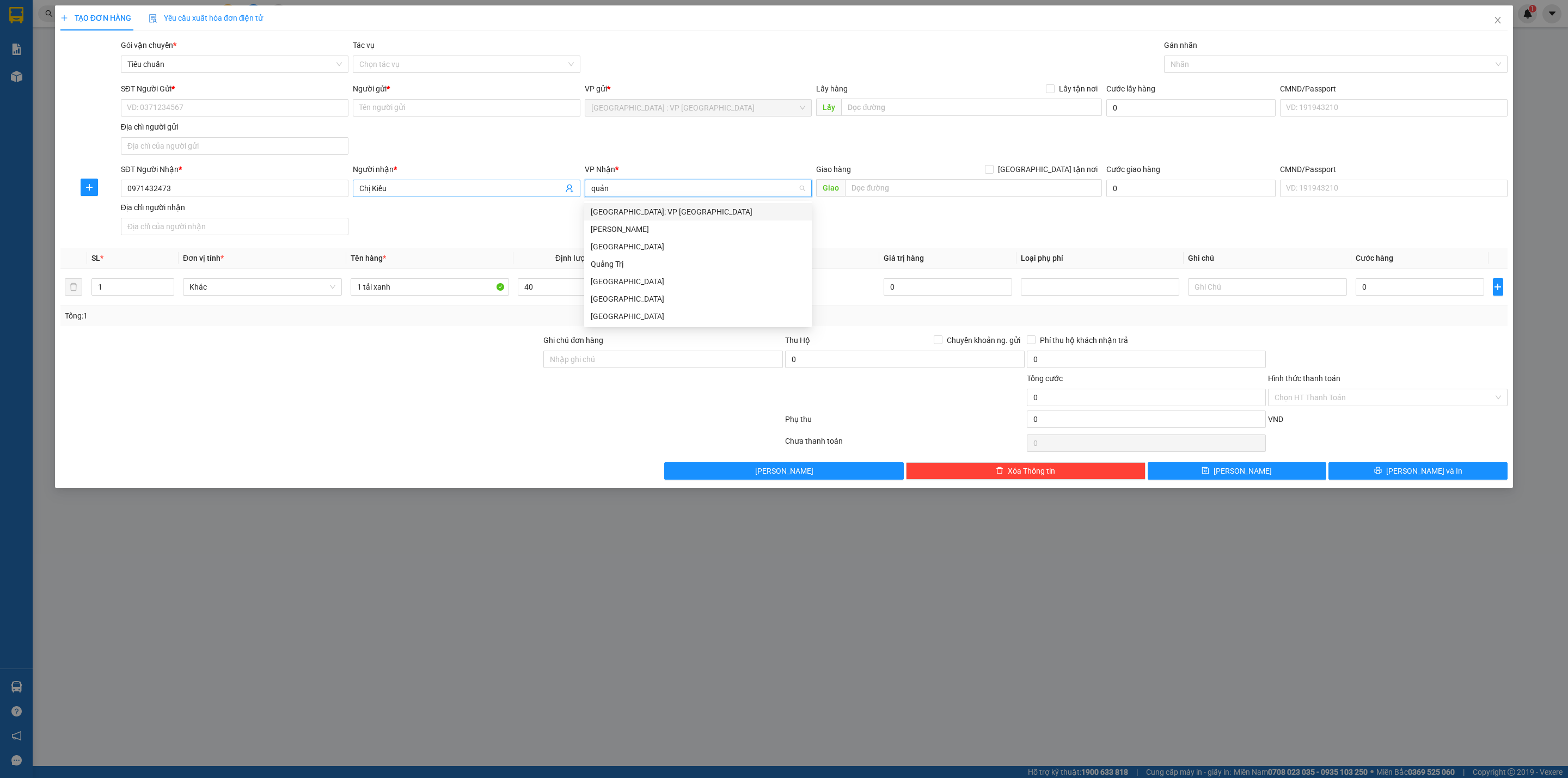
type input "quảng"
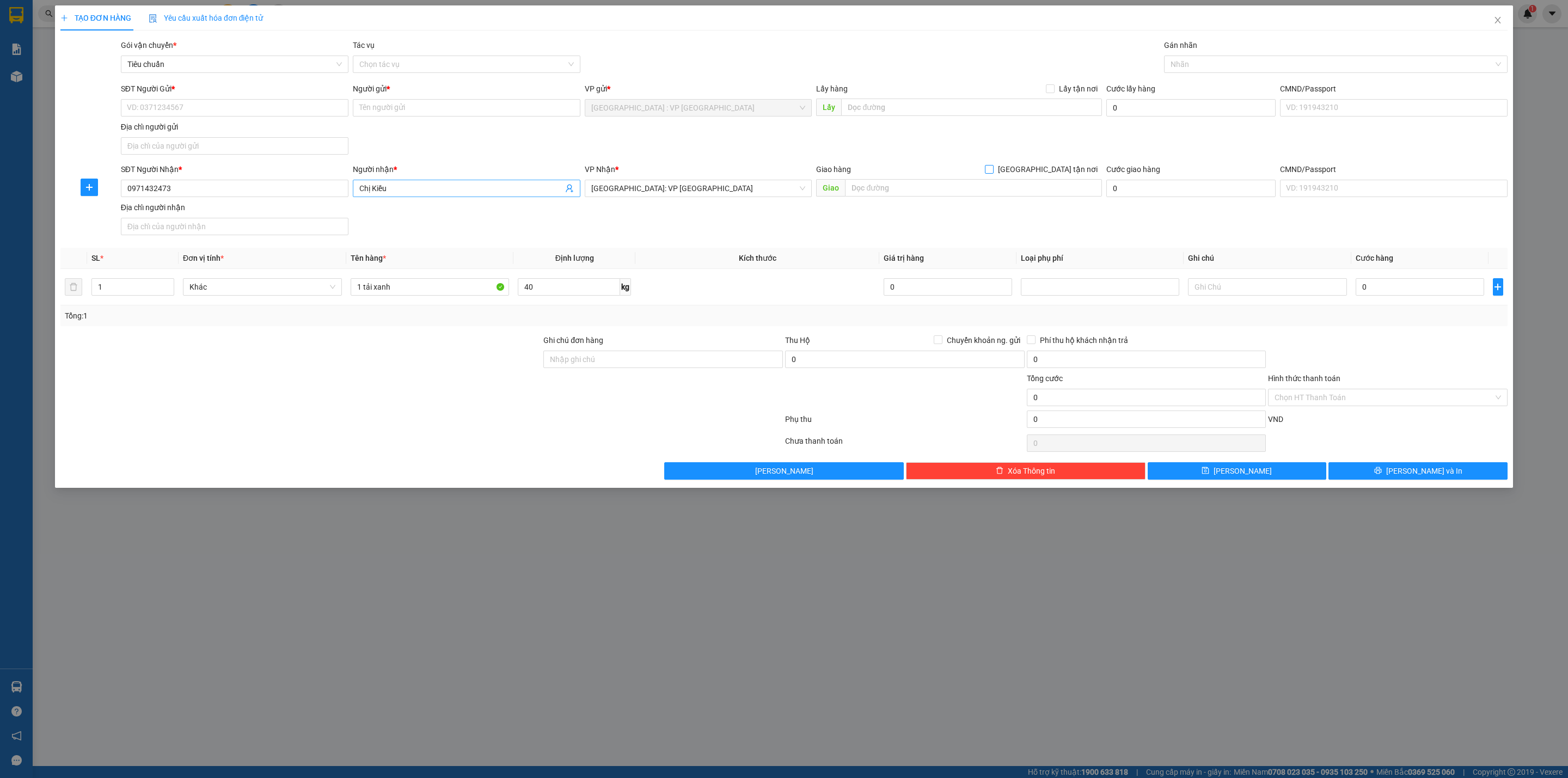
click at [985, 165] on input "[GEOGRAPHIC_DATA] tận nơi" at bounding box center [989, 169] width 8 height 8
checkbox input "true"
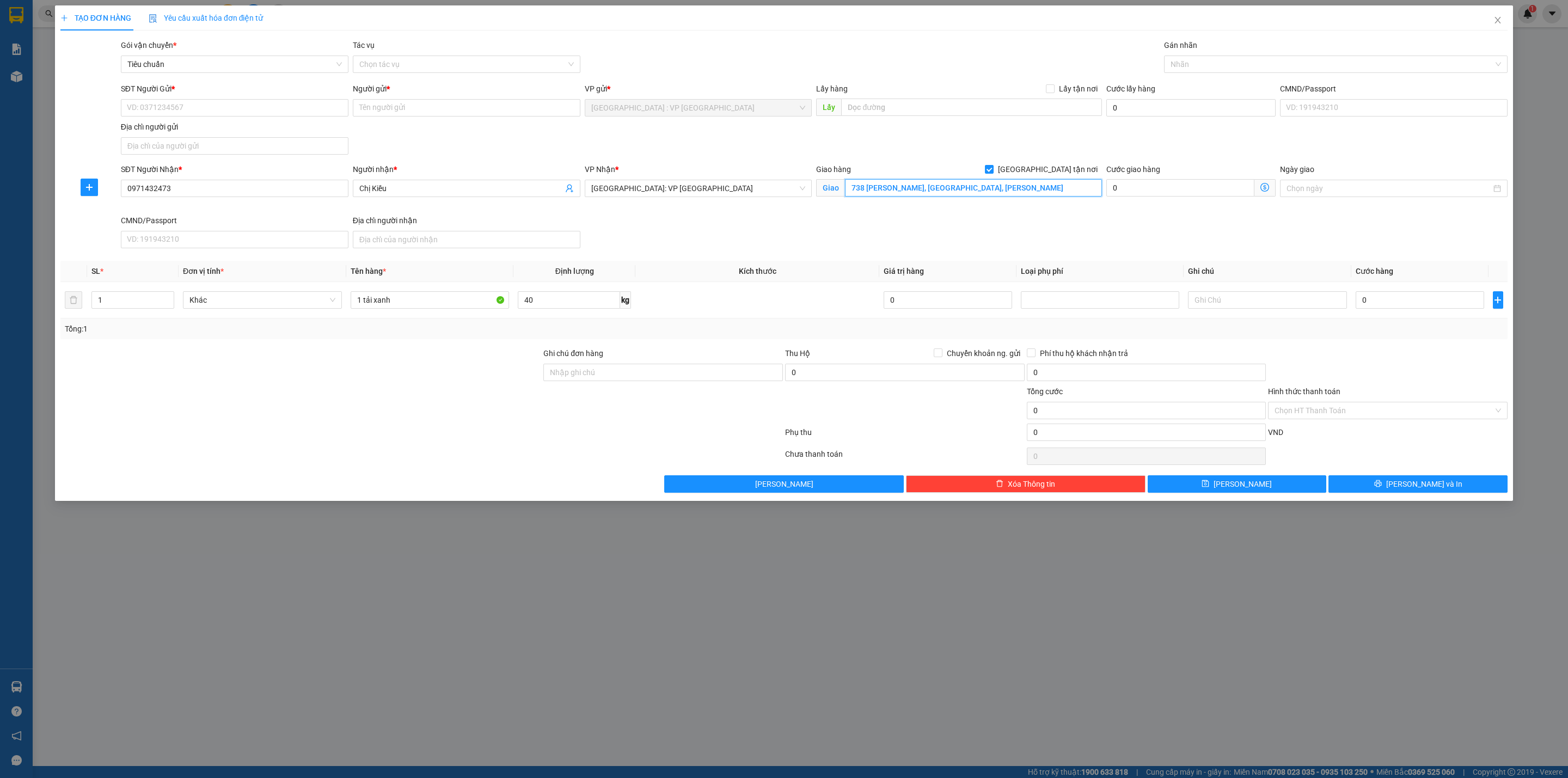
type input "738 [PERSON_NAME], [GEOGRAPHIC_DATA], [PERSON_NAME]"
click at [750, 250] on div "SĐT Người Nhận * 0971432473 Người nhận * Chị Kiều VP Nhận * [GEOGRAPHIC_DATA]: …" at bounding box center [814, 208] width 1391 height 89
click at [275, 109] on input "SĐT Người Gửi *" at bounding box center [235, 108] width 228 height 18
type input "0399540247"
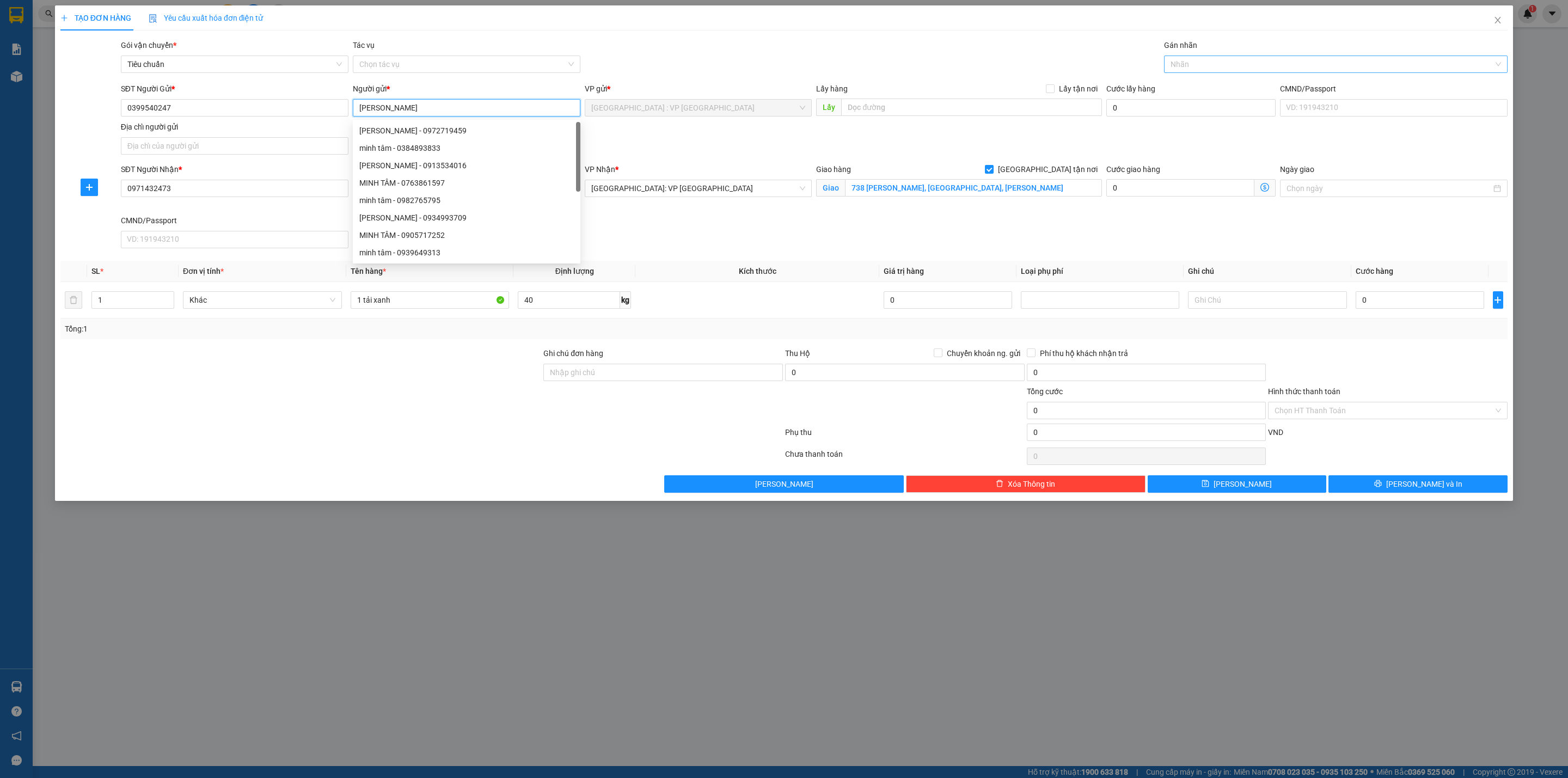
click at [1212, 69] on div at bounding box center [1331, 64] width 328 height 13
type input "[PERSON_NAME]"
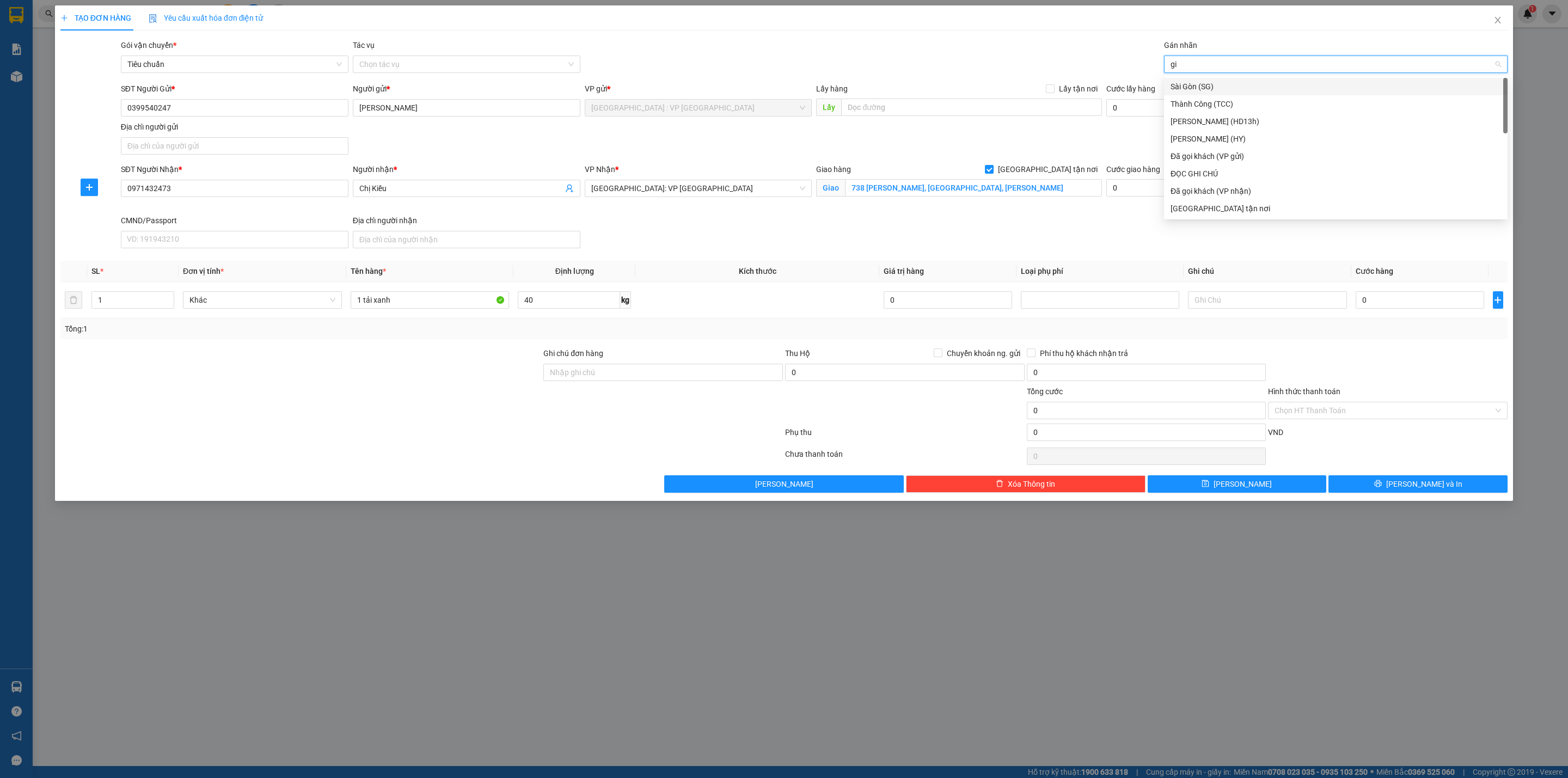
type input "gia"
click at [1393, 307] on input "0" at bounding box center [1421, 300] width 129 height 18
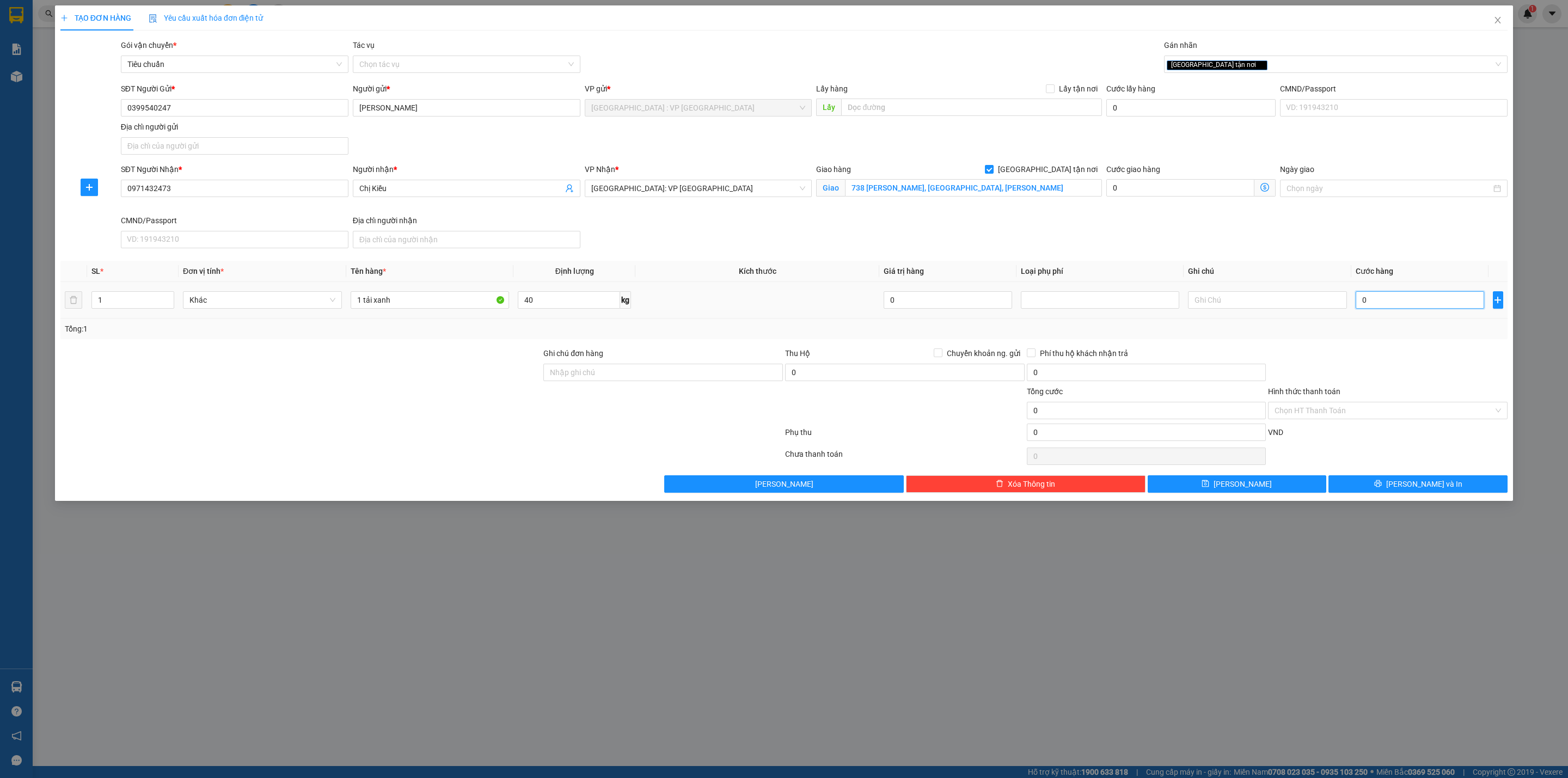
type input "2"
type input "28"
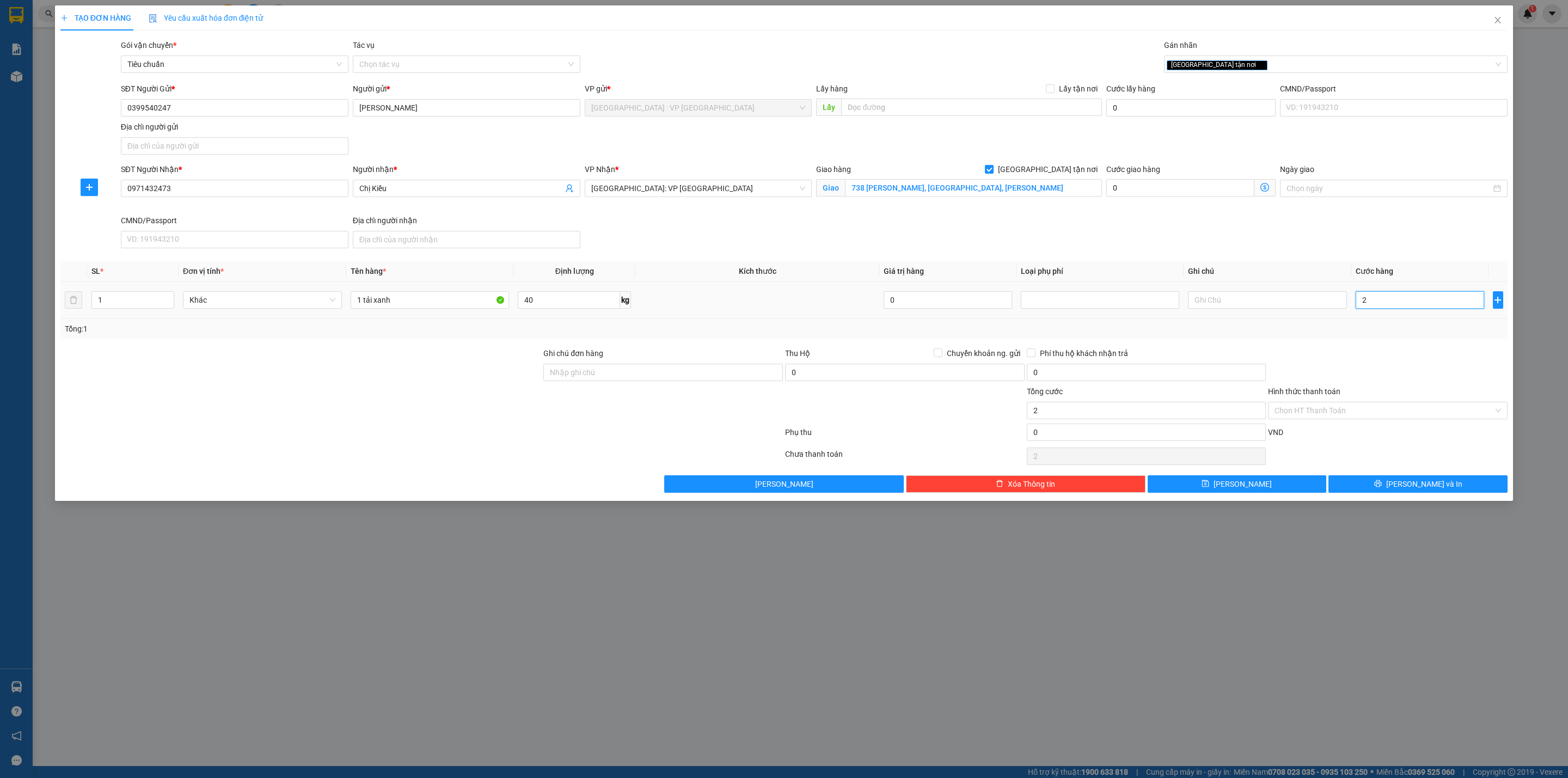
type input "28"
type input "280"
type input "2.800"
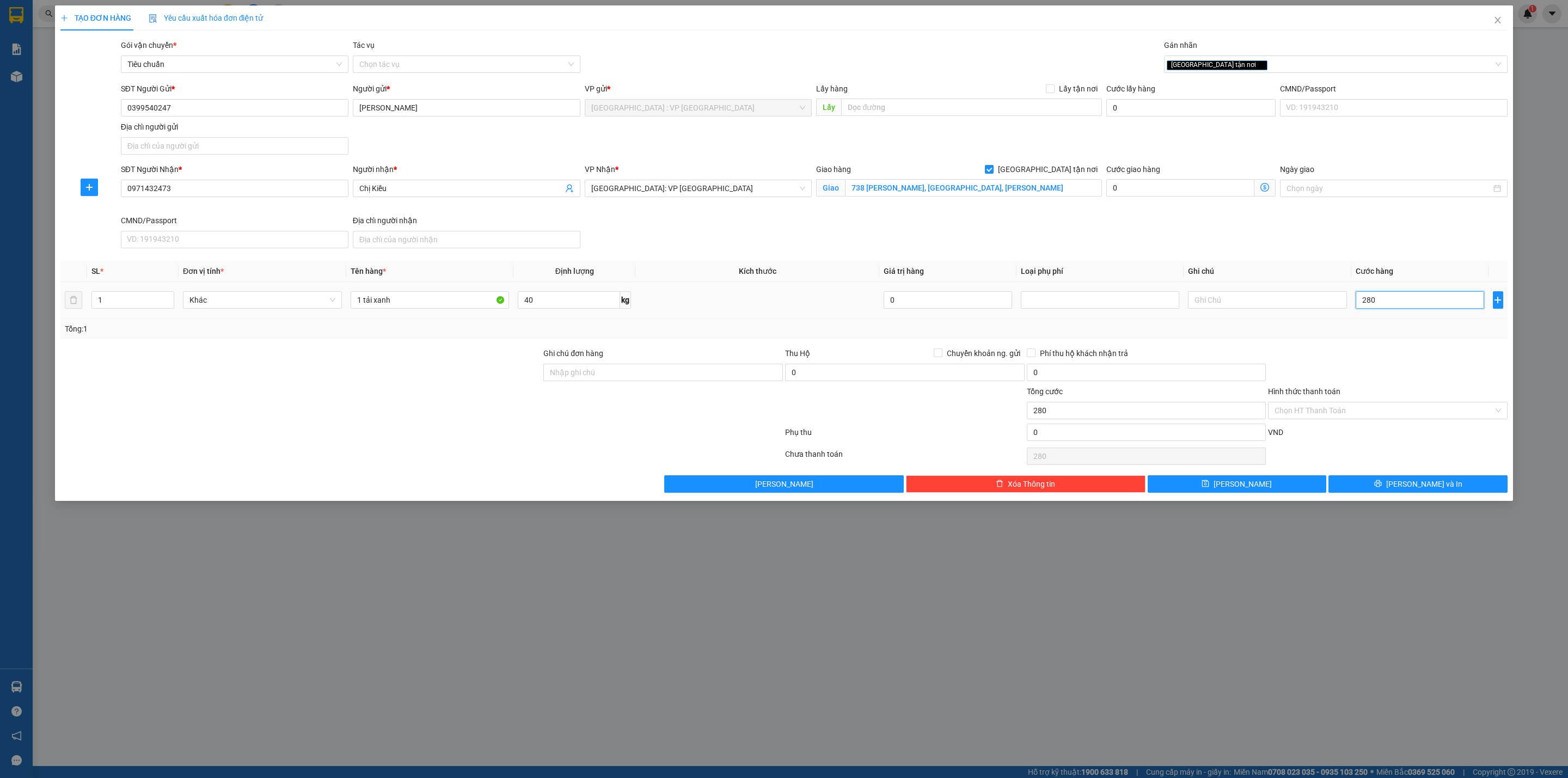
type input "2.800"
type input "28.000"
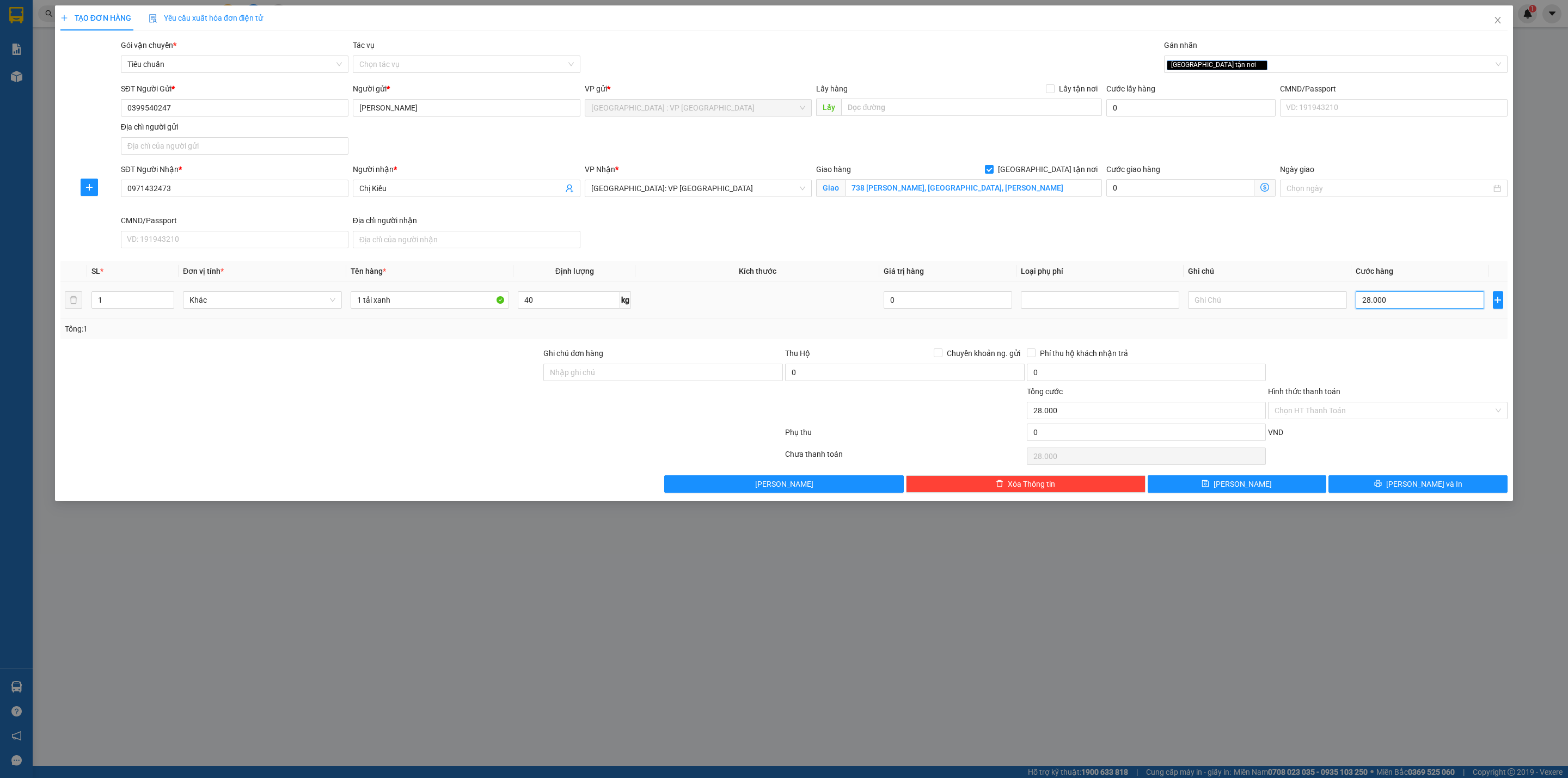
type input "280.000"
click at [1393, 366] on div at bounding box center [1388, 366] width 242 height 38
click at [1385, 490] on button "[PERSON_NAME] và In" at bounding box center [1418, 484] width 179 height 18
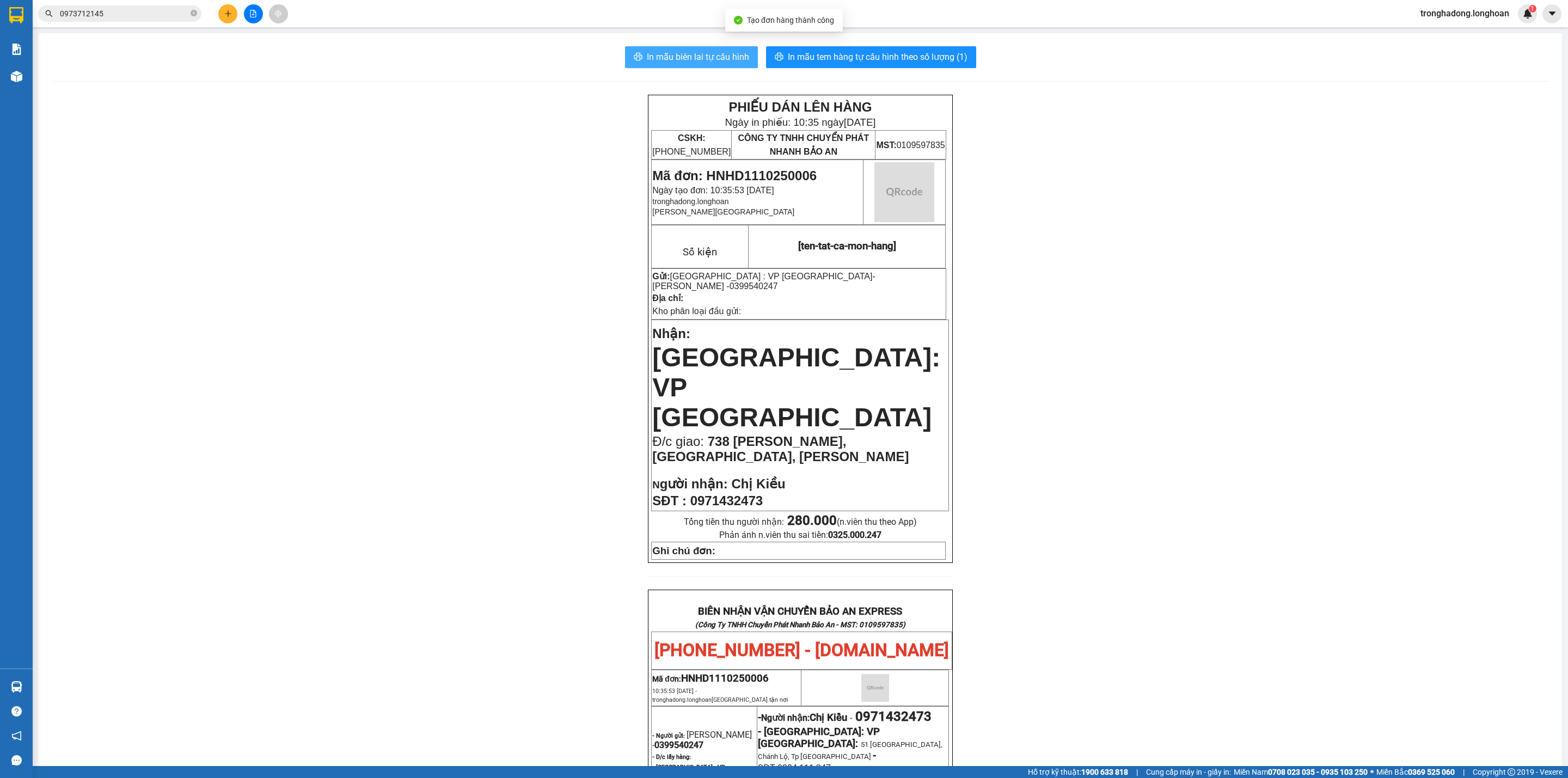
click at [690, 59] on span "In mẫu biên lai tự cấu hình" at bounding box center [698, 57] width 102 height 13
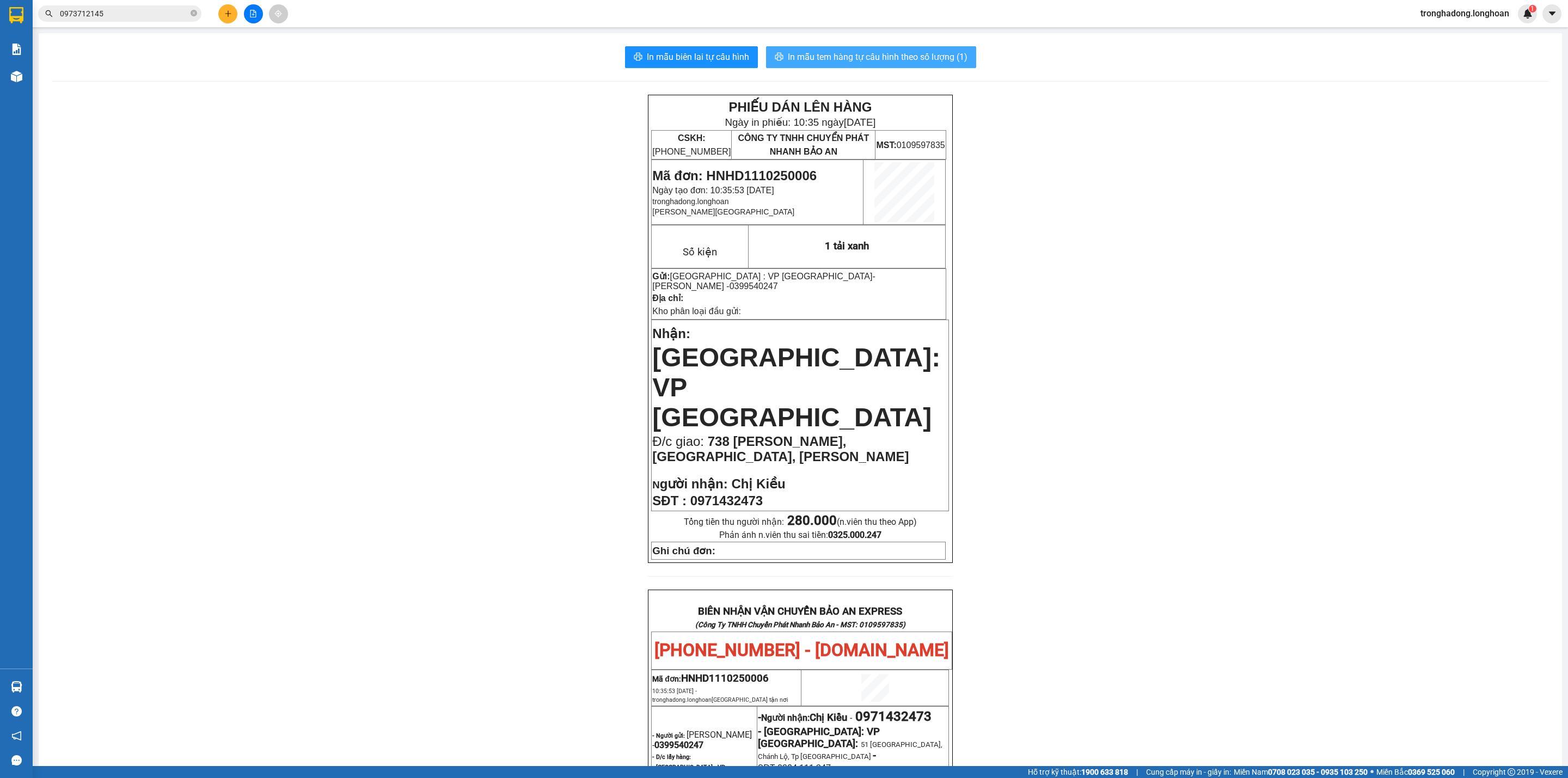
click at [807, 60] on span "In mẫu tem hàng tự cấu hình theo số lượng (1)" at bounding box center [878, 57] width 180 height 13
click at [1147, 518] on div "PHIẾU DÁN LÊN HÀNG Ngày in phiếu: 10:36 [DATE] CSKH: [PHONE_NUMBER] CÔNG TY TNH…" at bounding box center [801, 646] width 1497 height 1104
click at [593, 368] on div "PHIẾU DÁN LÊN HÀNG Ngày in phiếu: 10:36 [DATE] CSKH: [PHONE_NUMBER] CÔNG TY TNH…" at bounding box center [801, 646] width 1497 height 1104
click at [218, 5] on div at bounding box center [253, 14] width 82 height 19
click at [221, 11] on button at bounding box center [228, 14] width 19 height 19
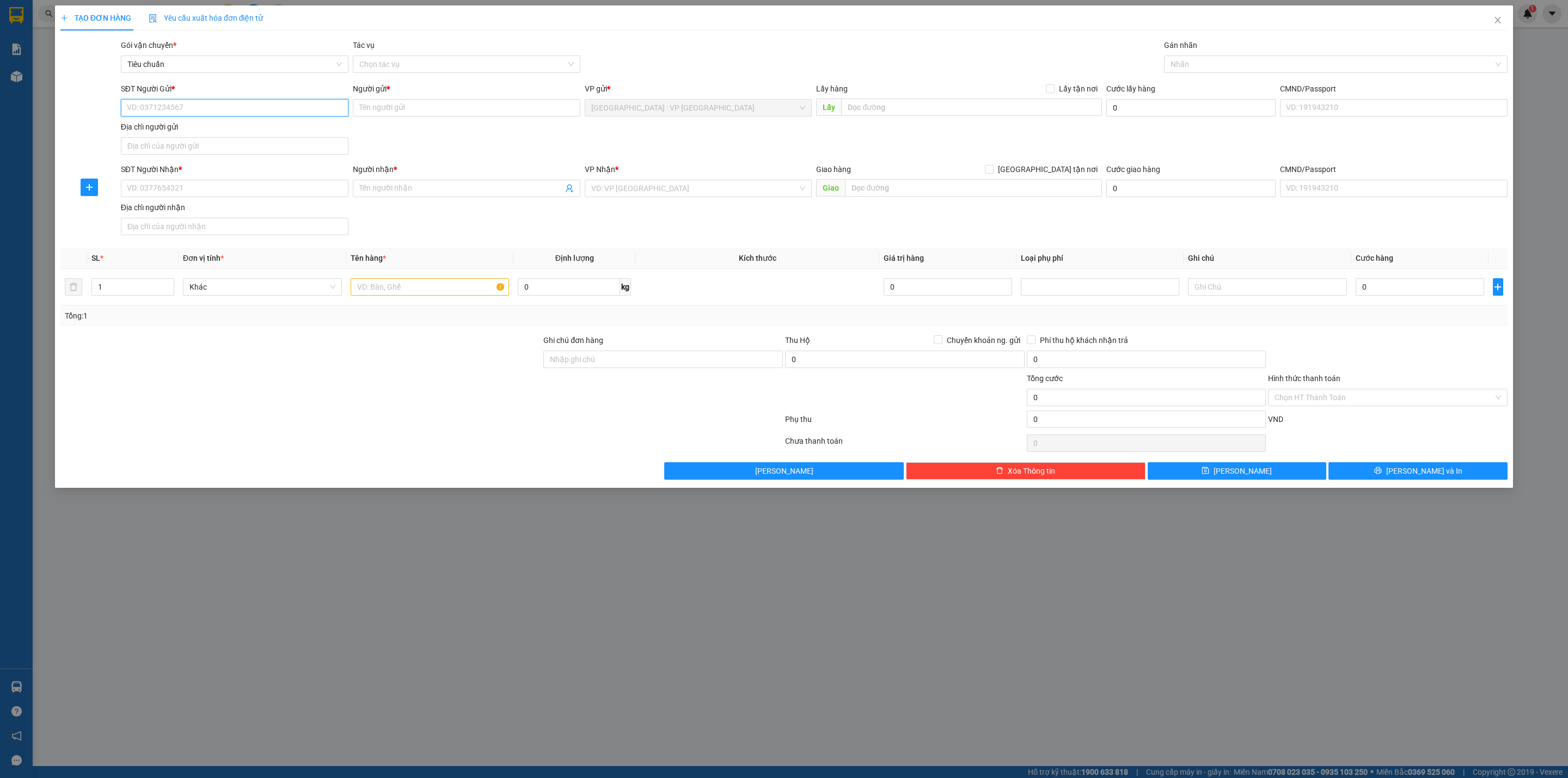
click at [202, 108] on input "SĐT Người Gửi *" at bounding box center [235, 108] width 228 height 18
click at [200, 185] on input "SĐT Người Nhận *" at bounding box center [235, 189] width 228 height 18
type input "0941774795"
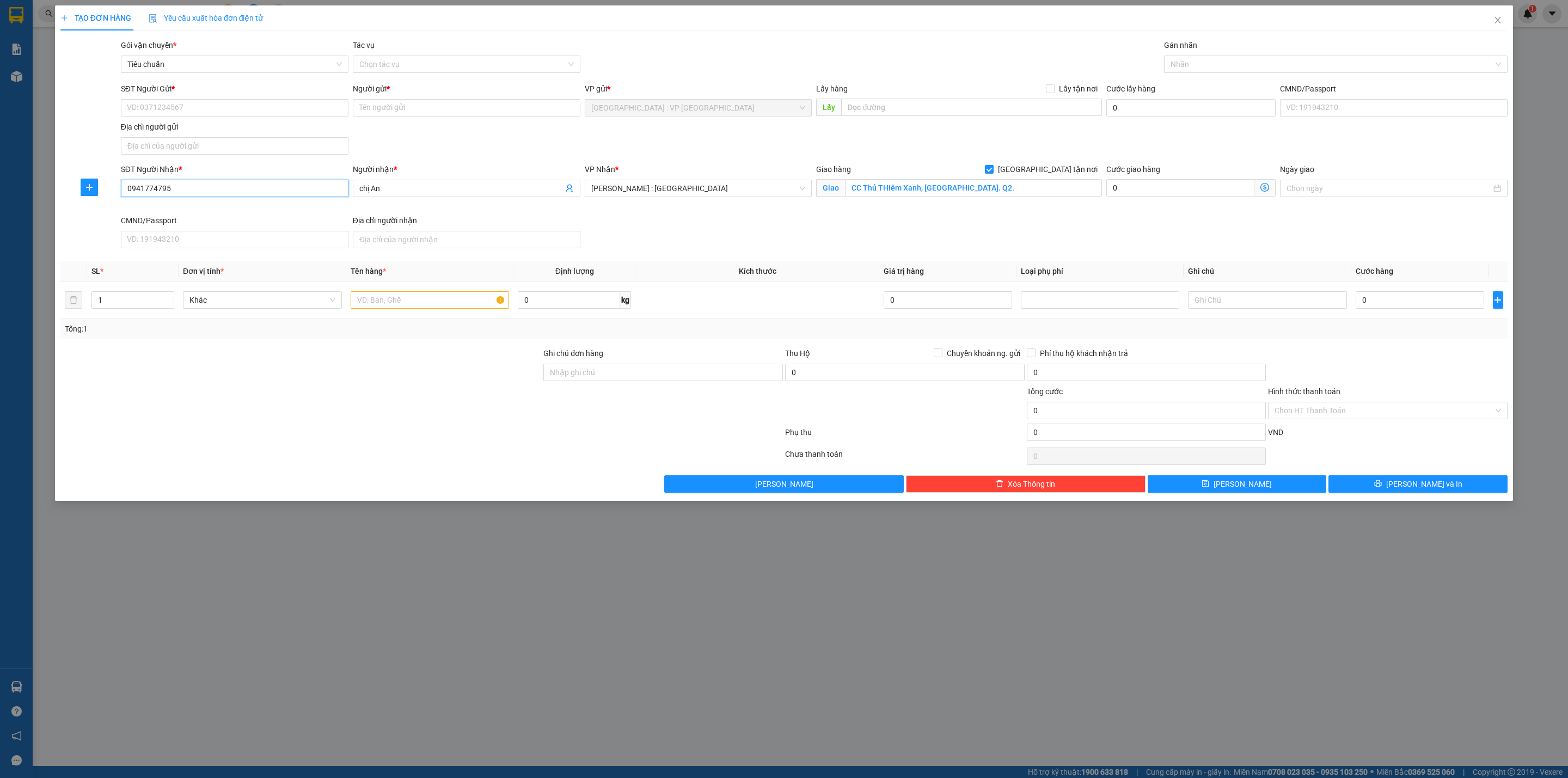
drag, startPoint x: 180, startPoint y: 192, endPoint x: 57, endPoint y: 192, distance: 123.0
click at [57, 192] on div "TẠO ĐƠN HÀNG Yêu cầu xuất hóa đơn điện tử Transit Pickup Surcharge Ids Transit …" at bounding box center [784, 253] width 1459 height 495
click at [268, 216] on div "0941774795 - chị An" at bounding box center [234, 213] width 215 height 12
click at [941, 193] on input "CC Thủ THiêm Xanh, [GEOGRAPHIC_DATA]. Q2." at bounding box center [973, 188] width 256 height 18
click at [945, 190] on input "Tăng Nhơn [GEOGRAPHIC_DATA]," at bounding box center [973, 188] width 256 height 18
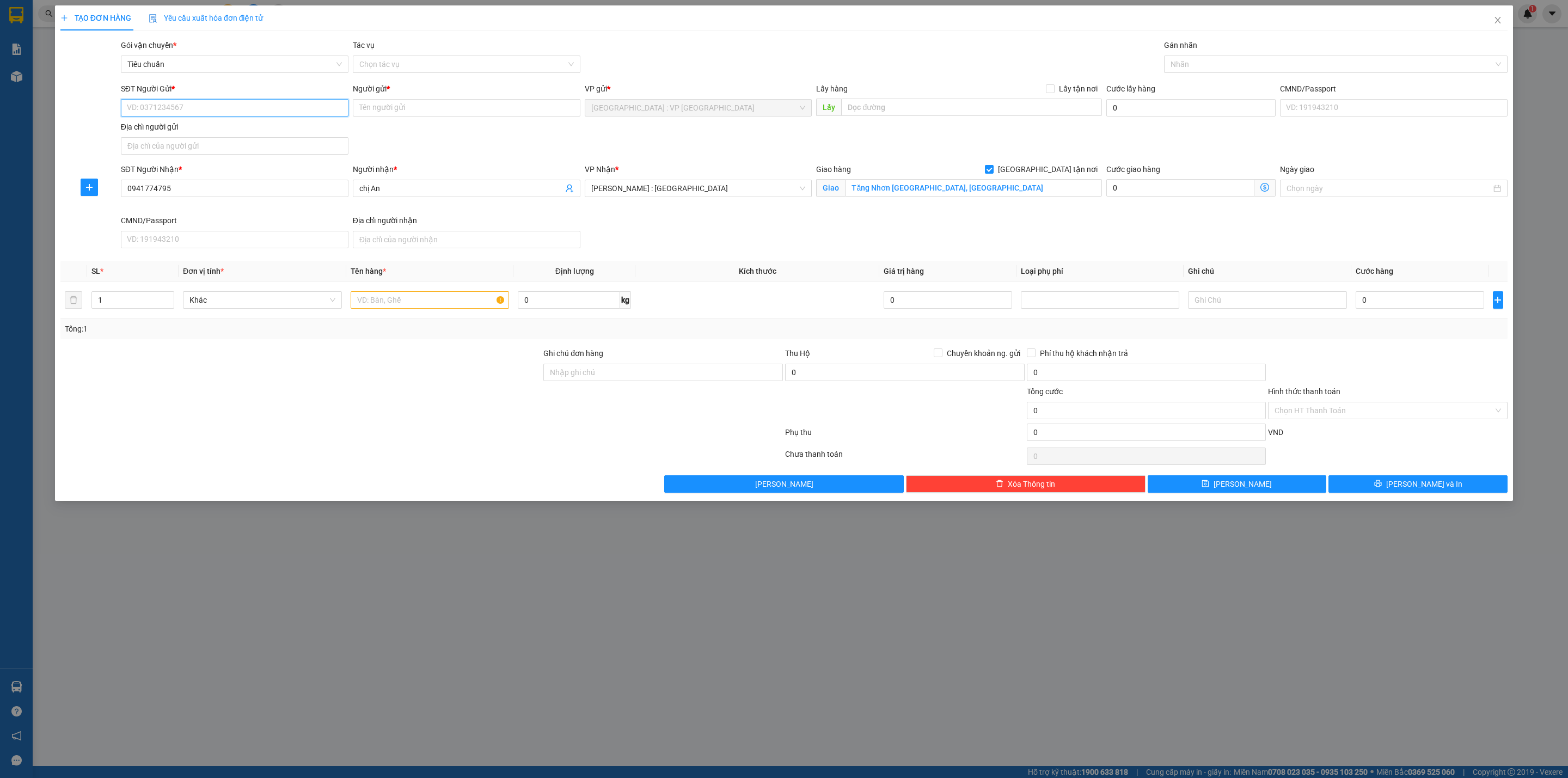
click at [211, 105] on input "SĐT Người Gửi *" at bounding box center [235, 108] width 228 height 18
drag, startPoint x: 403, startPoint y: 317, endPoint x: 403, endPoint y: 309, distance: 8.0
click at [403, 309] on td at bounding box center [430, 299] width 168 height 36
click at [401, 304] on input "text" at bounding box center [430, 300] width 159 height 18
click at [234, 104] on input "SĐT Người Gửi *" at bounding box center [235, 108] width 228 height 18
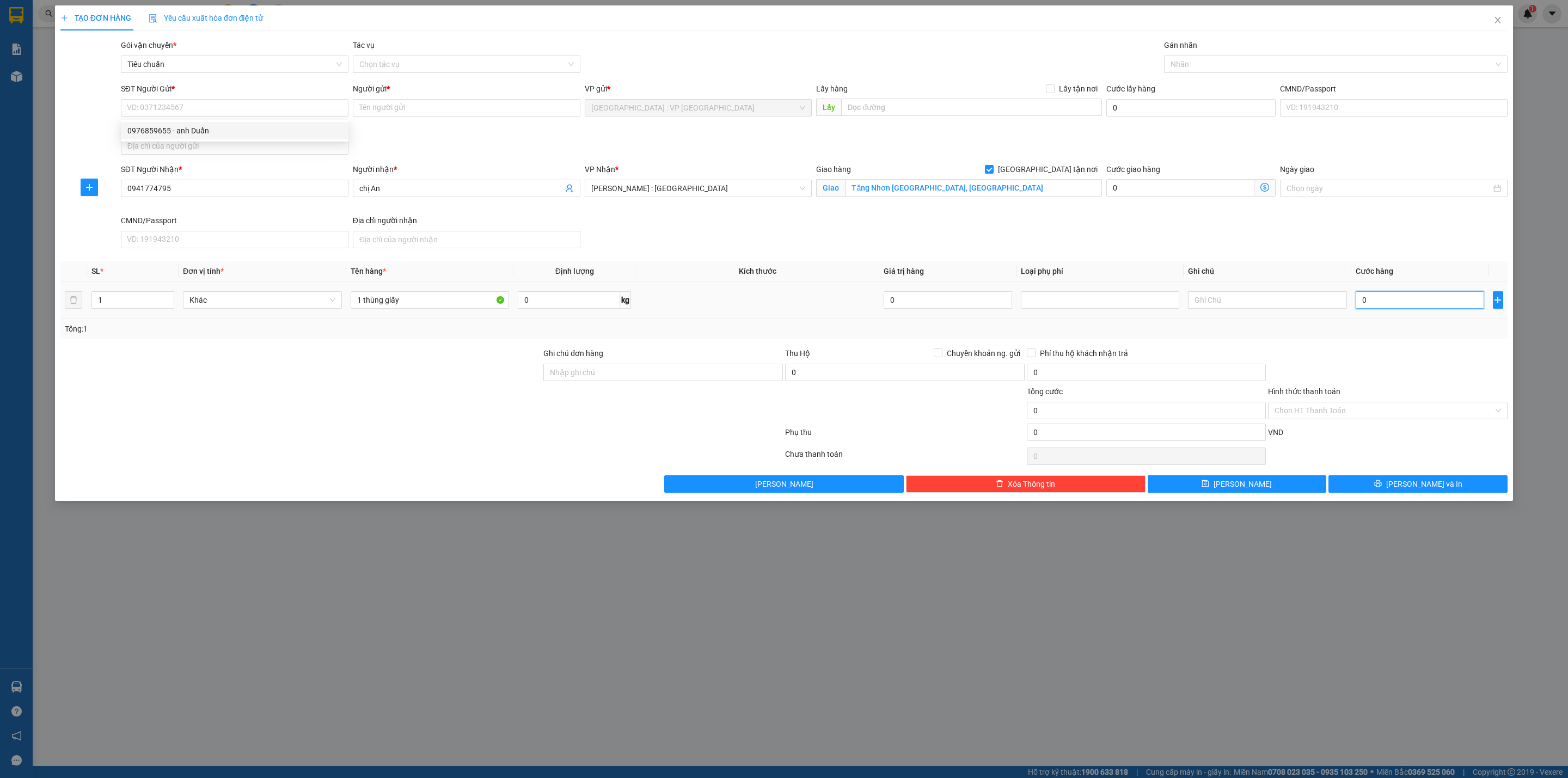
click at [1391, 307] on input "0" at bounding box center [1421, 300] width 129 height 18
click at [187, 111] on input "SĐT Người Gửi *" at bounding box center [235, 108] width 228 height 18
click at [230, 115] on input "SĐT Người Gửi *" at bounding box center [235, 108] width 228 height 18
click at [216, 126] on div "0976859655 - anh Duẩn" at bounding box center [234, 131] width 215 height 12
drag, startPoint x: 335, startPoint y: 427, endPoint x: 405, endPoint y: 430, distance: 70.1
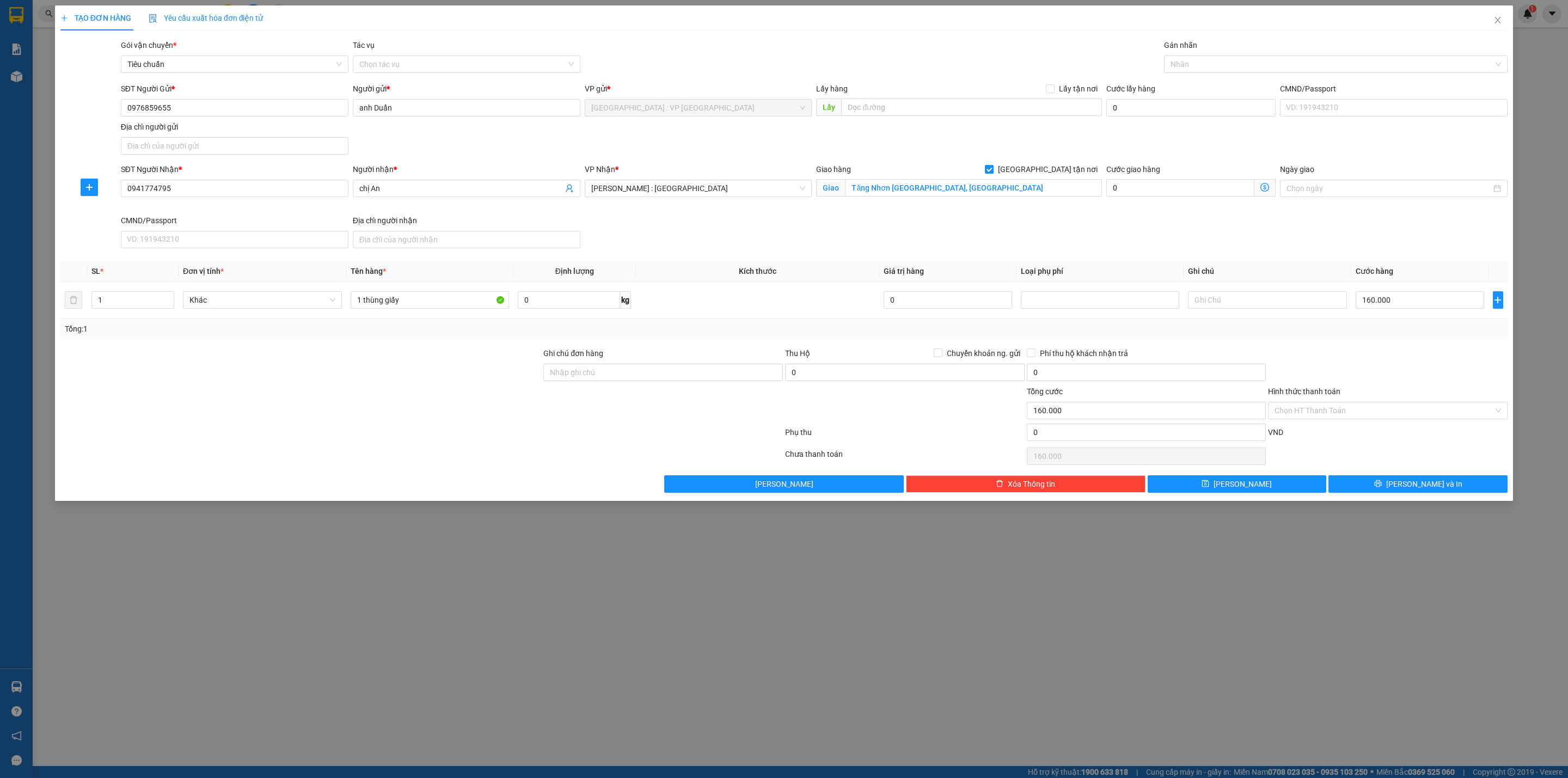
click at [335, 428] on div at bounding box center [421, 434] width 725 height 22
click at [1229, 64] on div at bounding box center [1331, 64] width 328 height 13
click at [1377, 490] on button "[PERSON_NAME] và In" at bounding box center [1418, 484] width 179 height 18
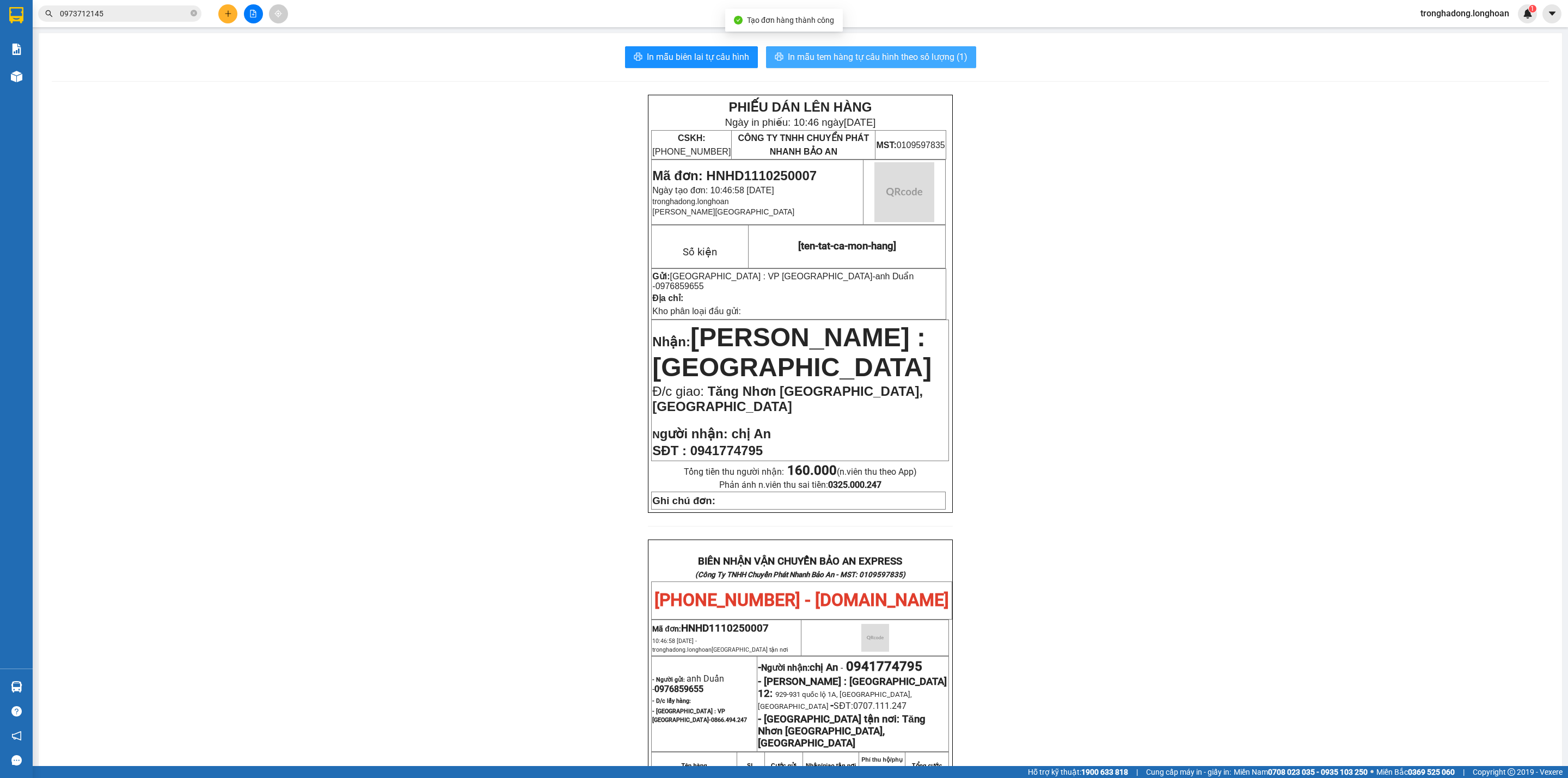
click at [855, 60] on span "In mẫu tem hàng tự cấu hình theo số lượng (1)" at bounding box center [878, 57] width 180 height 13
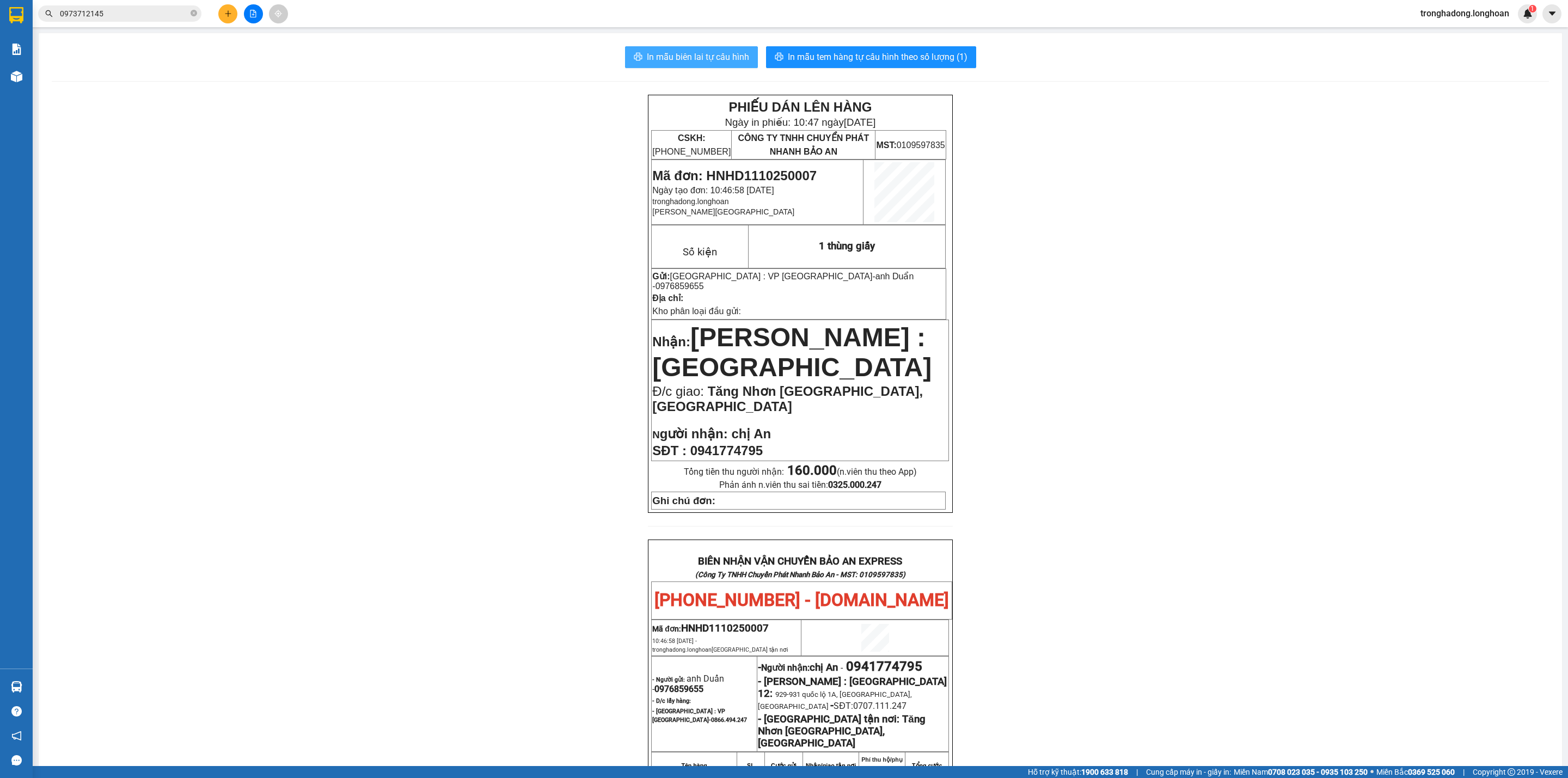
click at [674, 50] on span "In mẫu biên lai tự cấu hình" at bounding box center [698, 57] width 102 height 13
click at [227, 18] on button at bounding box center [228, 14] width 19 height 19
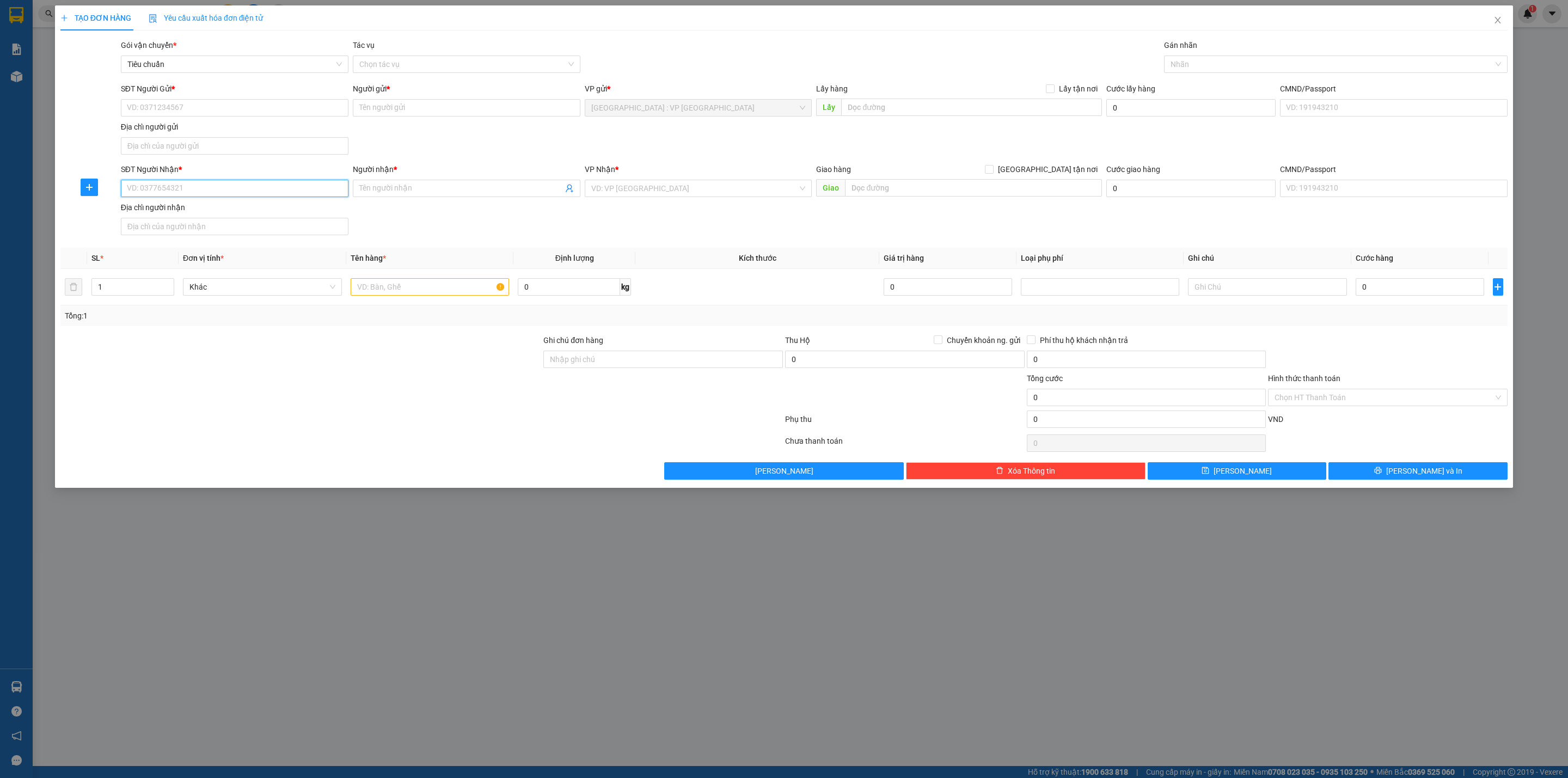
click at [219, 185] on input "SĐT Người Nhận *" at bounding box center [235, 189] width 228 height 18
click at [183, 105] on input "SĐT Người Gửi *" at bounding box center [235, 108] width 228 height 18
click at [175, 136] on div "0989035005 - kiên" at bounding box center [234, 131] width 215 height 12
click at [340, 361] on div at bounding box center [300, 353] width 483 height 38
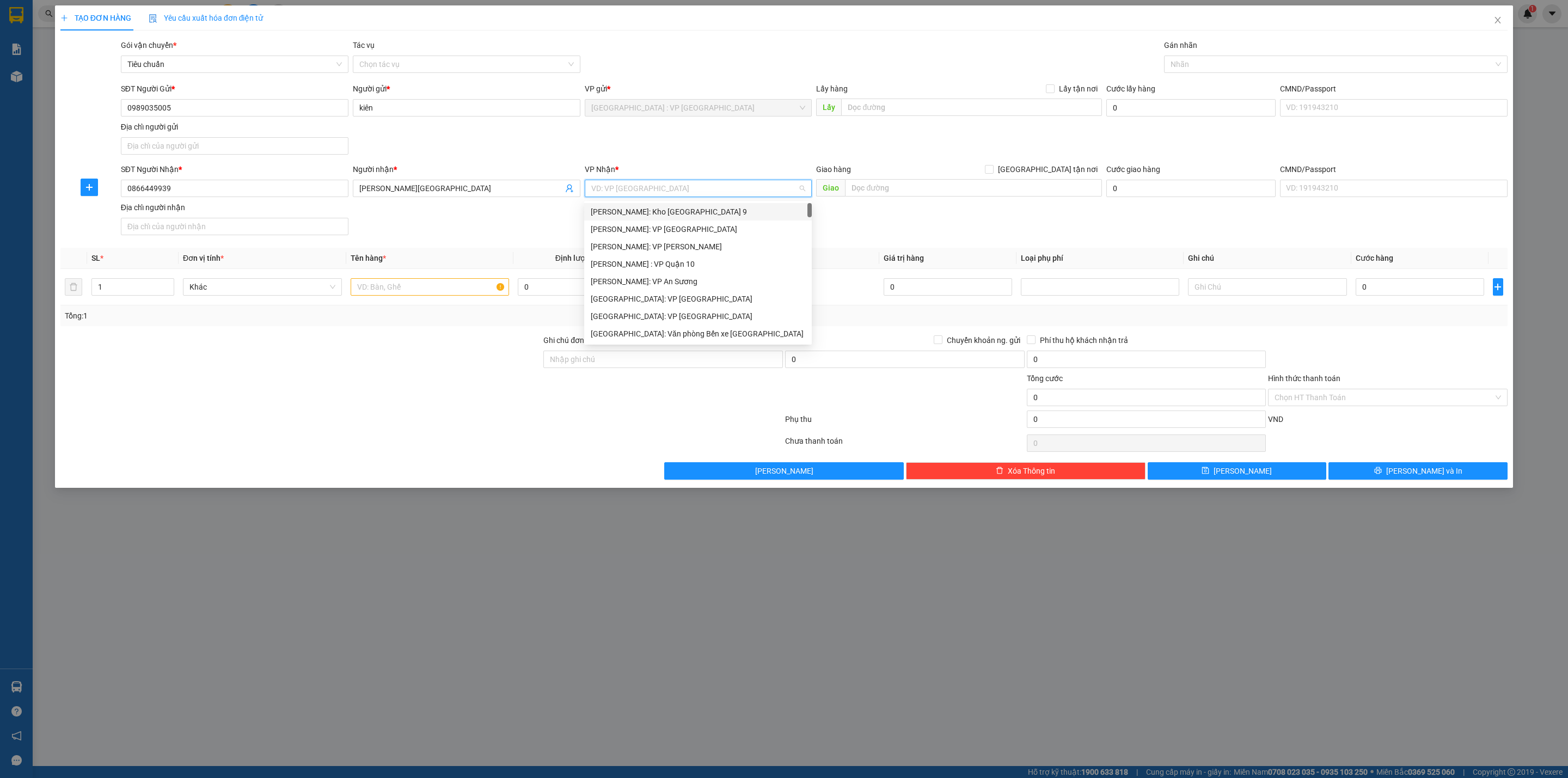
click at [666, 185] on input "search" at bounding box center [695, 188] width 207 height 17
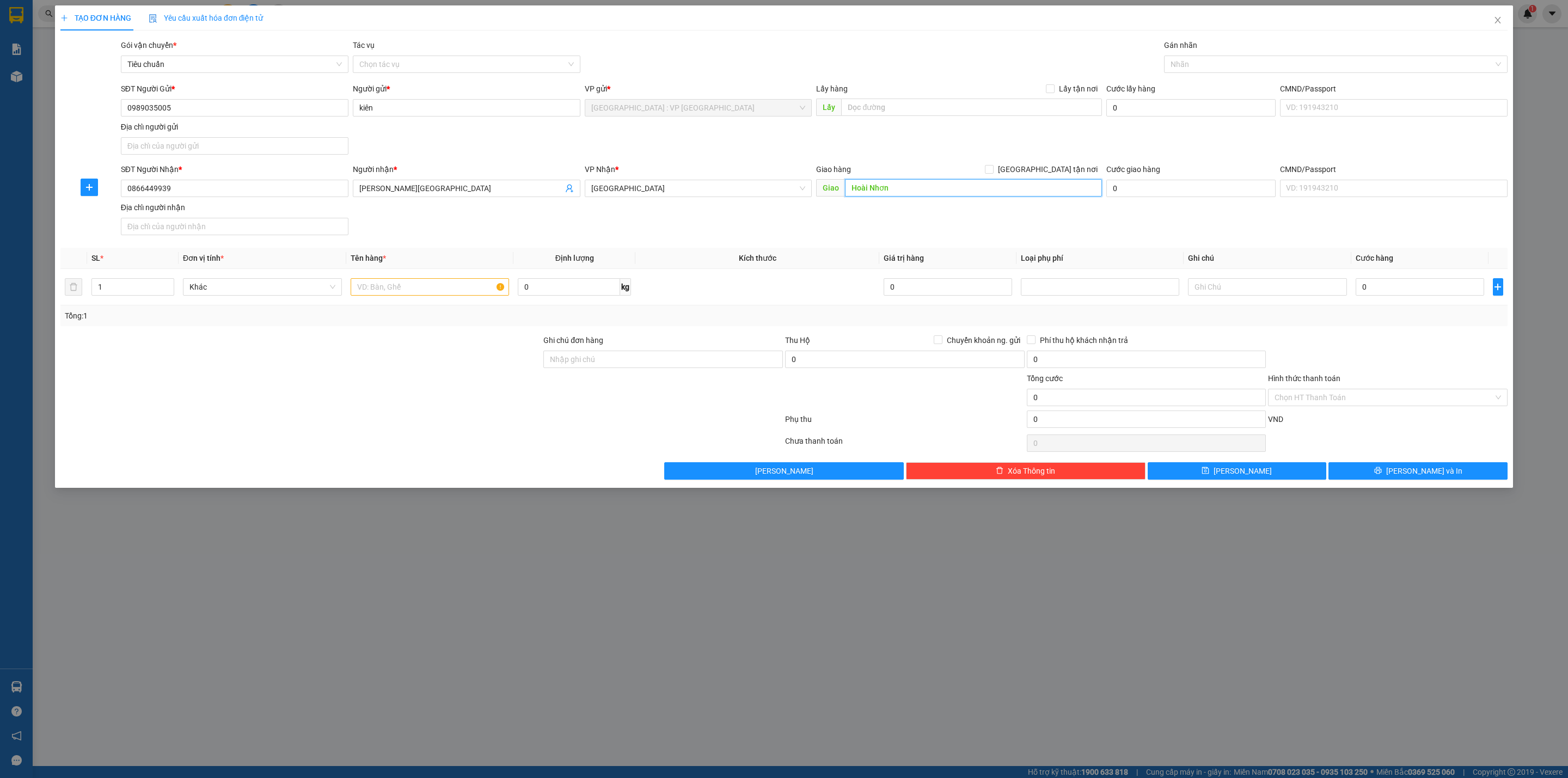
click at [910, 184] on input "Hoài Nhơn" at bounding box center [973, 188] width 256 height 18
click at [457, 282] on input "text" at bounding box center [430, 287] width 159 height 18
click at [1379, 292] on input "0" at bounding box center [1421, 287] width 129 height 18
click at [812, 359] on input "0" at bounding box center [904, 359] width 239 height 18
click at [968, 340] on span "Chuyển khoản ng. gửi" at bounding box center [984, 341] width 82 height 12
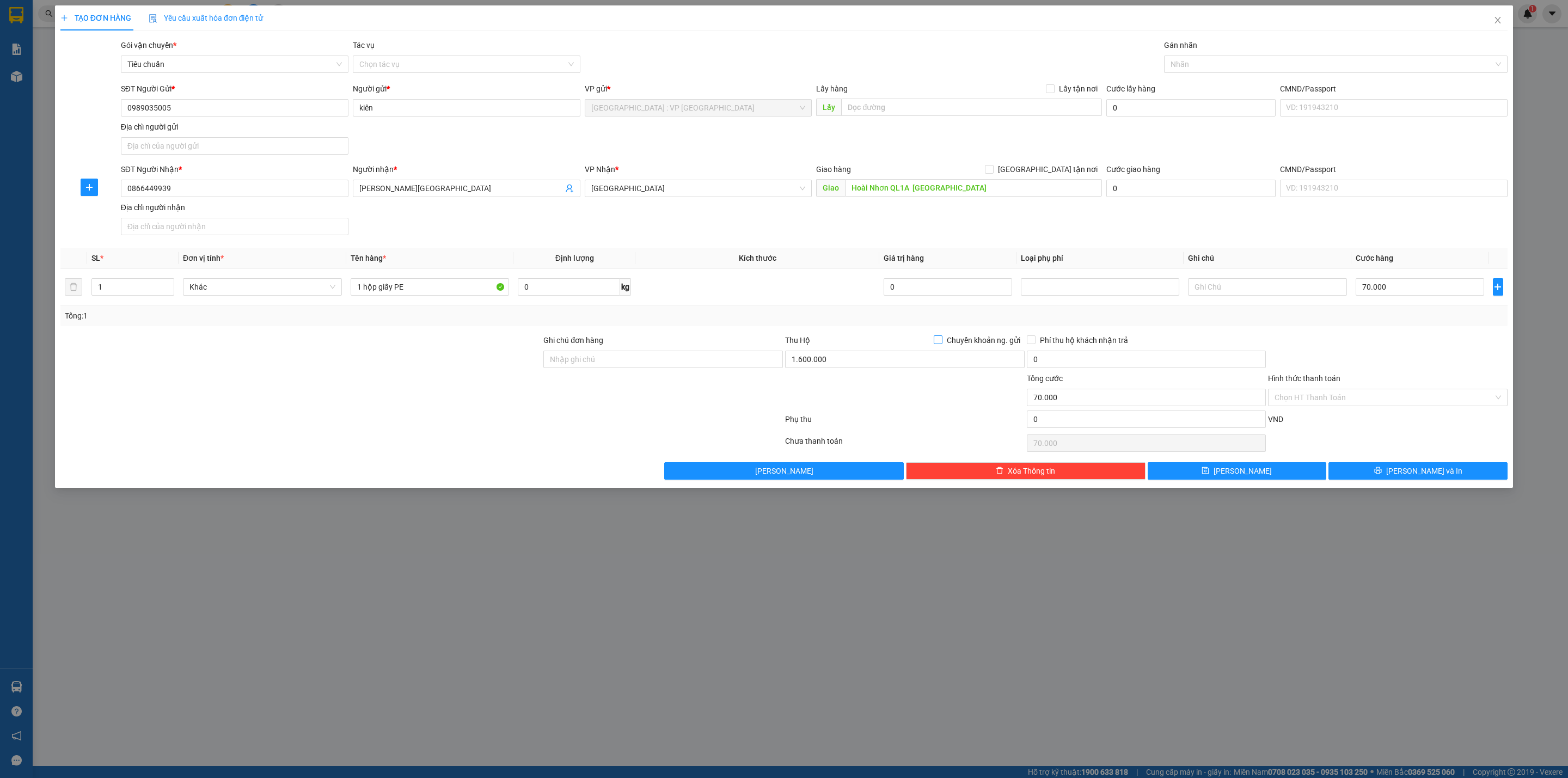
click at [941, 340] on input "Chuyển khoản ng. gửi" at bounding box center [938, 339] width 8 height 8
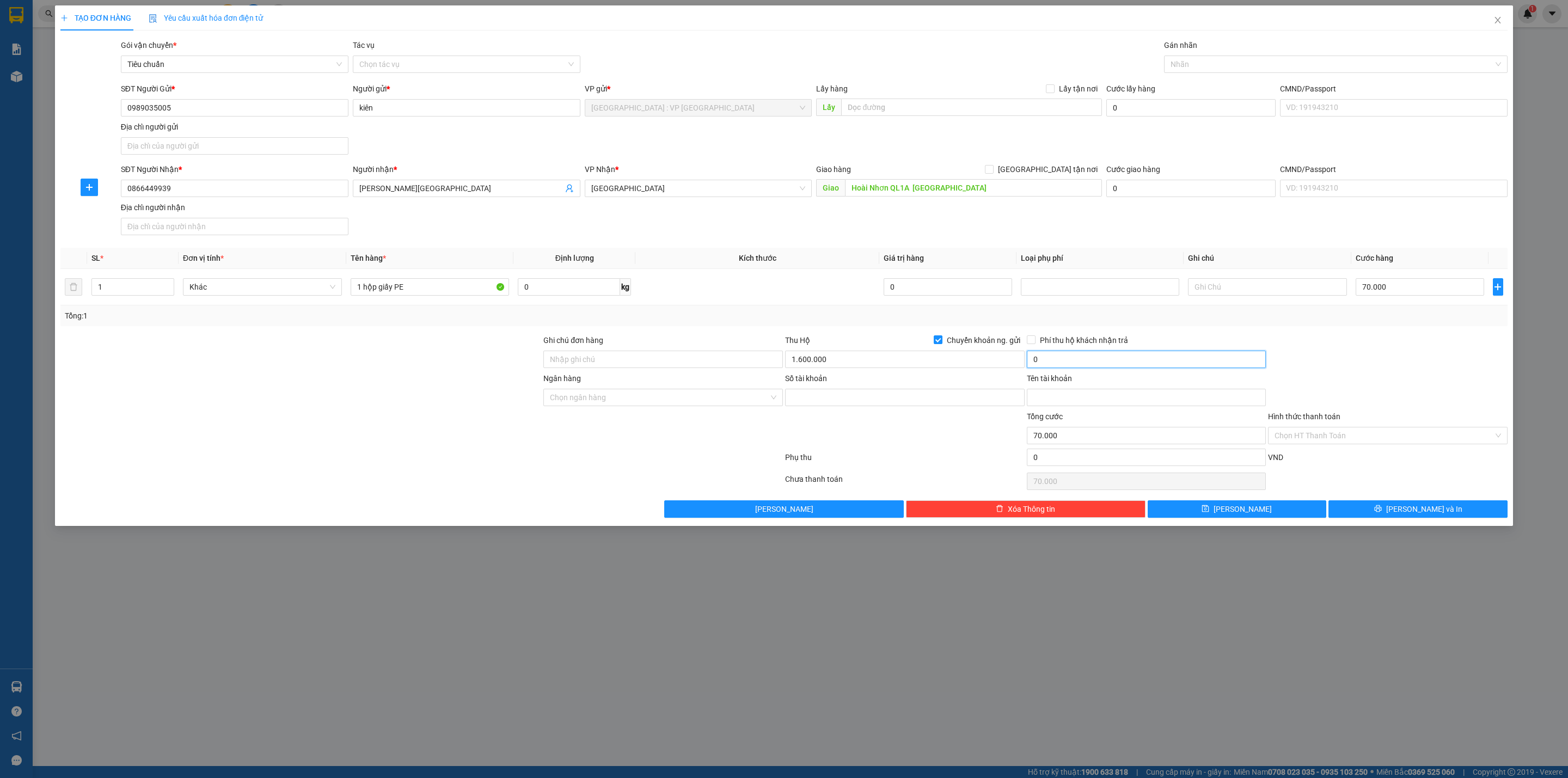
click at [1089, 367] on input "0" at bounding box center [1146, 359] width 239 height 18
drag, startPoint x: 211, startPoint y: 121, endPoint x: 86, endPoint y: 122, distance: 125.0
click at [36, 129] on div "TẠO ĐƠN HÀNG Yêu cầu xuất hóa đơn điện tử Transit Pickup Surcharge Ids Transit …" at bounding box center [784, 389] width 1568 height 778
click at [208, 104] on input "0989035005" at bounding box center [235, 108] width 228 height 18
drag, startPoint x: 838, startPoint y: 393, endPoint x: 838, endPoint y: 419, distance: 26.0
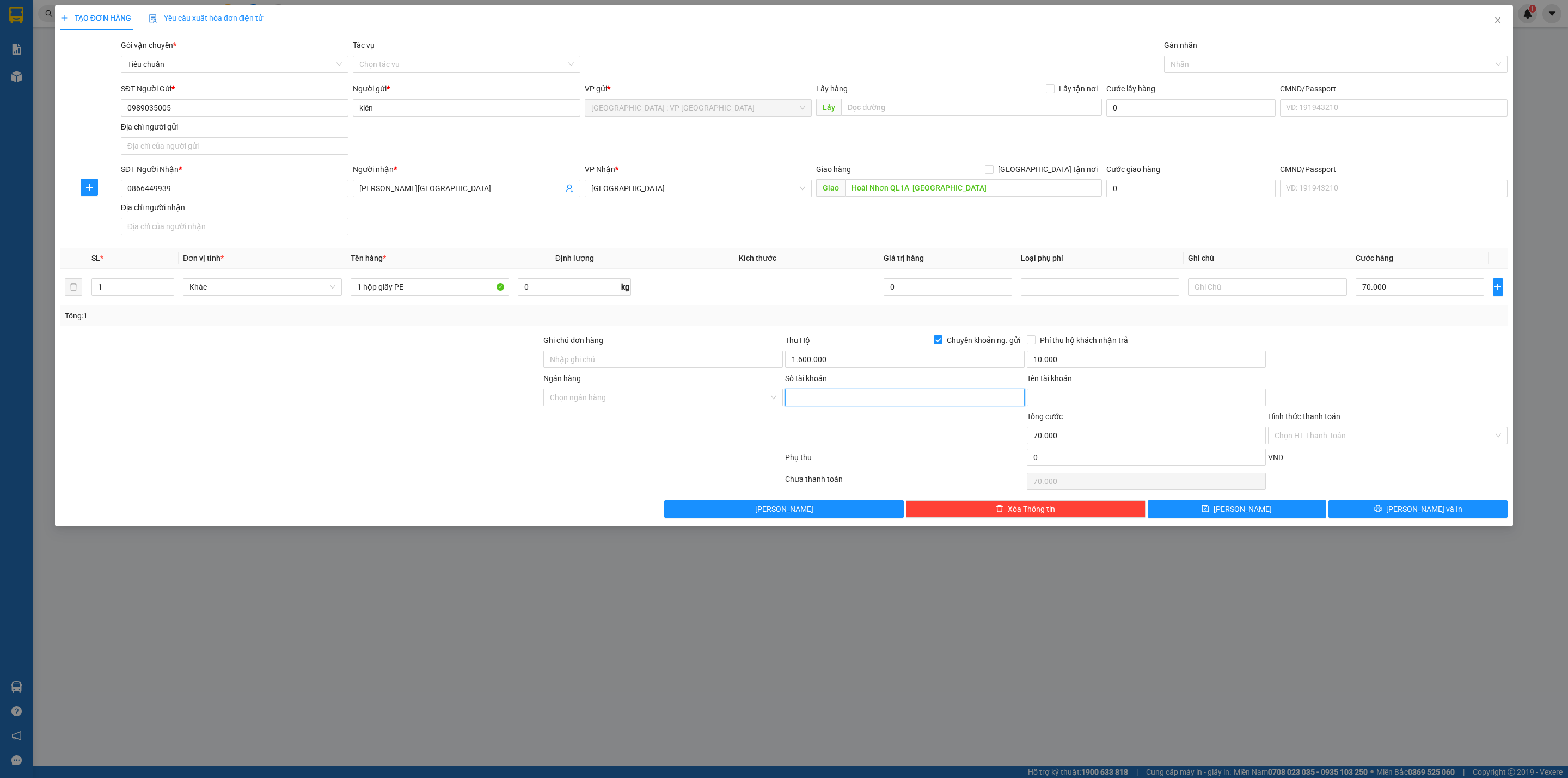
click at [838, 393] on input "Số tài khoản" at bounding box center [904, 397] width 239 height 18
paste input "45010005273597"
click at [1042, 389] on div "Tên tài khoản" at bounding box center [1146, 381] width 239 height 17
click at [1082, 404] on input "Tên tài khoản" at bounding box center [1146, 397] width 239 height 18
paste input "[PERSON_NAME]"
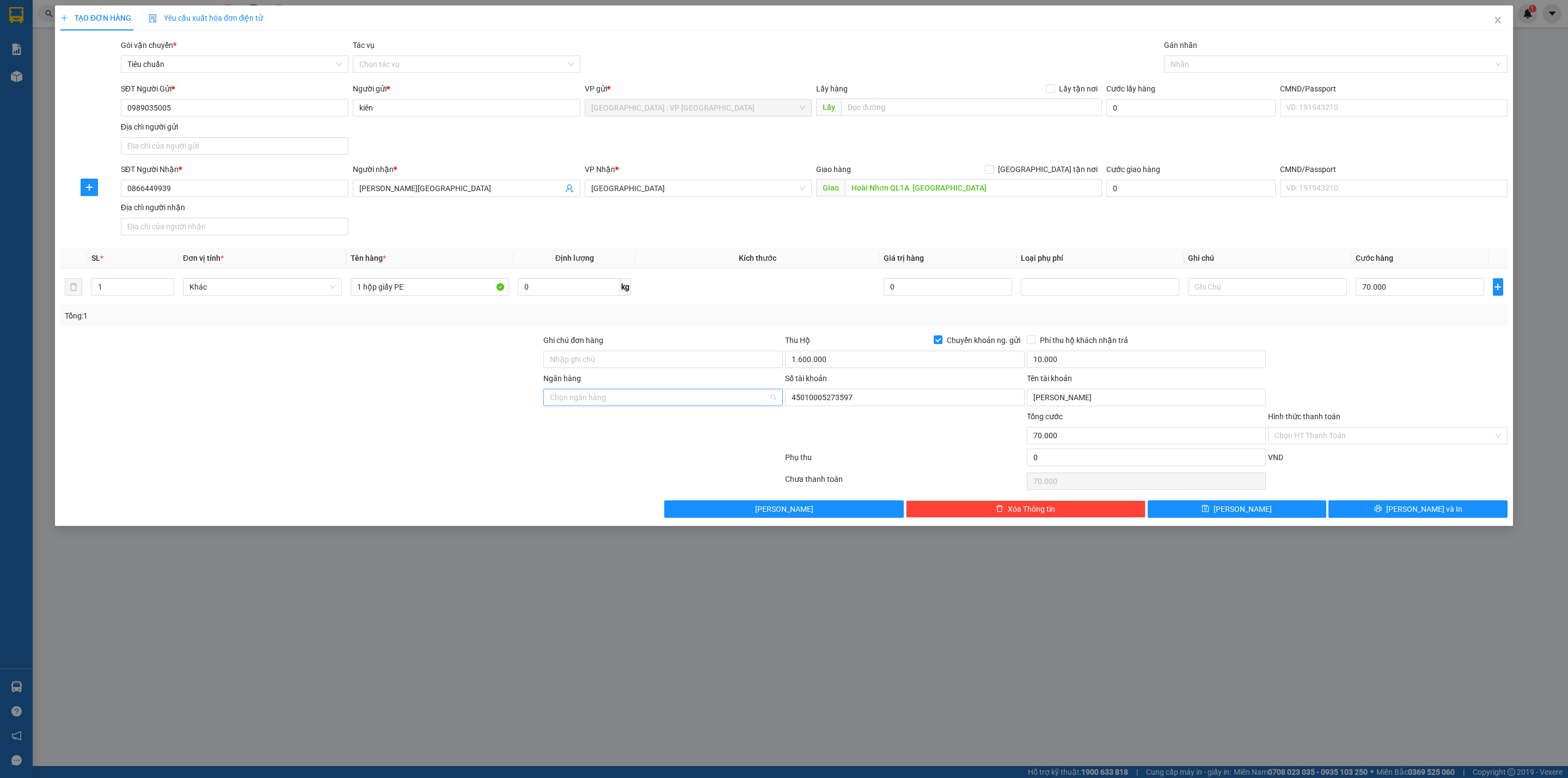
click at [592, 396] on input "Ngân hàng" at bounding box center [660, 397] width 219 height 17
click at [641, 415] on div "BIDV - Ngân hàng TMCP Đầu tư và Phát triển [GEOGRAPHIC_DATA]" at bounding box center [664, 423] width 240 height 18
click at [722, 288] on td at bounding box center [758, 287] width 244 height 36
click at [1385, 509] on button "[PERSON_NAME] và In" at bounding box center [1418, 510] width 179 height 18
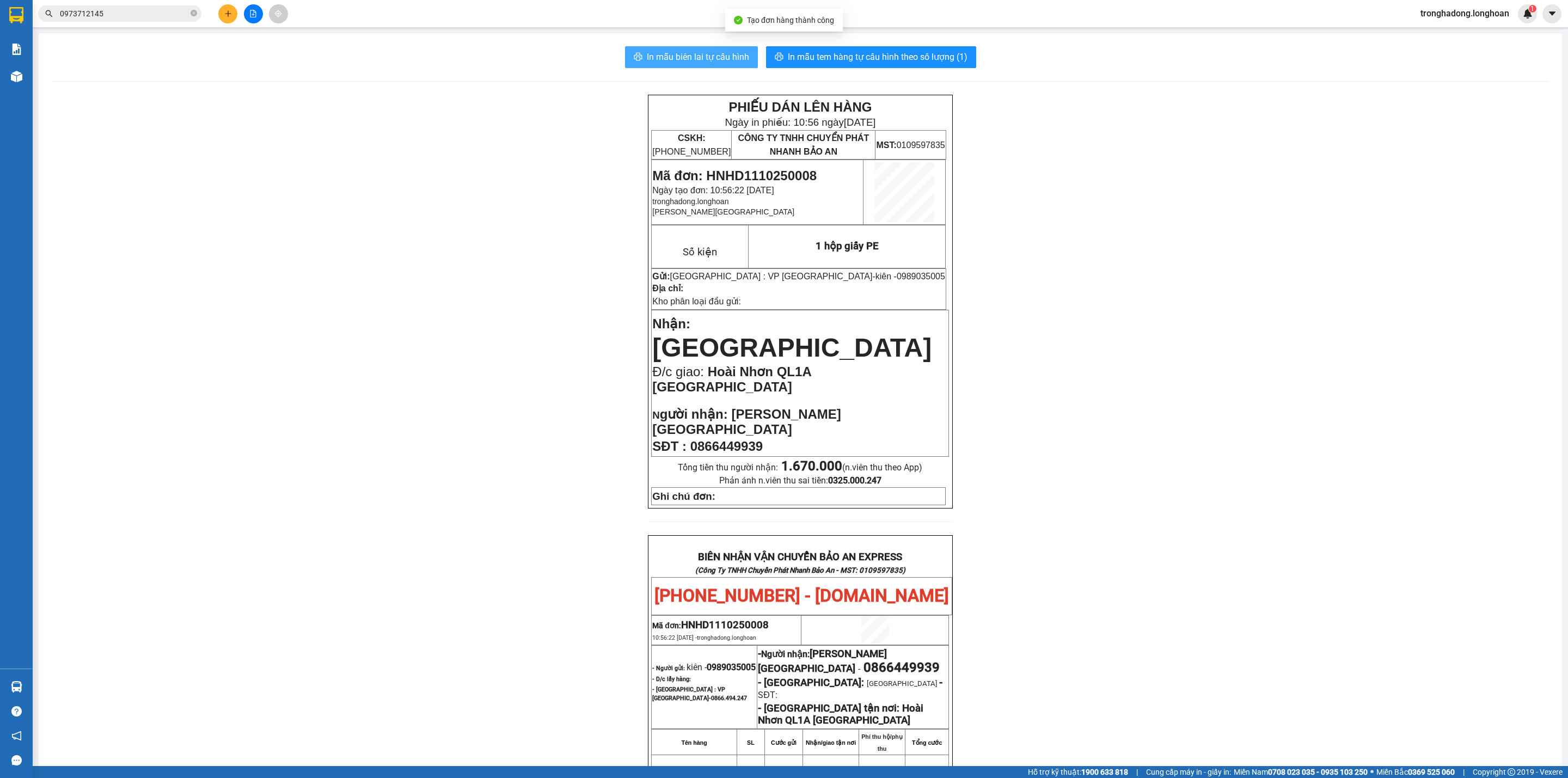
click at [670, 48] on button "In mẫu biên lai tự cấu hình" at bounding box center [691, 57] width 132 height 22
click at [928, 59] on span "In mẫu tem hàng tự cấu hình theo số lượng (1)" at bounding box center [878, 57] width 180 height 13
click at [1268, 479] on div "PHIẾU DÁN LÊN HÀNG Ngày in phiếu: 10:56 [DATE] CSKH: [PHONE_NUMBER] CÔNG TY TNH…" at bounding box center [801, 611] width 1497 height 1034
click at [572, 557] on div "PHIẾU DÁN LÊN HÀNG Ngày in phiếu: 10:56 [DATE] CSKH: [PHONE_NUMBER] CÔNG TY TNH…" at bounding box center [801, 611] width 1497 height 1034
click at [220, 11] on button at bounding box center [228, 14] width 19 height 19
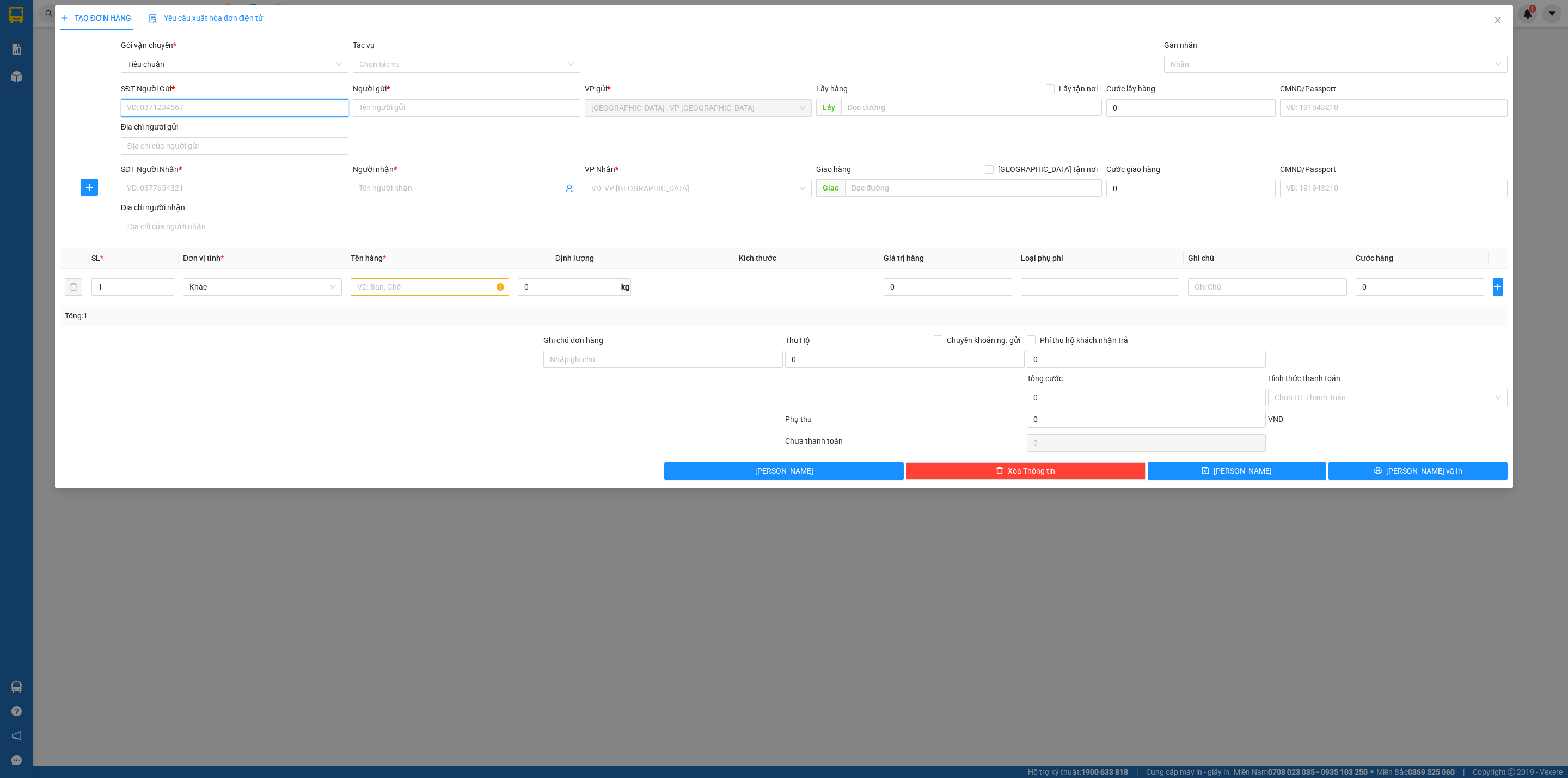
click at [192, 108] on input "SĐT Người Gửi *" at bounding box center [235, 108] width 228 height 18
click at [192, 193] on input "SĐT Người Nhận *" at bounding box center [235, 189] width 228 height 18
click at [242, 193] on input "0901442077" at bounding box center [235, 189] width 228 height 18
click at [394, 194] on input "Người nhận *" at bounding box center [461, 189] width 204 height 12
click at [998, 194] on input "text" at bounding box center [973, 188] width 256 height 18
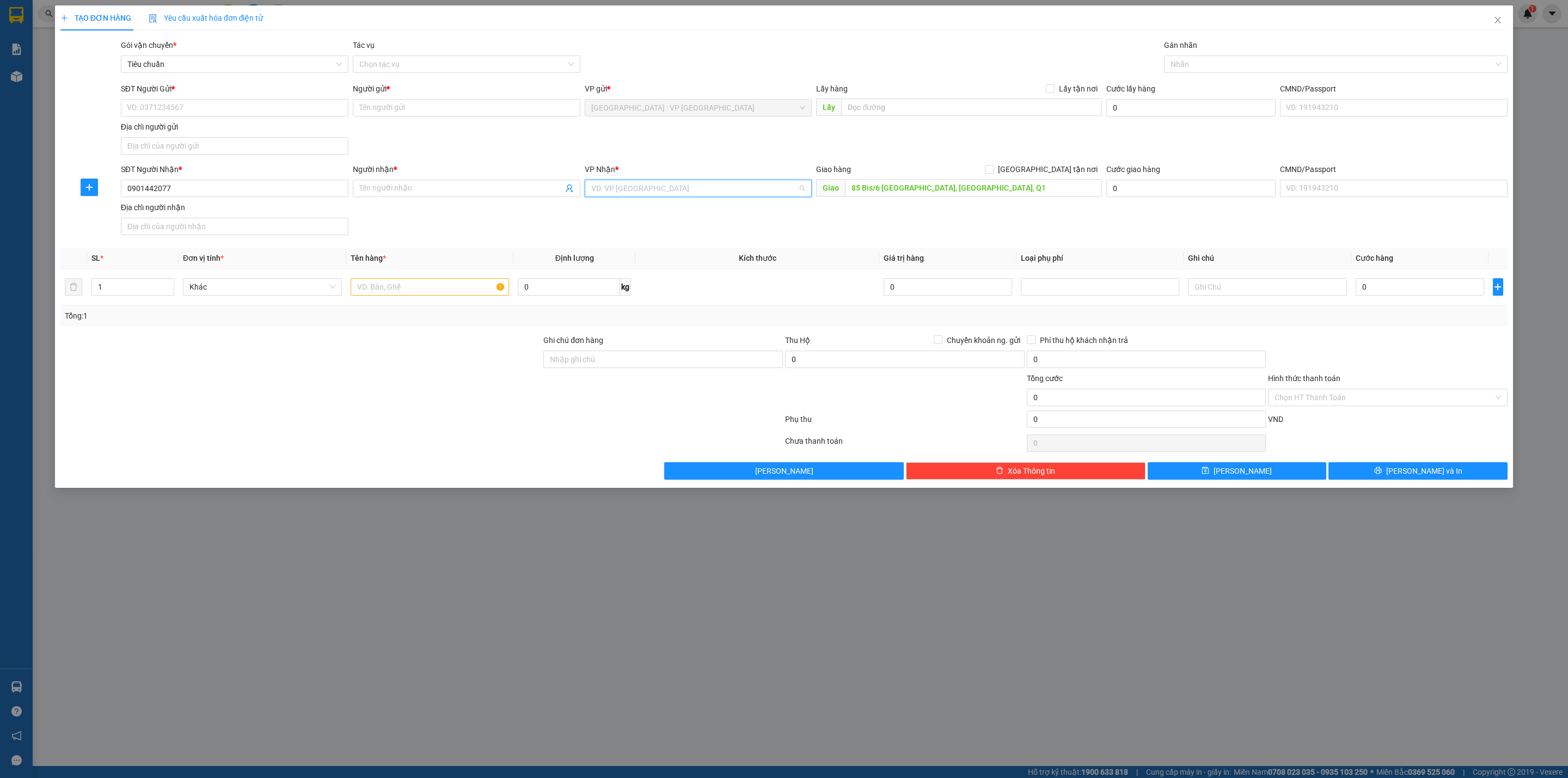
click at [635, 194] on input "search" at bounding box center [695, 188] width 207 height 17
click at [641, 225] on div "[PERSON_NAME] : [GEOGRAPHIC_DATA]" at bounding box center [697, 230] width 215 height 12
drag, startPoint x: 198, startPoint y: 195, endPoint x: 92, endPoint y: 192, distance: 106.0
click at [92, 192] on div "SĐT Người Nhận * 0901442077 Người nhận * Tên người nhận VP Nhận * [GEOGRAPHIC_D…" at bounding box center [784, 201] width 1450 height 76
click at [198, 190] on input "0901442077" at bounding box center [235, 189] width 228 height 18
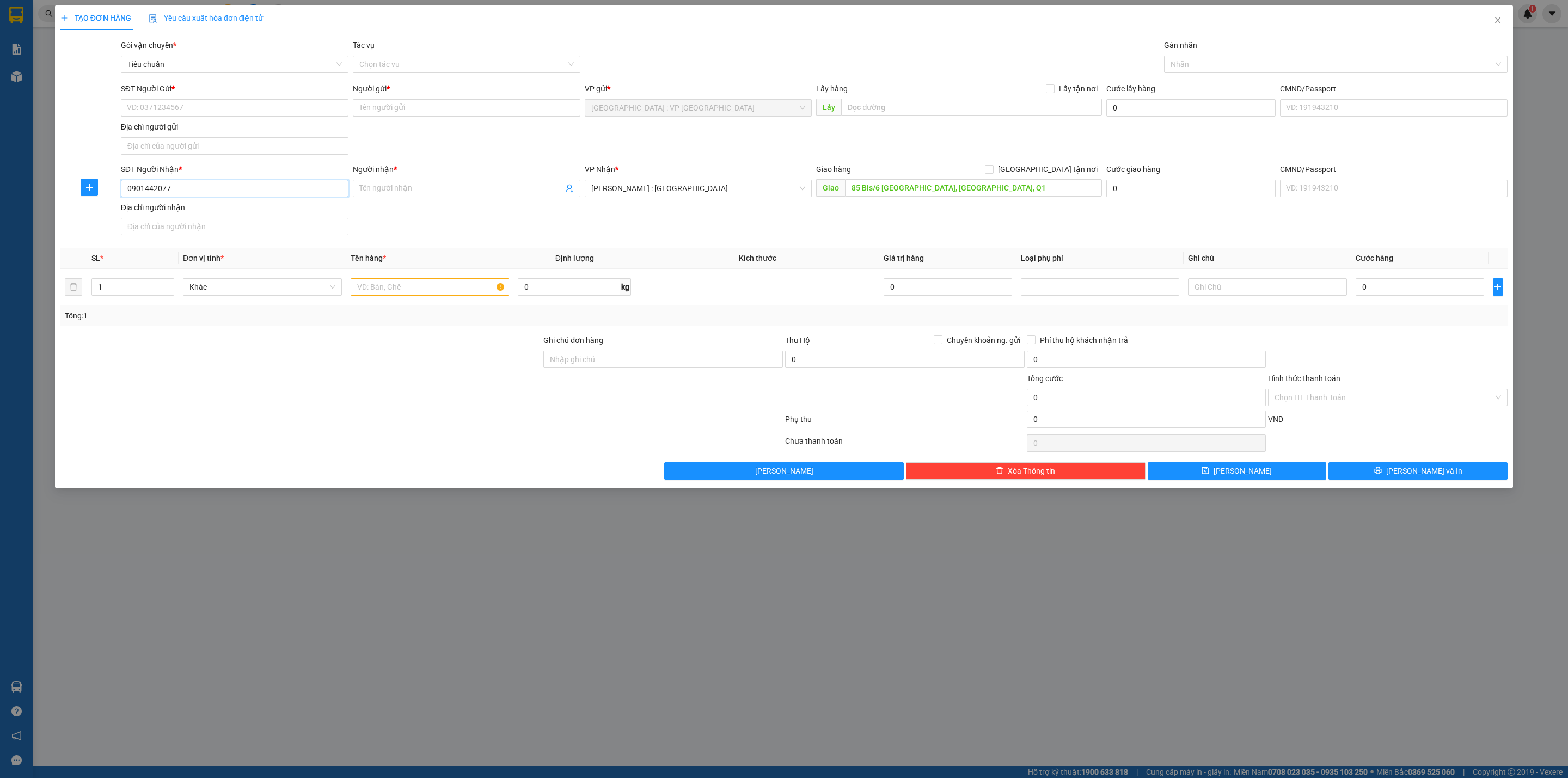
drag, startPoint x: 192, startPoint y: 190, endPoint x: 83, endPoint y: 211, distance: 111.0
click at [83, 211] on div "SĐT Người Nhận * 0901442077 0901442077 Người nhận * Tên người nhận VP Nhận * [G…" at bounding box center [784, 201] width 1450 height 76
click at [388, 192] on input "Người nhận *" at bounding box center [461, 189] width 204 height 12
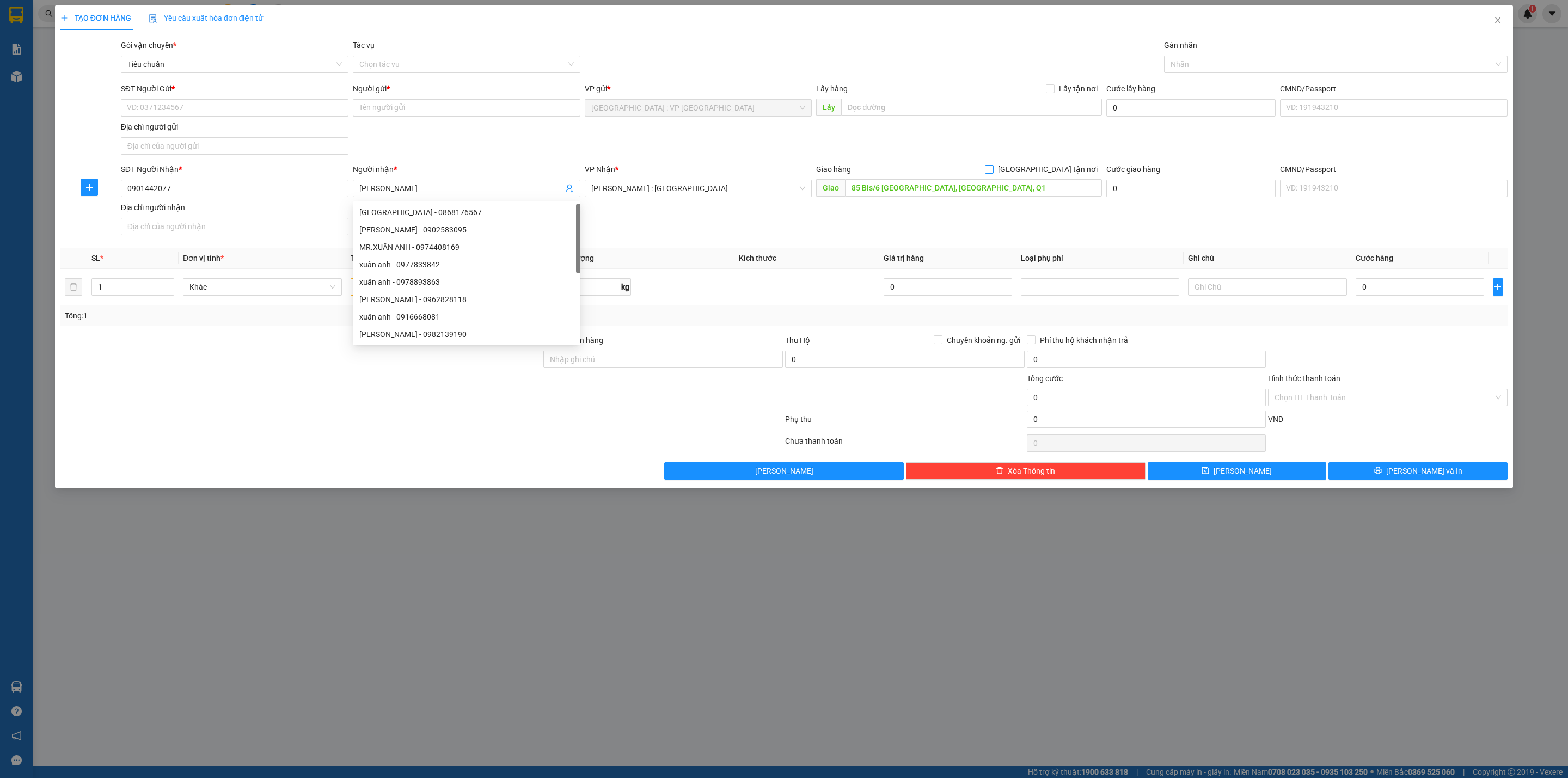
click at [994, 172] on span at bounding box center [990, 170] width 9 height 9
click at [992, 172] on input "[GEOGRAPHIC_DATA] tận nơi" at bounding box center [989, 169] width 8 height 8
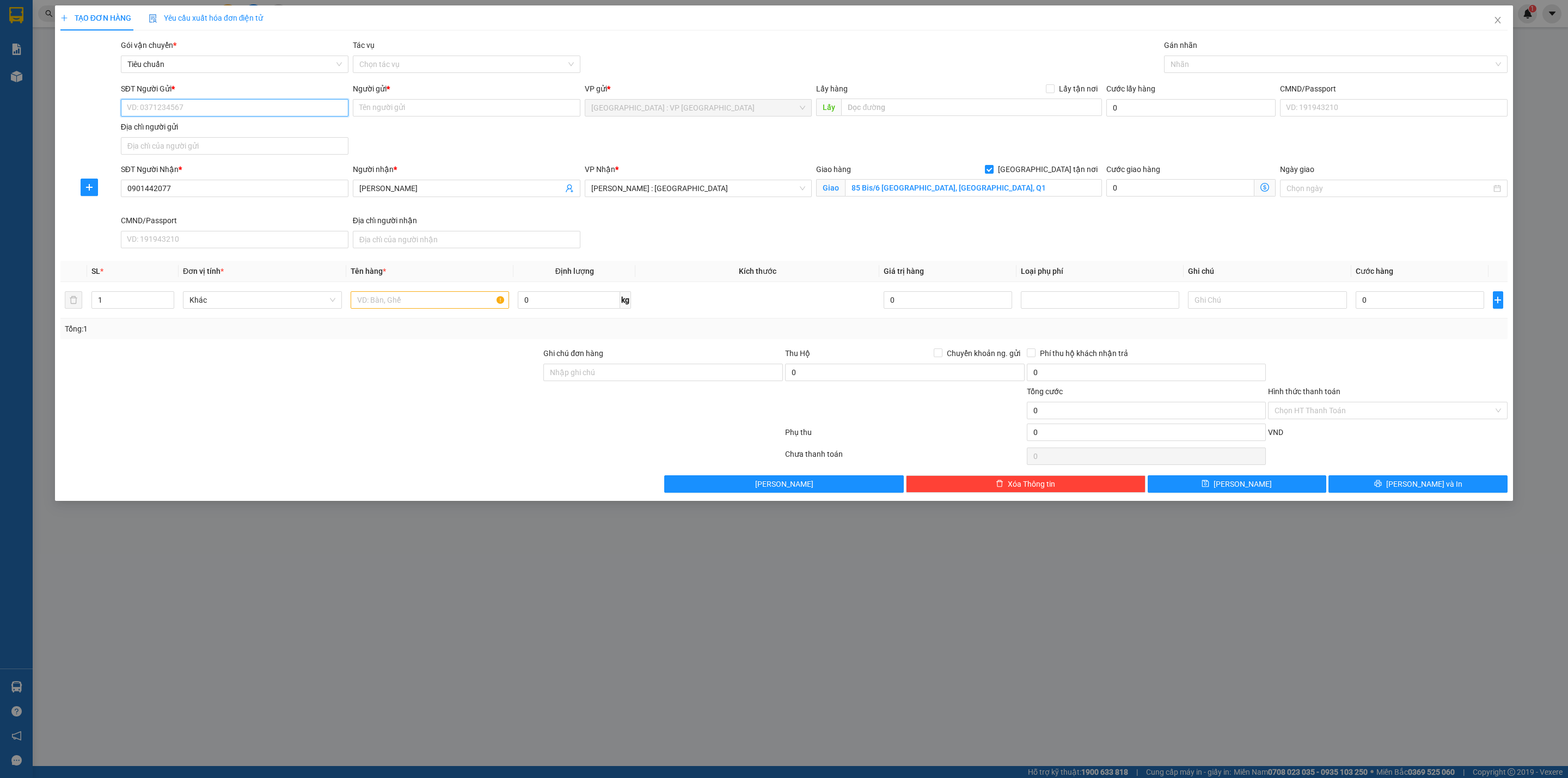
click at [155, 110] on input "SĐT Người Gửi *" at bounding box center [235, 108] width 228 height 18
click at [366, 111] on input "Người gửi *" at bounding box center [467, 108] width 228 height 18
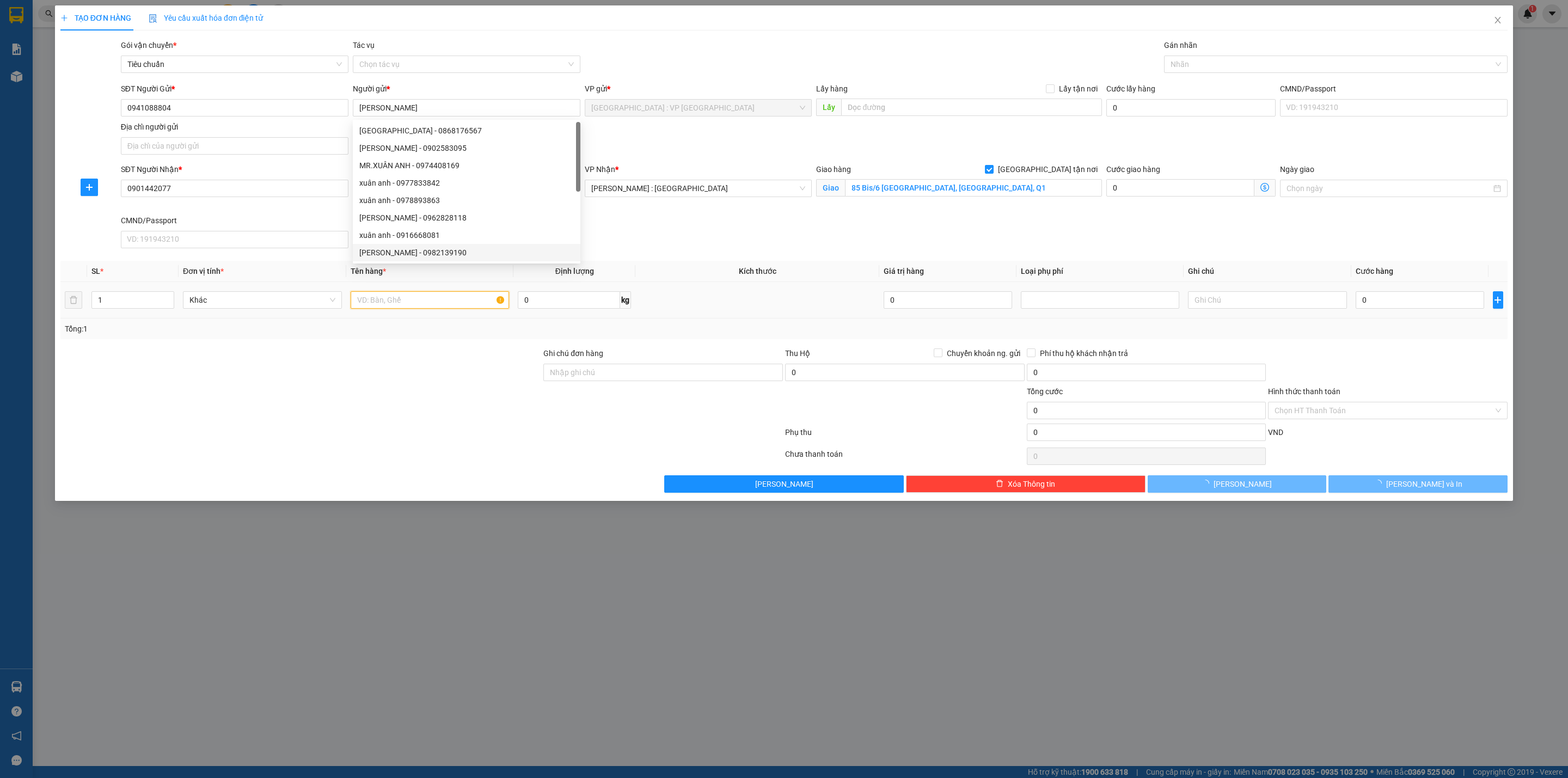
click at [411, 309] on input "text" at bounding box center [430, 300] width 159 height 18
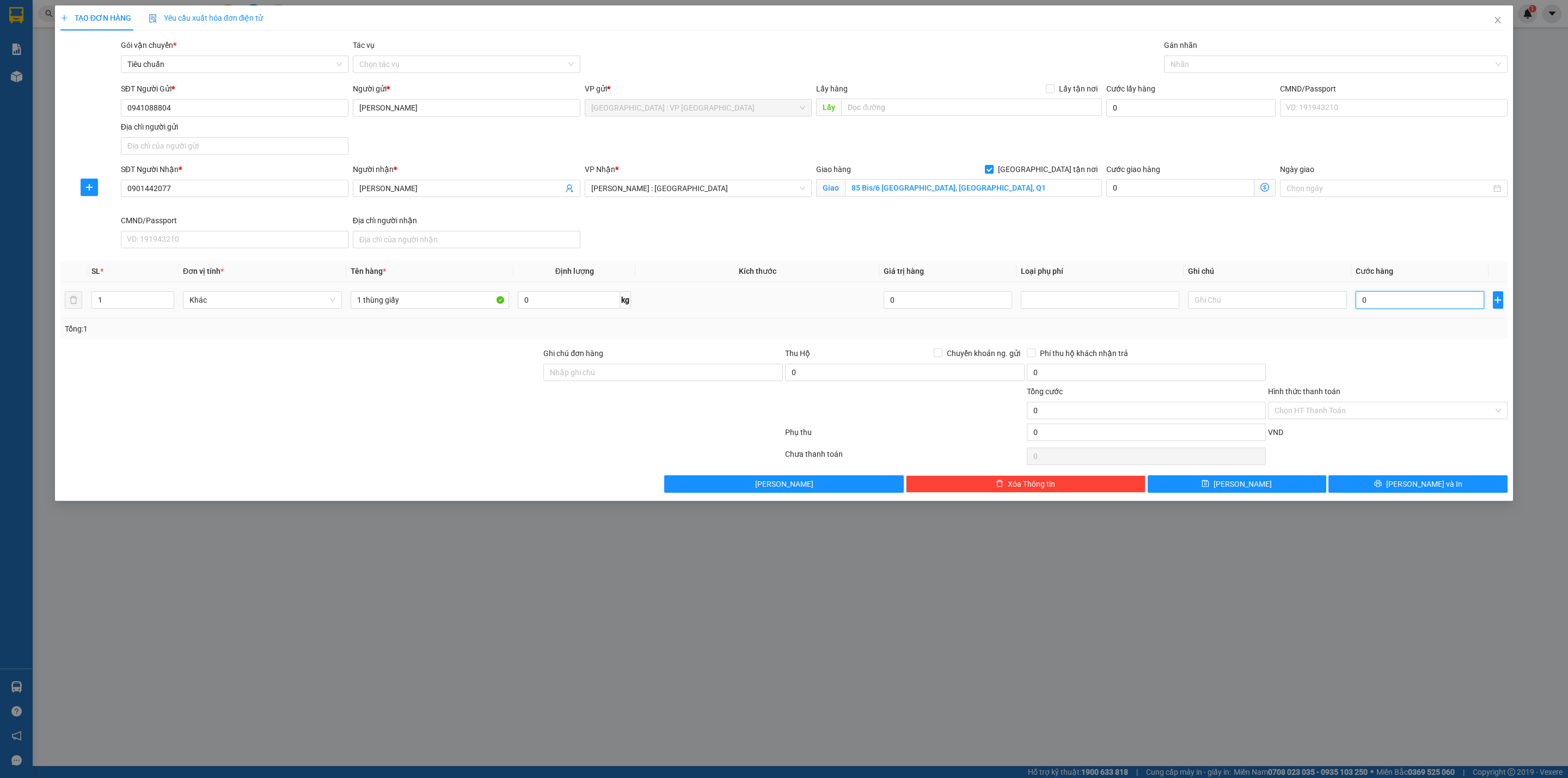
click at [1393, 303] on input "0" at bounding box center [1421, 300] width 129 height 18
click at [1233, 59] on div at bounding box center [1331, 64] width 328 height 13
click at [1385, 493] on button "[PERSON_NAME] và In" at bounding box center [1418, 484] width 179 height 18
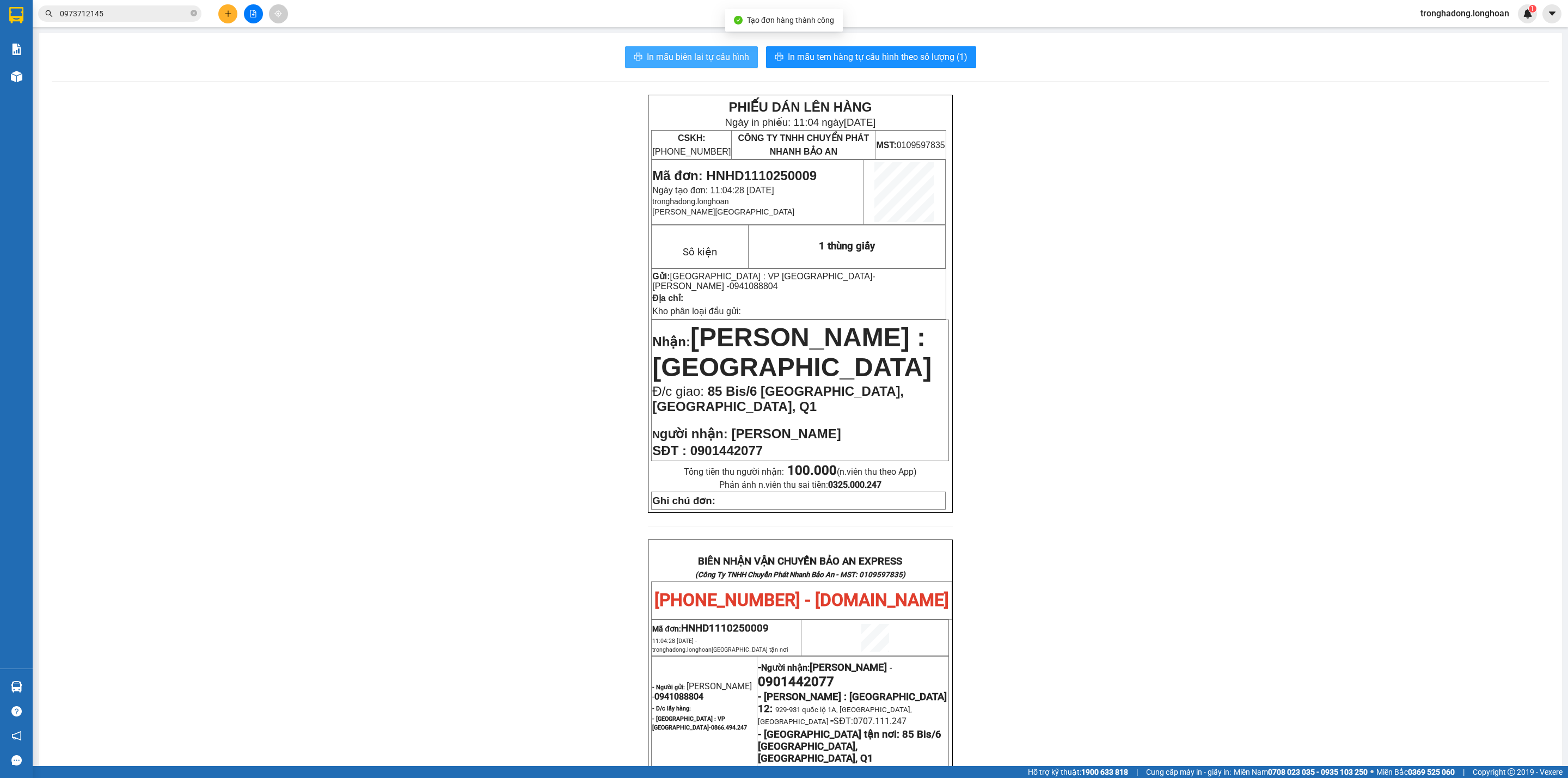
click at [671, 59] on span "In mẫu biên lai tự cấu hình" at bounding box center [698, 57] width 102 height 13
click at [861, 39] on div "In mẫu biên lai tự cấu hình In mẫu tem hàng tự cấu hình theo số lượng (1) PHIẾU…" at bounding box center [801, 600] width 1524 height 1132
click at [857, 57] on span "In mẫu tem hàng tự cấu hình theo số lượng (1)" at bounding box center [878, 57] width 180 height 13
click at [634, 60] on icon "printer" at bounding box center [638, 57] width 9 height 9
click at [378, 423] on div "PHIẾU DÁN LÊN HÀNG Ngày in phiếu: 11:04 [DATE] CSKH: [PHONE_NUMBER] CÔNG TY TNH…" at bounding box center [801, 623] width 1497 height 1057
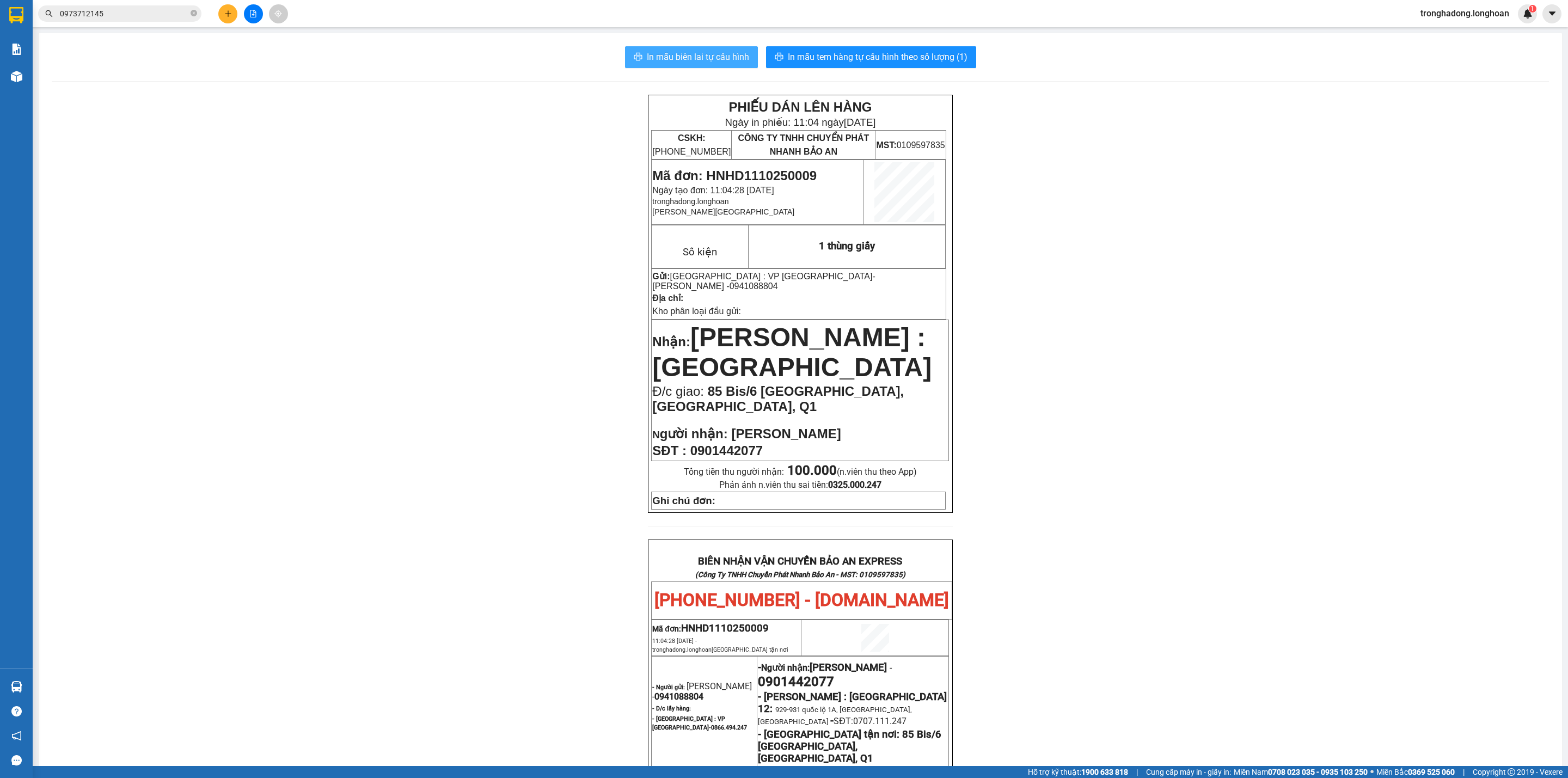
click at [378, 423] on div "PHIẾU DÁN LÊN HÀNG Ngày in phiếu: 11:04 [DATE] CSKH: [PHONE_NUMBER] CÔNG TY TNH…" at bounding box center [801, 623] width 1497 height 1057
click at [360, 153] on div "PHIẾU DÁN LÊN HÀNG Ngày in phiếu: 11:04 [DATE] CSKH: [PHONE_NUMBER] CÔNG TY TNH…" at bounding box center [801, 623] width 1497 height 1057
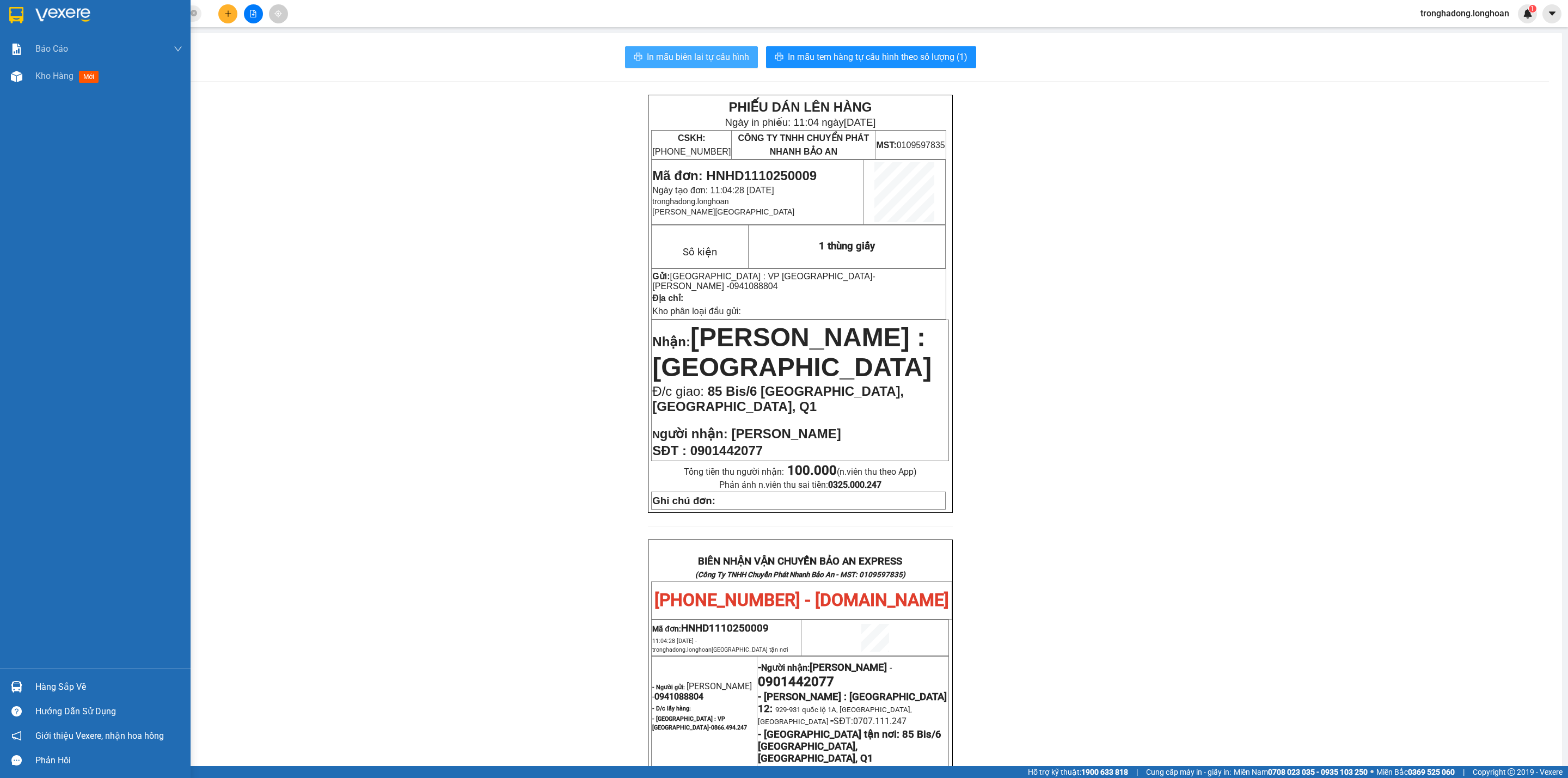
click at [15, 5] on div at bounding box center [17, 15] width 19 height 19
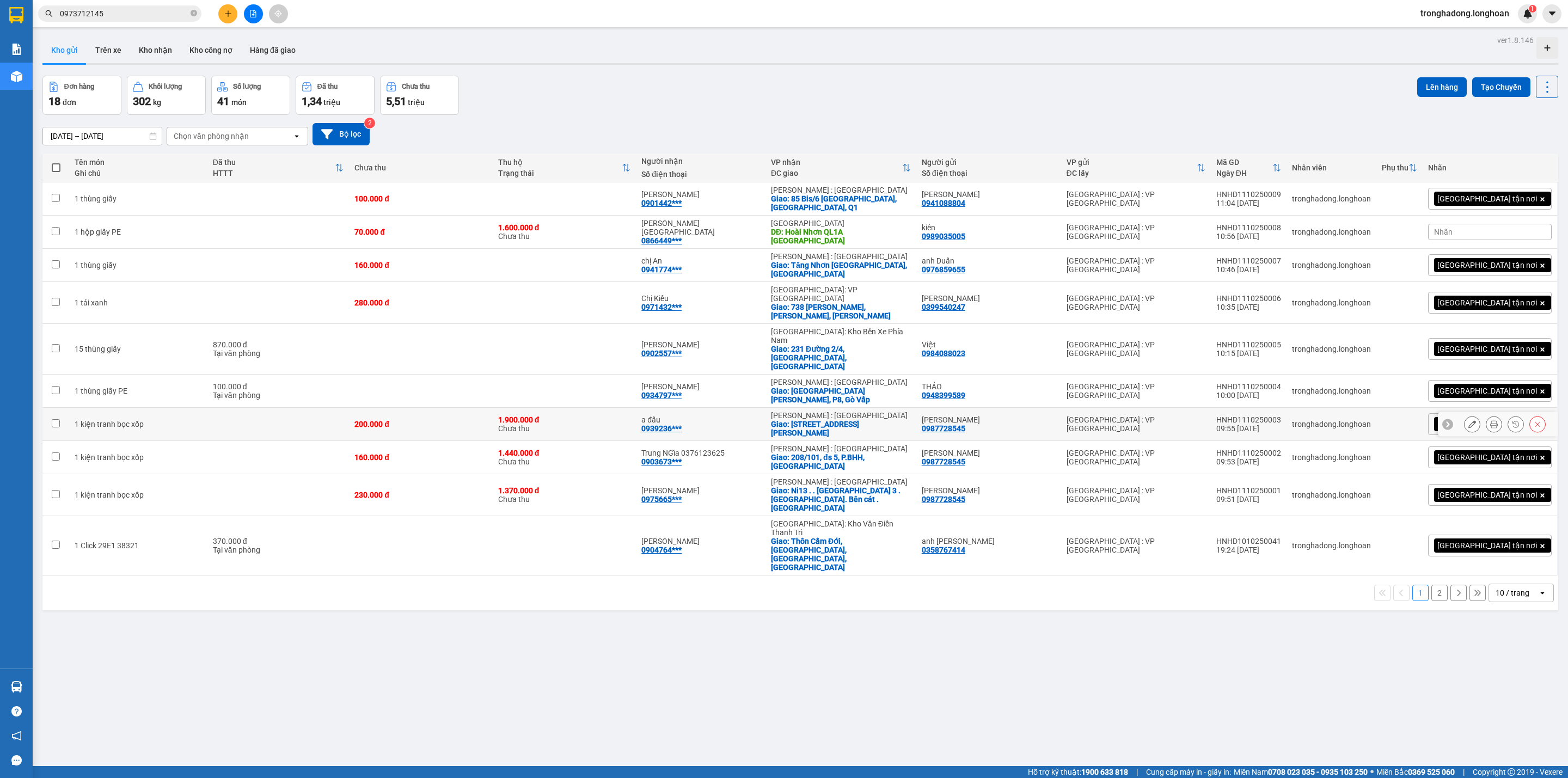
drag, startPoint x: 1009, startPoint y: 390, endPoint x: 956, endPoint y: 390, distance: 53.0
click at [956, 408] on td "[PERSON_NAME] 0987728545" at bounding box center [989, 425] width 145 height 34
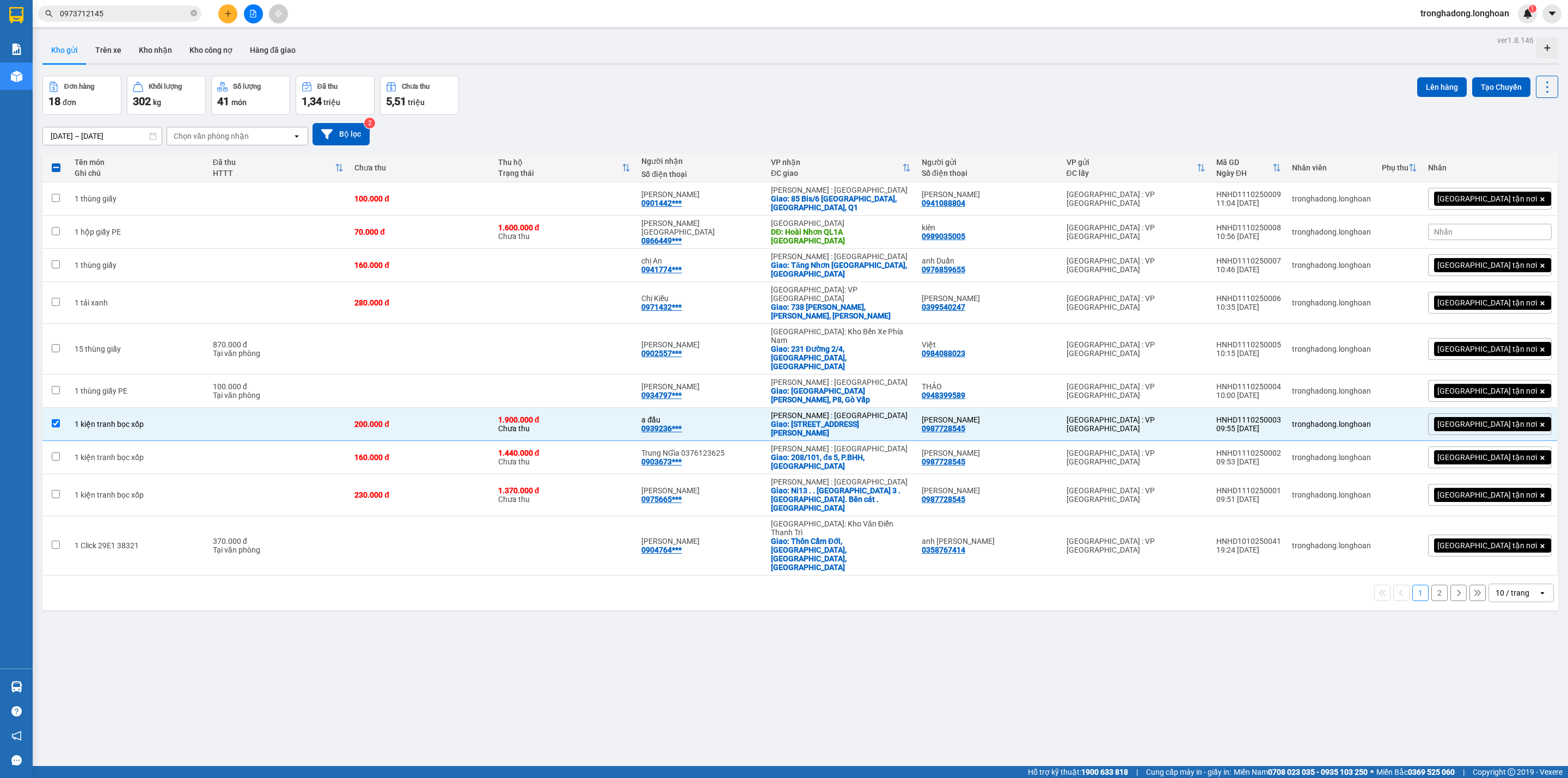
click at [218, 19] on div at bounding box center [253, 14] width 82 height 19
click at [224, 13] on icon "plus" at bounding box center [228, 13] width 8 height 8
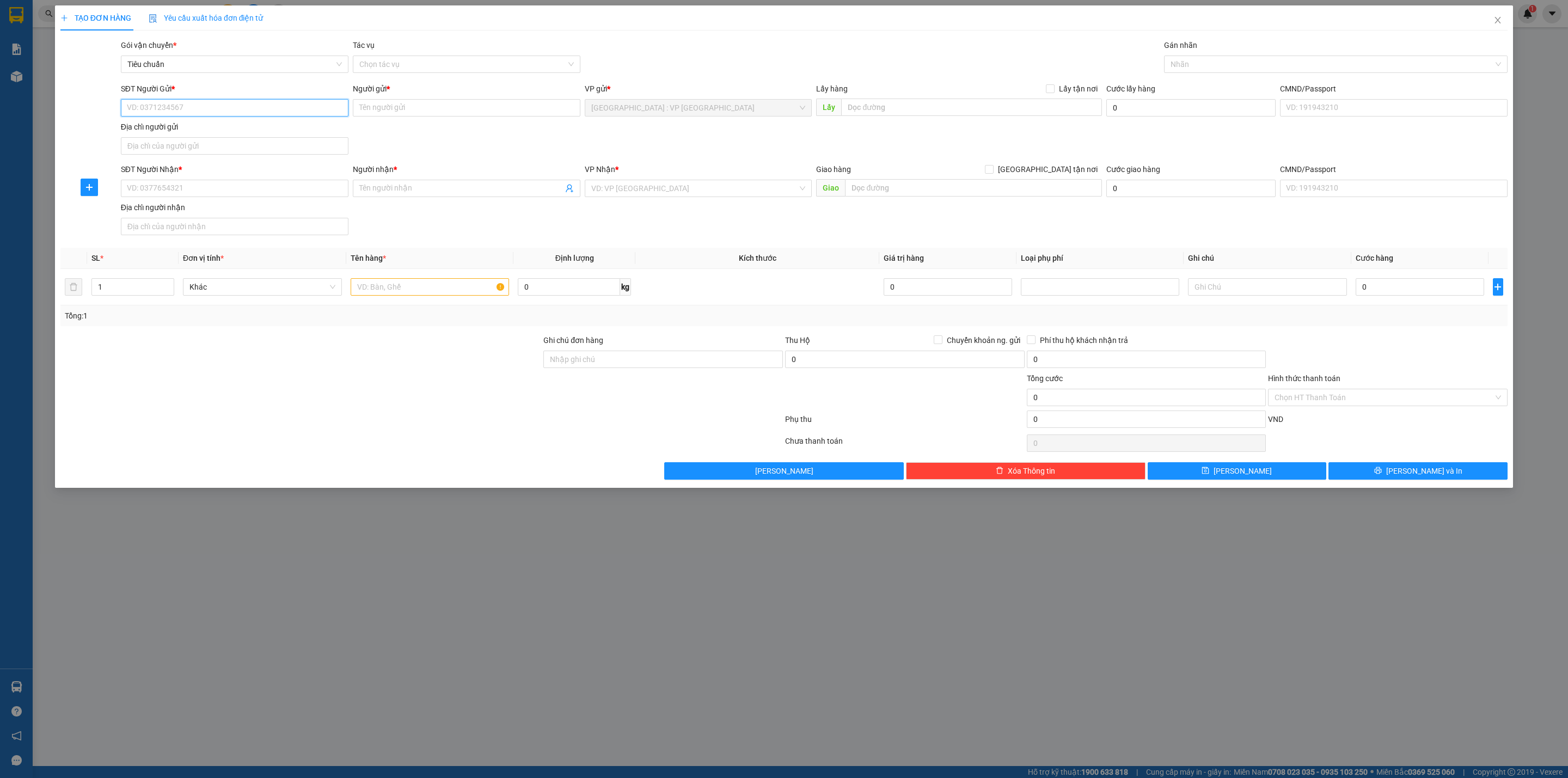
click at [178, 108] on input "SĐT Người Gửi *" at bounding box center [235, 108] width 228 height 18
paste input "0987728545"
click at [200, 104] on input "0987728545" at bounding box center [235, 108] width 228 height 18
click at [192, 106] on input "0987728545" at bounding box center [235, 108] width 228 height 18
click at [190, 143] on input "Địa chỉ người gửi" at bounding box center [235, 146] width 228 height 18
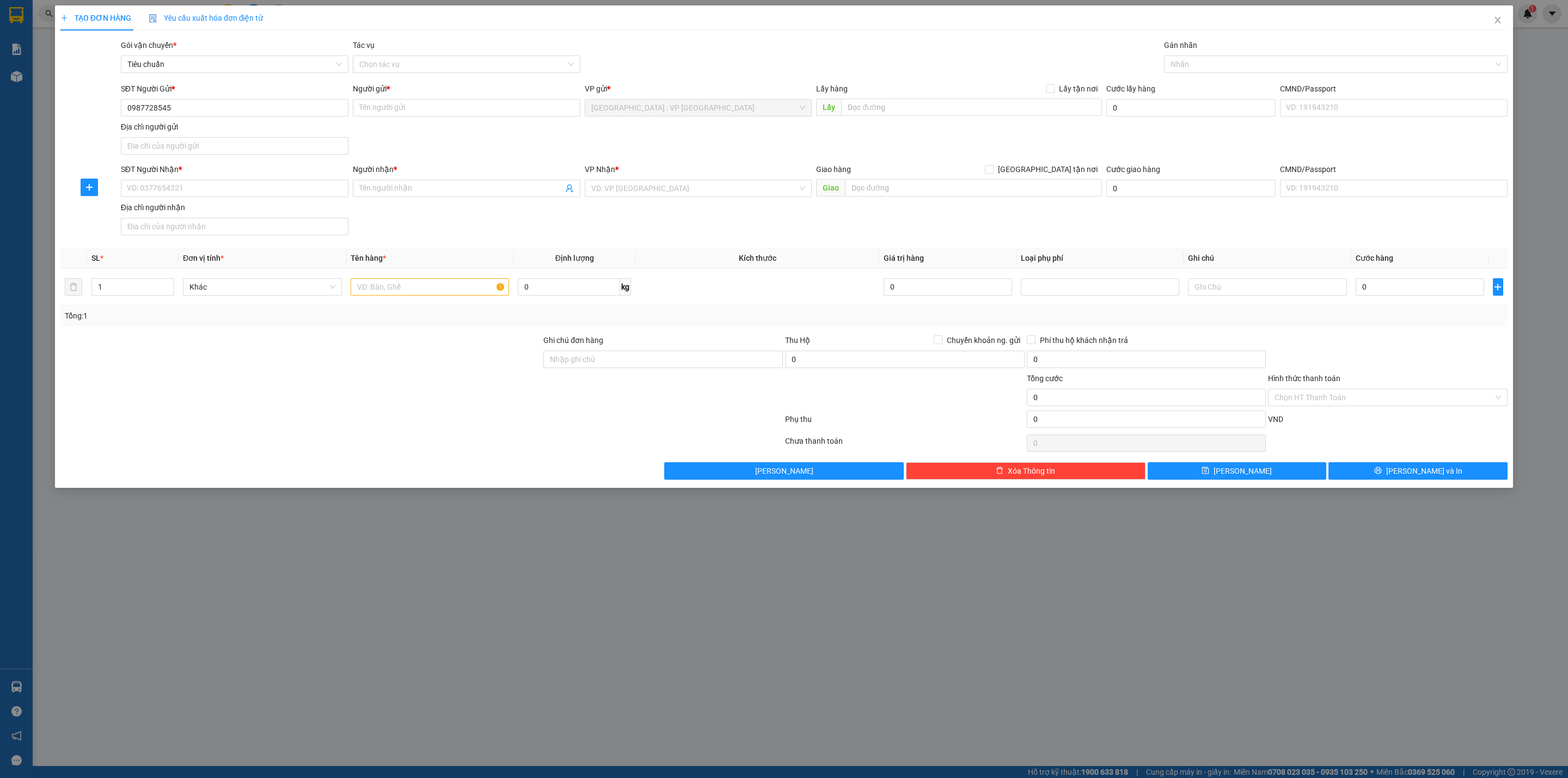
click at [188, 128] on div "Địa chỉ người gửi" at bounding box center [235, 127] width 228 height 12
click at [188, 137] on input "Địa chỉ người gửi" at bounding box center [235, 146] width 228 height 18
click at [192, 107] on input "0987728545" at bounding box center [235, 108] width 228 height 18
click at [191, 128] on div "0987728545 - [PERSON_NAME]" at bounding box center [234, 131] width 215 height 12
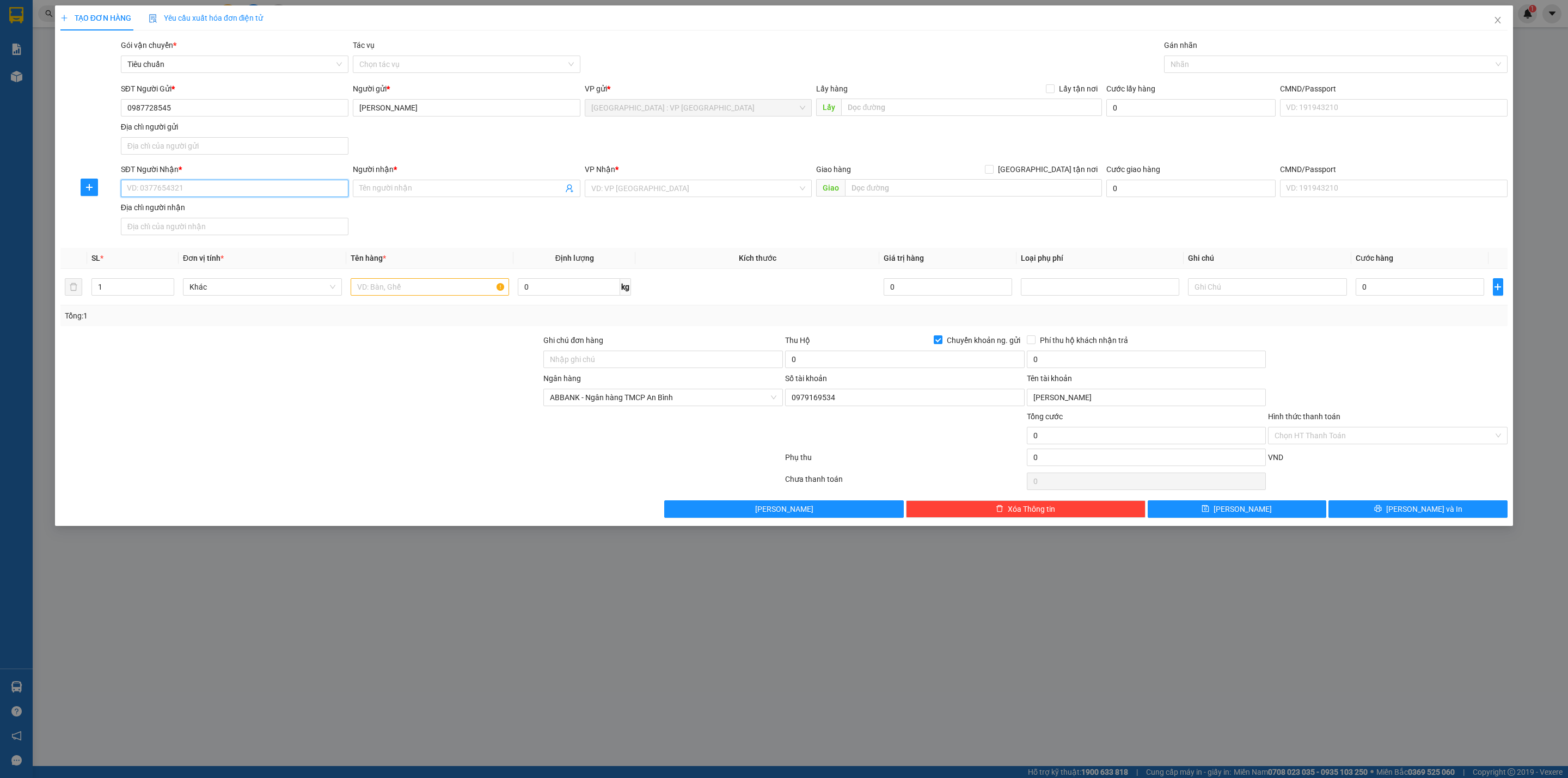
click at [274, 185] on input "SĐT Người Nhận *" at bounding box center [235, 189] width 228 height 18
paste input "0913882594"
click at [476, 201] on div "Người nhận * Tên người nhận" at bounding box center [467, 182] width 228 height 38
click at [474, 188] on input "Người nhận *" at bounding box center [461, 189] width 204 height 12
paste input "[PERSON_NAME]"
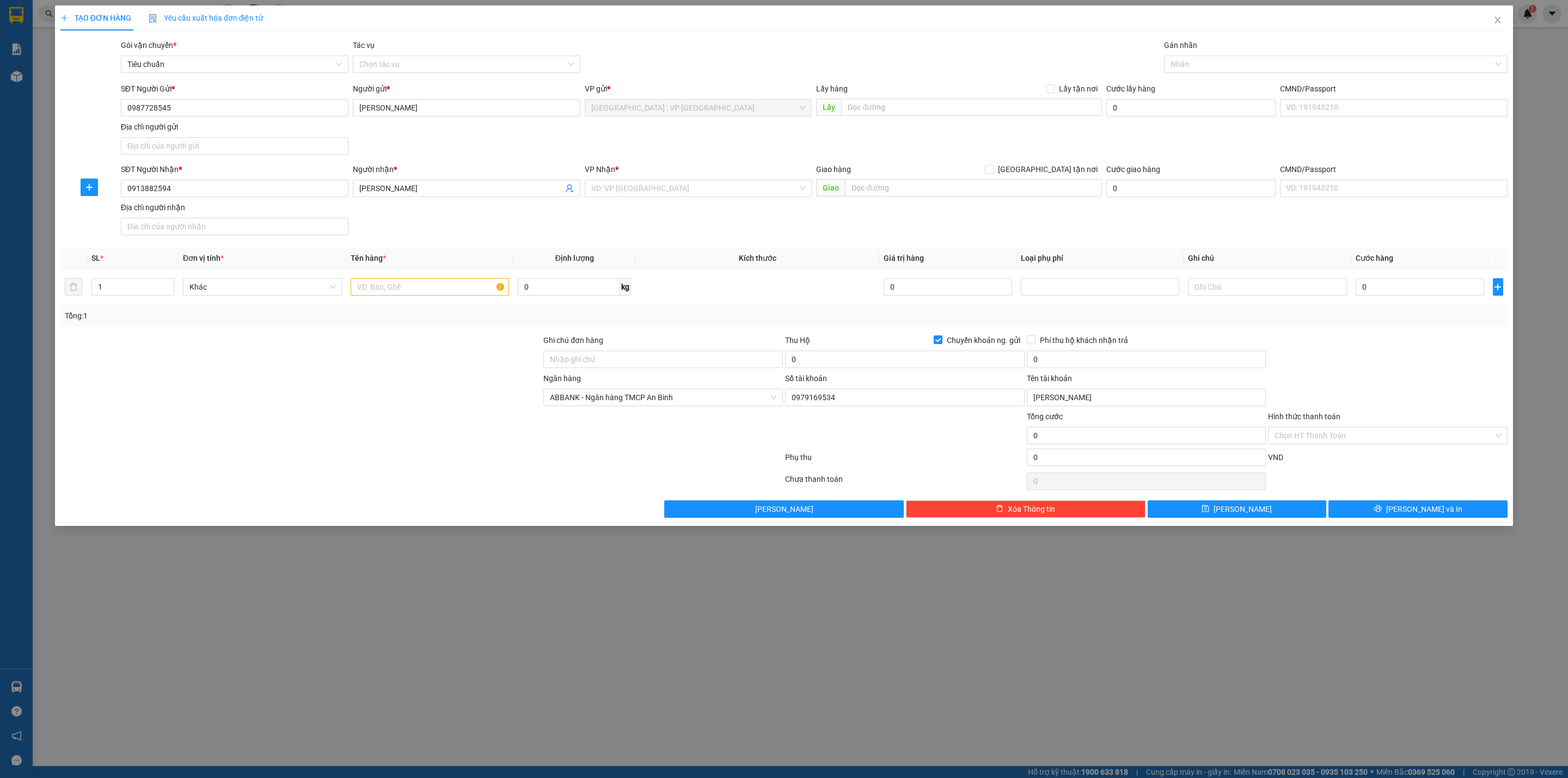
click at [889, 200] on div "Giao hàng [GEOGRAPHIC_DATA] tận nơi [GEOGRAPHIC_DATA]" at bounding box center [958, 182] width 285 height 38
click at [887, 190] on input "text" at bounding box center [973, 188] width 256 height 18
paste input "830 đường [DATE] khóm 9 [GEOGRAPHIC_DATA] tỉnh [GEOGRAPHIC_DATA]"
click at [682, 190] on input "search" at bounding box center [695, 188] width 207 height 17
click at [676, 213] on div "Cần Thơ: [PERSON_NAME]" at bounding box center [697, 212] width 215 height 12
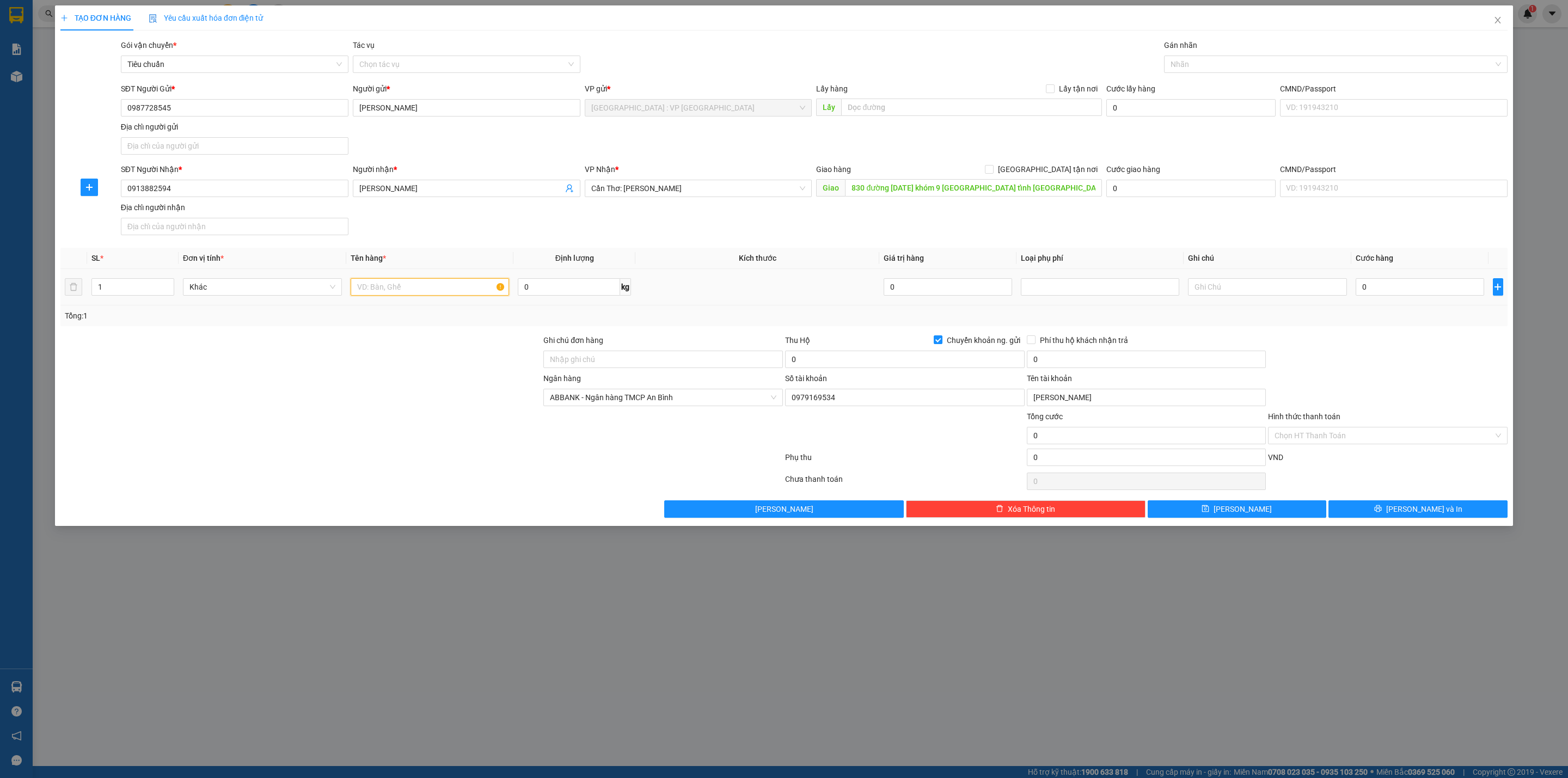
click at [423, 285] on input "text" at bounding box center [430, 287] width 159 height 18
click at [994, 170] on span at bounding box center [990, 170] width 9 height 9
click at [992, 170] on input "[GEOGRAPHIC_DATA] tận nơi" at bounding box center [989, 169] width 8 height 8
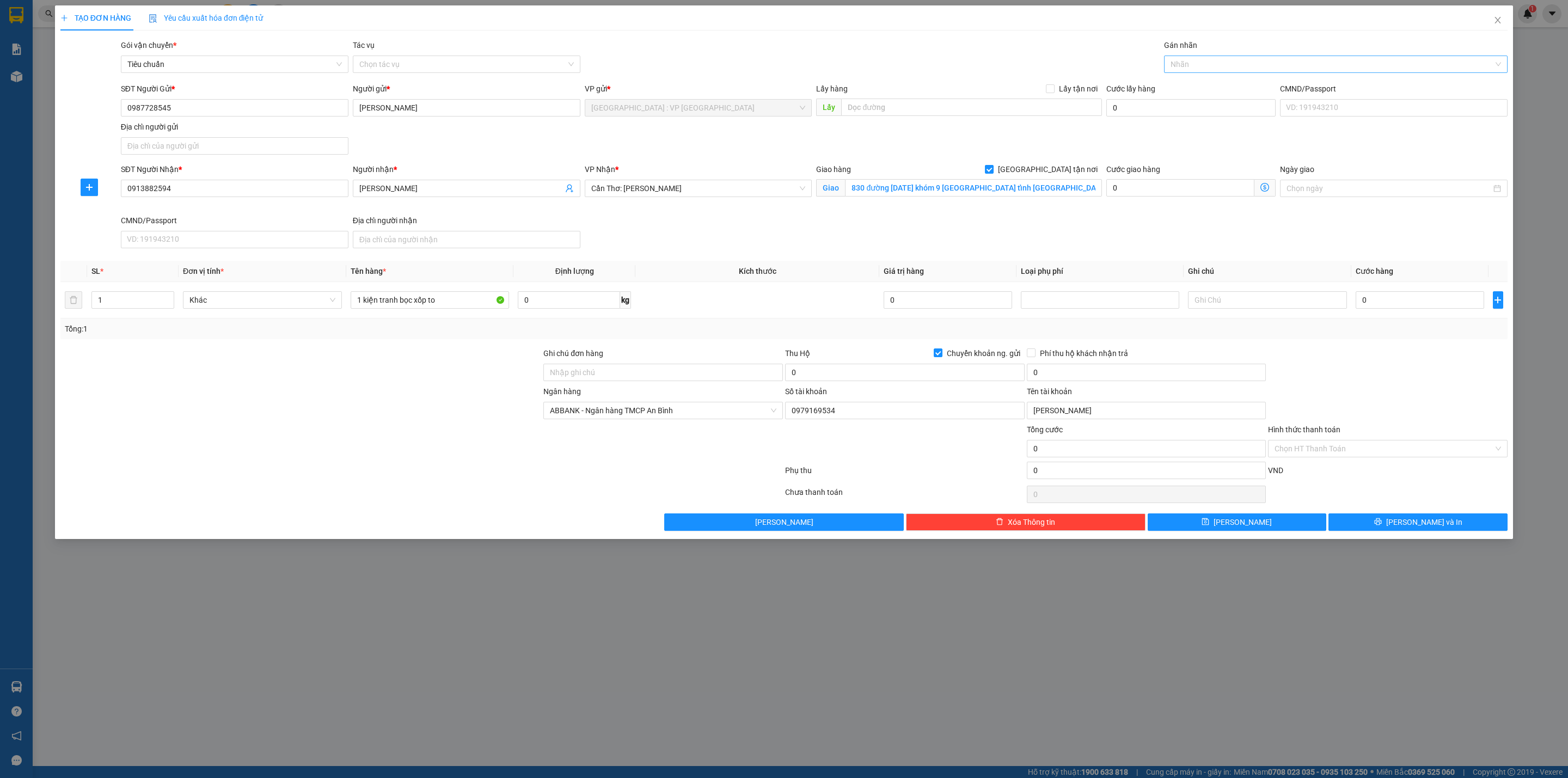
click at [1202, 64] on div at bounding box center [1331, 64] width 328 height 13
click at [1393, 307] on input "0" at bounding box center [1421, 300] width 129 height 18
click at [868, 388] on div "Số tài khoản" at bounding box center [904, 394] width 239 height 17
click at [863, 380] on input "0" at bounding box center [904, 373] width 239 height 18
click at [1032, 377] on input "0" at bounding box center [1146, 373] width 239 height 18
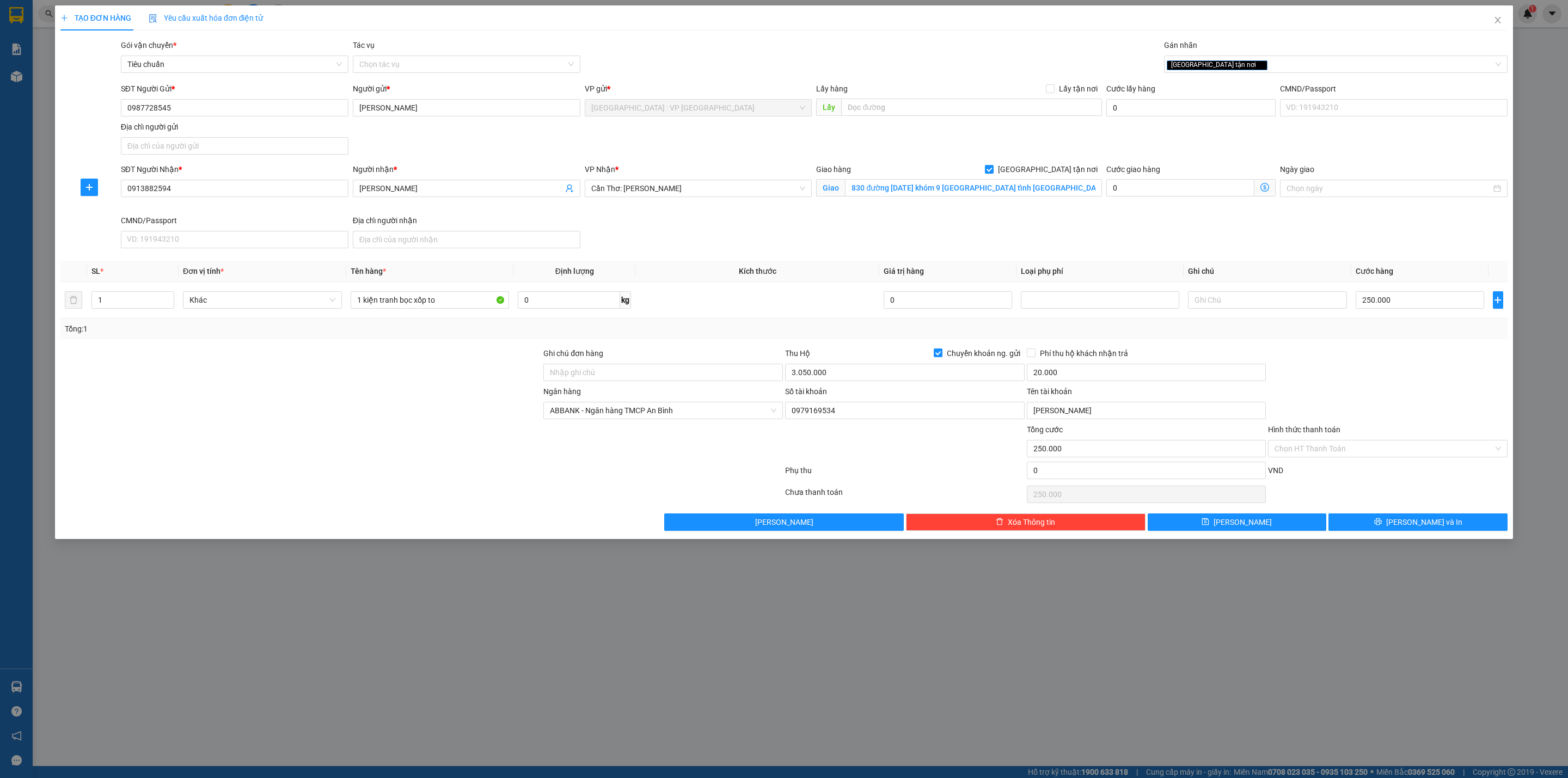
click at [883, 325] on div "Tổng: 1" at bounding box center [783, 329] width 1438 height 12
click at [1391, 519] on button "[PERSON_NAME] và In" at bounding box center [1418, 523] width 179 height 18
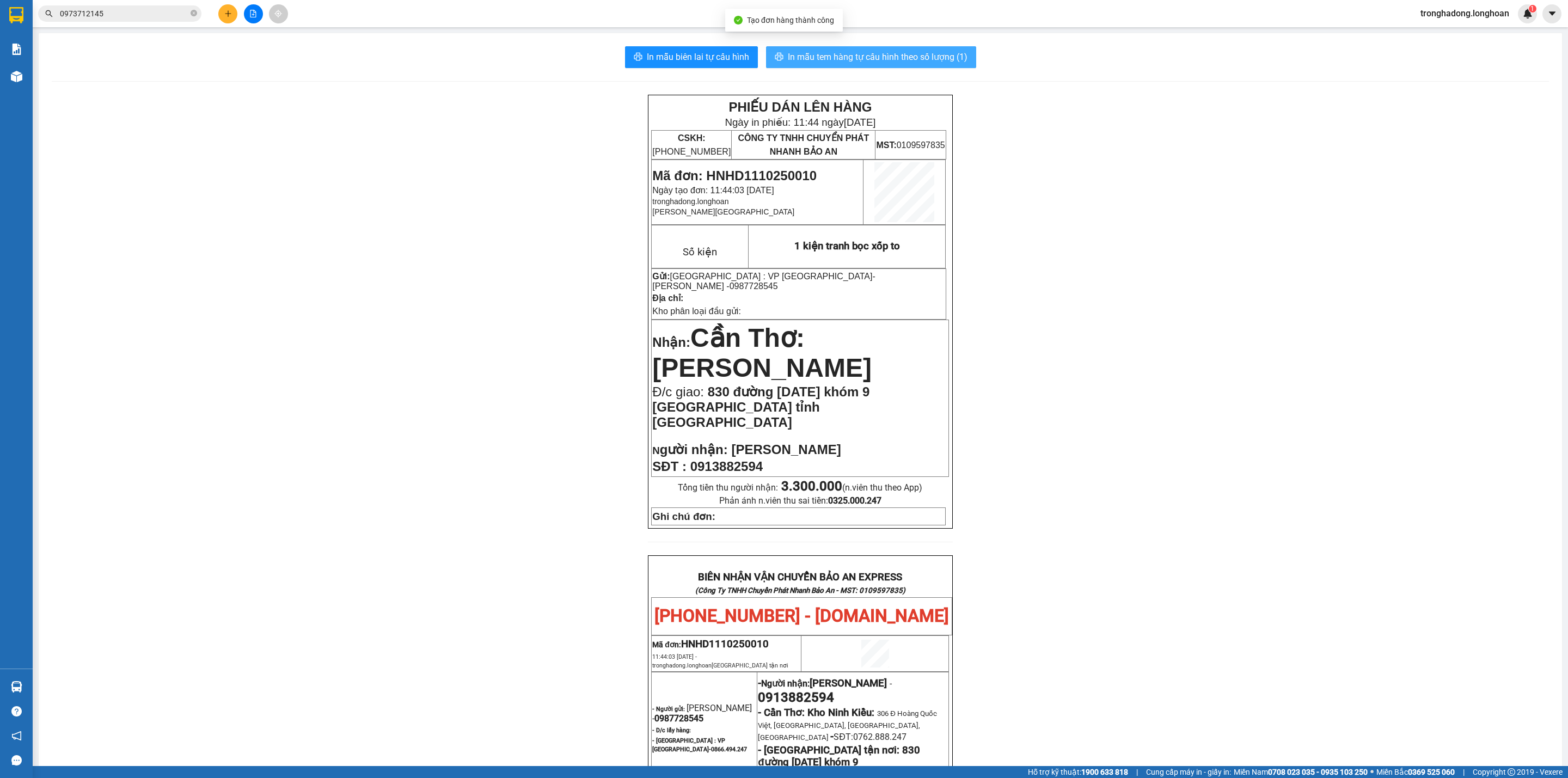
click at [907, 57] on span "In mẫu tem hàng tự cấu hình theo số lượng (1)" at bounding box center [878, 57] width 180 height 13
click at [225, 19] on button at bounding box center [228, 14] width 19 height 19
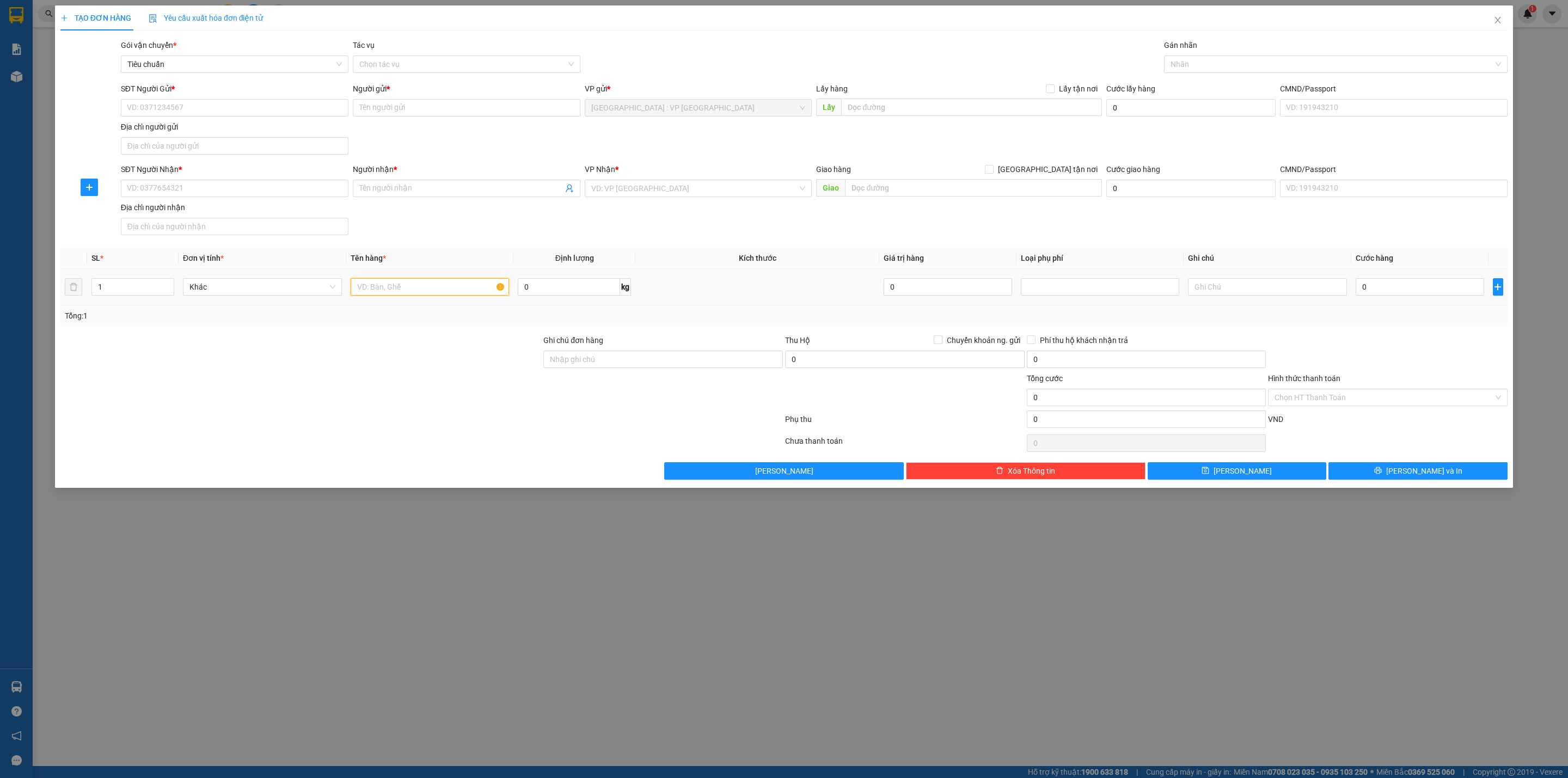
click at [428, 284] on input "text" at bounding box center [430, 287] width 159 height 18
click at [128, 293] on input "1" at bounding box center [132, 287] width 82 height 17
click at [181, 100] on input "SĐT Người Gửi *" at bounding box center [235, 108] width 228 height 18
click at [183, 131] on div "0936109626 - thinh" at bounding box center [234, 131] width 215 height 12
click at [218, 182] on input "SĐT Người Nhận *" at bounding box center [235, 189] width 228 height 18
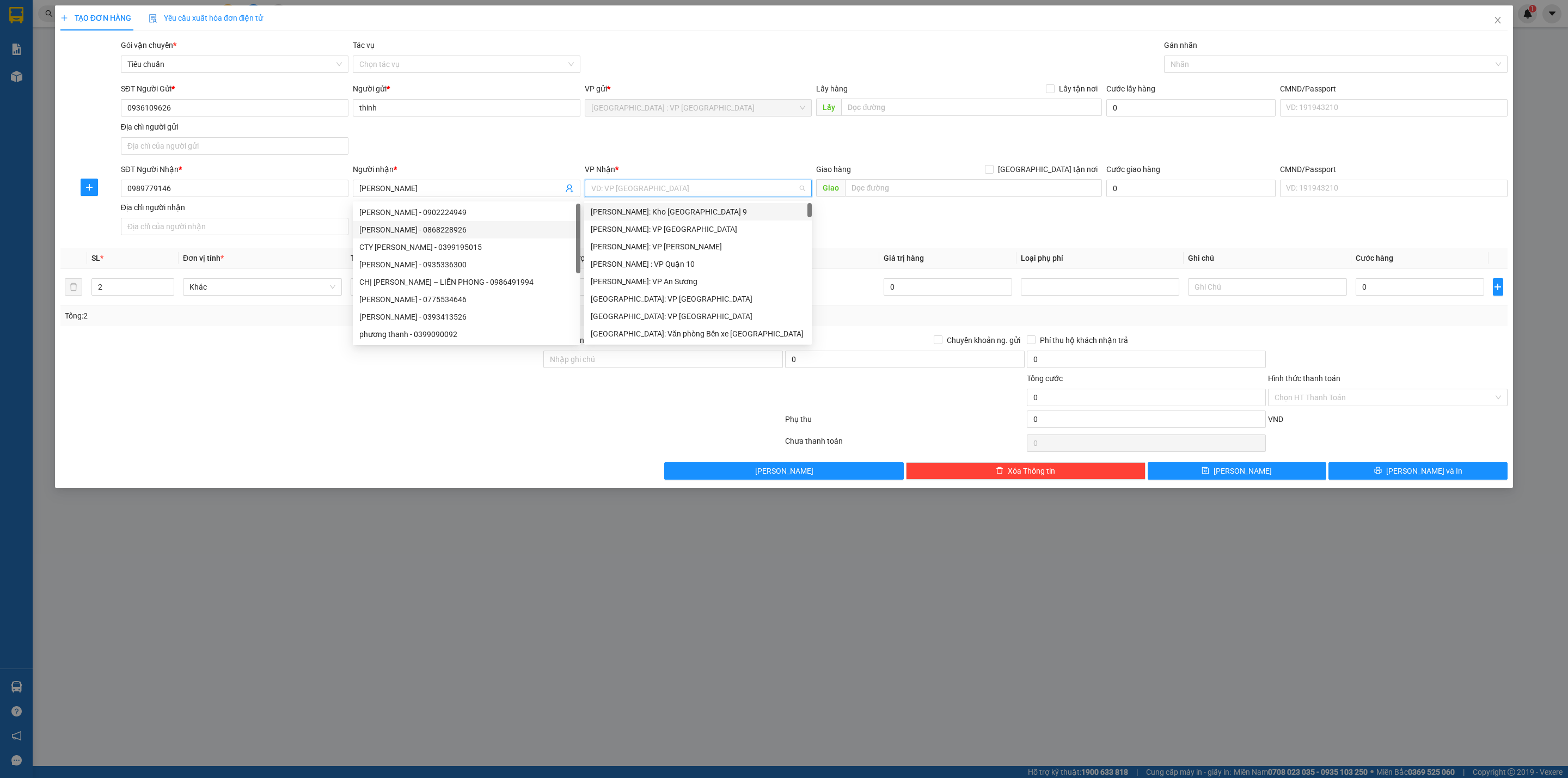
click at [637, 190] on input "search" at bounding box center [695, 188] width 207 height 17
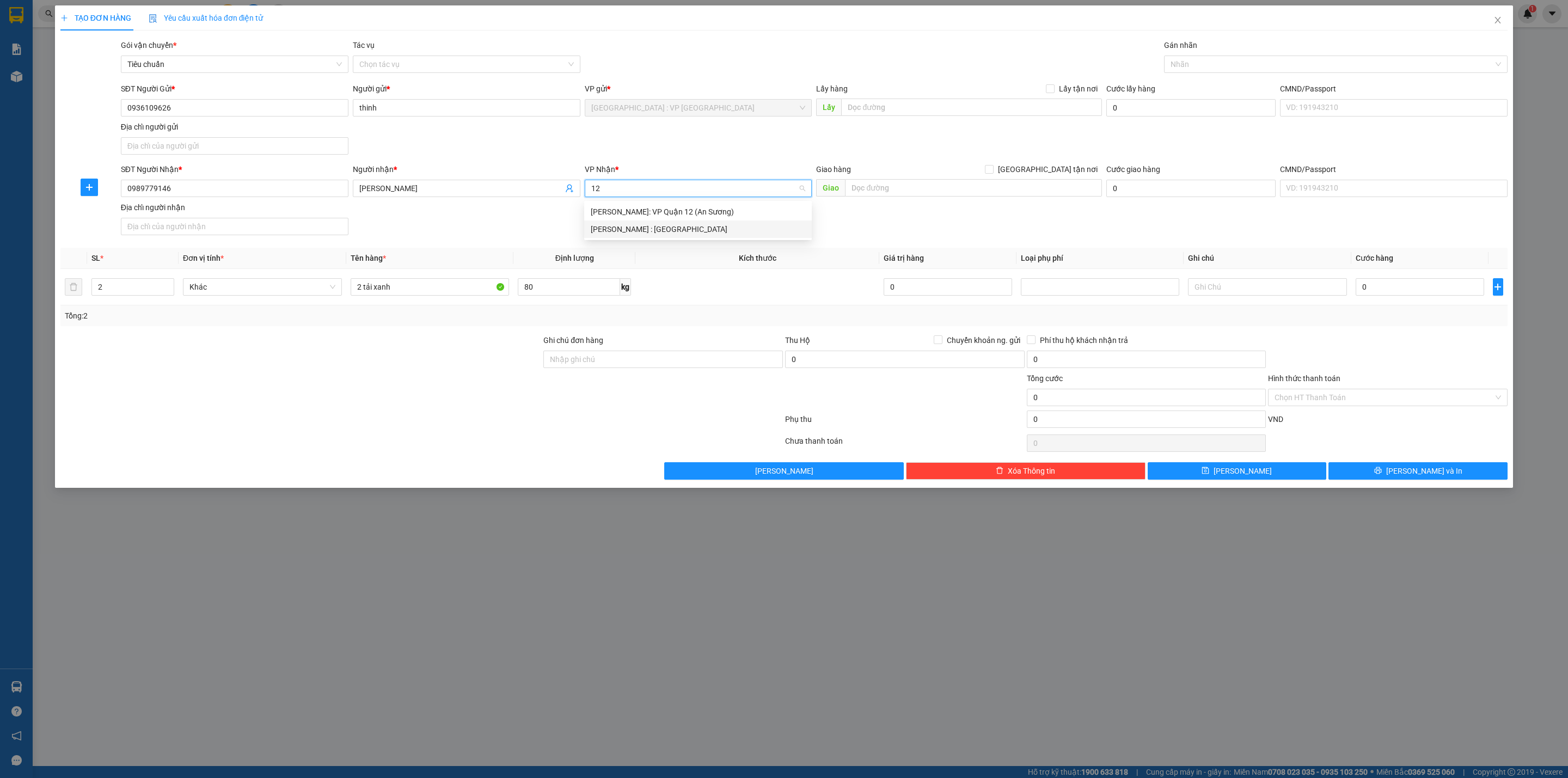
click at [657, 225] on div "[PERSON_NAME] : [GEOGRAPHIC_DATA]" at bounding box center [697, 230] width 215 height 12
click at [657, 226] on div "SĐT Người Nhận * 0989779146 Người nhận * [PERSON_NAME] VP Nhận * [GEOGRAPHIC_DA…" at bounding box center [814, 201] width 1391 height 76
click at [662, 188] on span "[PERSON_NAME] : [GEOGRAPHIC_DATA]" at bounding box center [698, 188] width 215 height 17
drag, startPoint x: 666, startPoint y: 227, endPoint x: 656, endPoint y: 211, distance: 18.9
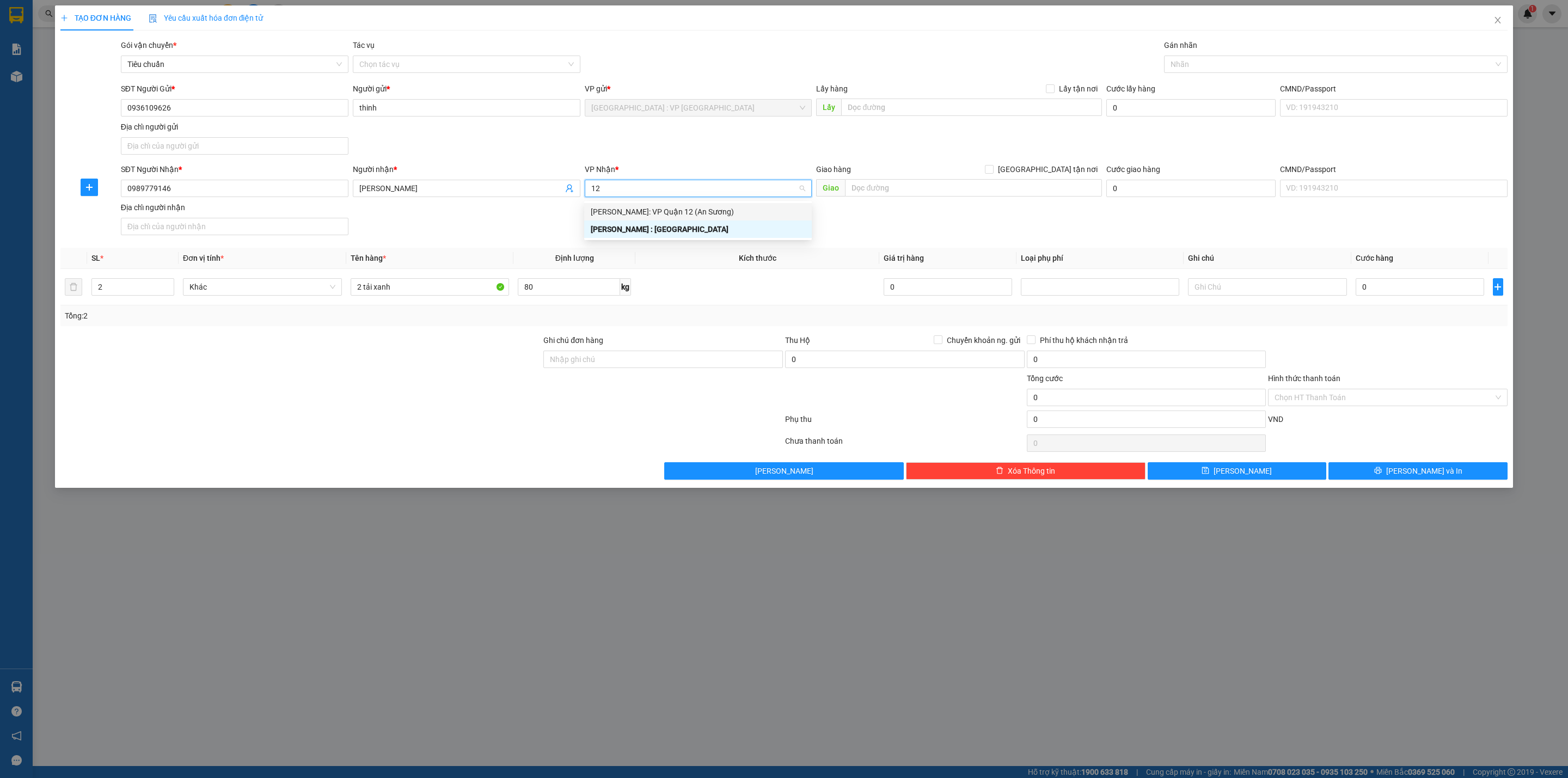
click at [656, 211] on div "[PERSON_NAME]: VP Quận 12 (An Sương) [GEOGRAPHIC_DATA] : [GEOGRAPHIC_DATA] 12" at bounding box center [698, 220] width 228 height 34
click at [656, 211] on div "[PERSON_NAME]: VP Quận 12 (An Sương)" at bounding box center [697, 212] width 215 height 12
click at [656, 211] on div "SĐT Người Nhận * 0989779146 Người nhận * [PERSON_NAME] VP Nhận * [GEOGRAPHIC_DA…" at bounding box center [814, 201] width 1391 height 76
click at [664, 155] on div "SĐT Người Gửi * 0936109626 Người gửi * thinh VP gửi * [GEOGRAPHIC_DATA] : VP [G…" at bounding box center [814, 121] width 1391 height 76
drag, startPoint x: 664, startPoint y: 223, endPoint x: 674, endPoint y: 223, distance: 10.0
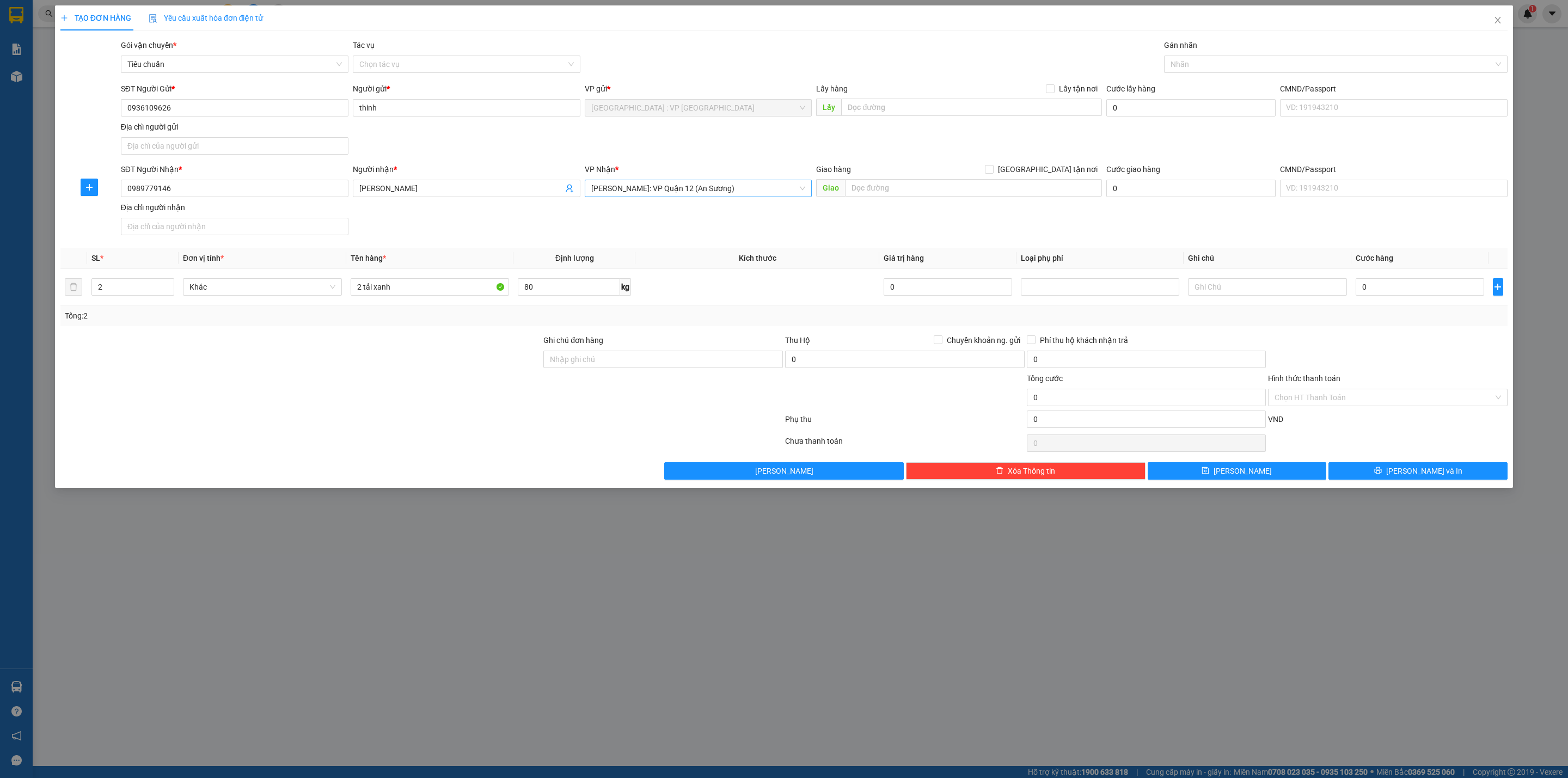
click at [668, 223] on div "SĐT Người Nhận * 0989779146 Người nhận * [PERSON_NAME] VP Nhận * [GEOGRAPHIC_DA…" at bounding box center [814, 201] width 1391 height 76
click at [1393, 289] on input "0" at bounding box center [1421, 287] width 129 height 18
click at [841, 239] on div "SĐT Người Nhận * 0989779146 Người nhận * [PERSON_NAME] VP Nhận * [GEOGRAPHIC_DA…" at bounding box center [814, 201] width 1391 height 76
drag, startPoint x: 1391, startPoint y: 474, endPoint x: 1368, endPoint y: 420, distance: 58.7
click at [1368, 420] on div "Transit Pickup Surcharge Ids Transit Deliver Surcharge Ids Transit Deliver Surc…" at bounding box center [783, 259] width 1447 height 441
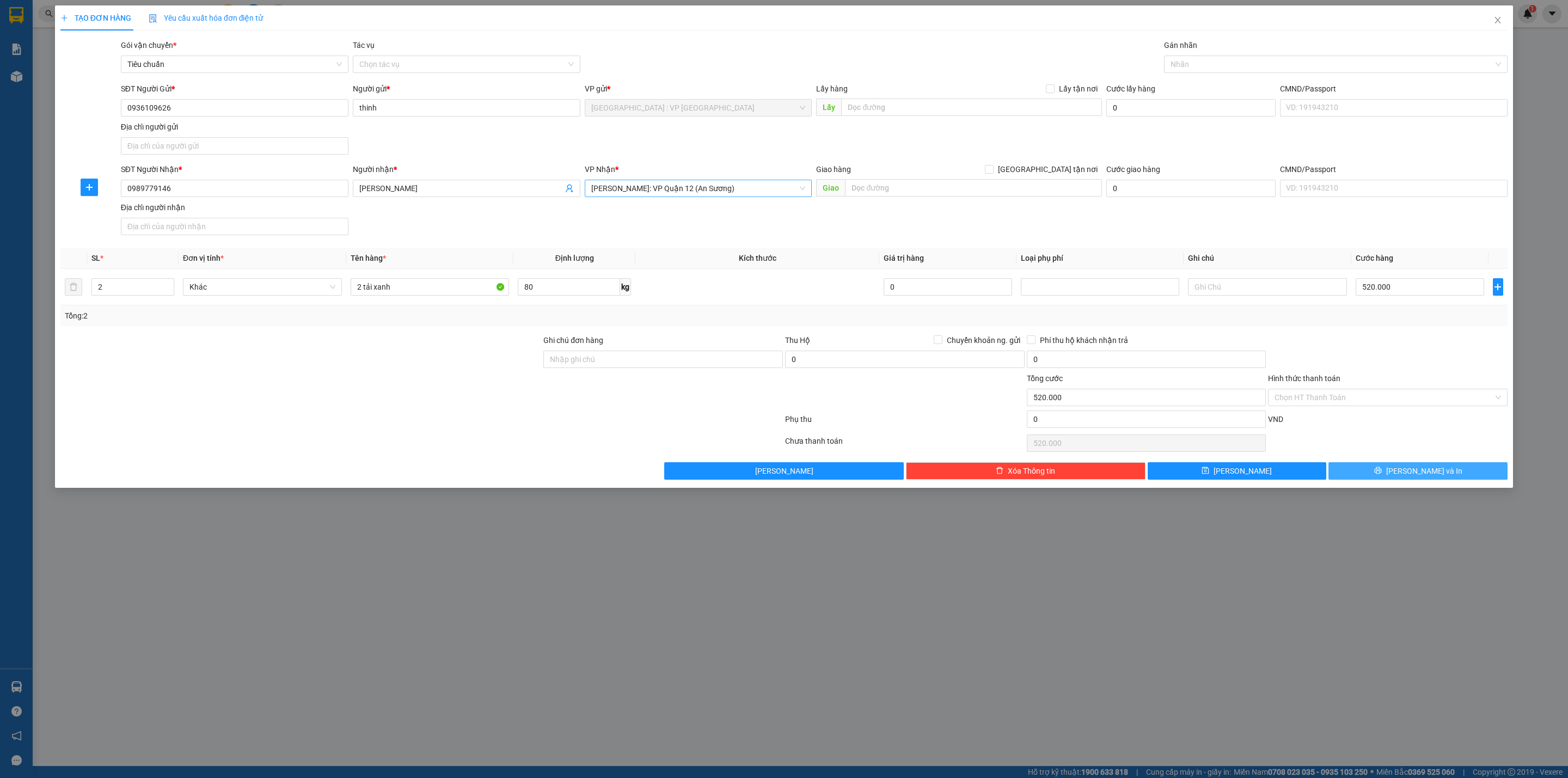
click at [1368, 471] on button "[PERSON_NAME] và In" at bounding box center [1418, 472] width 179 height 18
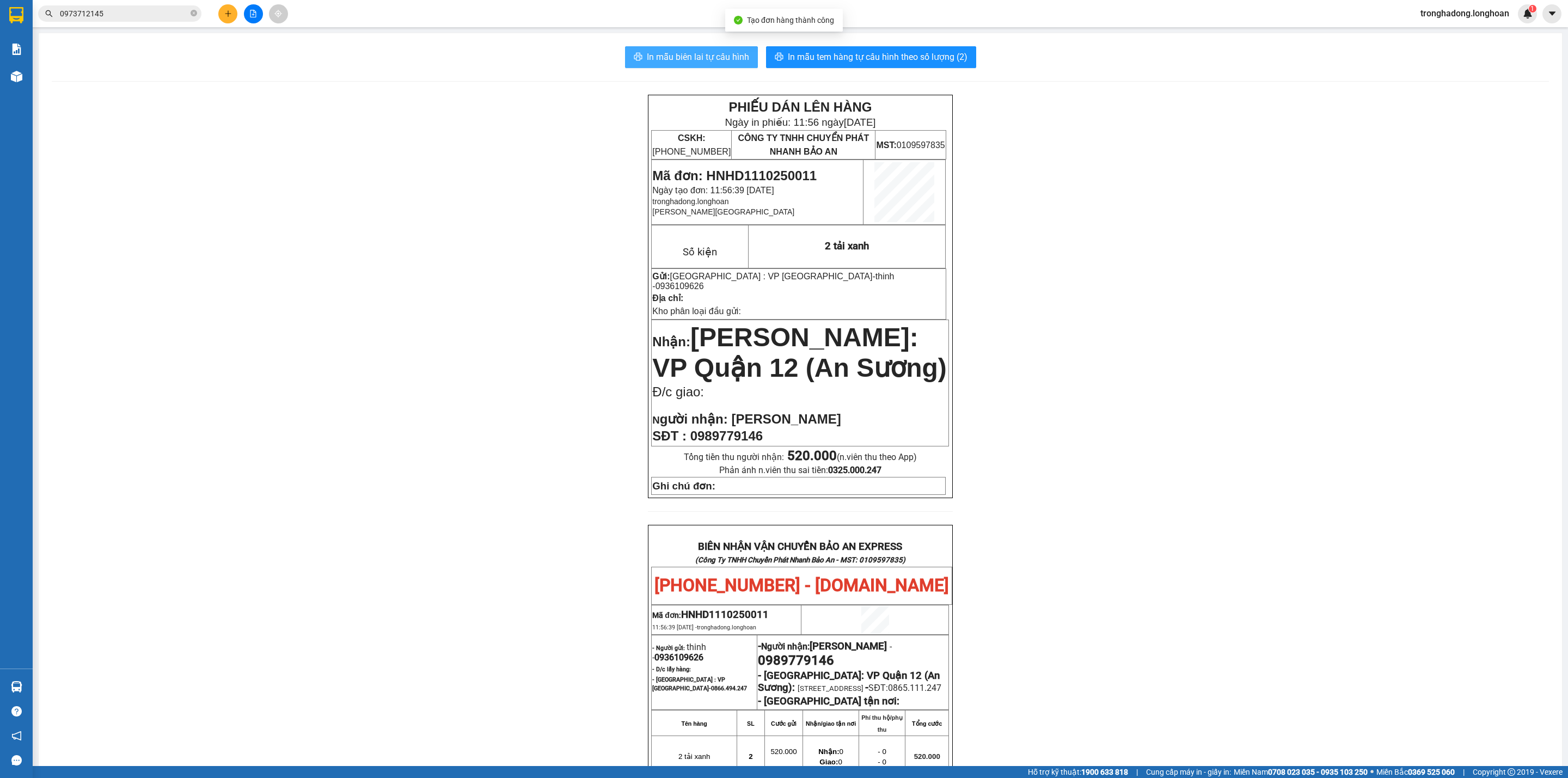
click at [654, 57] on span "In mẫu biên lai tự cấu hình" at bounding box center [698, 57] width 102 height 13
click at [908, 50] on span "In mẫu tem hàng tự cấu hình theo số lượng (2)" at bounding box center [878, 57] width 180 height 13
drag, startPoint x: 1045, startPoint y: 370, endPoint x: 824, endPoint y: 301, distance: 231.5
click at [1041, 367] on div "PHIẾU DÁN LÊN HÀNG Ngày in phiếu: 11:56 [DATE] CSKH: [PHONE_NUMBER] CÔNG TY TNH…" at bounding box center [801, 594] width 1497 height 1000
click at [201, 178] on div "PHIẾU DÁN LÊN HÀNG Ngày in phiếu: 11:56 [DATE] CSKH: [PHONE_NUMBER] CÔNG TY TNH…" at bounding box center [801, 594] width 1497 height 1000
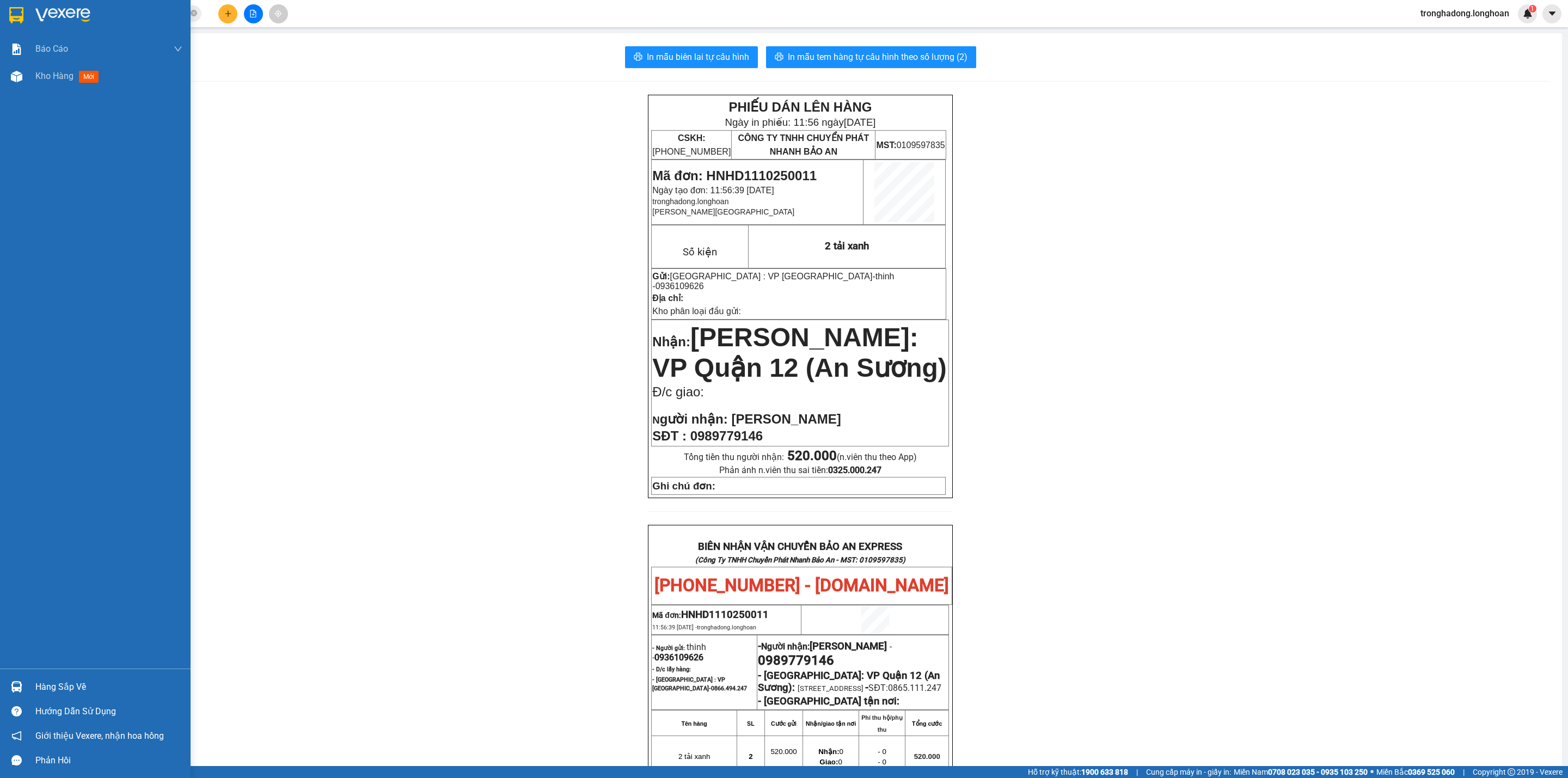
click at [19, 10] on img at bounding box center [16, 15] width 14 height 17
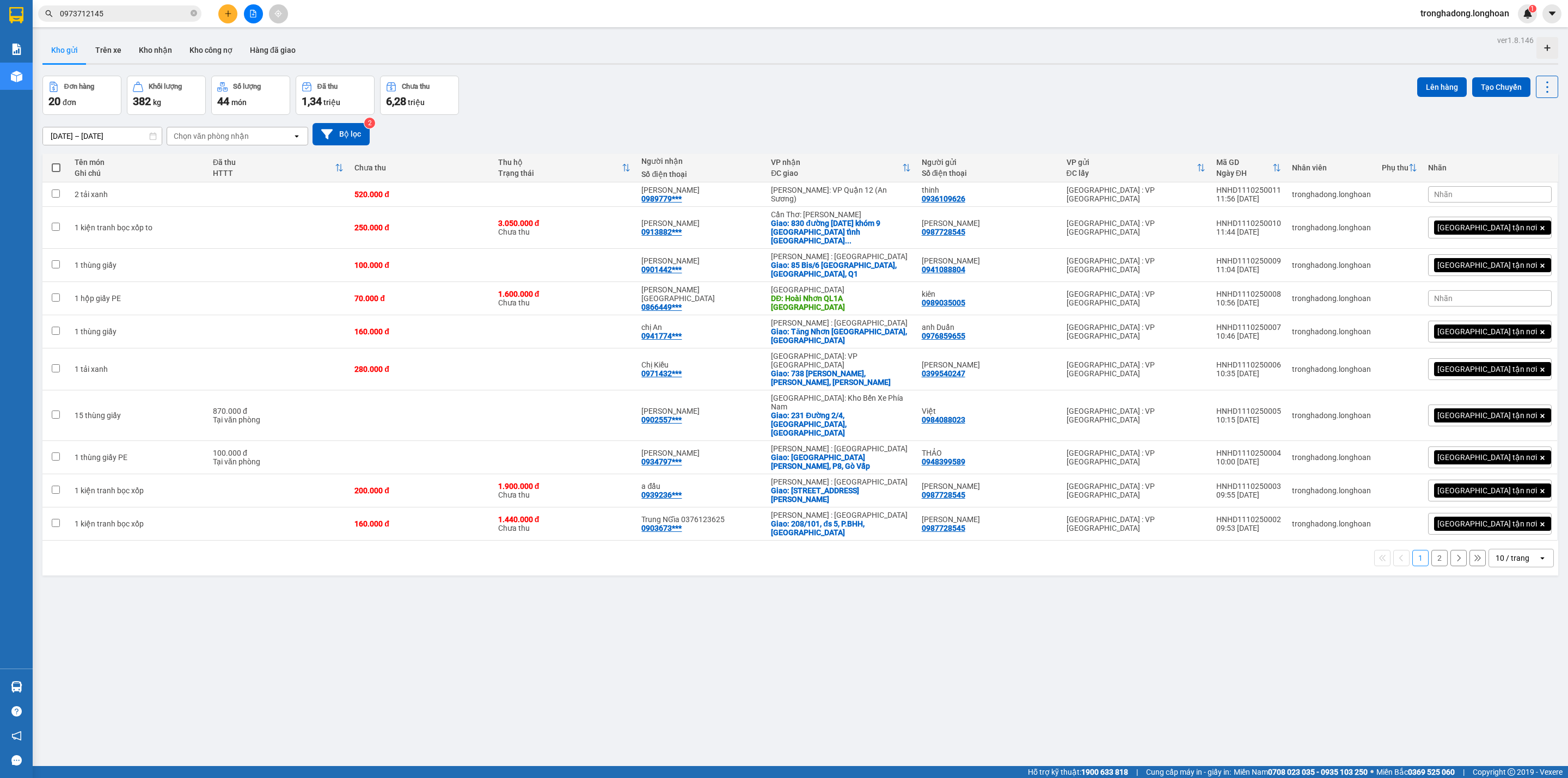
click at [725, 568] on div "ver 1.8.146 Kho gửi Trên xe Kho nhận Kho công nợ Hàng đã giao Đơn hàng 20 đơn K…" at bounding box center [800, 421] width 1525 height 778
click at [1393, 193] on icon at bounding box center [1472, 194] width 8 height 8
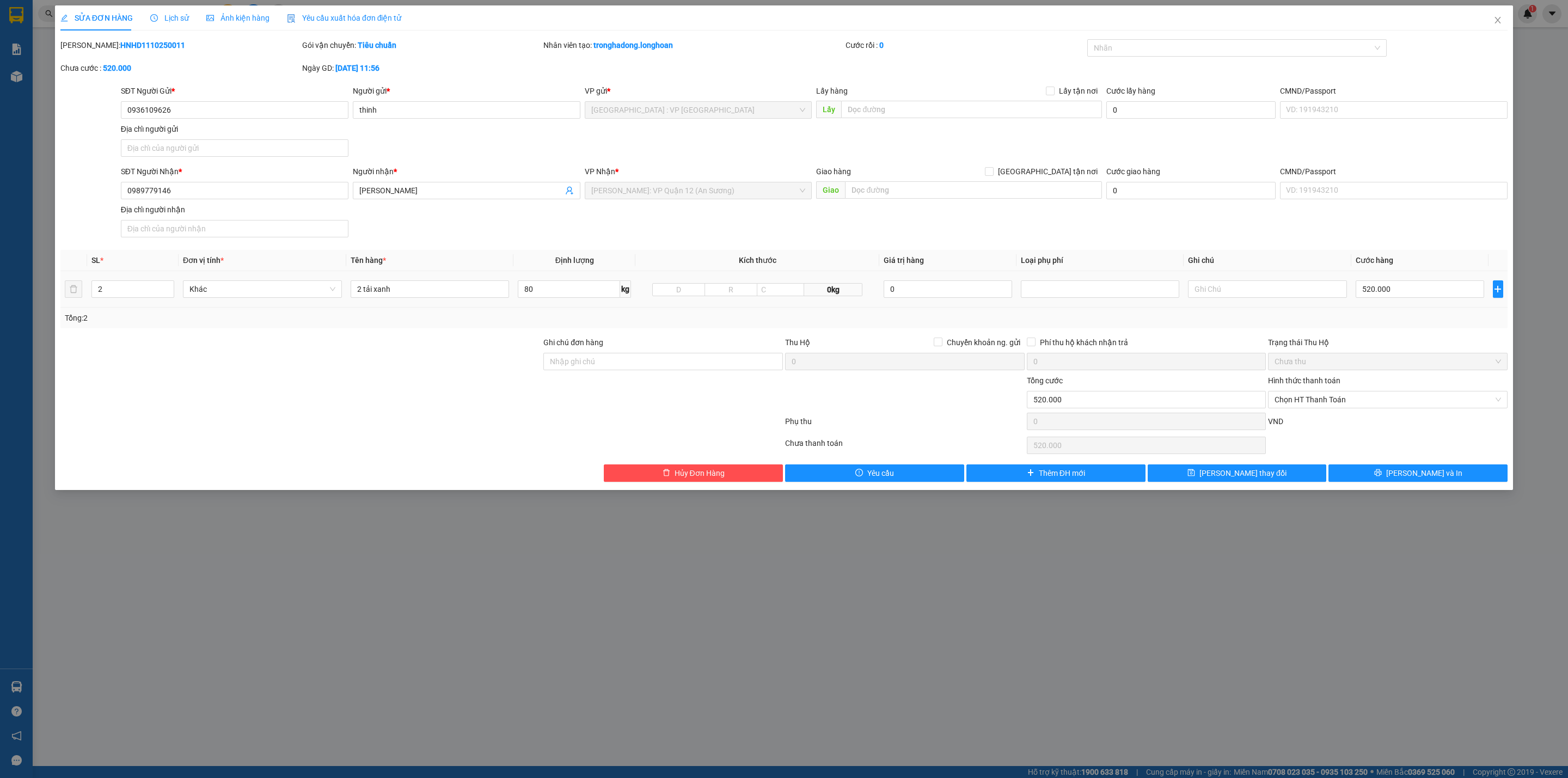
click at [372, 440] on div at bounding box center [421, 445] width 725 height 22
click at [1393, 478] on button "[PERSON_NAME] và In" at bounding box center [1418, 473] width 179 height 18
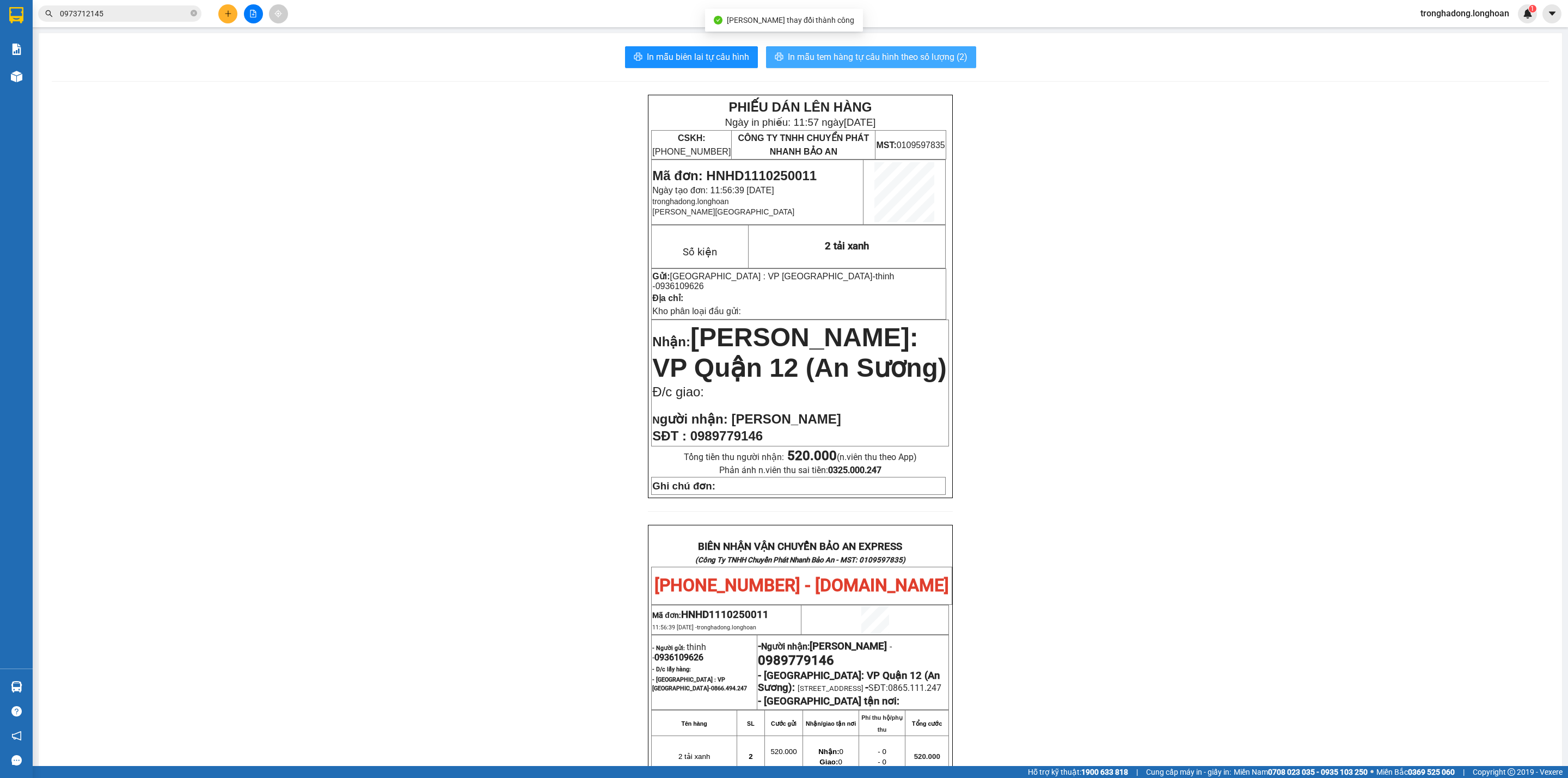
drag, startPoint x: 856, startPoint y: 45, endPoint x: 851, endPoint y: 54, distance: 10.3
click at [852, 51] on div "In mẫu biên lai tự cấu hình In mẫu tem hàng tự cấu hình theo số lượng (2) PHIẾU…" at bounding box center [801, 570] width 1524 height 1075
click at [851, 54] on span "In mẫu tem hàng tự cấu hình theo số lượng (2)" at bounding box center [878, 57] width 180 height 13
click at [710, 49] on button "In mẫu biên lai tự cấu hình" at bounding box center [691, 57] width 132 height 22
click at [1081, 663] on div "PHIẾU DÁN LÊN HÀNG Ngày in phiếu: 11:57 [DATE] CSKH: [PHONE_NUMBER] CÔNG TY TNH…" at bounding box center [801, 594] width 1497 height 1000
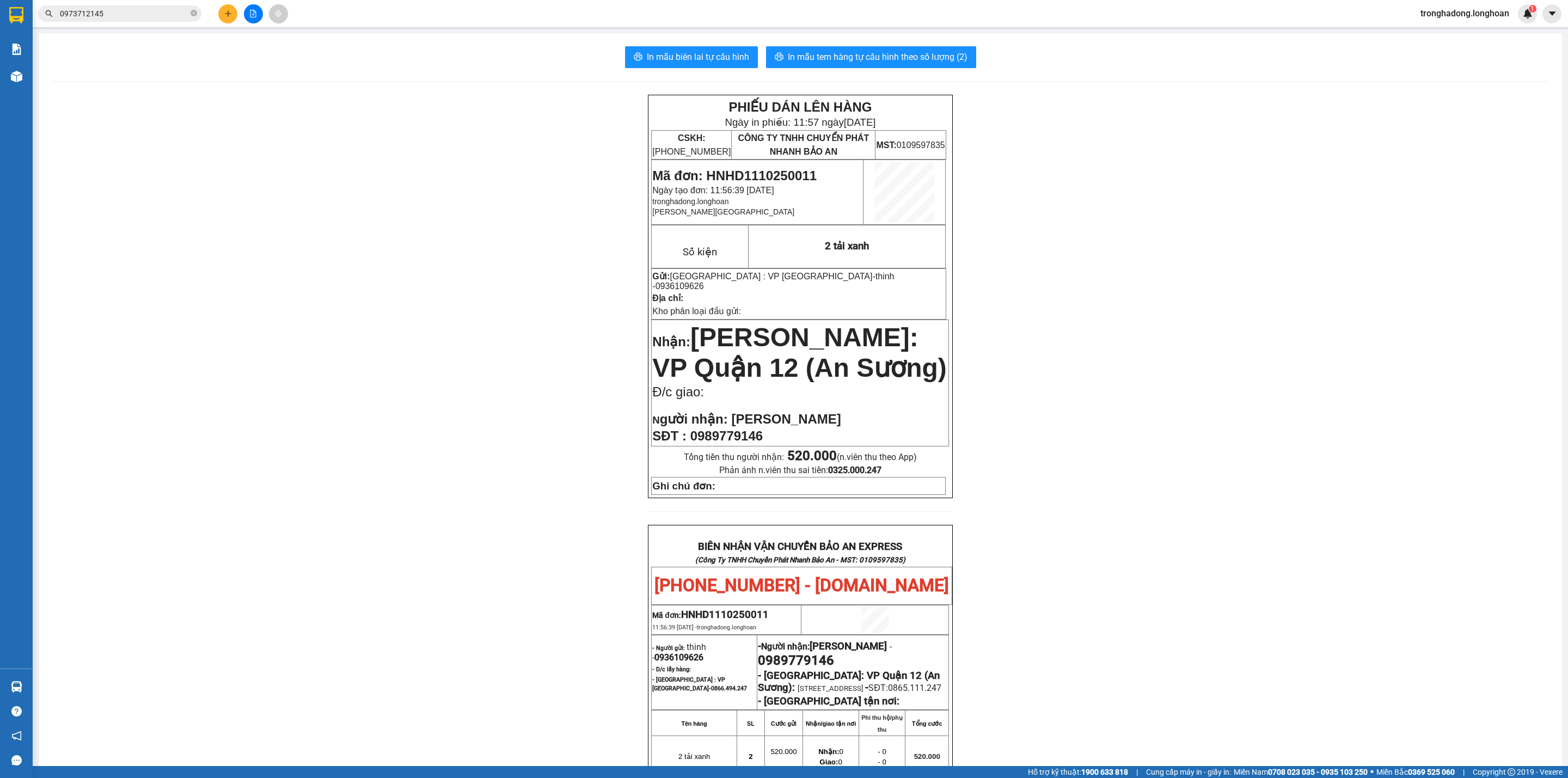
click at [1064, 463] on div "PHIẾU DÁN LÊN HÀNG Ngày in phiếu: 11:57 [DATE] CSKH: [PHONE_NUMBER] CÔNG TY TNH…" at bounding box center [801, 594] width 1497 height 1000
click at [234, 8] on button at bounding box center [228, 14] width 19 height 19
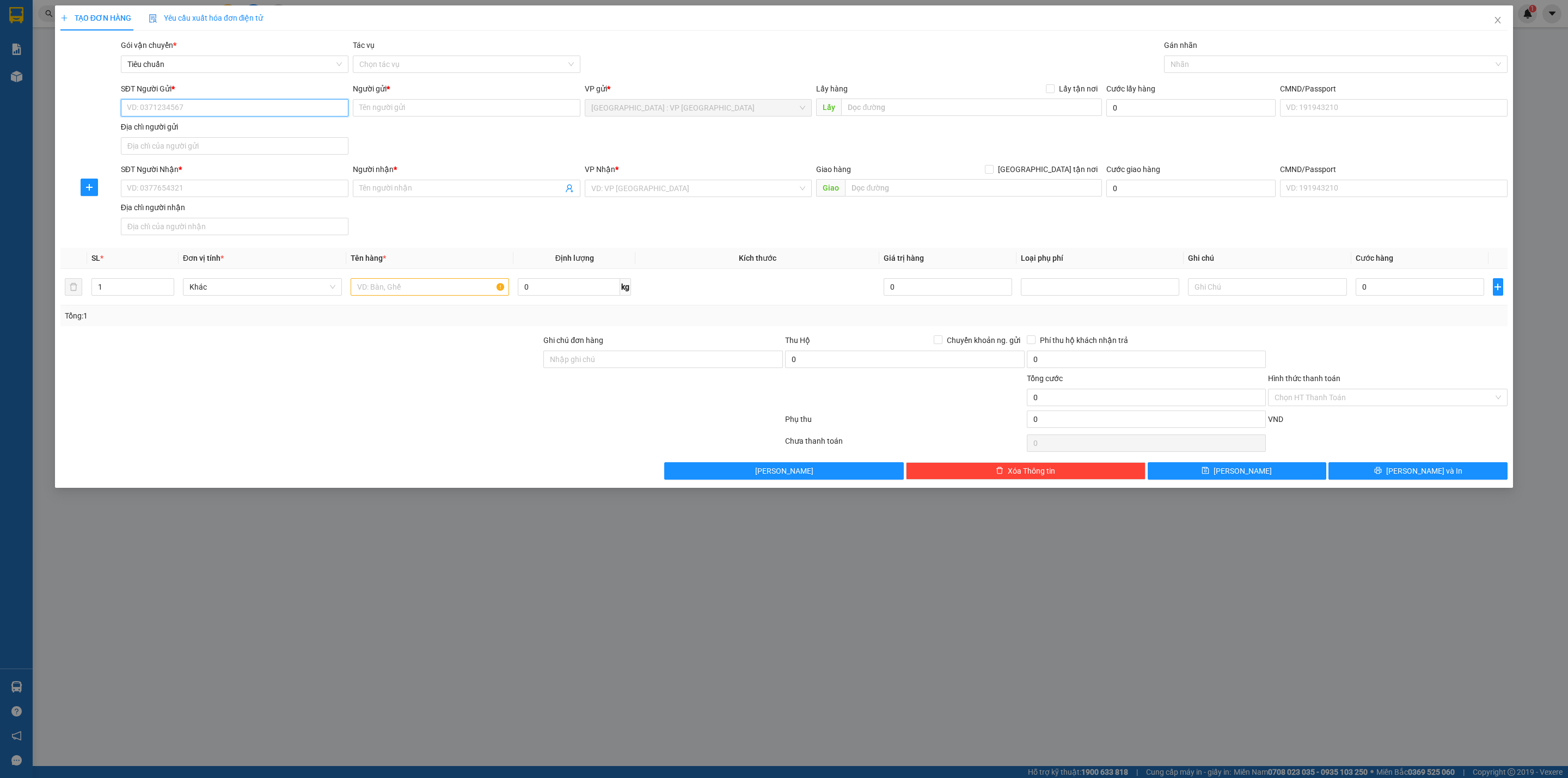
click at [230, 113] on input "SĐT Người Gửi *" at bounding box center [235, 108] width 228 height 18
click at [238, 106] on input "72883" at bounding box center [235, 108] width 228 height 18
click at [216, 134] on div "0904972883 - [GEOGRAPHIC_DATA]" at bounding box center [234, 131] width 215 height 12
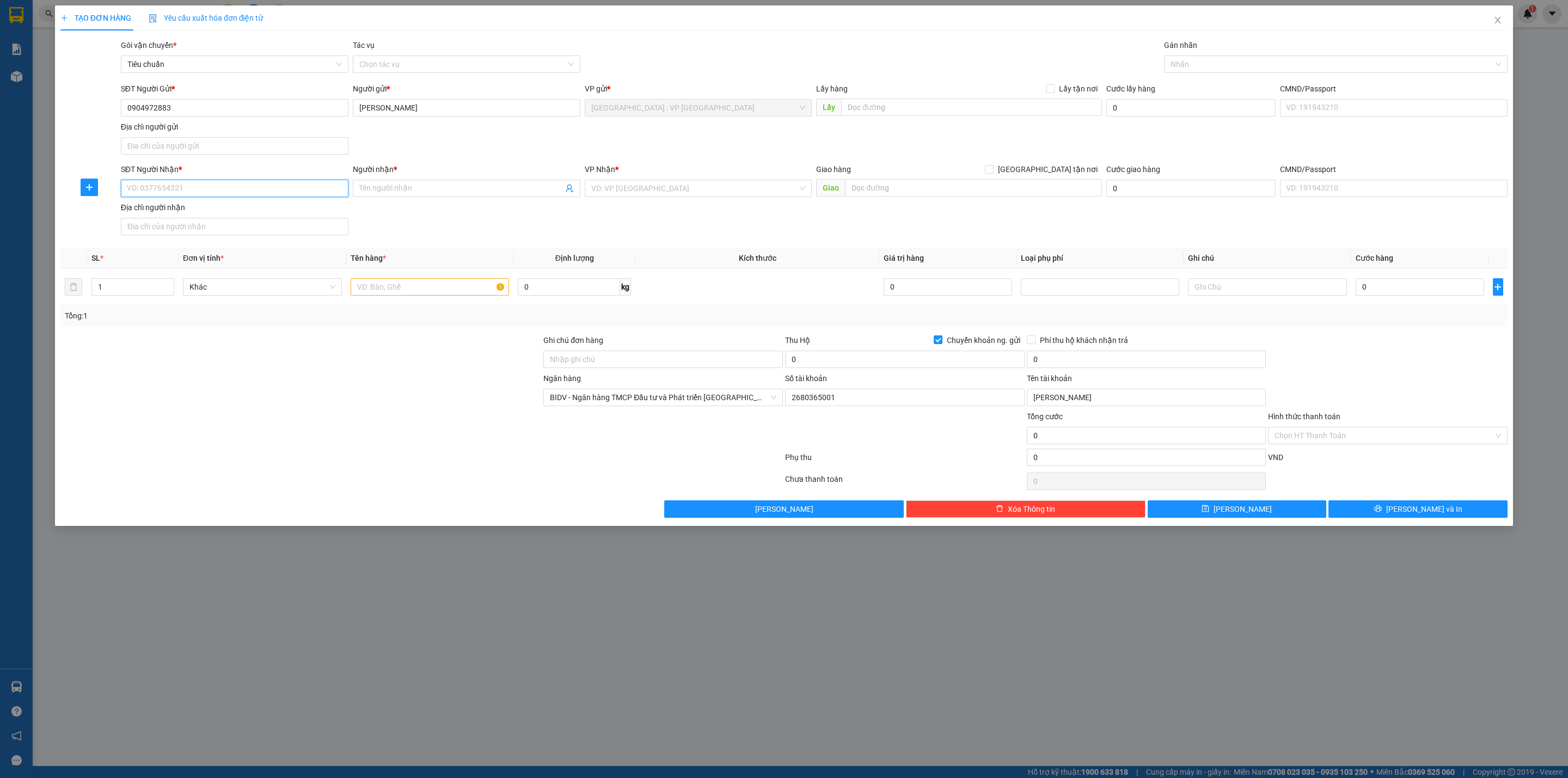
click at [213, 190] on input "SĐT Người Nhận *" at bounding box center [235, 189] width 228 height 18
click at [209, 190] on input "0779034672" at bounding box center [235, 189] width 228 height 18
click at [150, 188] on input "0779034672" at bounding box center [235, 189] width 228 height 18
click at [155, 188] on input "0779043672" at bounding box center [235, 189] width 228 height 18
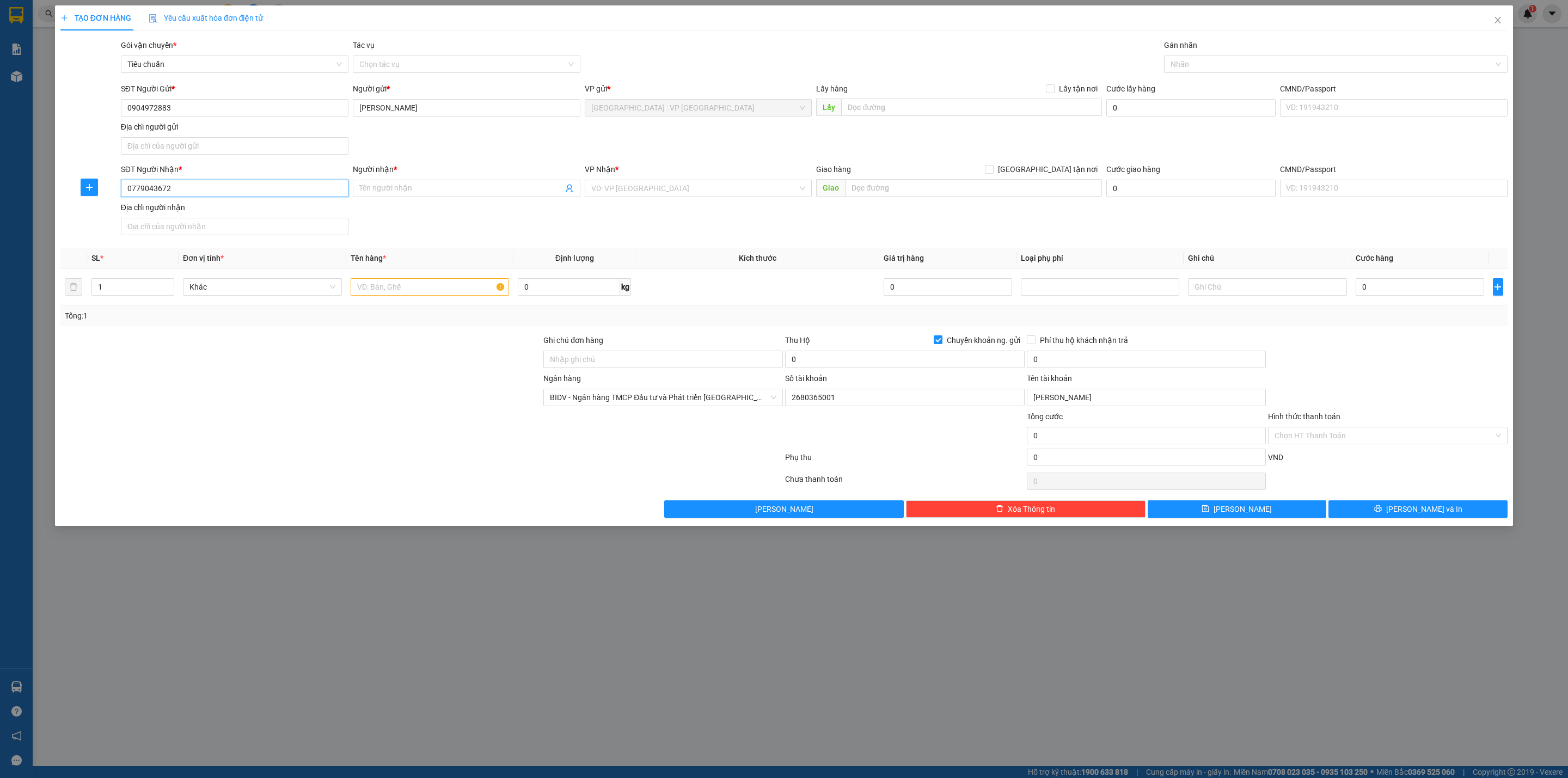
drag, startPoint x: 182, startPoint y: 190, endPoint x: 116, endPoint y: 190, distance: 66.0
click at [116, 190] on div "SĐT Người Nhận * 0779043672 0779043672 Người nhận * Tên người nhận VP Nhận * VD…" at bounding box center [784, 201] width 1450 height 76
click at [412, 194] on input "Người nhận *" at bounding box center [461, 189] width 204 height 12
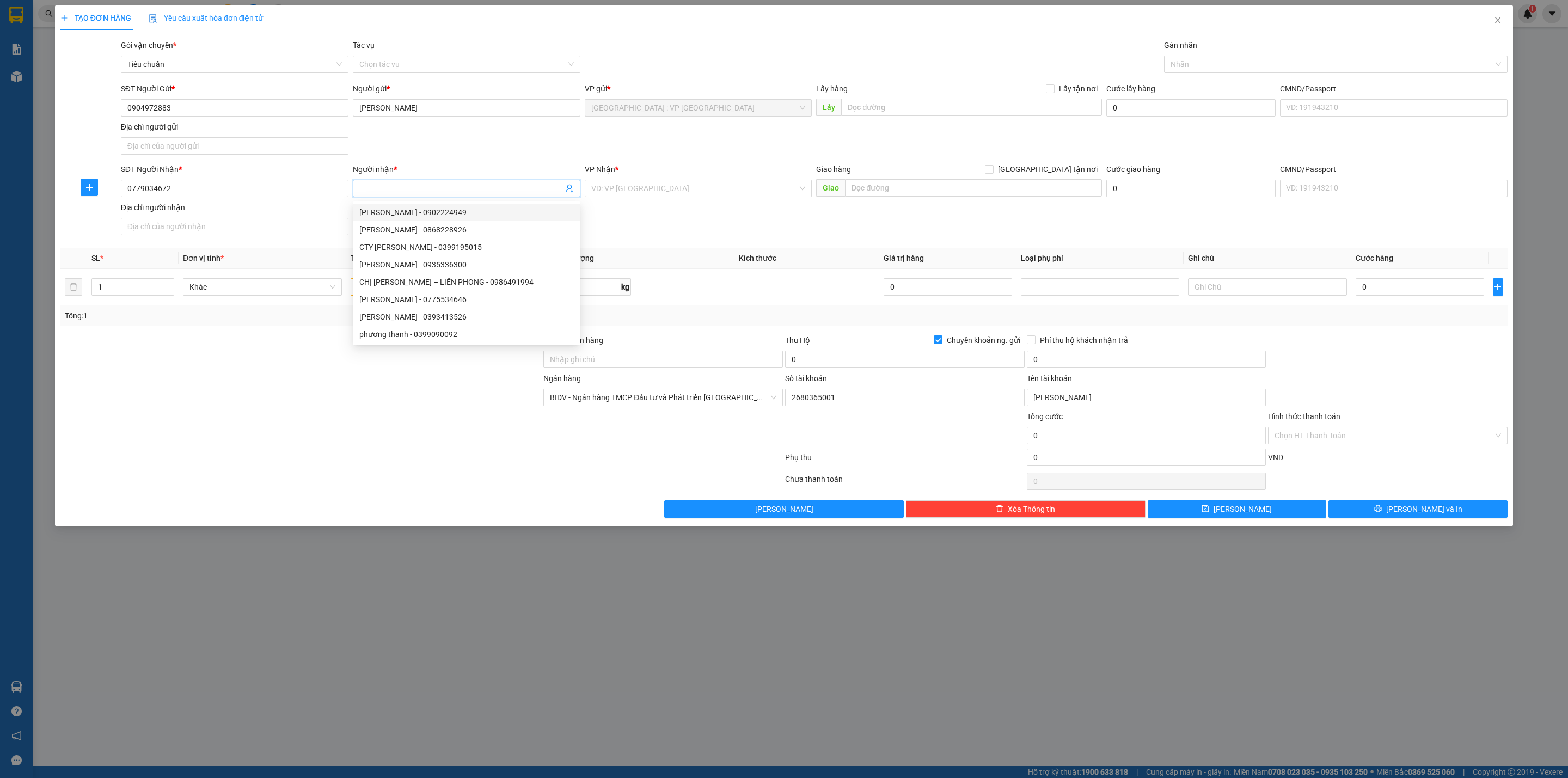
click at [409, 191] on input "Người nhận *" at bounding box center [461, 189] width 204 height 12
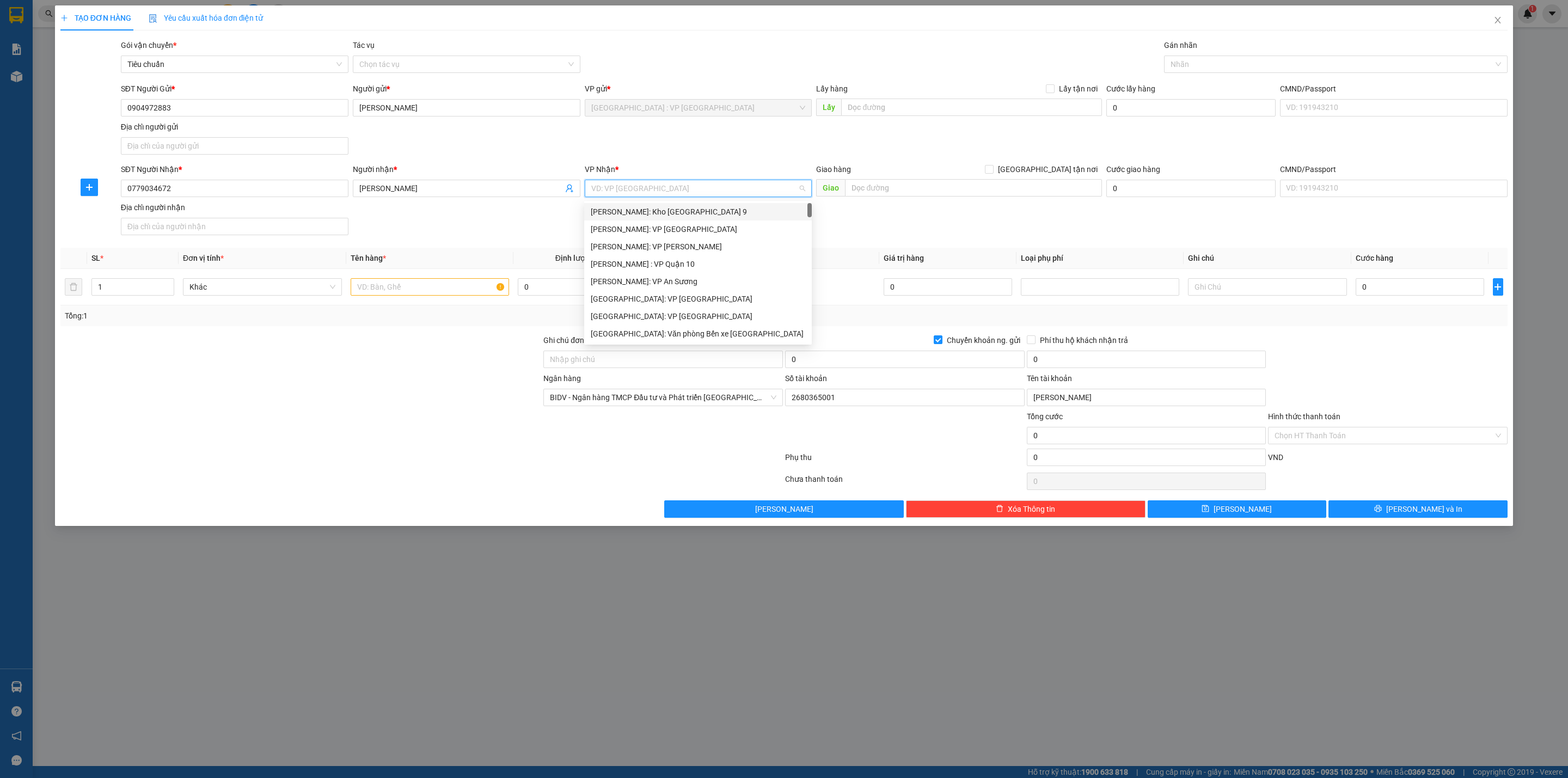
click at [656, 194] on input "search" at bounding box center [695, 188] width 207 height 17
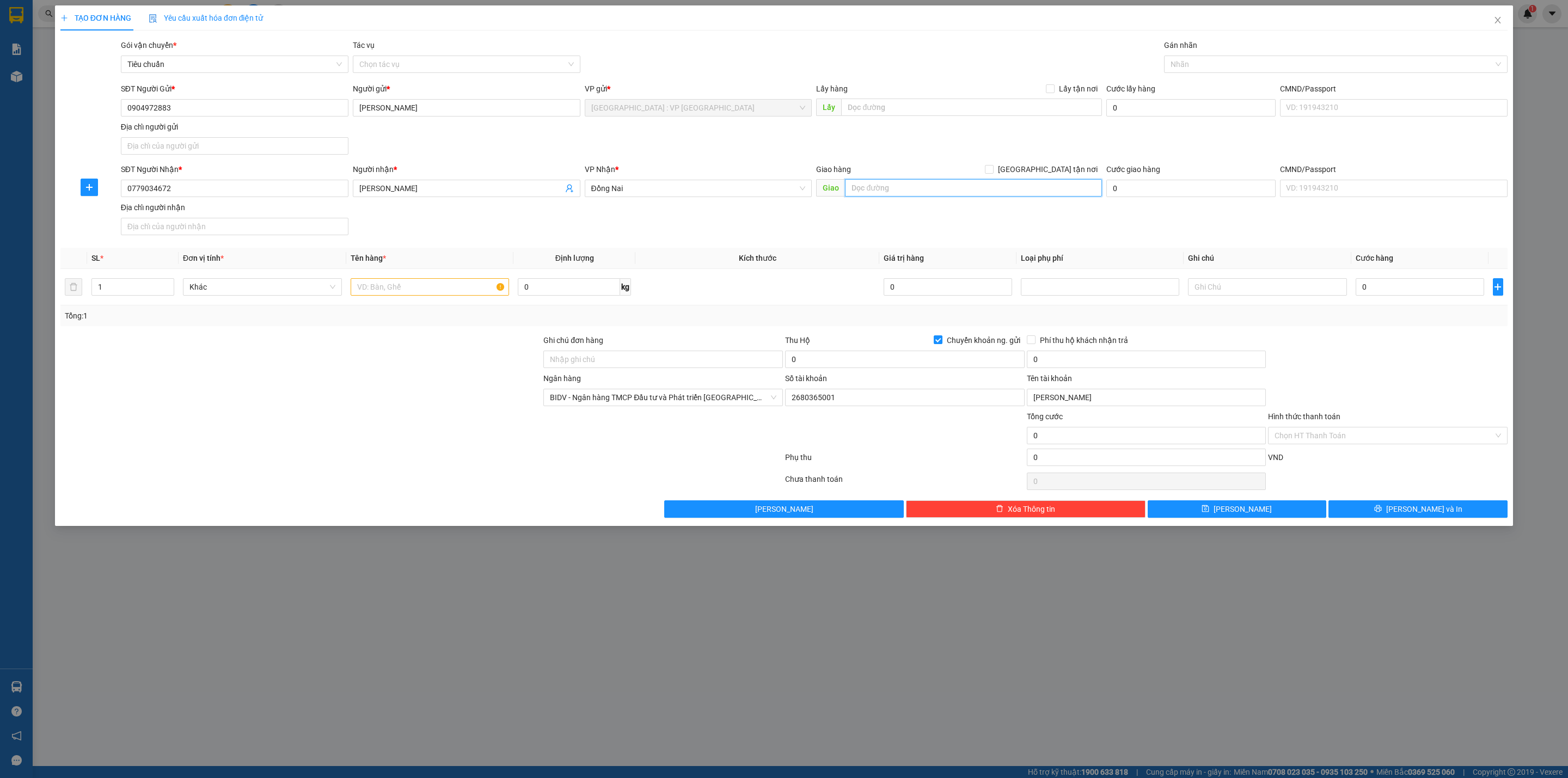
click at [901, 195] on input "text" at bounding box center [973, 188] width 256 height 18
click at [381, 294] on input "text" at bounding box center [430, 287] width 159 height 18
drag, startPoint x: 433, startPoint y: 442, endPoint x: 407, endPoint y: 410, distance: 41.2
click at [417, 427] on div at bounding box center [300, 429] width 483 height 38
click at [383, 288] on input "1" at bounding box center [430, 287] width 159 height 18
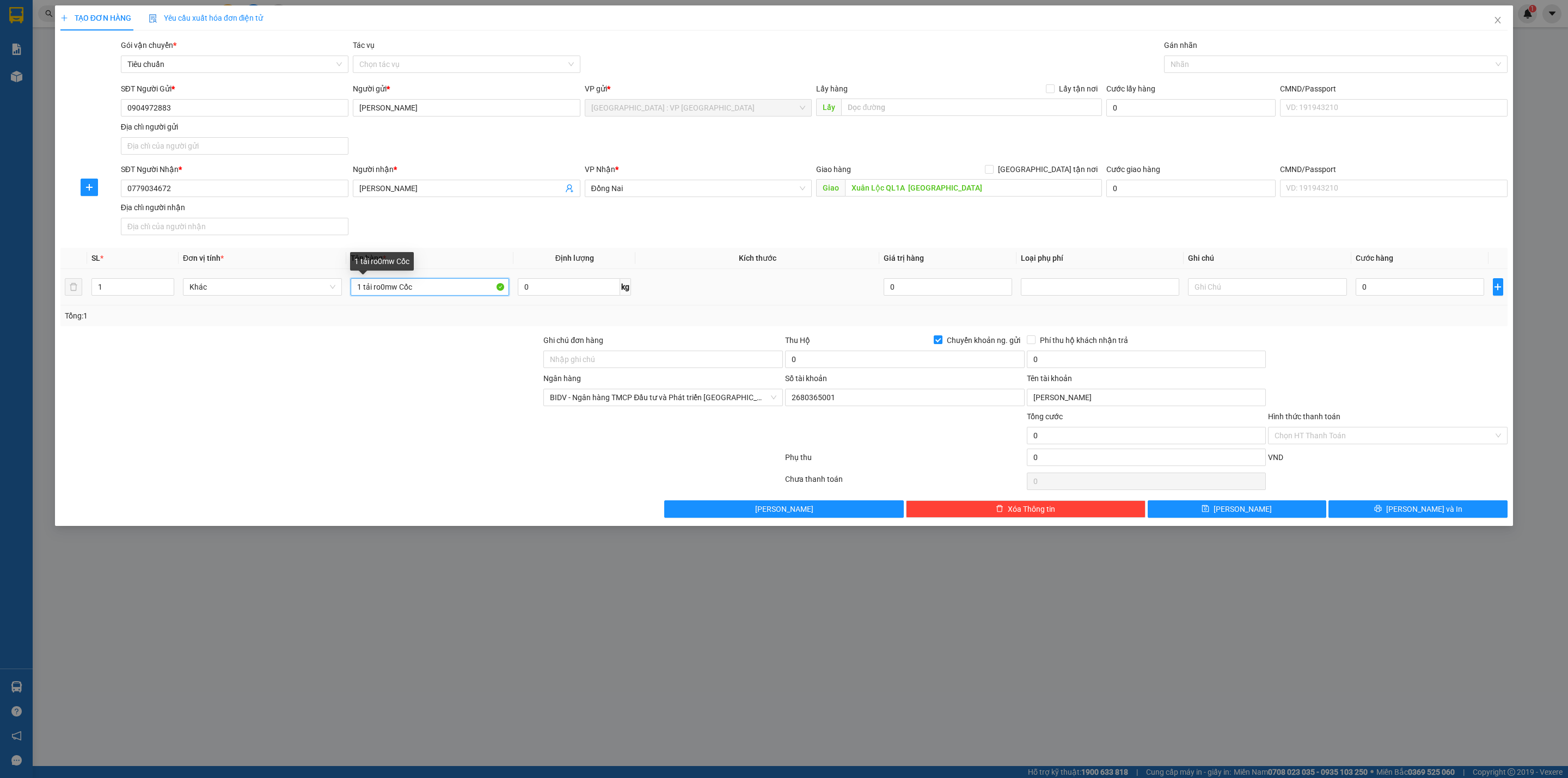
drag, startPoint x: 396, startPoint y: 288, endPoint x: 378, endPoint y: 288, distance: 18.0
click at [378, 288] on input "1 tải ro0mw Cốc" at bounding box center [430, 287] width 159 height 18
click at [1370, 288] on input "0" at bounding box center [1421, 287] width 129 height 18
click at [862, 362] on input "0" at bounding box center [904, 359] width 239 height 18
click at [1072, 357] on input "0" at bounding box center [1146, 359] width 239 height 18
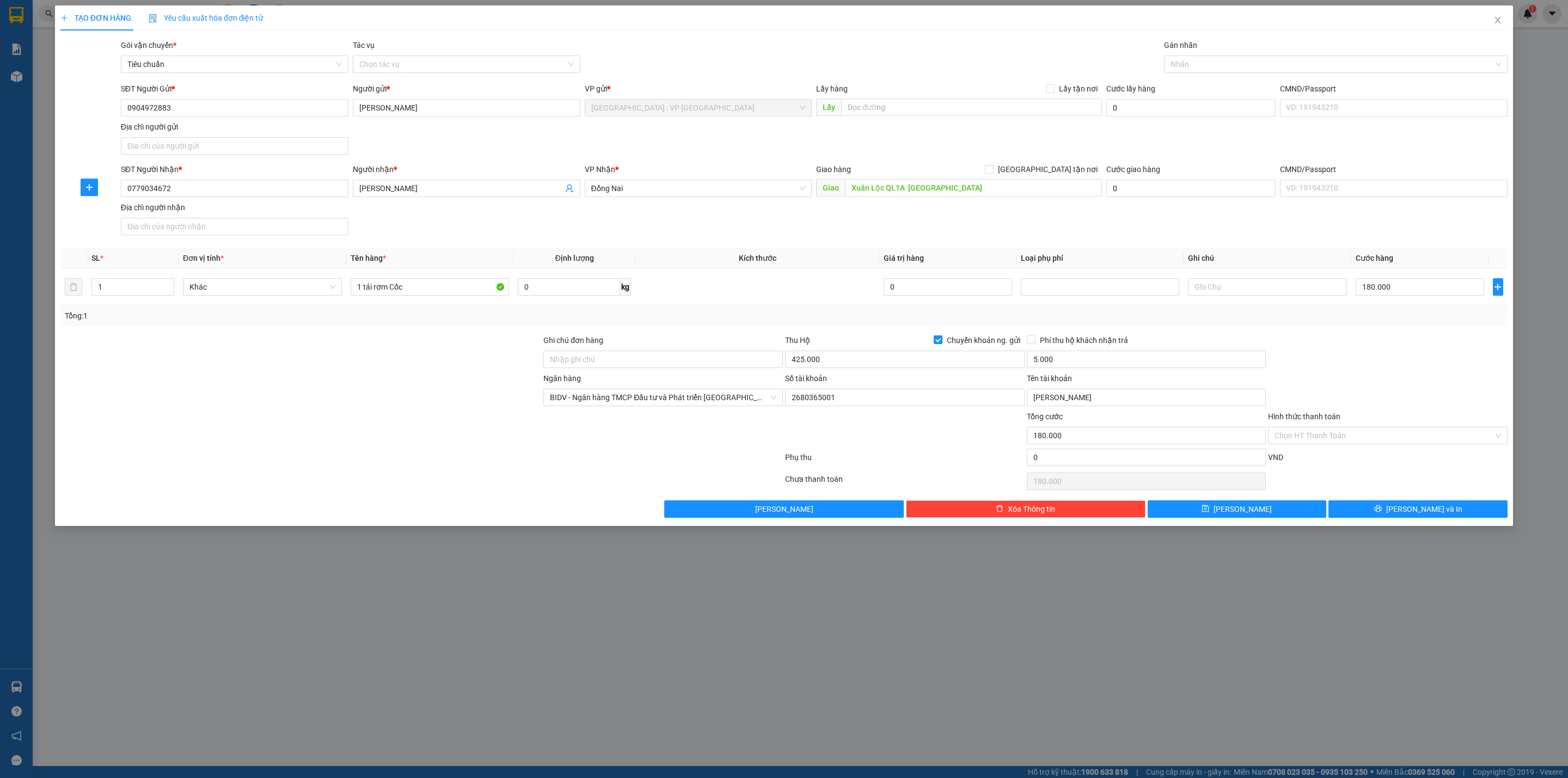
click at [999, 314] on div "Tổng: 1" at bounding box center [783, 316] width 1438 height 12
click at [1389, 505] on div "Transit Pickup Surcharge Ids Transit Deliver Surcharge Ids Transit Deliver Surc…" at bounding box center [783, 278] width 1447 height 479
click at [1389, 508] on button "[PERSON_NAME] và In" at bounding box center [1418, 510] width 179 height 18
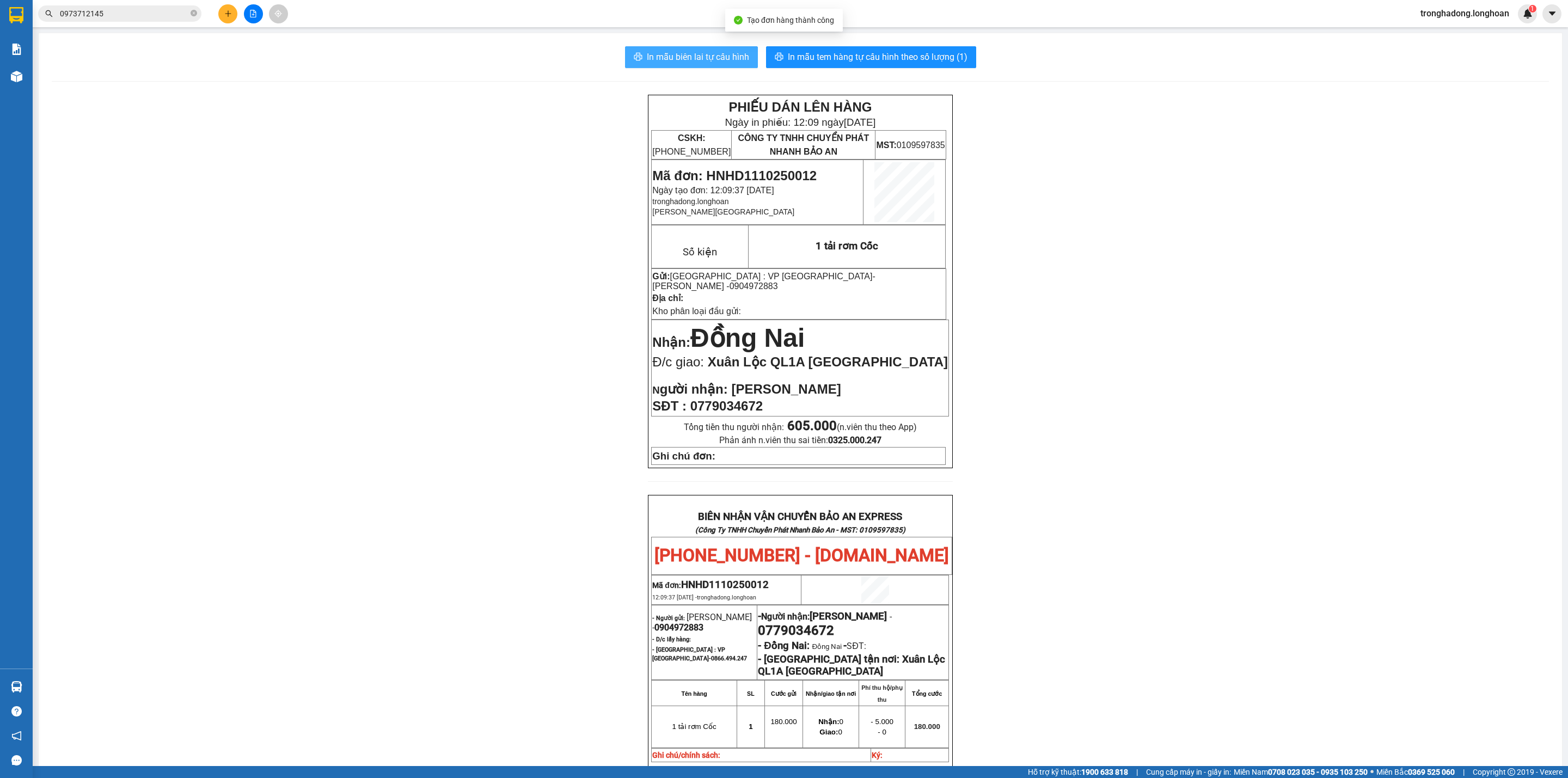
click at [711, 56] on span "In mẫu biên lai tự cấu hình" at bounding box center [698, 57] width 102 height 13
click at [908, 64] on span "In mẫu tem hàng tự cấu hình theo số lượng (1)" at bounding box center [878, 57] width 180 height 13
click at [222, 15] on button at bounding box center [228, 14] width 19 height 19
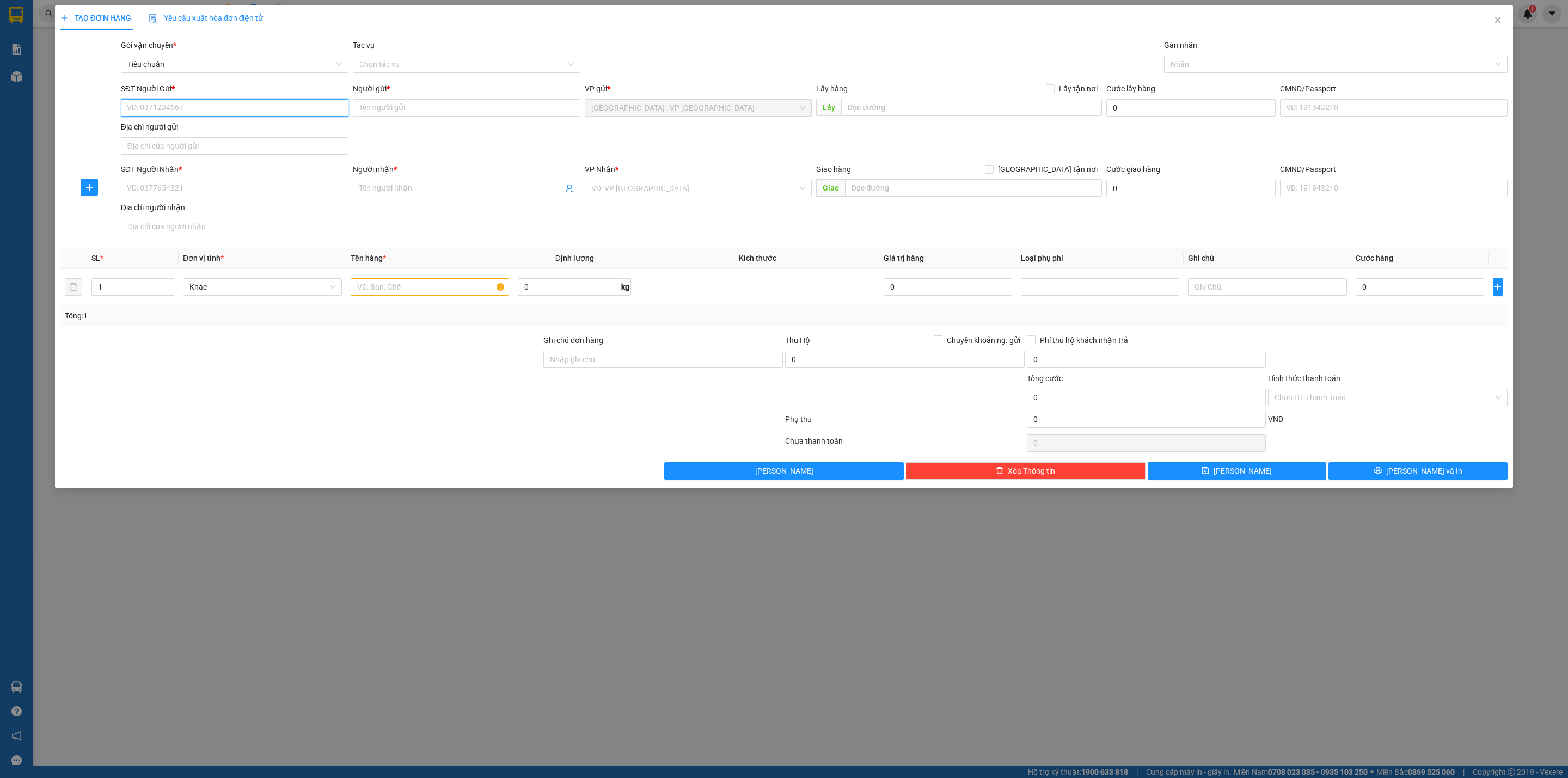
click at [203, 111] on input "SĐT Người Gửi *" at bounding box center [235, 108] width 228 height 18
click at [176, 110] on input "0963456995" at bounding box center [235, 108] width 228 height 18
click at [181, 132] on div "0963456995 - [PERSON_NAME][GEOGRAPHIC_DATA]" at bounding box center [234, 131] width 215 height 12
click at [214, 183] on input "SĐT Người Nhận *" at bounding box center [235, 189] width 228 height 18
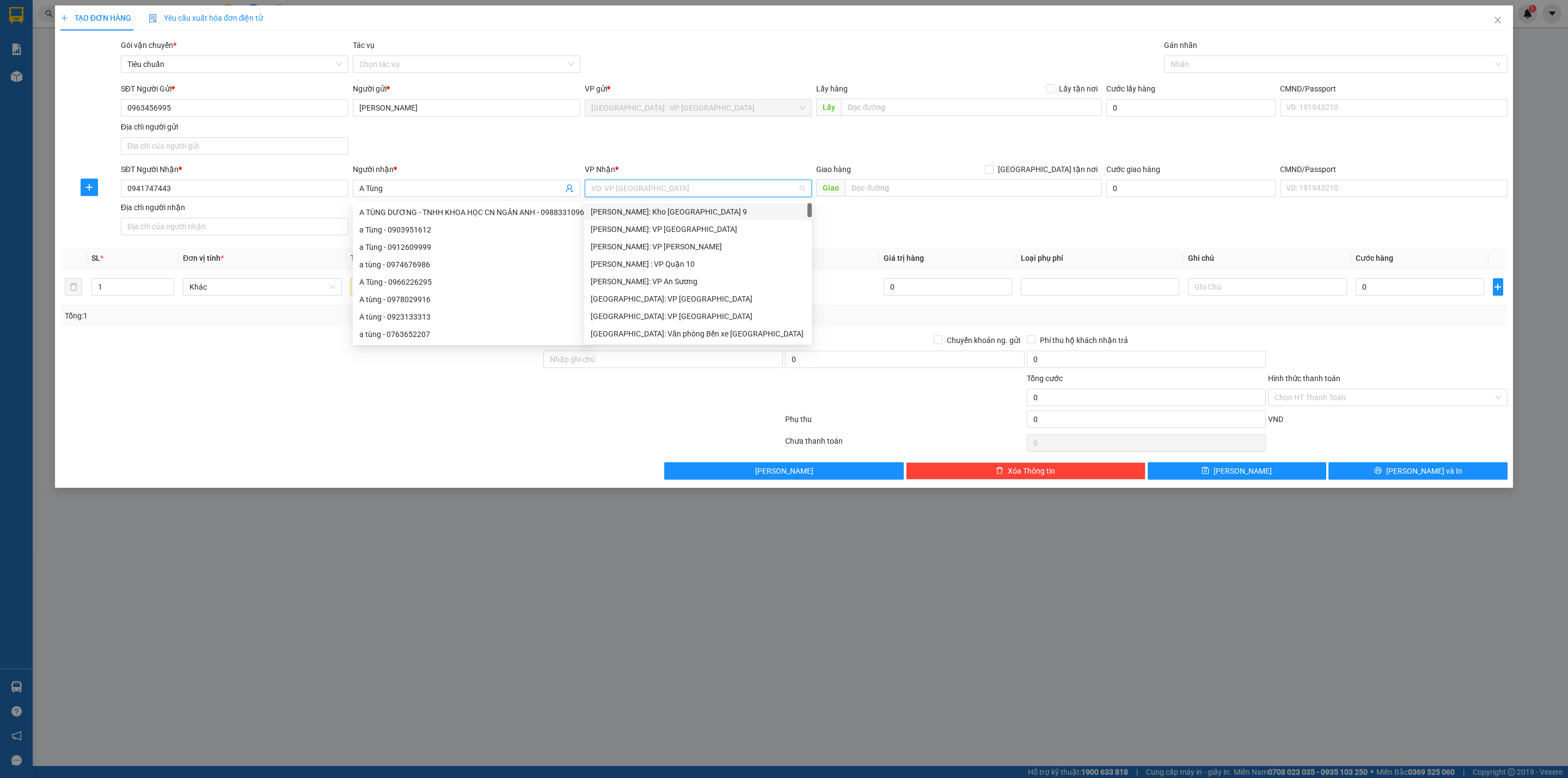
click at [696, 181] on input "search" at bounding box center [695, 188] width 207 height 17
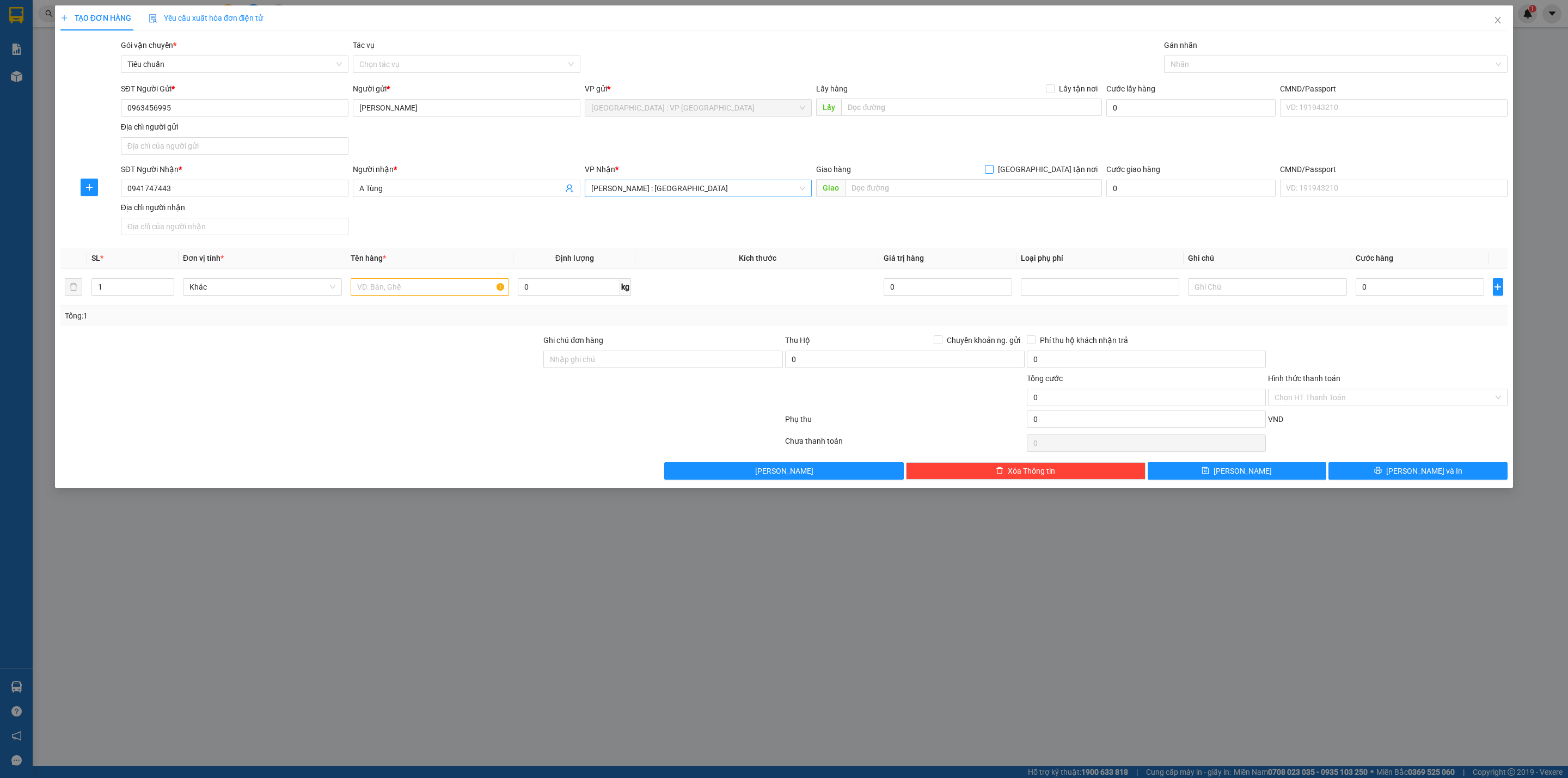
click at [985, 165] on input "[GEOGRAPHIC_DATA] tận nơi" at bounding box center [989, 169] width 8 height 8
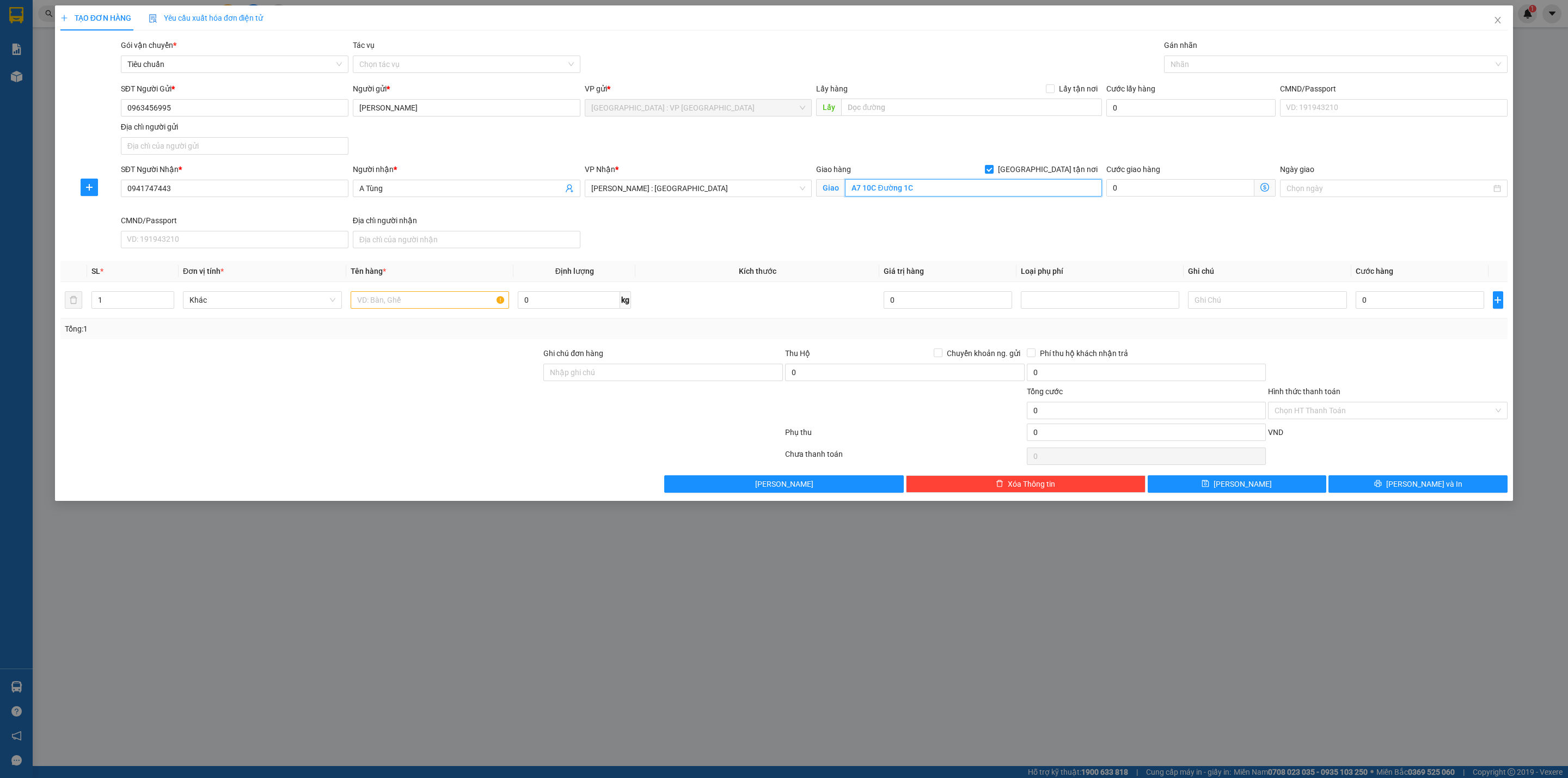
click at [969, 193] on input "A7 10C Đường 1C" at bounding box center [973, 188] width 256 height 18
click at [1263, 71] on div at bounding box center [1331, 64] width 328 height 13
click at [443, 305] on input "text" at bounding box center [430, 300] width 159 height 18
click at [1374, 291] on div "0" at bounding box center [1421, 299] width 129 height 22
click at [1377, 301] on input "0" at bounding box center [1421, 300] width 129 height 18
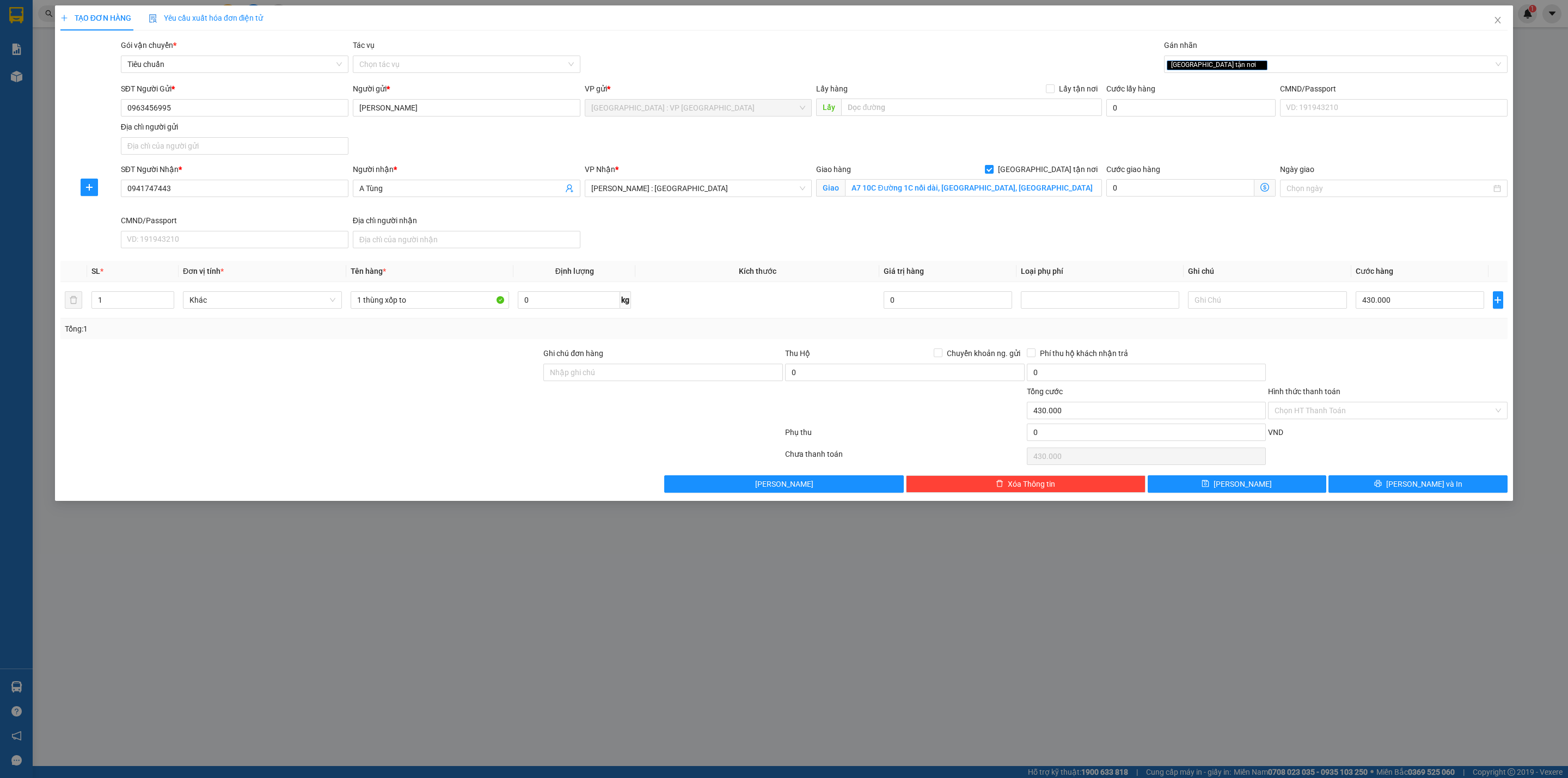
click at [1370, 339] on div "Tổng: 1" at bounding box center [783, 329] width 1447 height 20
click at [378, 440] on div at bounding box center [421, 434] width 725 height 22
click at [1393, 363] on div at bounding box center [1388, 366] width 242 height 38
click at [1320, 410] on input "Hình thức thanh toán" at bounding box center [1384, 411] width 219 height 17
click at [1329, 427] on div "Tại văn phòng" at bounding box center [1387, 436] width 239 height 18
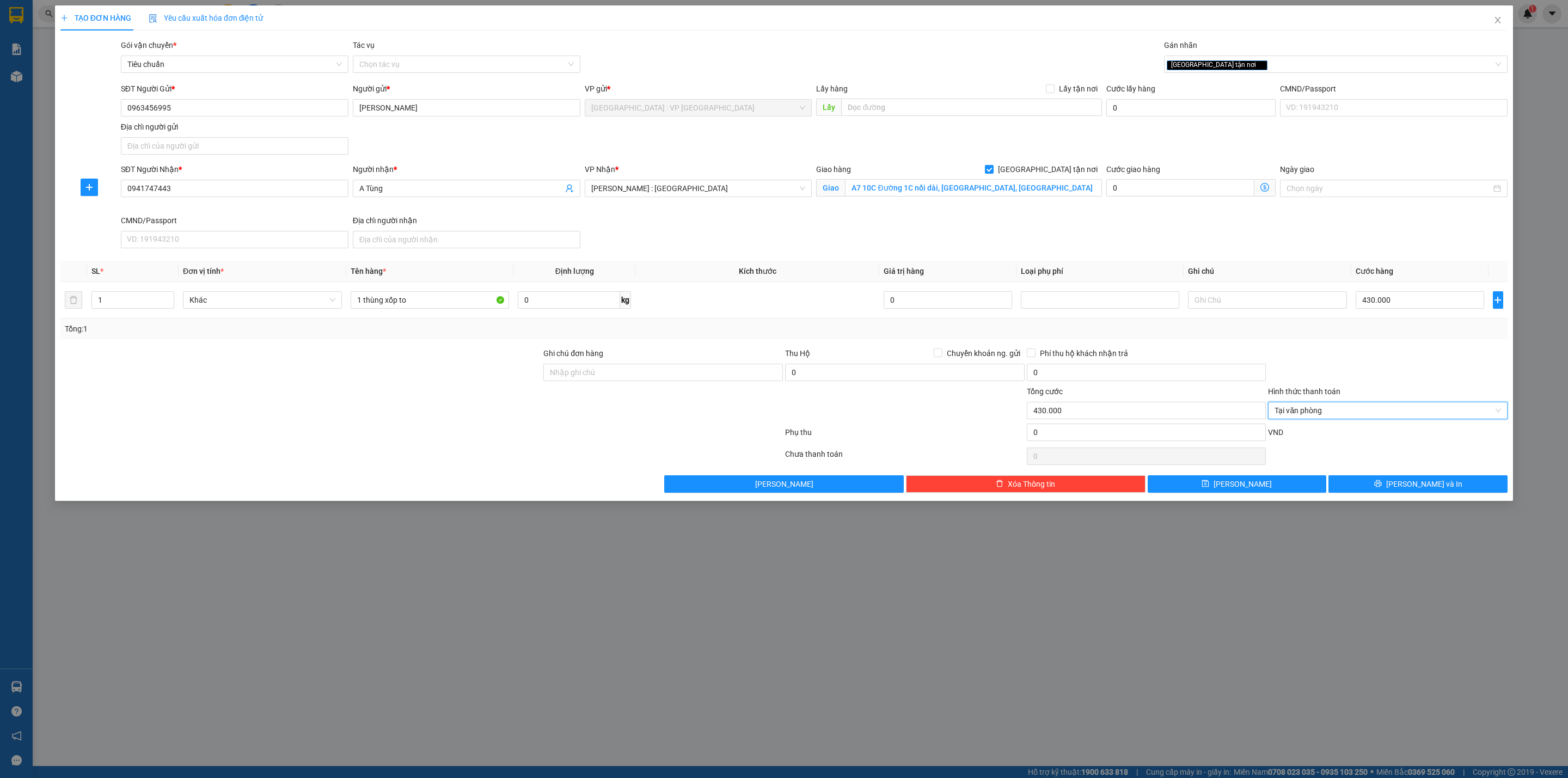
drag, startPoint x: 1337, startPoint y: 353, endPoint x: 1383, endPoint y: 428, distance: 88.0
click at [1339, 353] on div at bounding box center [1388, 366] width 242 height 38
click at [1382, 487] on icon "printer" at bounding box center [1378, 483] width 8 height 8
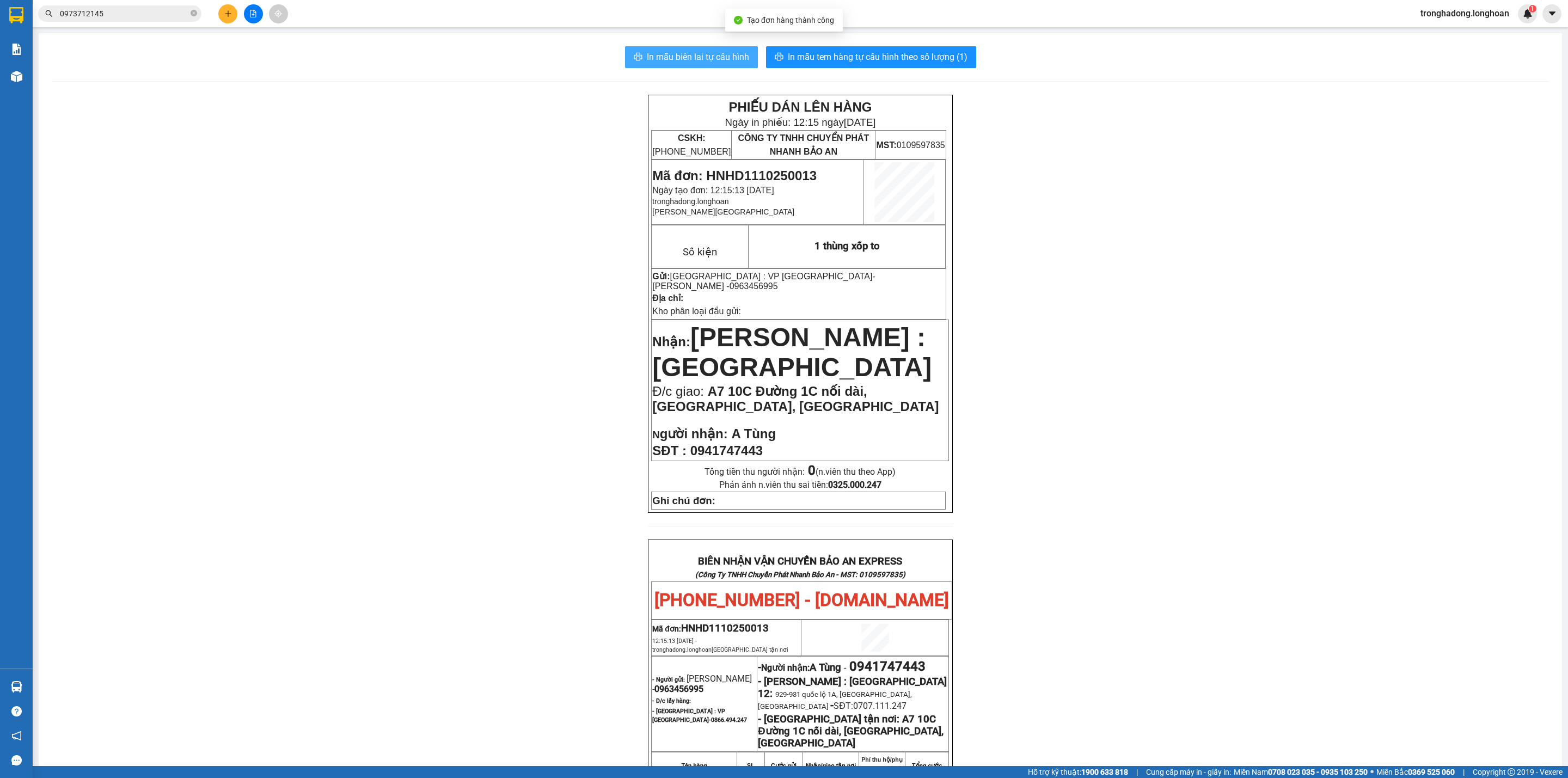
click at [673, 56] on span "In mẫu biên lai tự cấu hình" at bounding box center [698, 57] width 102 height 13
click at [1103, 326] on div "PHIẾU DÁN LÊN HÀNG Ngày in phiếu: 12:15 [DATE] CSKH: [PHONE_NUMBER] CÔNG TY TNH…" at bounding box center [801, 616] width 1497 height 1042
drag, startPoint x: 826, startPoint y: 170, endPoint x: 704, endPoint y: 180, distance: 122.4
click at [704, 180] on p "Mã đơn: HNHD1110250013" at bounding box center [758, 176] width 210 height 15
click at [925, 57] on span "In mẫu tem hàng tự cấu hình theo số lượng (1)" at bounding box center [878, 57] width 180 height 13
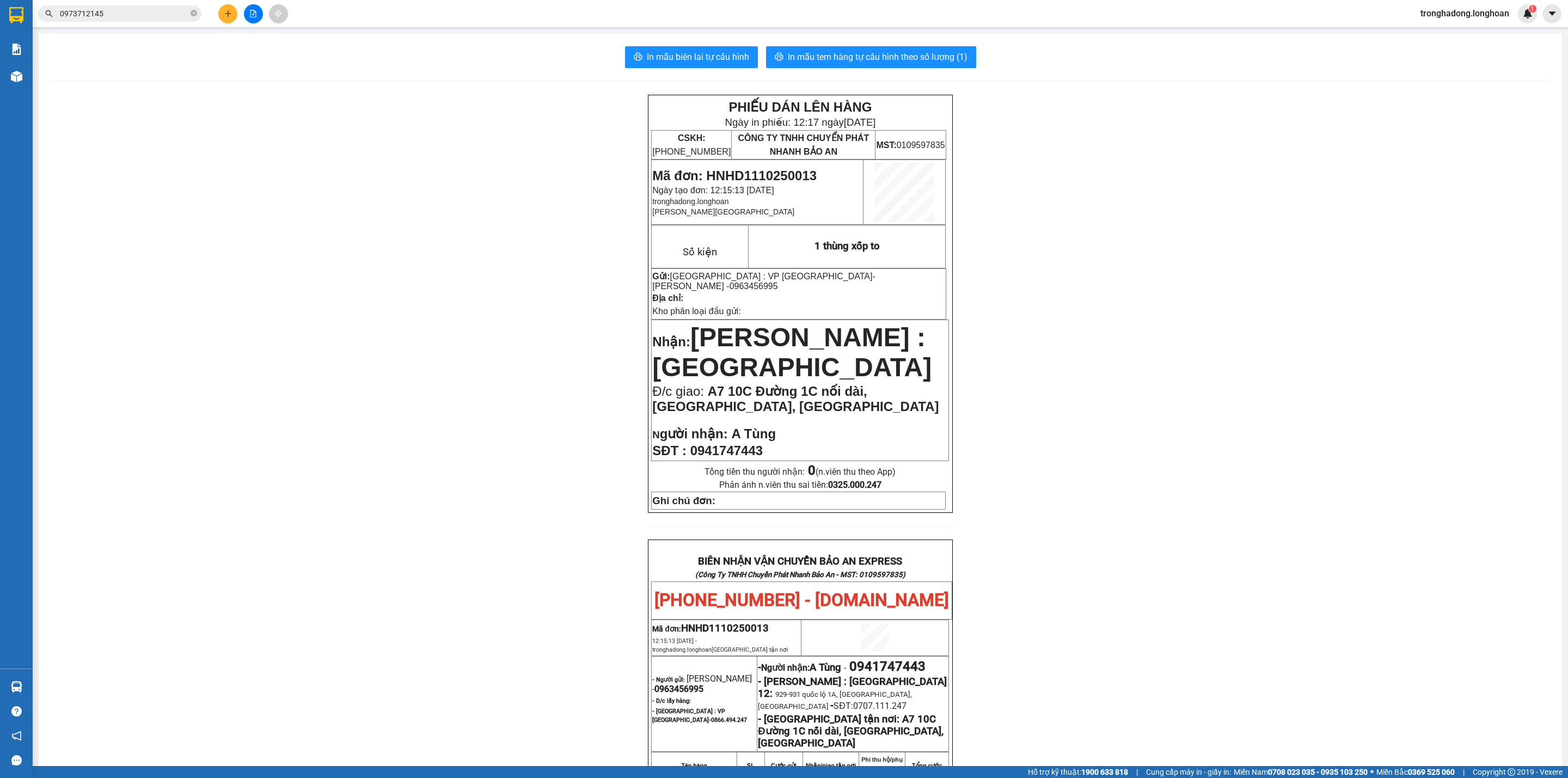
click at [221, 4] on div "Kết quả tìm kiếm ( 2 ) Bộ lọc Mã ĐH Trạng thái Món hàng Thu hộ Tổng cước Chưa c…" at bounding box center [784, 13] width 1568 height 27
click at [227, 17] on icon "plus" at bounding box center [228, 13] width 8 height 8
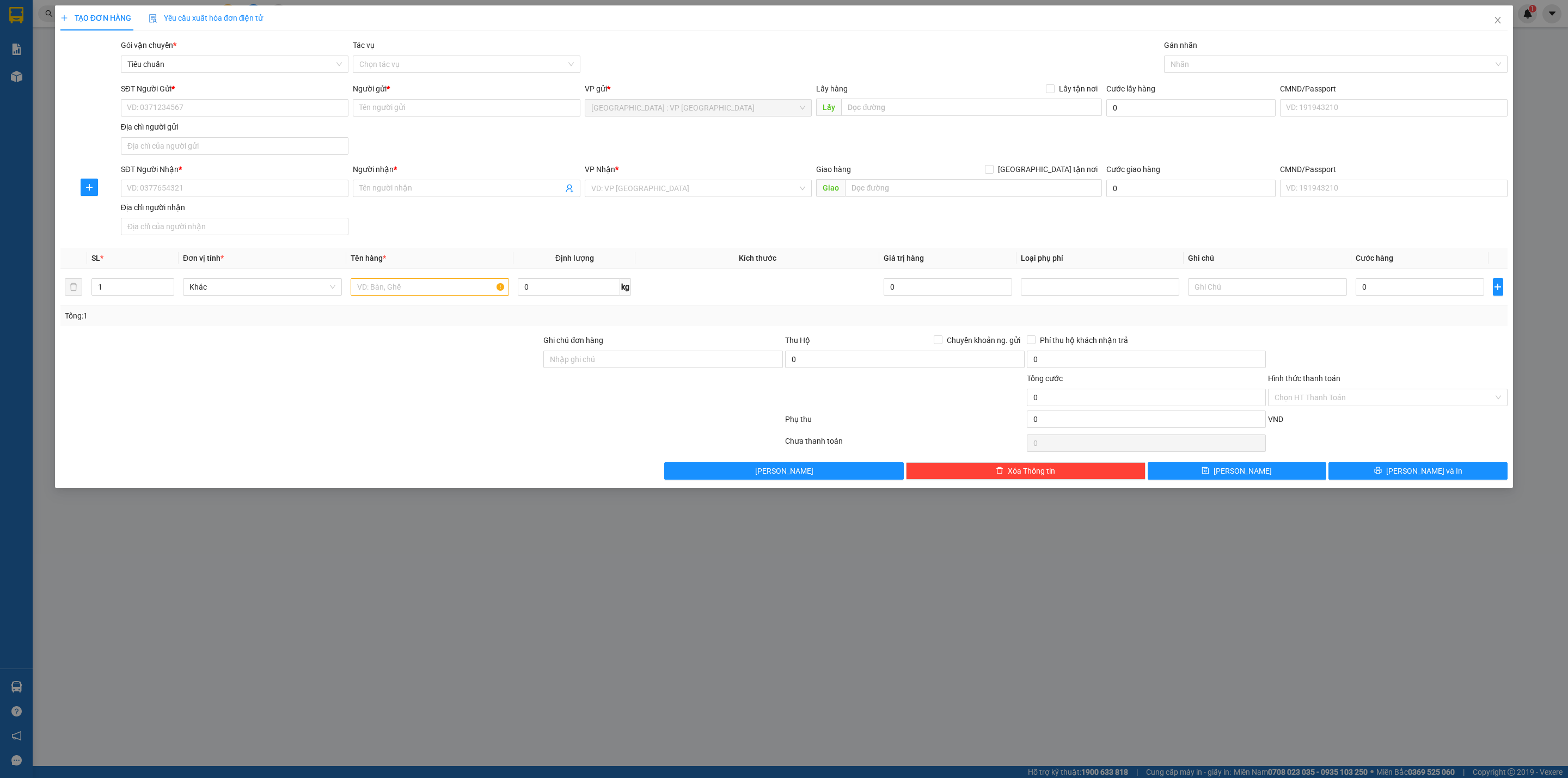
click at [194, 118] on div "SĐT Người Gửi * VD: 0371234567" at bounding box center [235, 102] width 228 height 38
click at [258, 110] on input "SĐT Người Gửi *" at bounding box center [235, 108] width 228 height 18
click at [253, 110] on input "0867313589" at bounding box center [235, 108] width 228 height 18
click at [369, 110] on input "Người gửi *" at bounding box center [467, 108] width 228 height 18
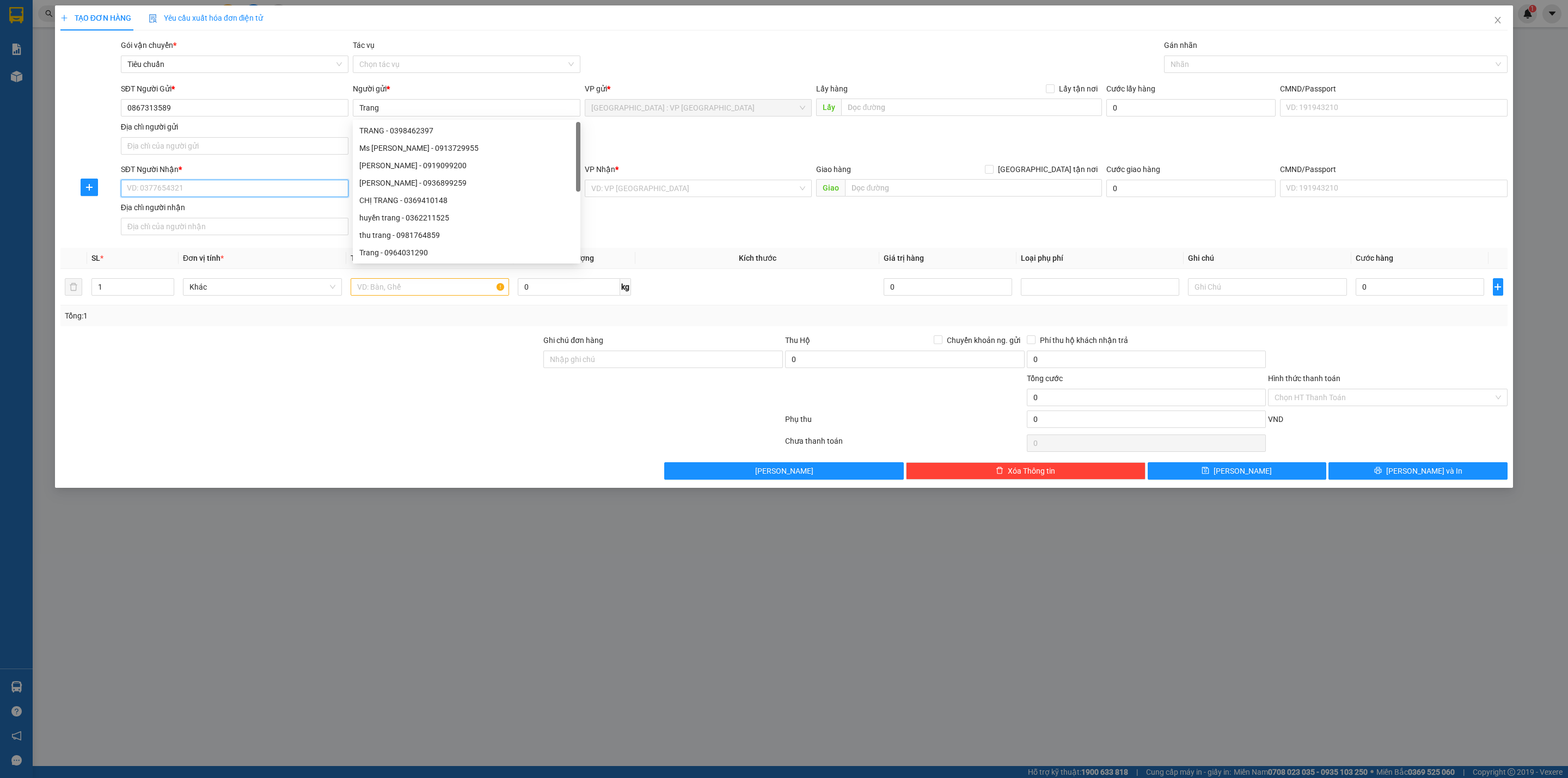
click at [217, 191] on input "SĐT Người Nhận *" at bounding box center [235, 189] width 228 height 18
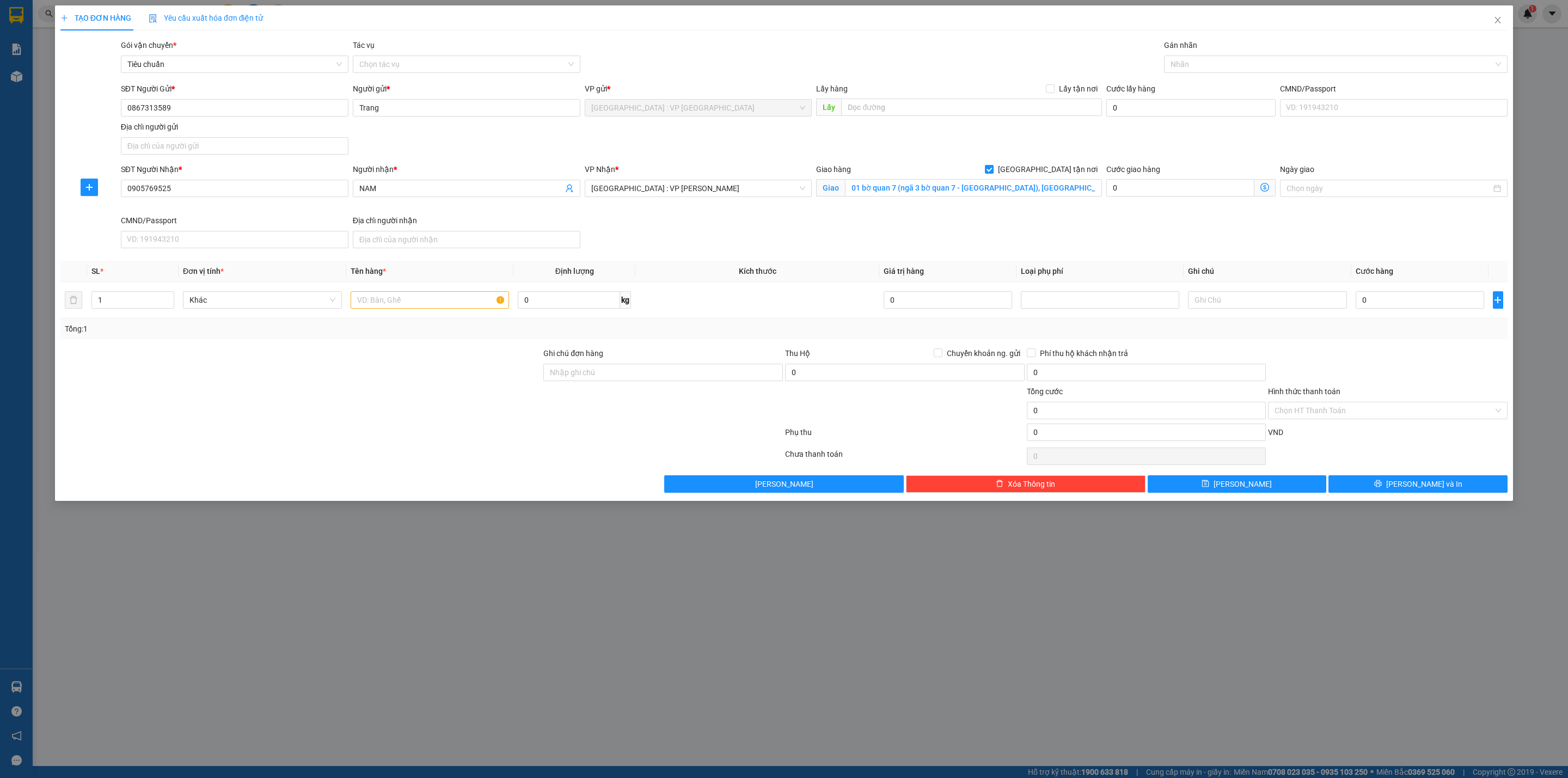
click at [695, 256] on div "Transit Pickup Surcharge Ids Transit Deliver Surcharge Ids Transit Deliver Surc…" at bounding box center [783, 266] width 1447 height 454
click at [910, 193] on input "01 bờ quan 7 (ngã 3 bờ quan 7 - [GEOGRAPHIC_DATA]), [GEOGRAPHIC_DATA], [GEOGRAP…" at bounding box center [973, 188] width 256 height 18
click at [1278, 60] on div at bounding box center [1331, 64] width 328 height 13
click at [446, 309] on input "text" at bounding box center [430, 300] width 159 height 18
click at [1387, 305] on input "0" at bounding box center [1421, 300] width 129 height 18
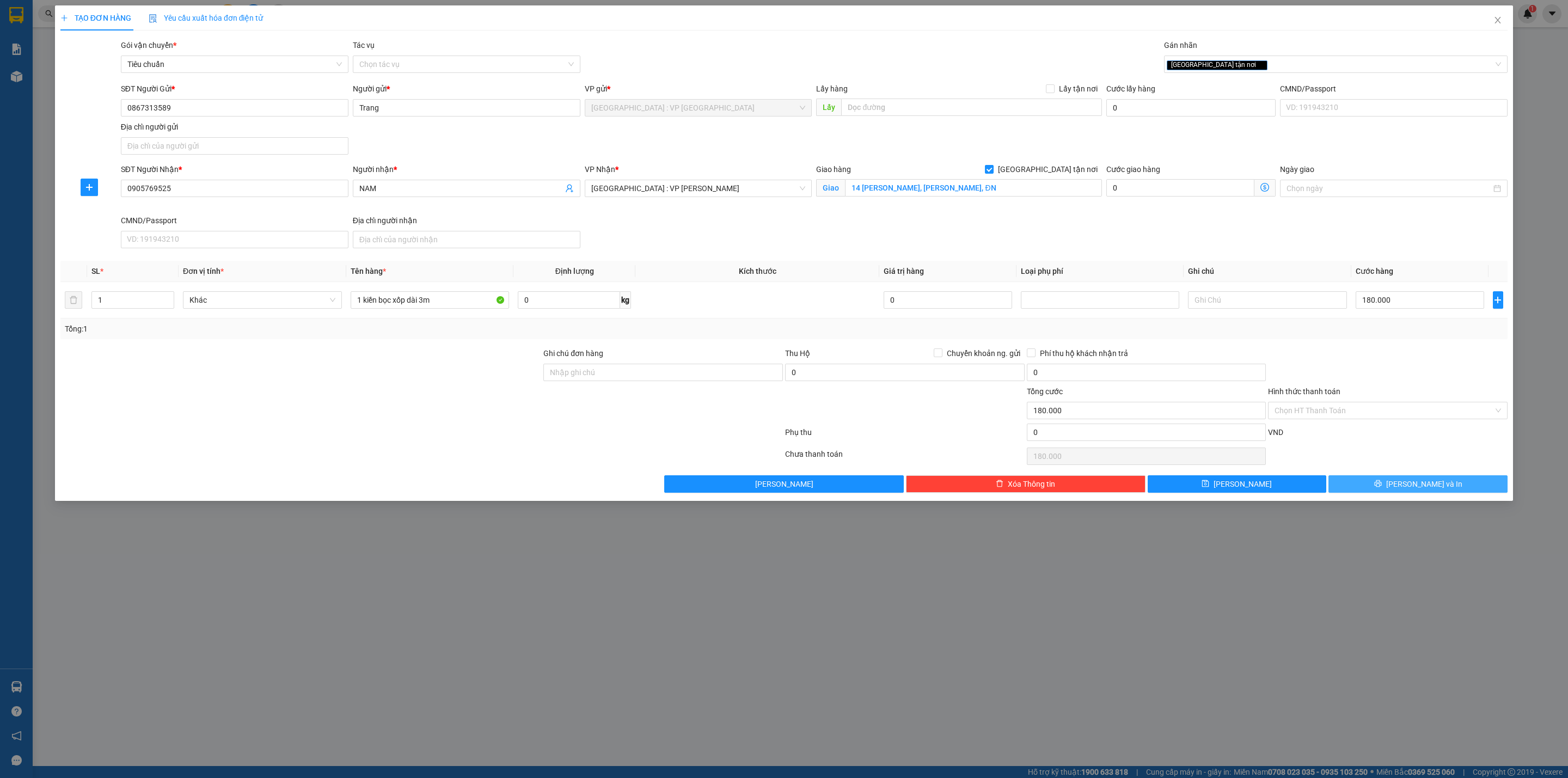
click at [1377, 484] on button "[PERSON_NAME] và In" at bounding box center [1418, 484] width 179 height 18
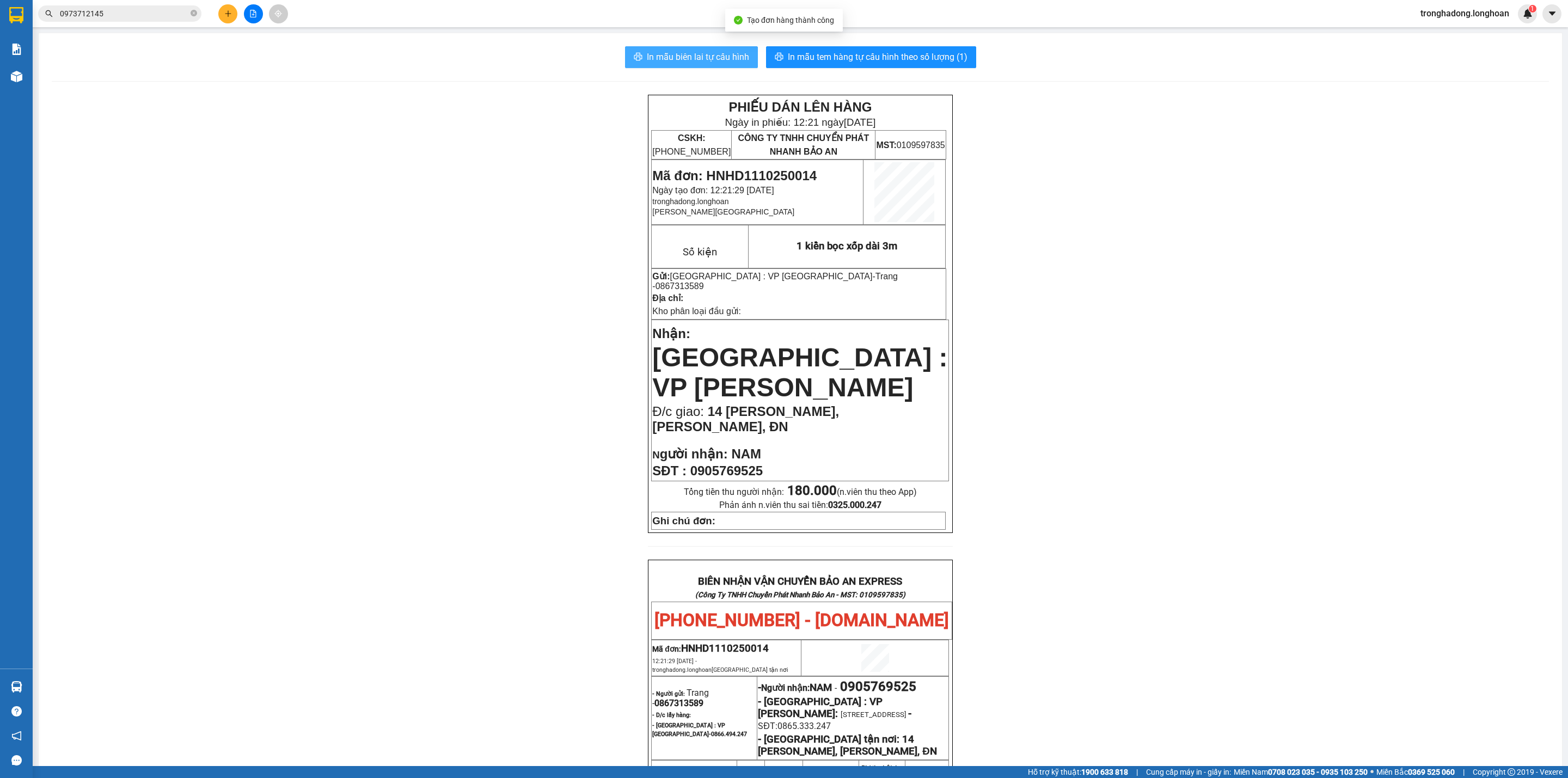
click at [705, 63] on span "In mẫu biên lai tự cấu hình" at bounding box center [698, 57] width 102 height 13
click at [862, 40] on div "In mẫu biên lai tự cấu hình In mẫu tem hàng tự cấu hình theo số lượng (1) PHIẾU…" at bounding box center [801, 596] width 1524 height 1125
click at [855, 52] on span "In mẫu tem hàng tự cấu hình theo số lượng (1)" at bounding box center [878, 57] width 180 height 13
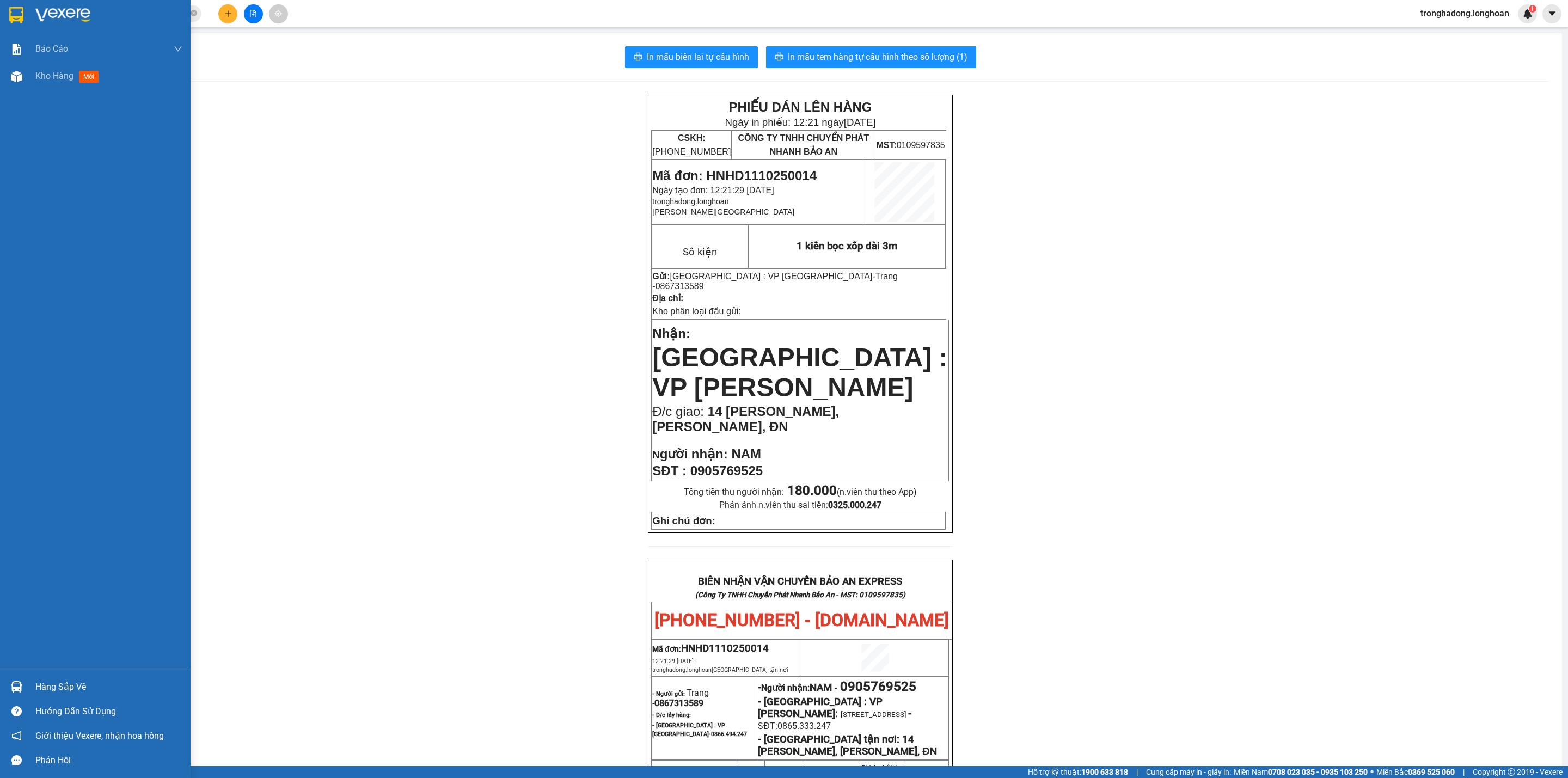
click at [17, 7] on img at bounding box center [16, 15] width 14 height 17
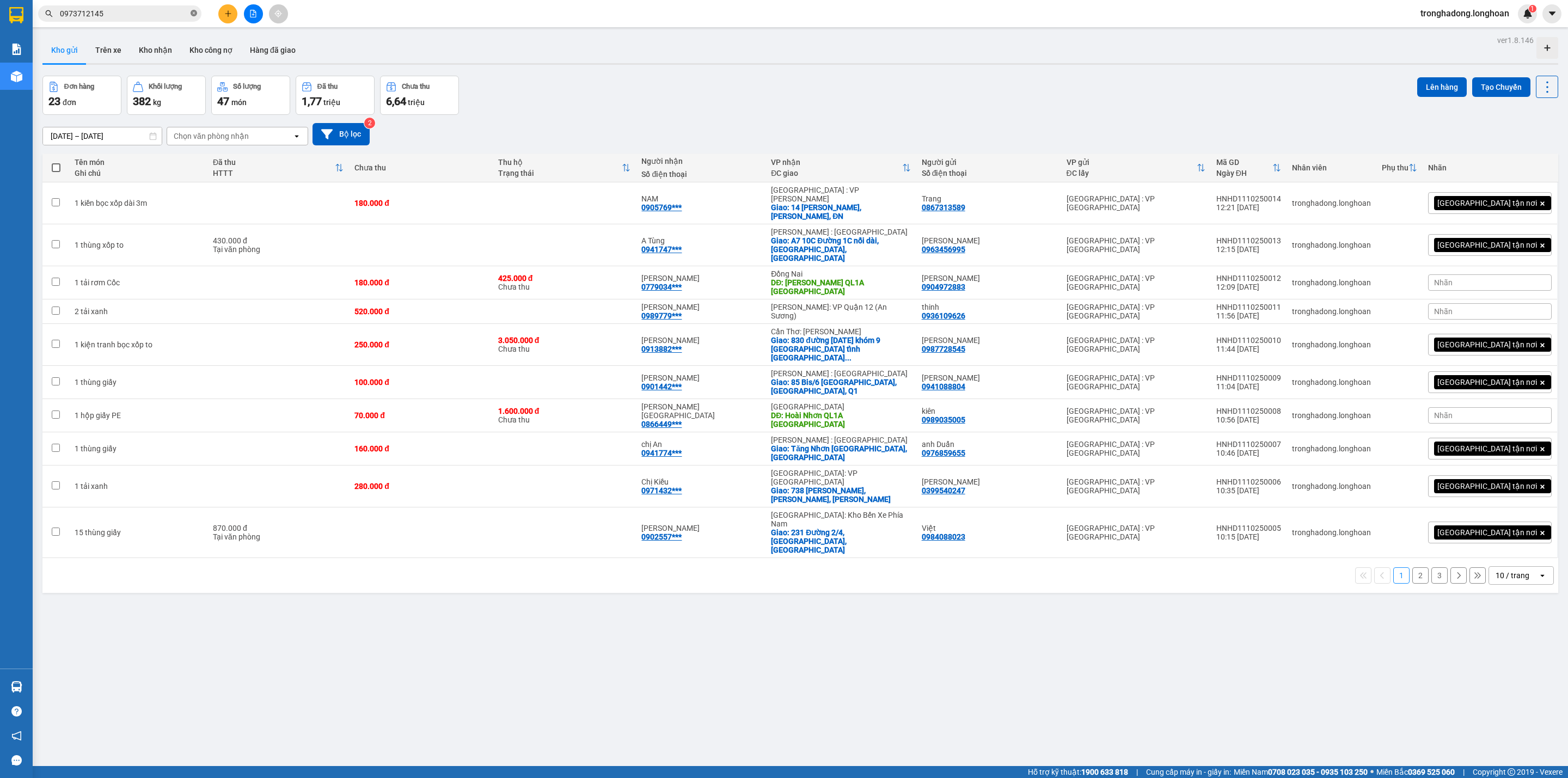
click at [193, 11] on icon "close-circle" at bounding box center [193, 12] width 6 height 6
paste input "HNHD0910250055"
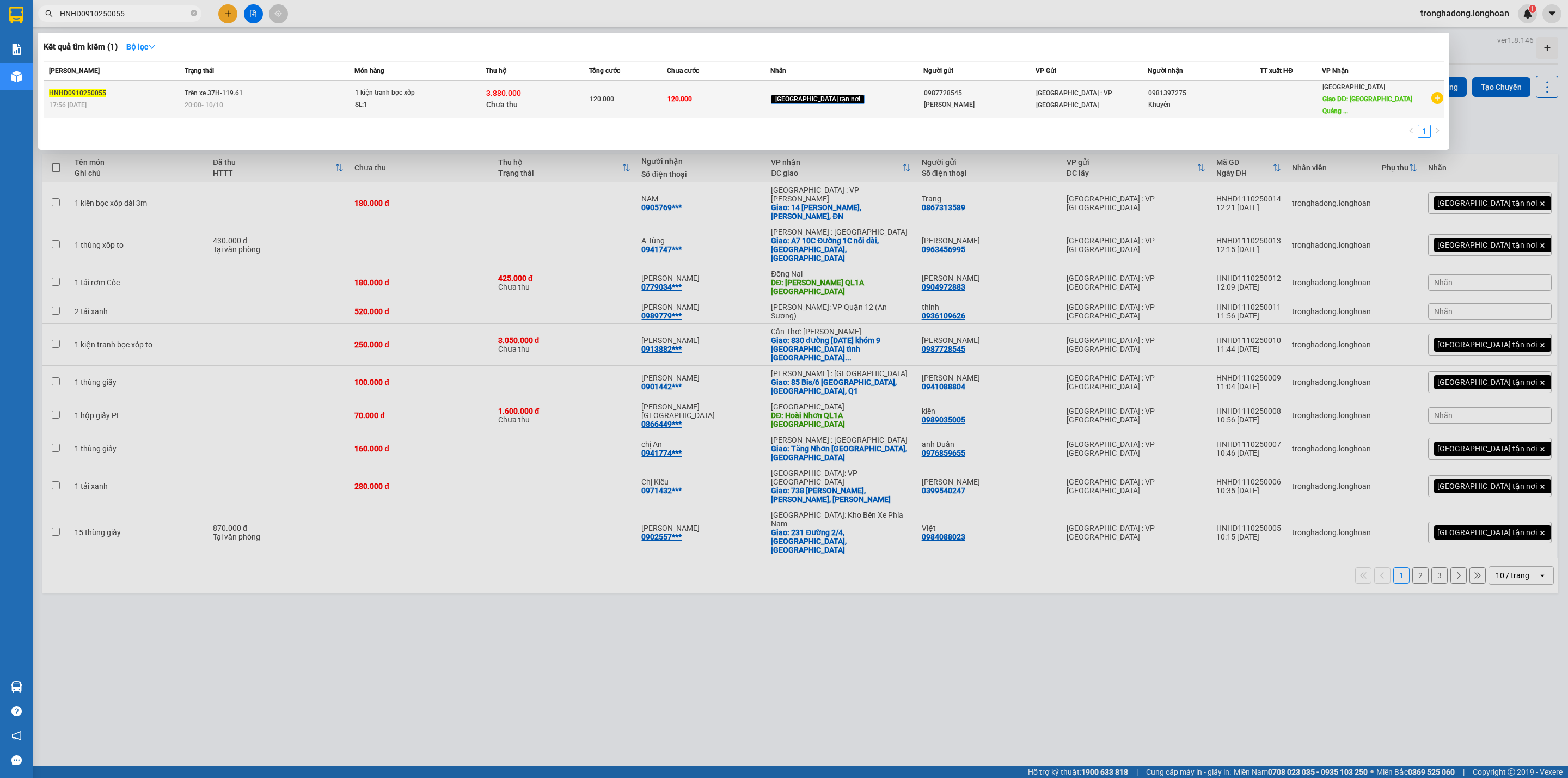
click at [268, 99] on div "20:00 [DATE]" at bounding box center [269, 105] width 170 height 12
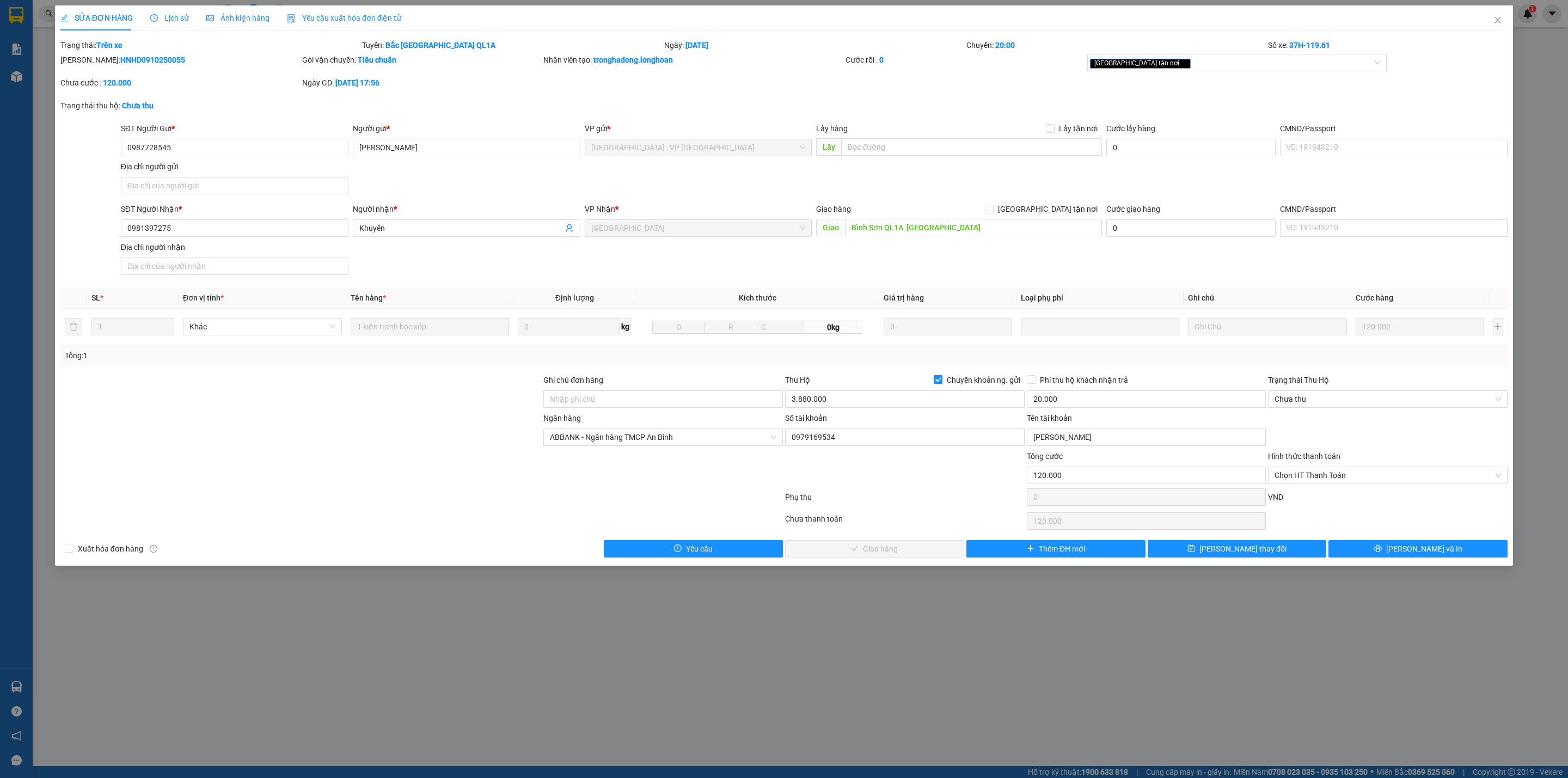
click at [349, 480] on div at bounding box center [300, 469] width 483 height 38
click at [459, 435] on div at bounding box center [300, 431] width 483 height 38
drag, startPoint x: 399, startPoint y: 463, endPoint x: 1240, endPoint y: 202, distance: 880.6
click at [399, 463] on div at bounding box center [300, 469] width 483 height 38
click at [1393, 17] on icon "close" at bounding box center [1498, 20] width 9 height 9
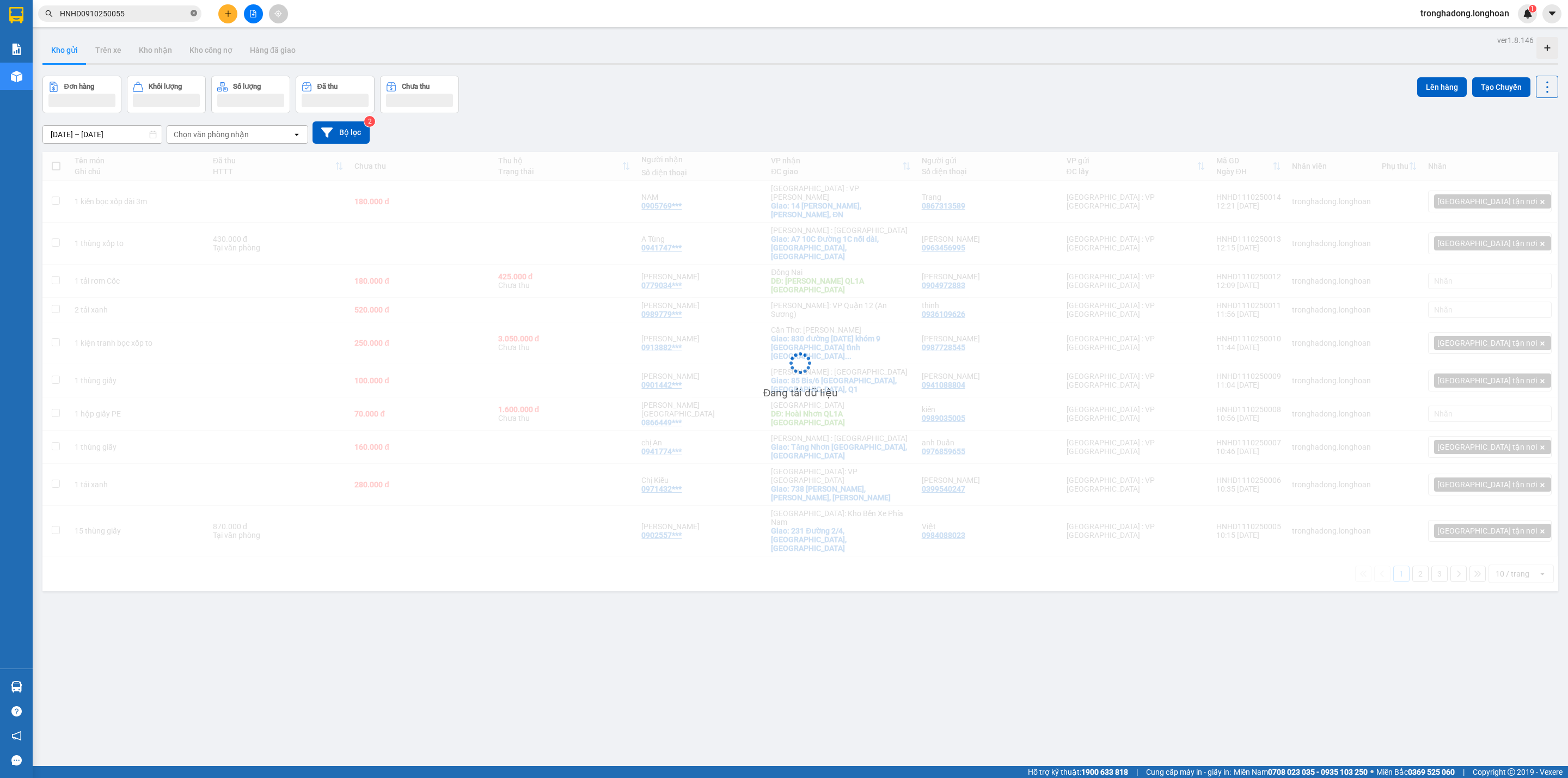
click at [191, 15] on icon "close-circle" at bounding box center [193, 12] width 6 height 6
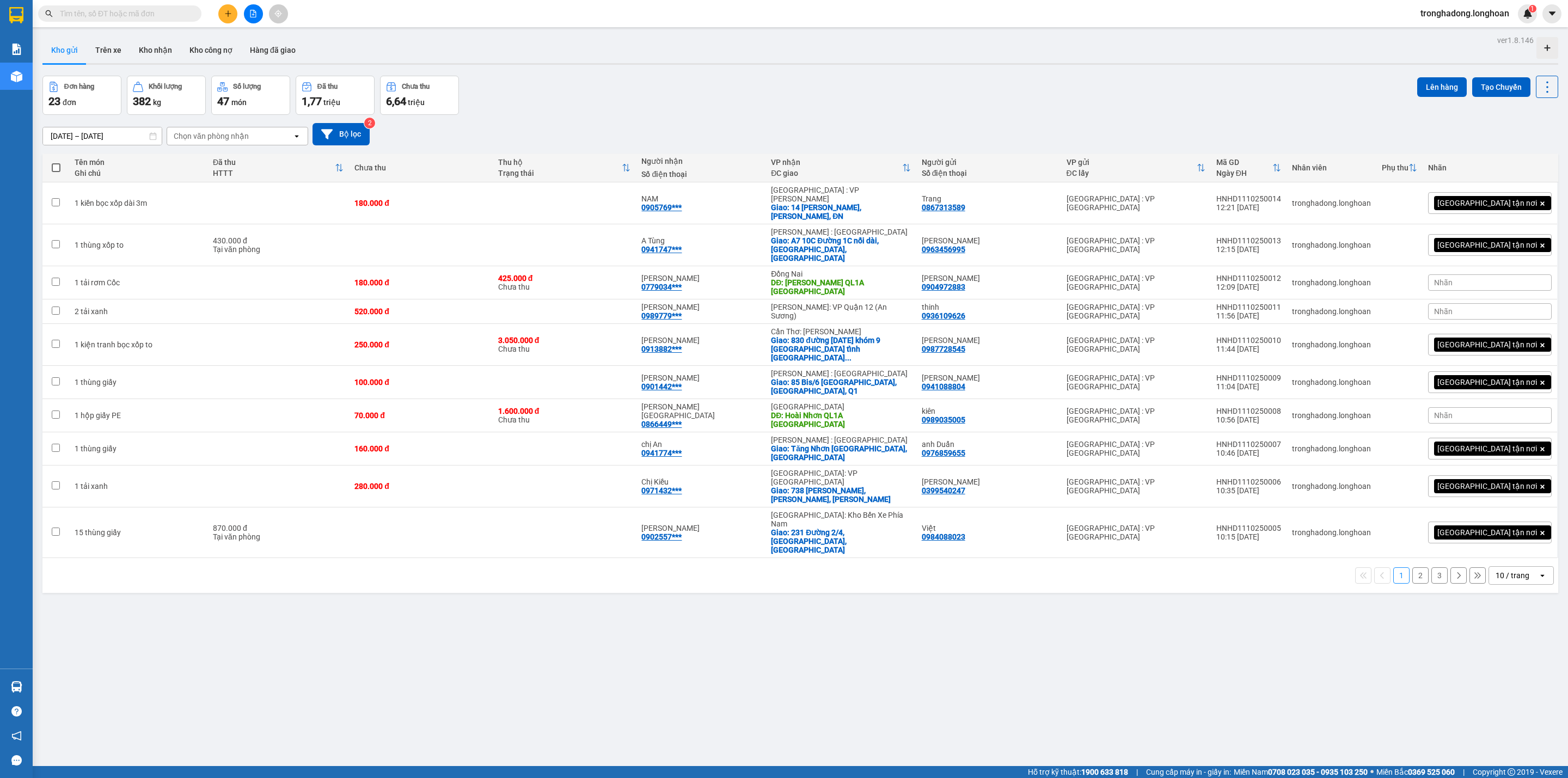
click at [144, 15] on input "text" at bounding box center [124, 14] width 129 height 12
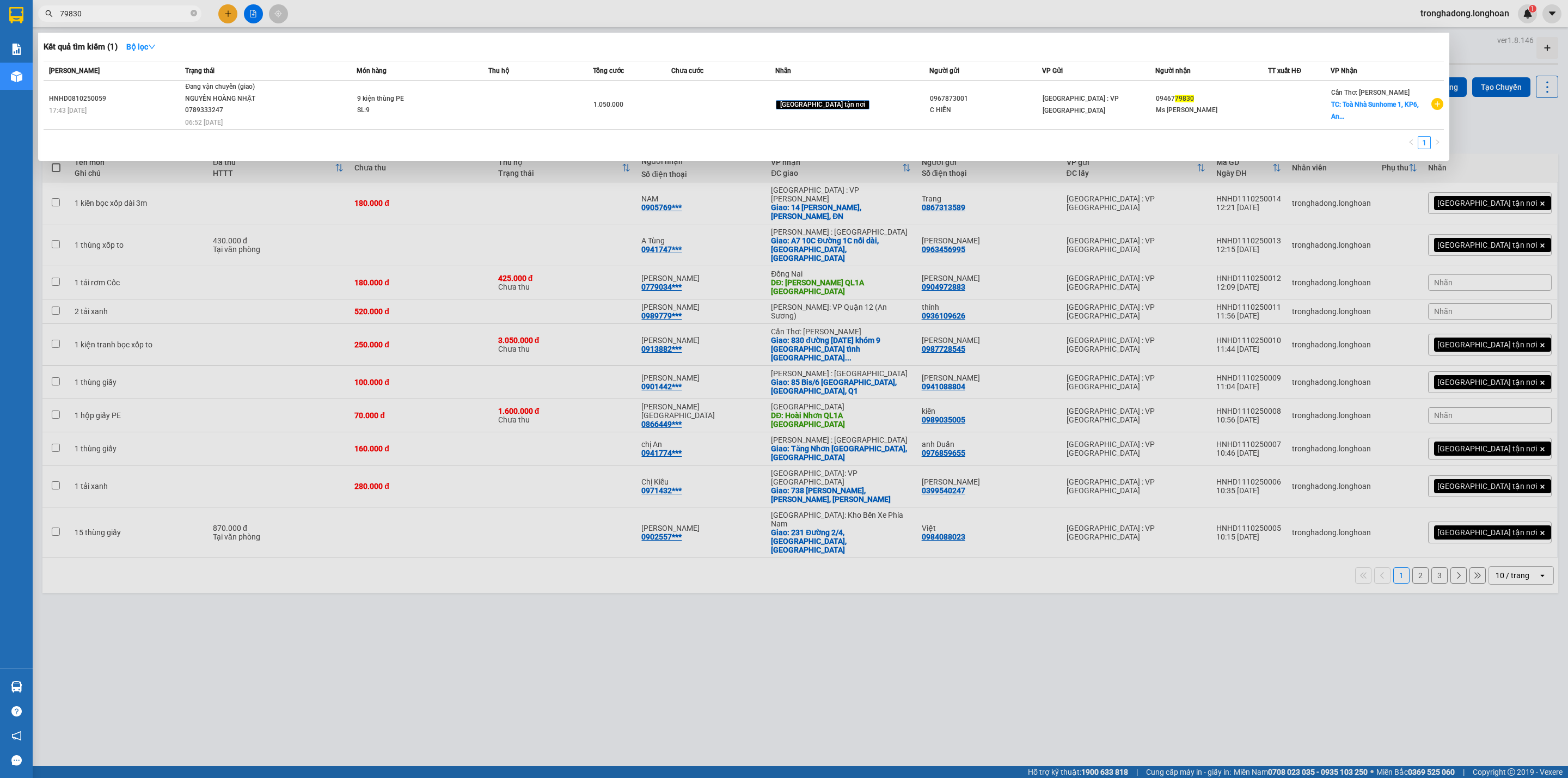
click at [644, 582] on div at bounding box center [784, 389] width 1568 height 778
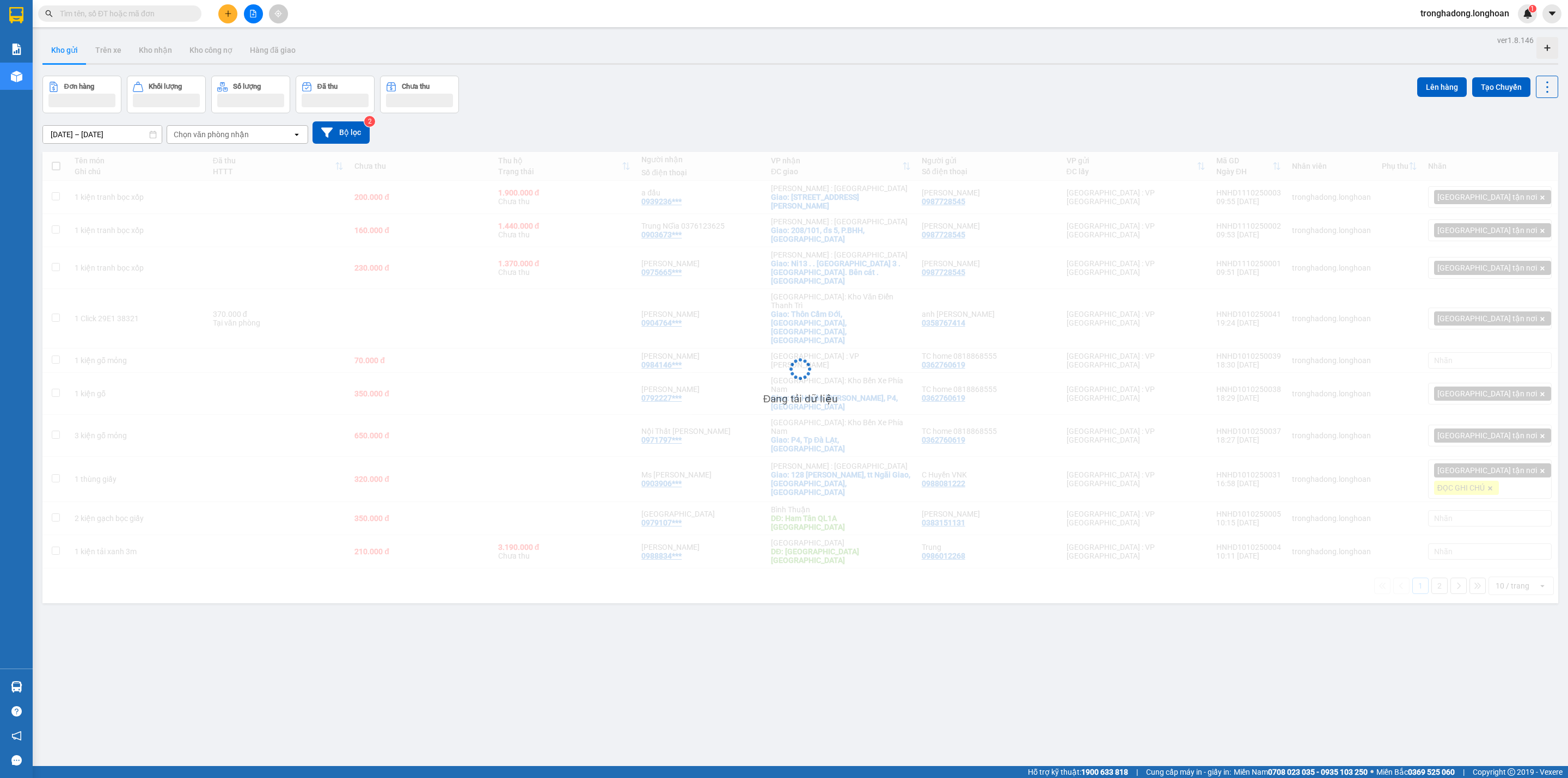
click at [228, 6] on button at bounding box center [228, 14] width 19 height 19
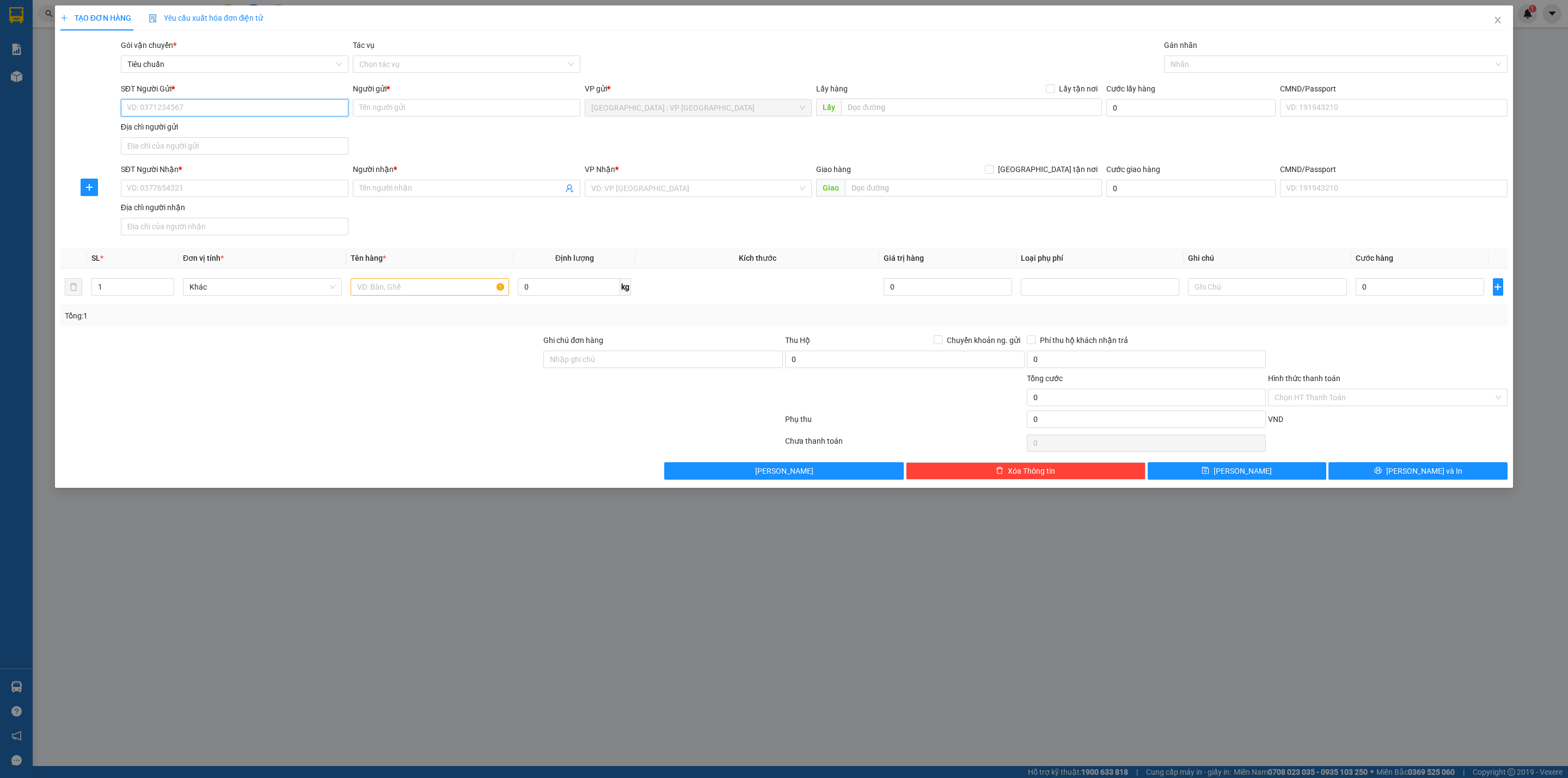
click at [288, 113] on input "SĐT Người Gửi *" at bounding box center [235, 108] width 228 height 18
paste input "0948399589"
type input "0948399589"
click at [283, 108] on input "0948399589" at bounding box center [235, 108] width 228 height 18
click at [215, 134] on div "0948399589 - THẢO" at bounding box center [234, 131] width 215 height 12
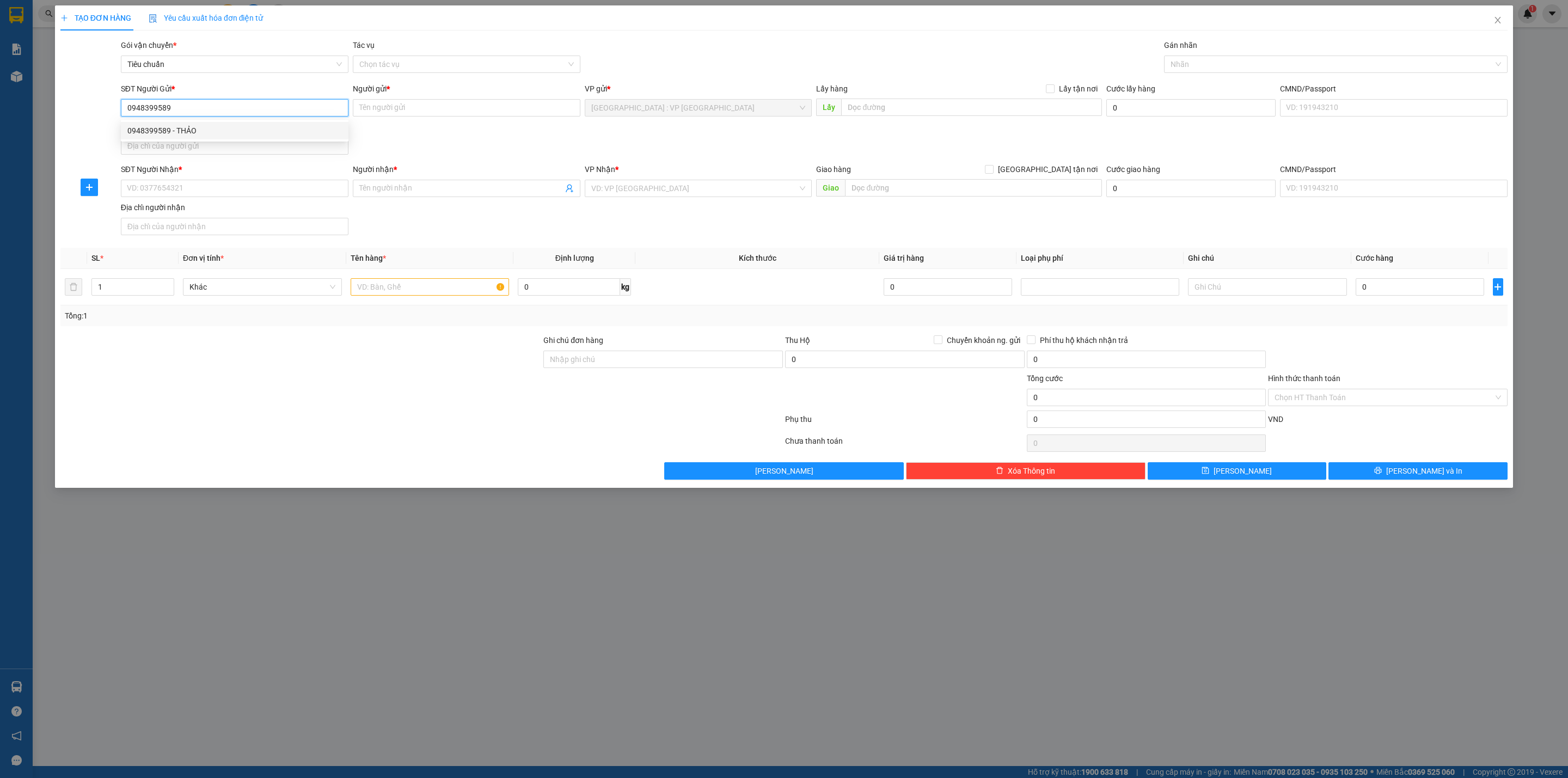
type input "THẢO"
checkbox input "true"
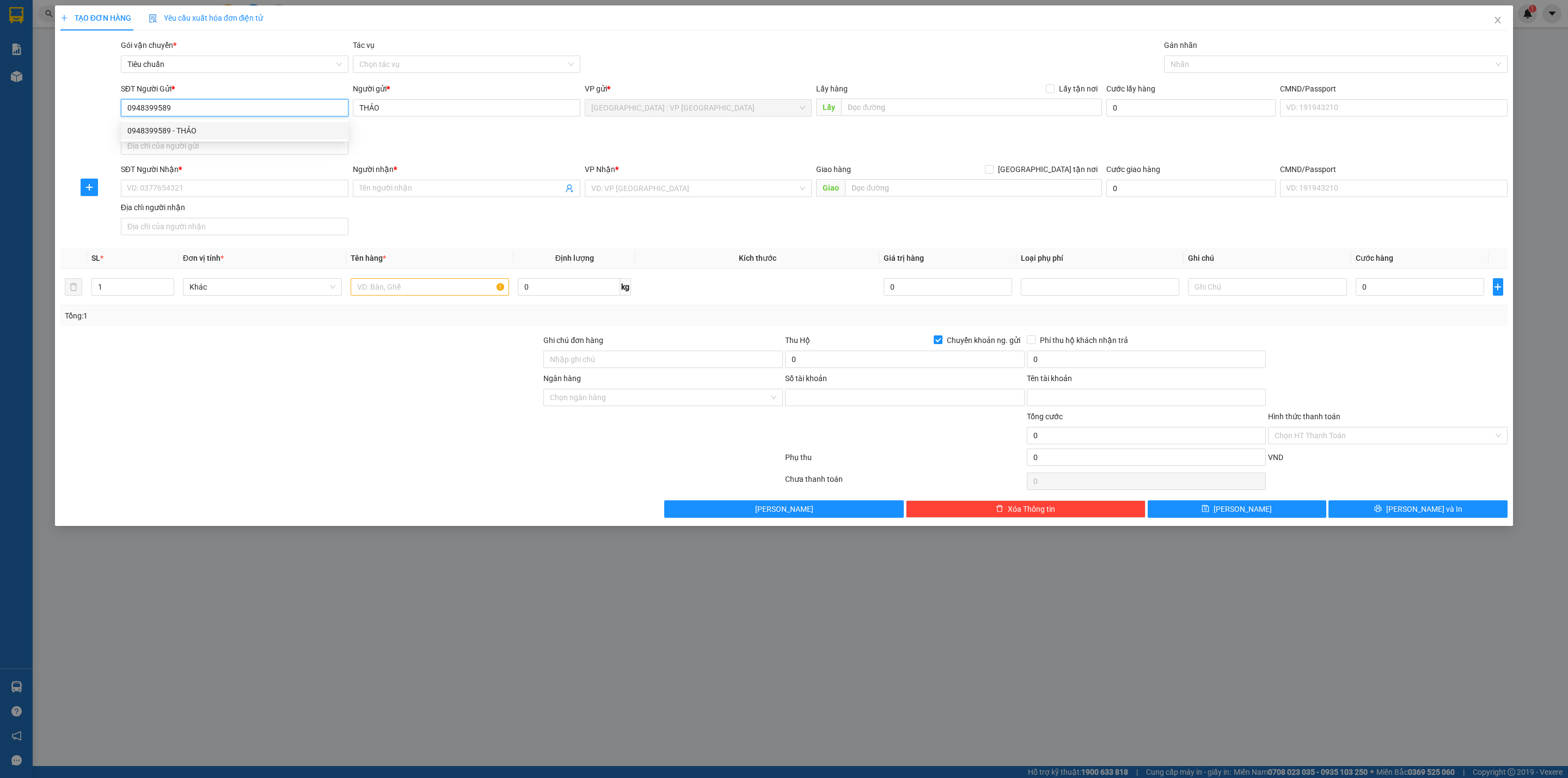
type input "0948399589"
type input "[PERSON_NAME]"
type input "0948399589"
click at [191, 186] on input "SĐT Người Nhận *" at bounding box center [235, 189] width 228 height 18
paste input "0934797628"
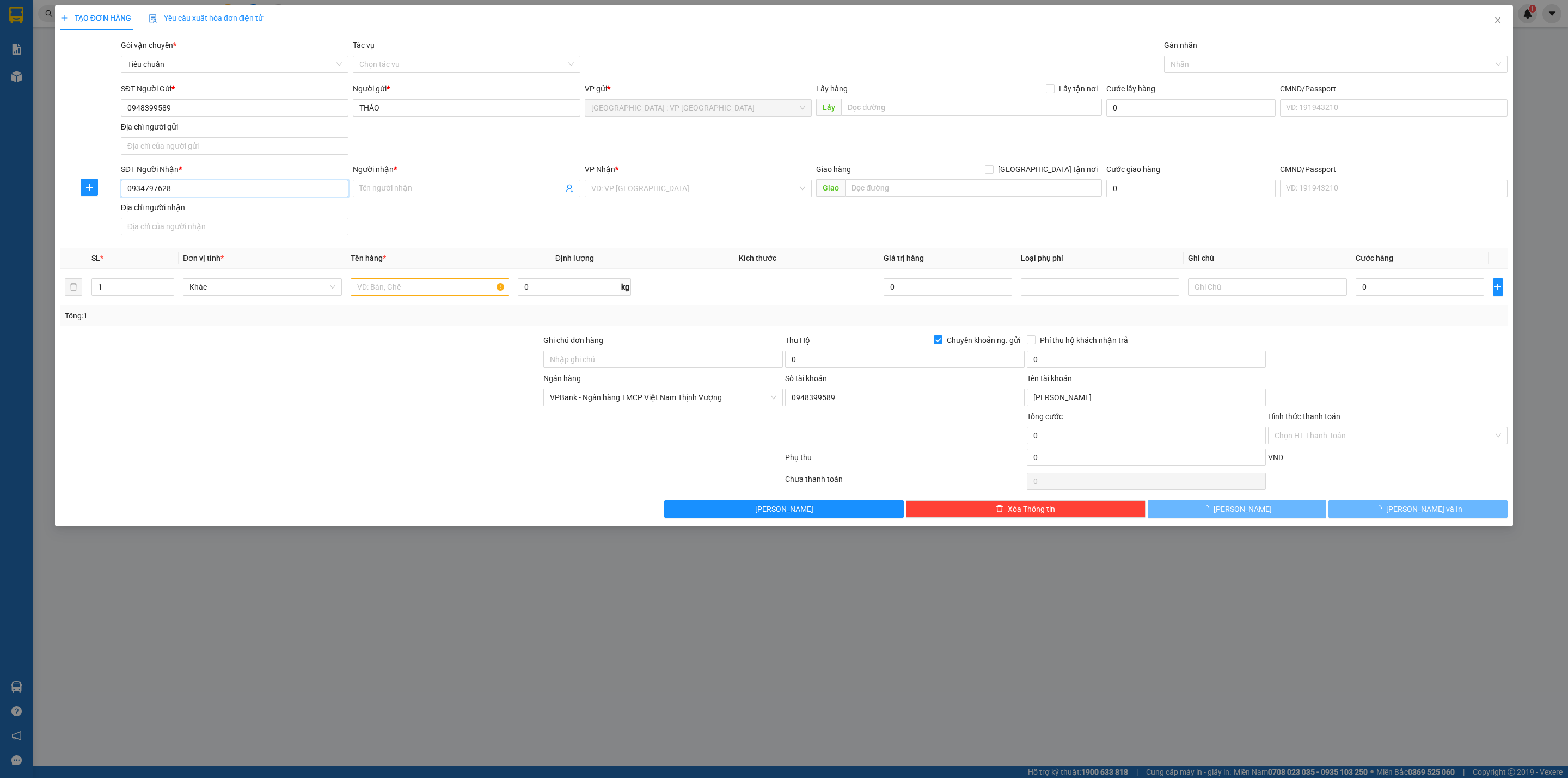
click at [188, 190] on input "0934797628" at bounding box center [235, 189] width 228 height 18
type input "0934797628"
drag, startPoint x: 407, startPoint y: 188, endPoint x: 454, endPoint y: 187, distance: 47.0
click at [407, 190] on input "Người nhận *" at bounding box center [461, 189] width 204 height 12
paste input "[PERSON_NAME]"
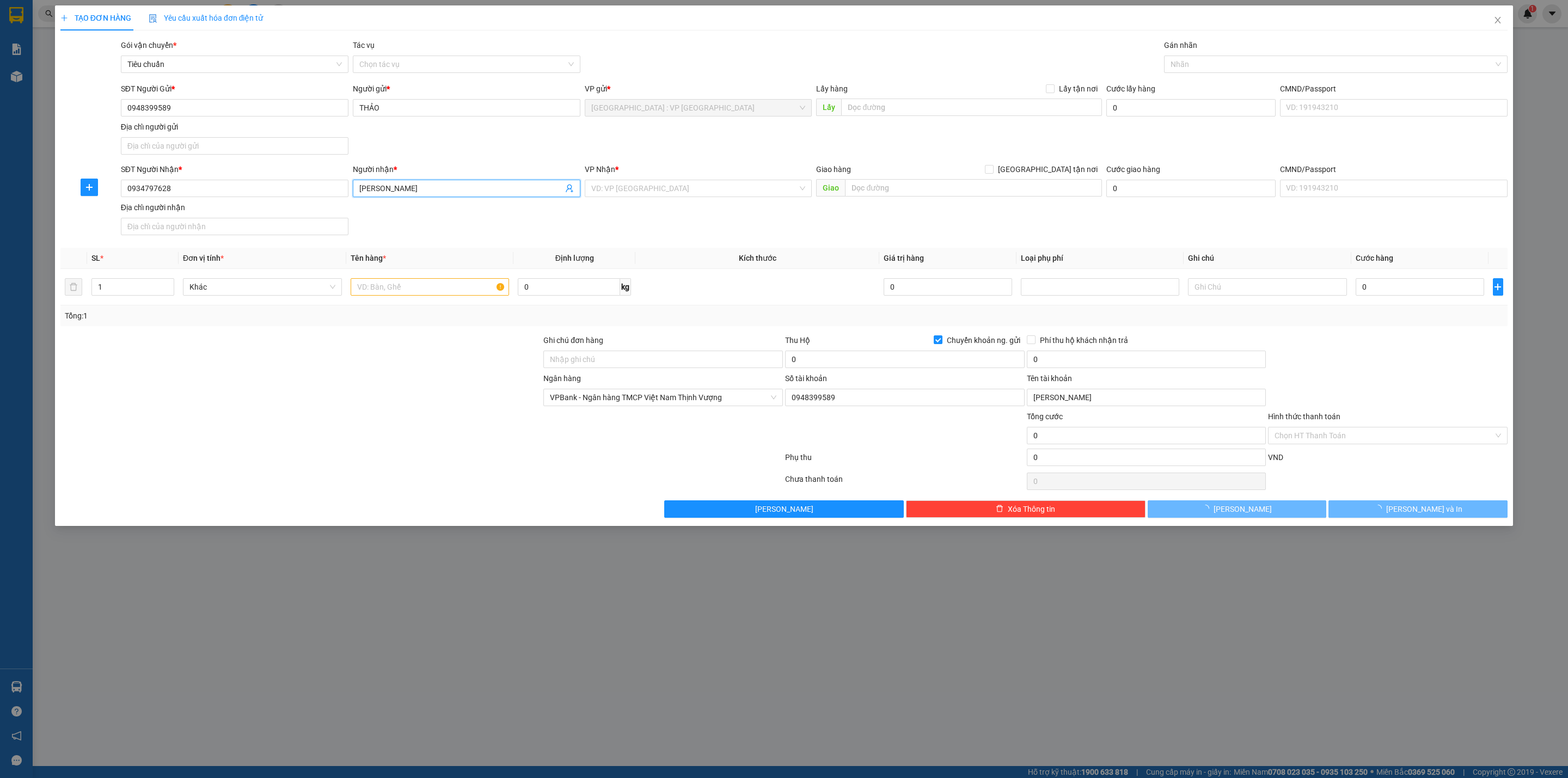
type input "[PERSON_NAME]"
click at [922, 190] on input "text" at bounding box center [973, 188] width 256 height 18
paste input "[GEOGRAPHIC_DATA][PERSON_NAME], P8, Gò Vấp"
type input "[GEOGRAPHIC_DATA][PERSON_NAME], P8, Gò Vấp"
click at [645, 186] on input "search" at bounding box center [695, 188] width 207 height 17
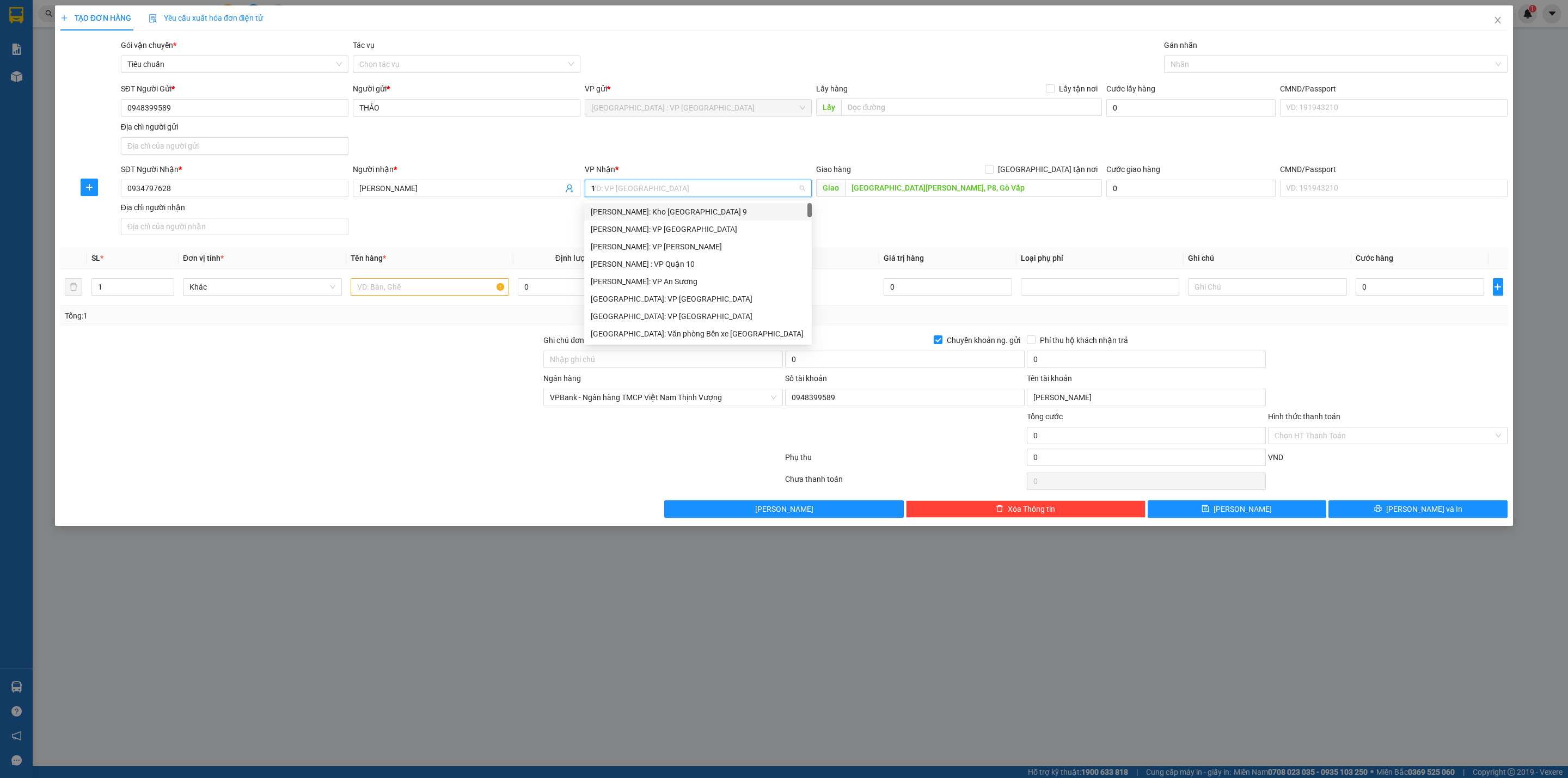
type input "12"
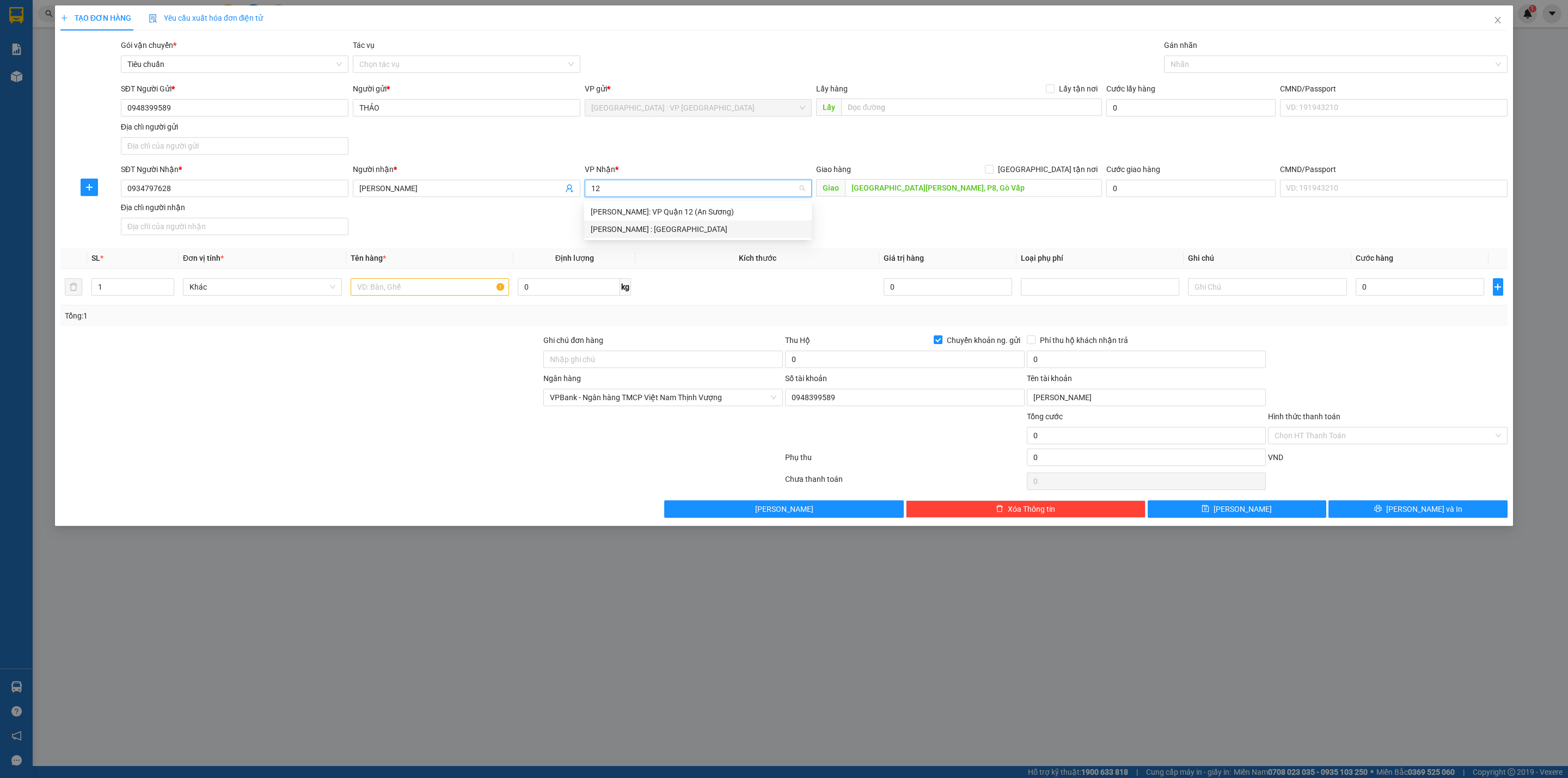
click at [659, 230] on div "[PERSON_NAME] : [GEOGRAPHIC_DATA]" at bounding box center [697, 230] width 215 height 12
click at [992, 169] on input "[GEOGRAPHIC_DATA] tận nơi" at bounding box center [989, 169] width 8 height 8
checkbox input "true"
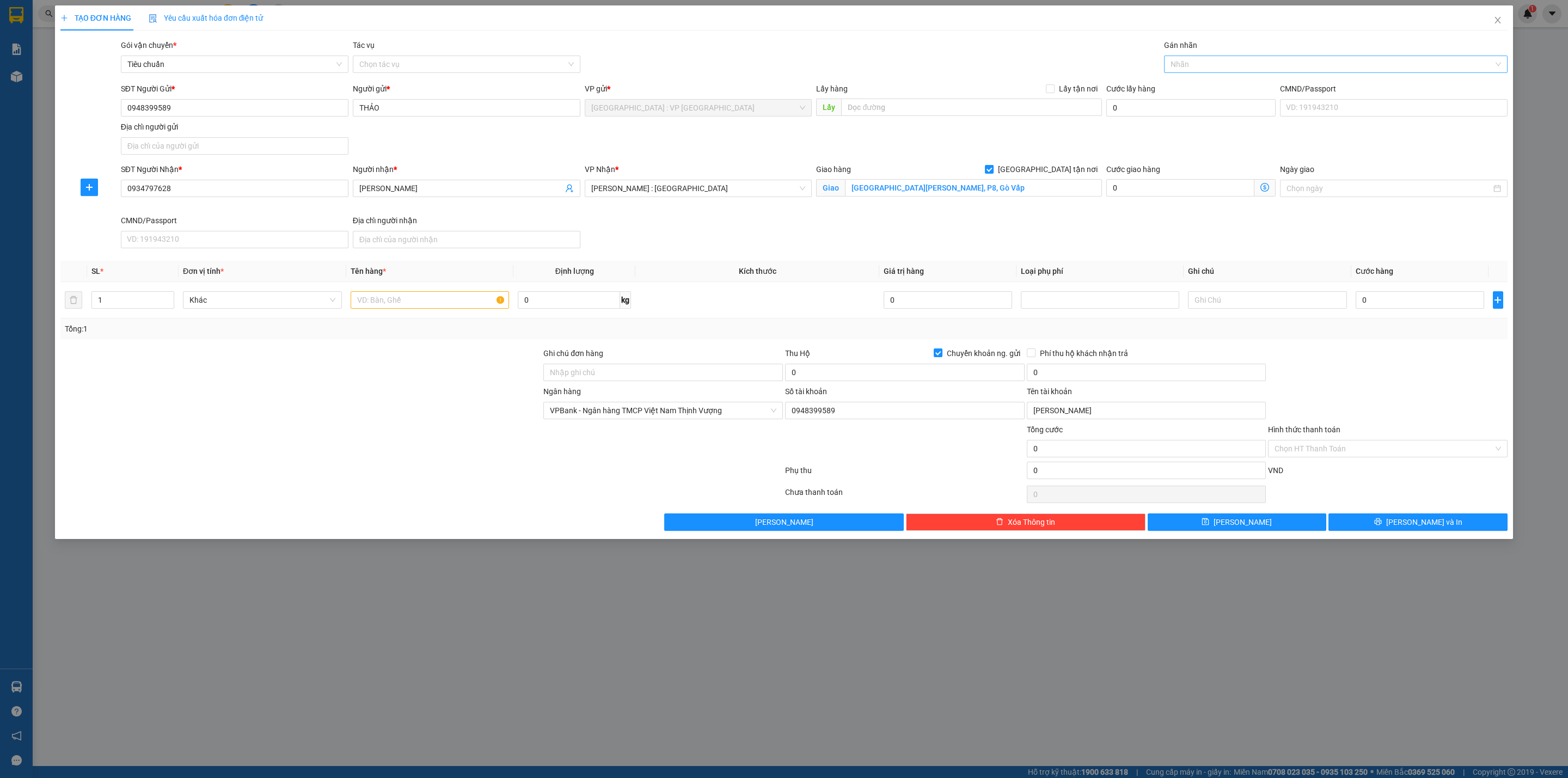
click at [1210, 66] on div at bounding box center [1331, 64] width 328 height 13
type input "gia"
click at [946, 359] on span "Chuyển khoản ng. gửi" at bounding box center [984, 353] width 82 height 12
click at [941, 356] on input "Chuyển khoản ng. gửi" at bounding box center [938, 352] width 8 height 8
checkbox input "false"
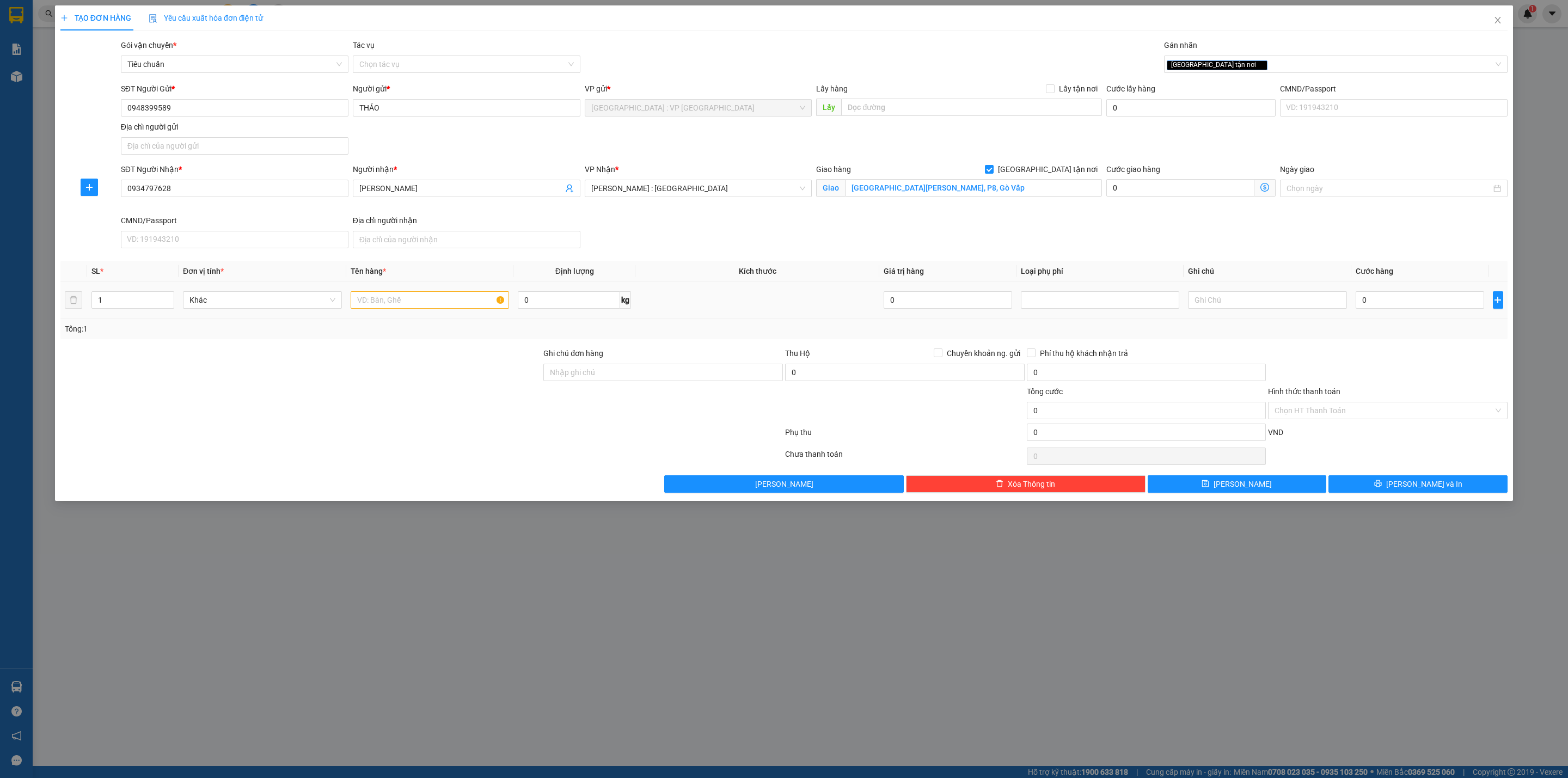
click at [451, 291] on div at bounding box center [430, 299] width 159 height 22
click at [449, 295] on input "text" at bounding box center [430, 300] width 159 height 18
type input "1 thùng giấy PE"
click at [1380, 296] on input "0" at bounding box center [1421, 300] width 129 height 18
type input "1"
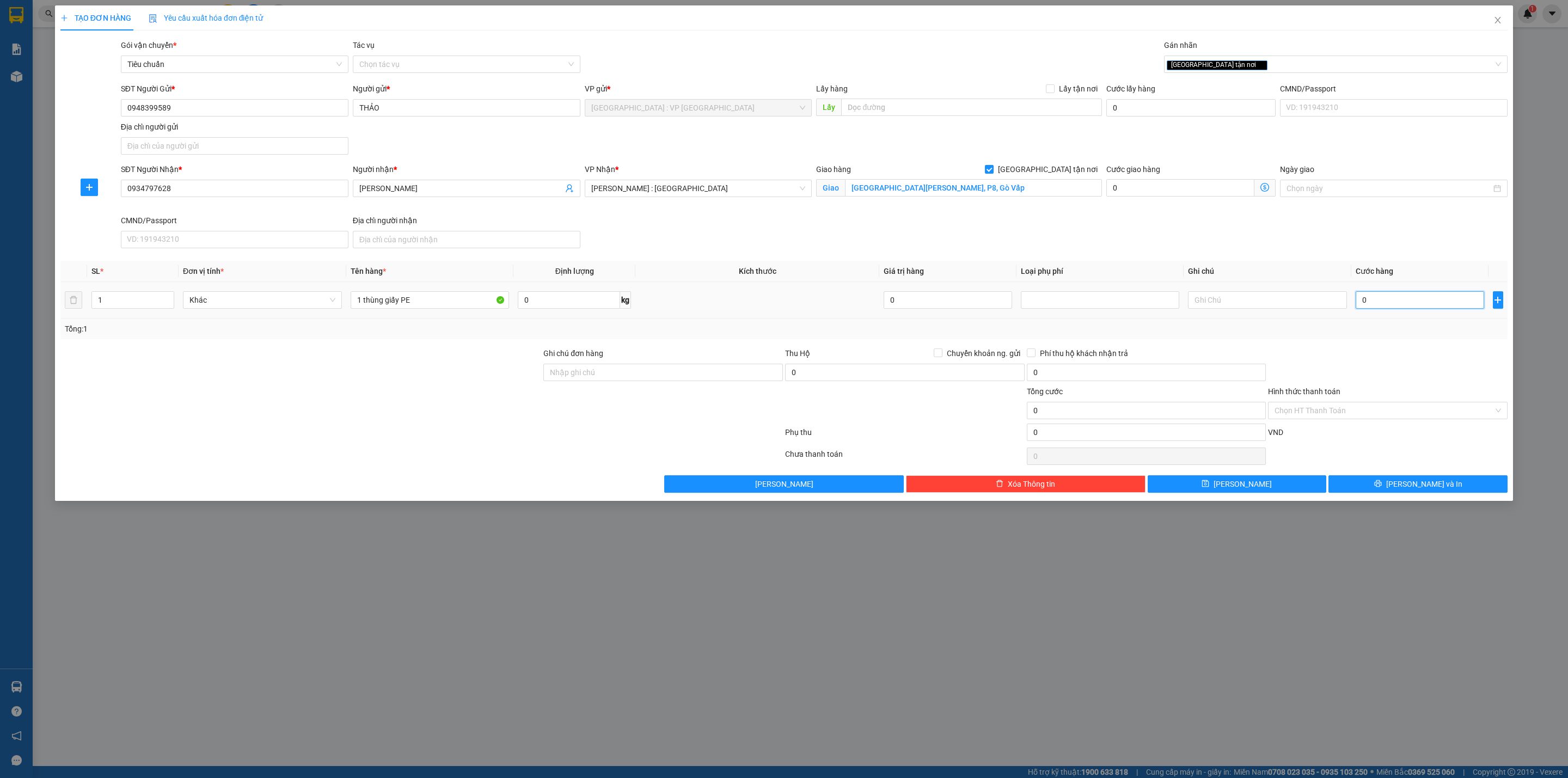
type input "1"
type input "10"
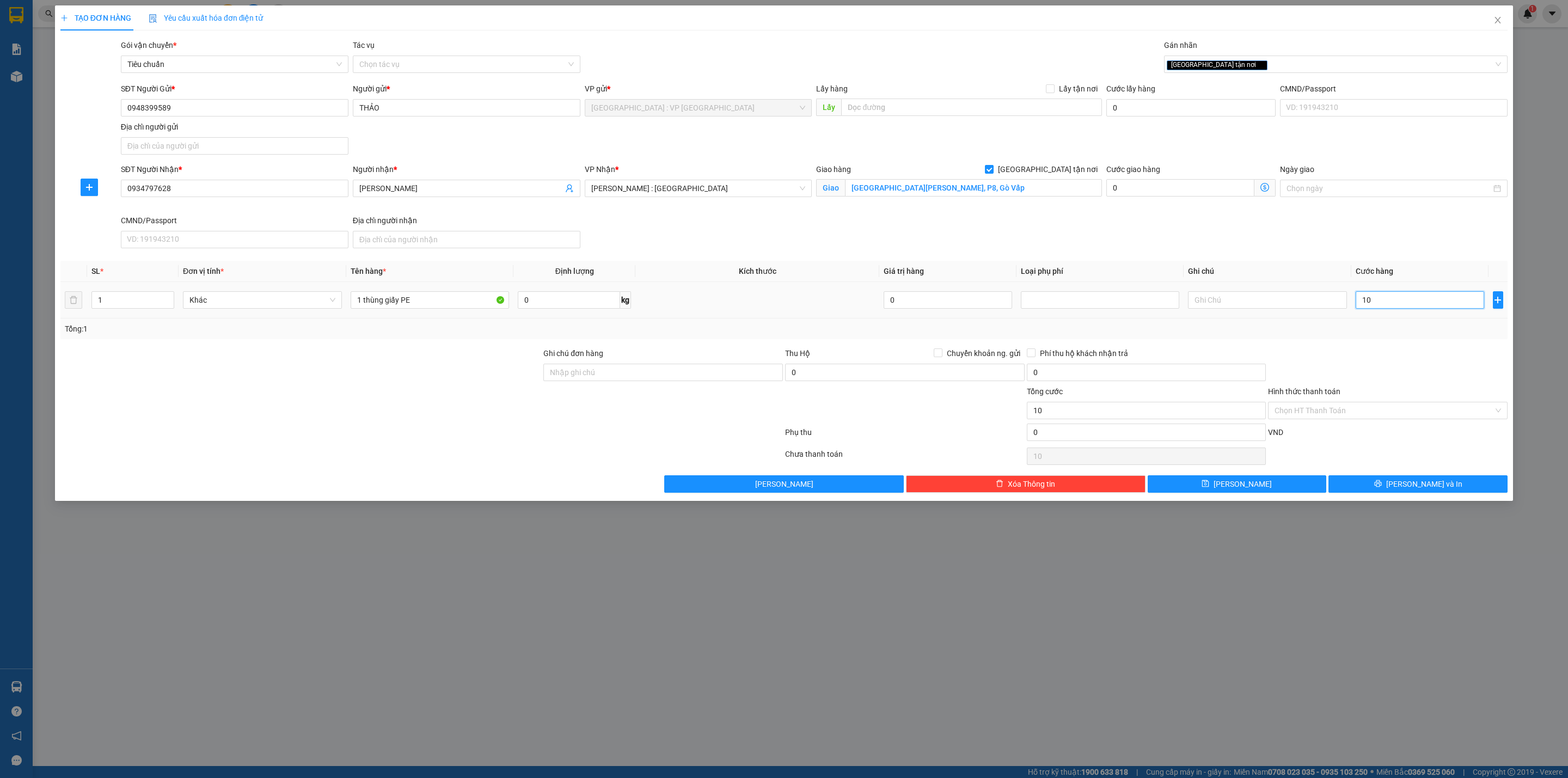
type input "100"
type input "1.000"
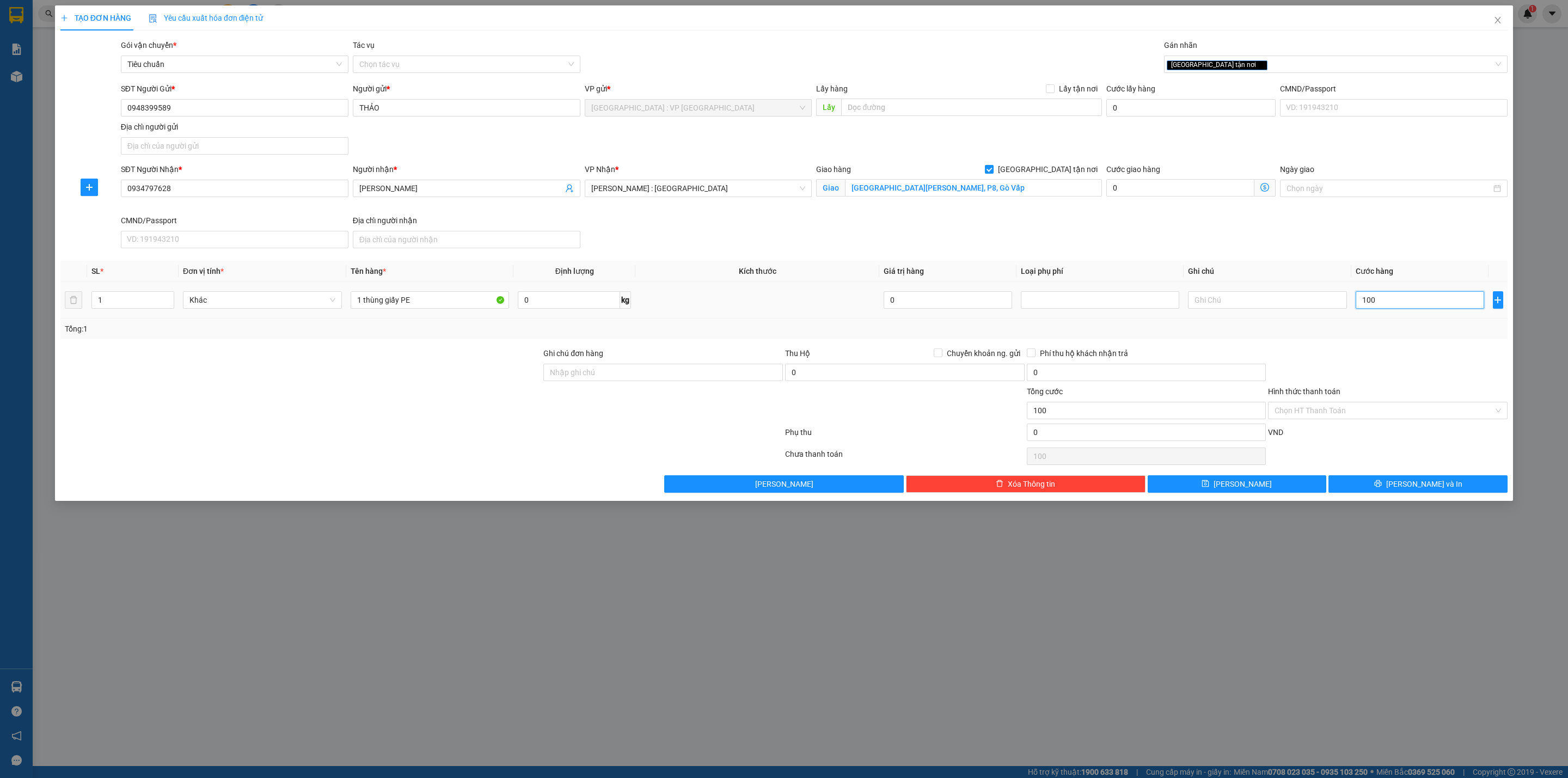
type input "1.000"
type input "10.000"
type input "100.000"
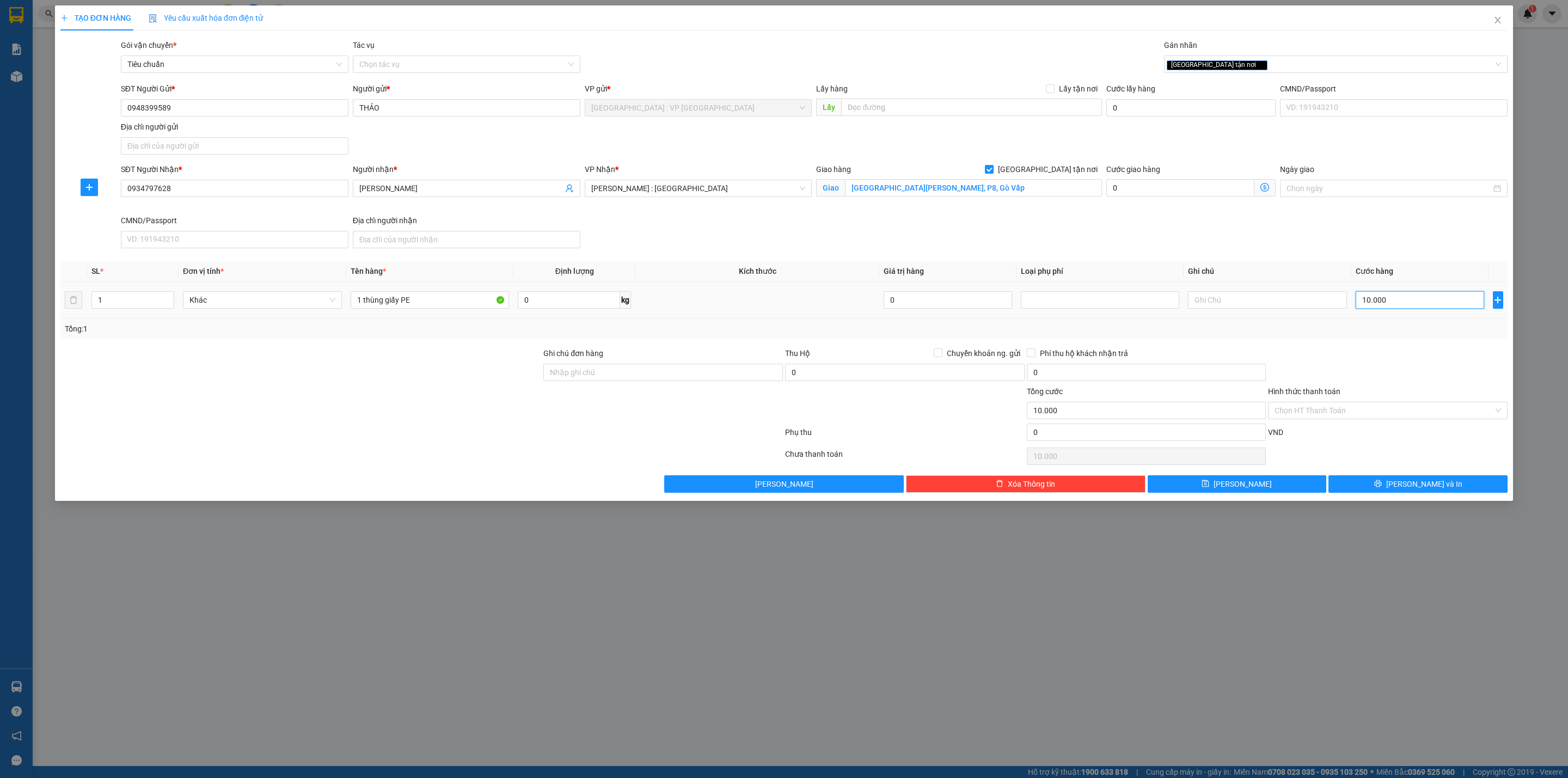
type input "100.000"
click at [1320, 332] on div "Tổng: 1" at bounding box center [783, 329] width 1438 height 12
click at [1338, 355] on div at bounding box center [1388, 366] width 242 height 38
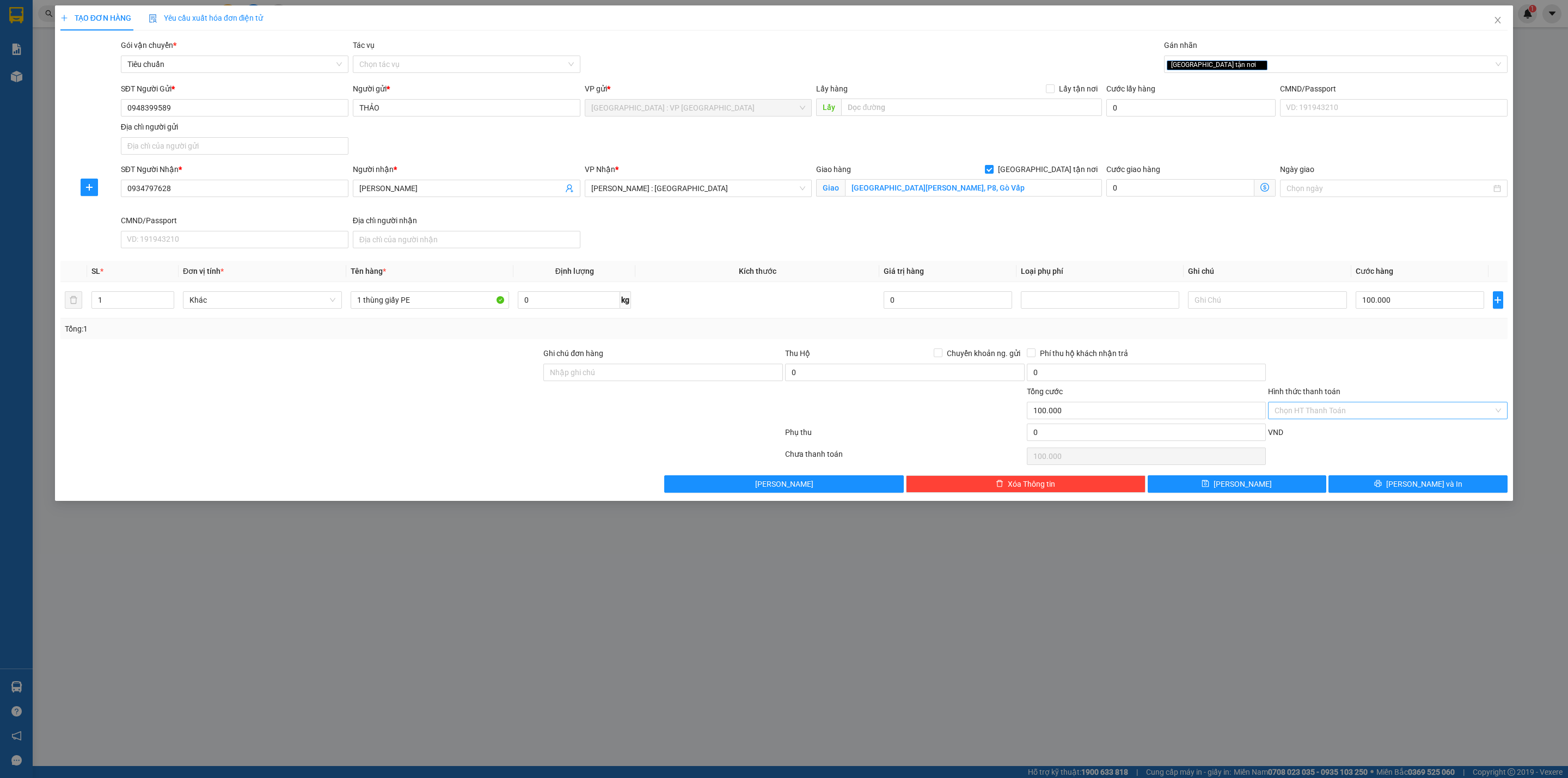
click at [1356, 419] on input "Hình thức thanh toán" at bounding box center [1384, 411] width 219 height 17
click at [1353, 432] on div "Tại văn phòng" at bounding box center [1388, 436] width 227 height 12
type input "0"
click at [1353, 376] on div at bounding box center [1388, 366] width 242 height 38
click at [1383, 493] on button "[PERSON_NAME] và In" at bounding box center [1418, 484] width 179 height 18
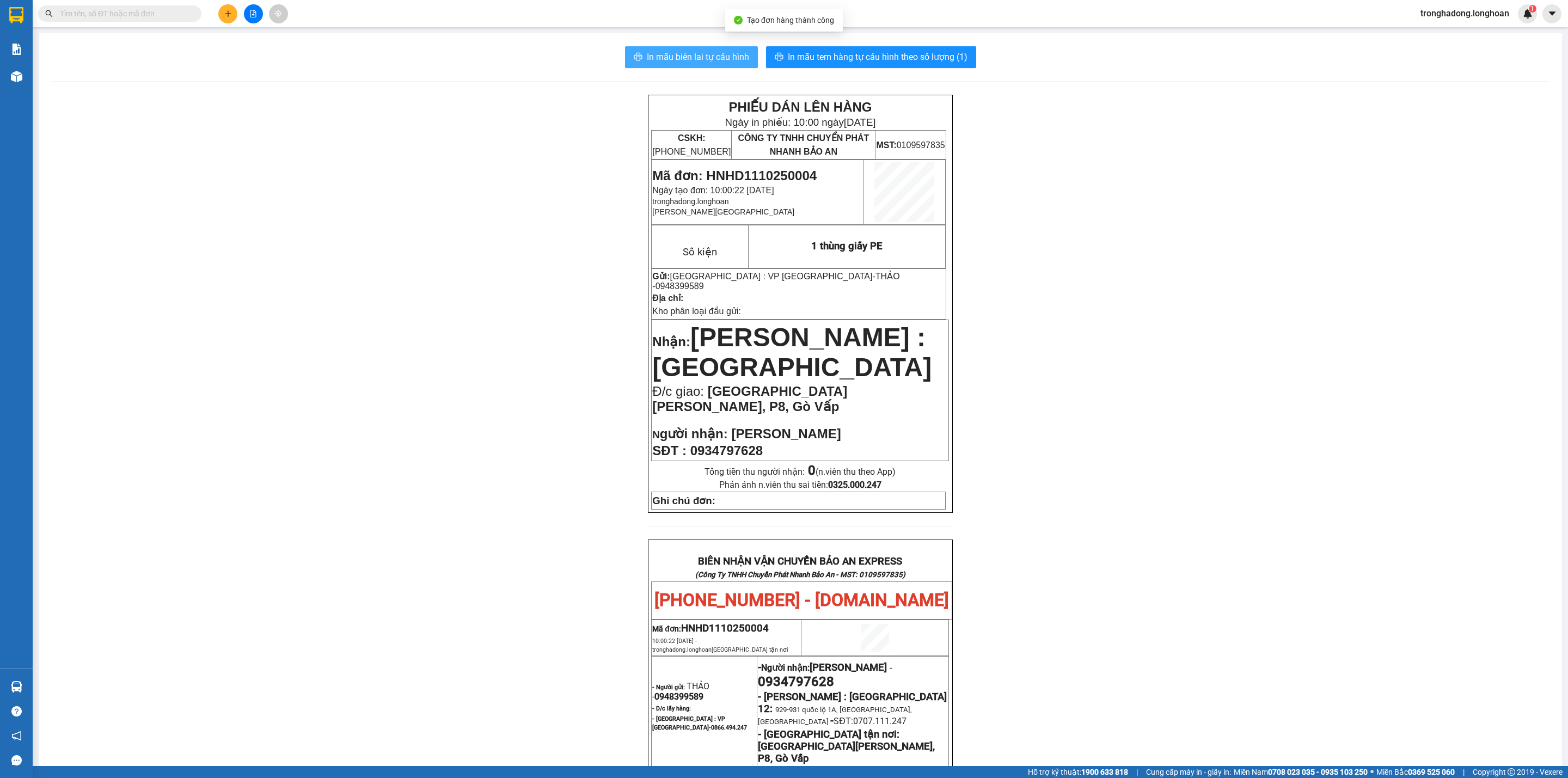
click at [680, 57] on span "In mẫu biên lai tự cấu hình" at bounding box center [698, 57] width 102 height 13
click at [167, 13] on input "text" at bounding box center [124, 14] width 129 height 12
paste input "0902557392"
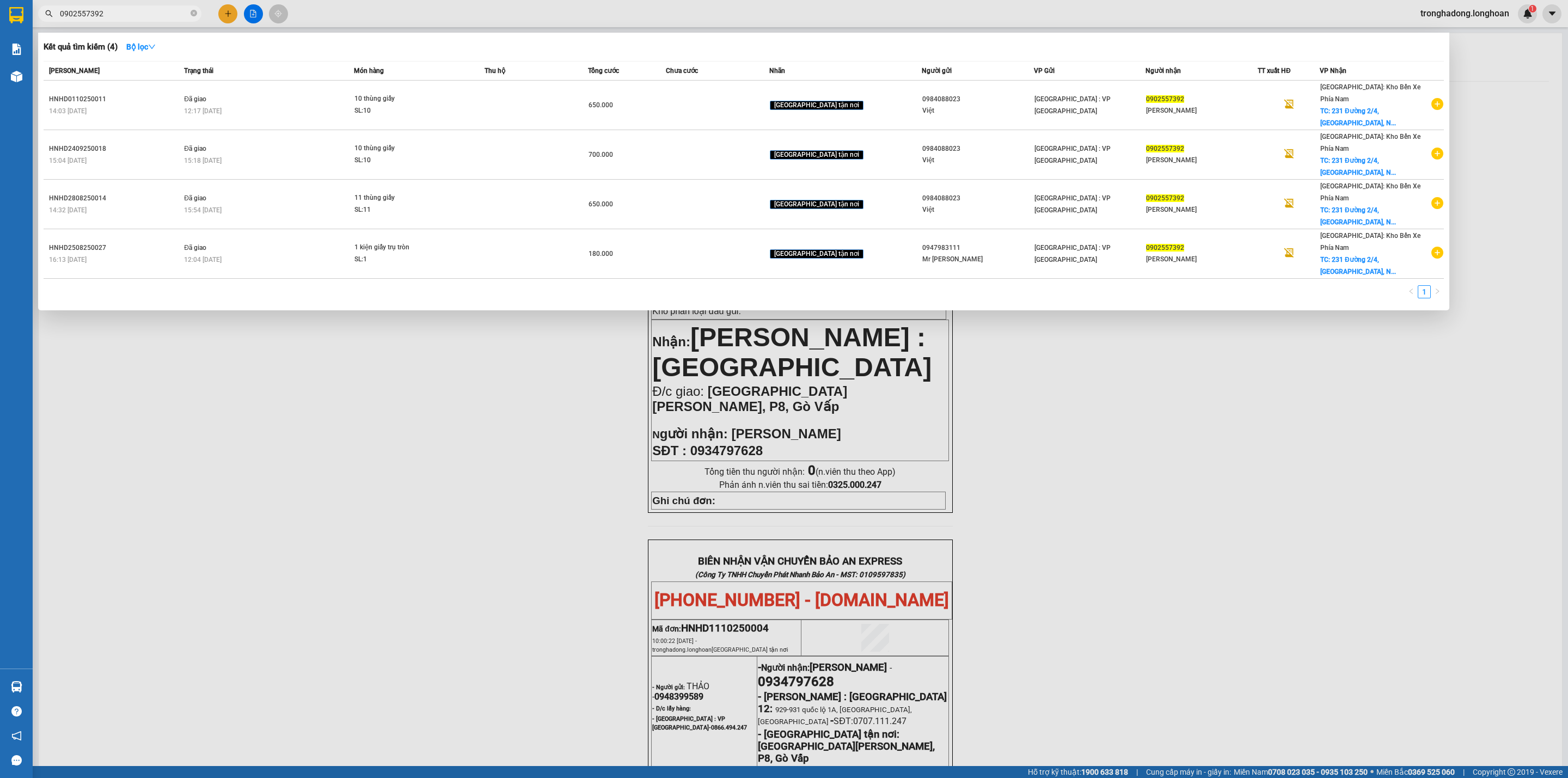
type input "0902557392"
click at [194, 12] on icon "close-circle" at bounding box center [193, 12] width 6 height 6
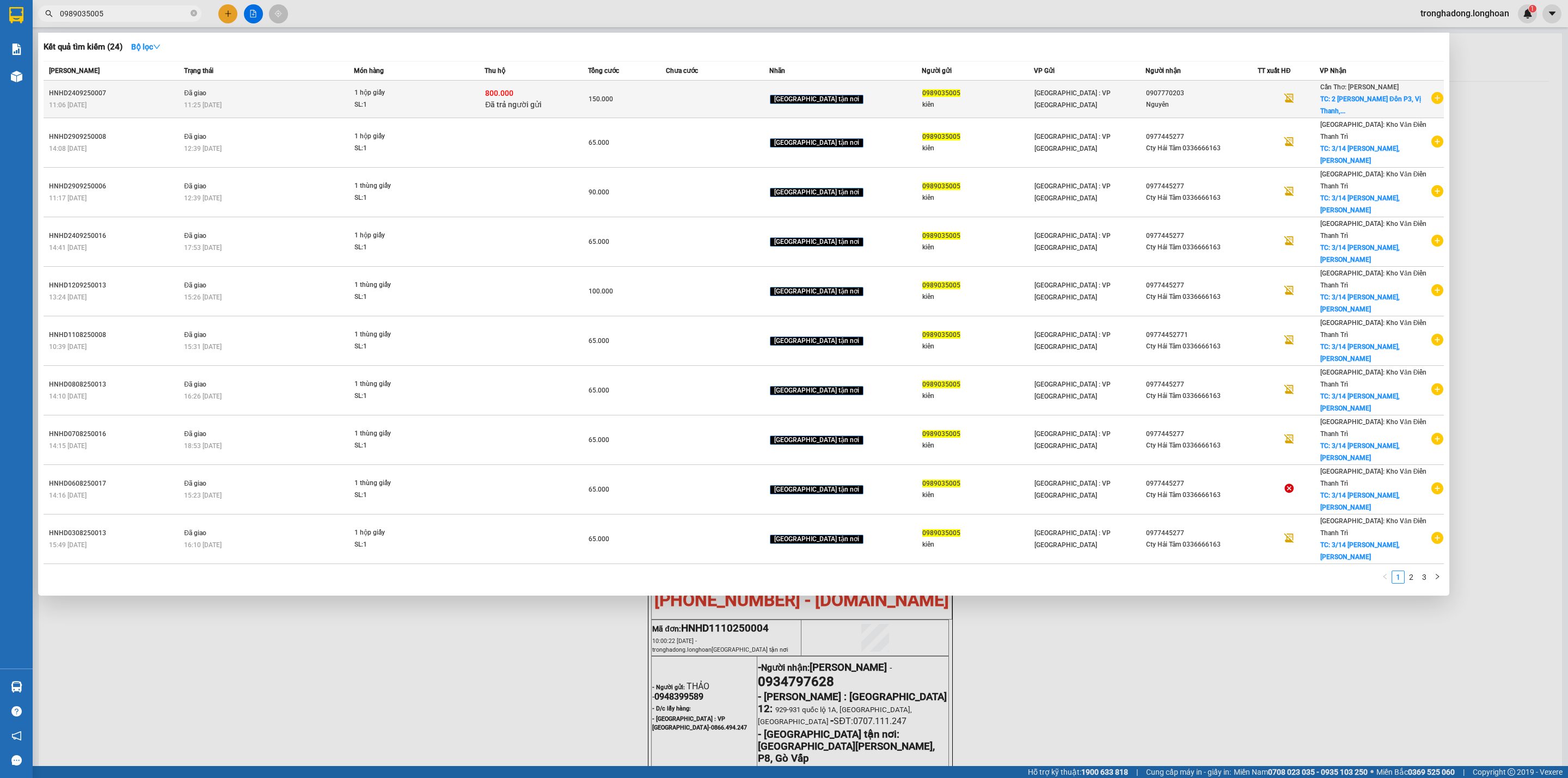
type input "0989035005"
click at [577, 94] on div "800.000 Đã trả người gửi" at bounding box center [537, 99] width 102 height 23
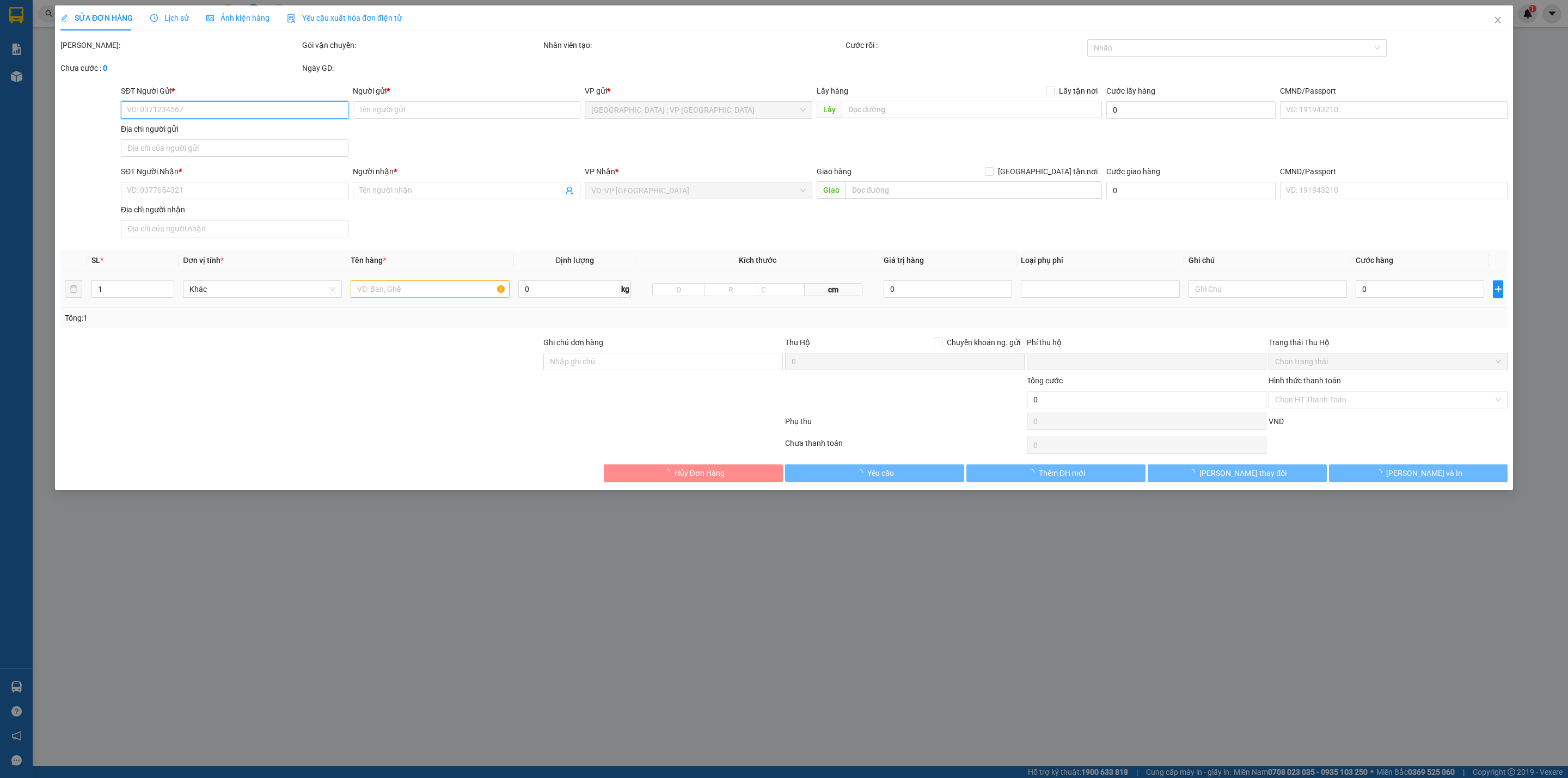
type input "0989035005"
type input "kiên"
type input "0907770203"
type input "Nguyên"
checkbox input "true"
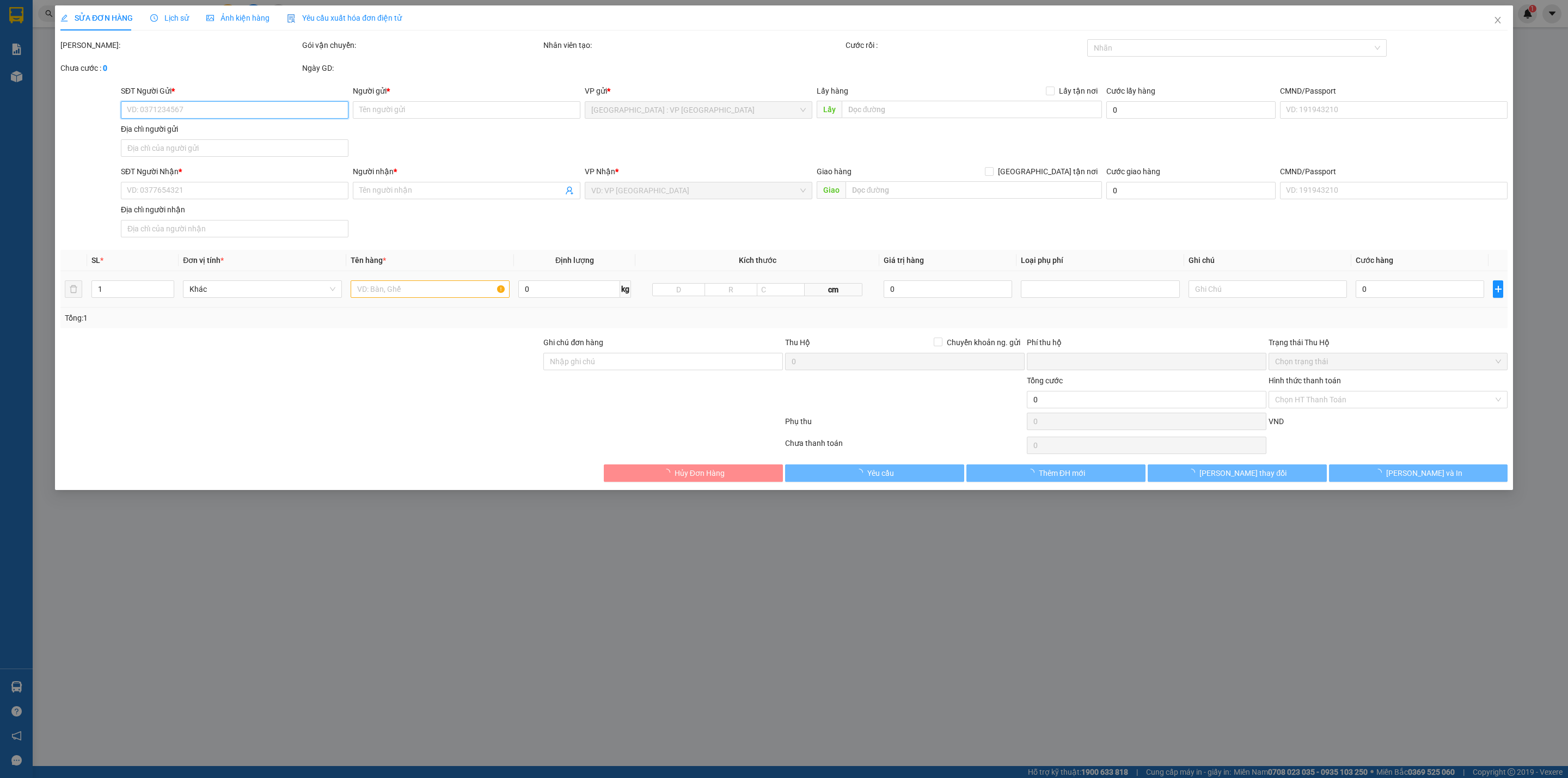
type input "2 Lê Quý Đôn P3, Vị Thanh, hậu Giang"
checkbox input "true"
type input "800.000"
type input "5.000"
type input "150.000"
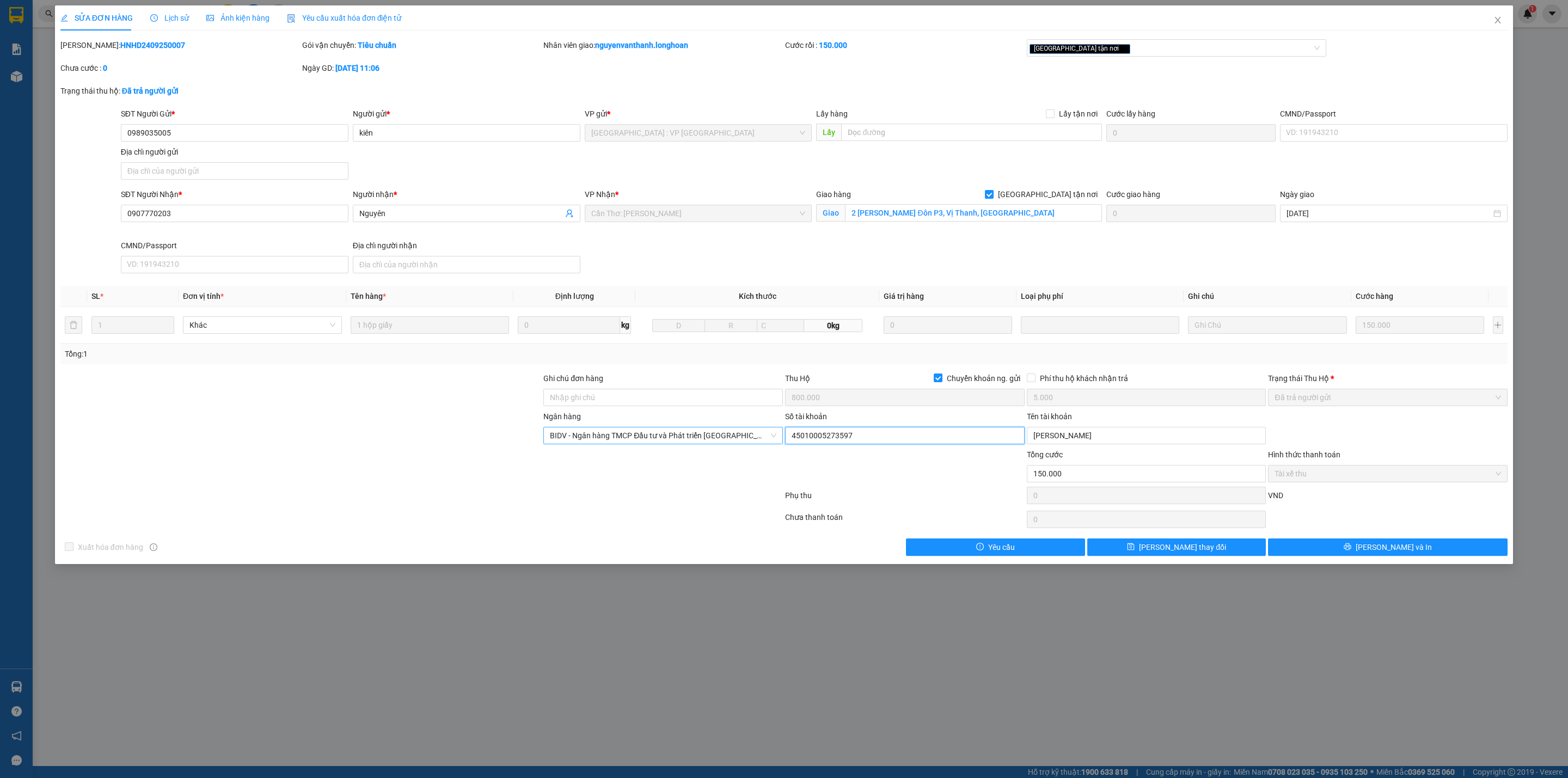
drag, startPoint x: 876, startPoint y: 440, endPoint x: 594, endPoint y: 444, distance: 282.0
click at [647, 449] on div "Ngân hàng BIDV - Ngân hàng TMCP Đầu tư và Phát triển Việt Nam Số tài khoản 4501…" at bounding box center [784, 429] width 1450 height 38
drag, startPoint x: 1119, startPoint y: 440, endPoint x: 928, endPoint y: 440, distance: 191.0
click at [972, 457] on form "Ghi chú đơn hàng Thu Hộ Chuyển khoản ng. gửi 800.000 Phí thu hộ khách nhận trả …" at bounding box center [783, 441] width 1447 height 136
